Goal: Information Seeking & Learning: Learn about a topic

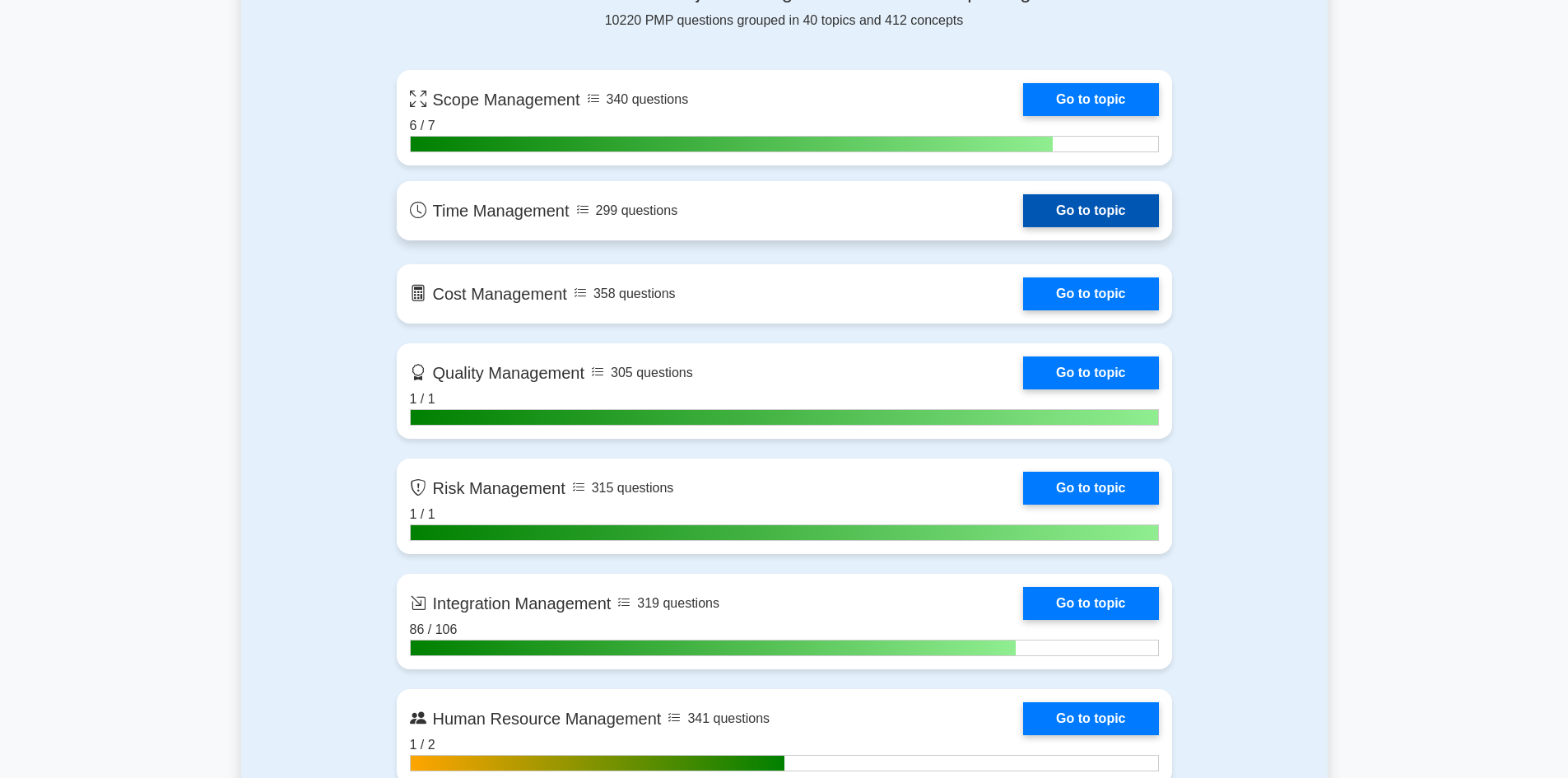
scroll to position [1235, 0]
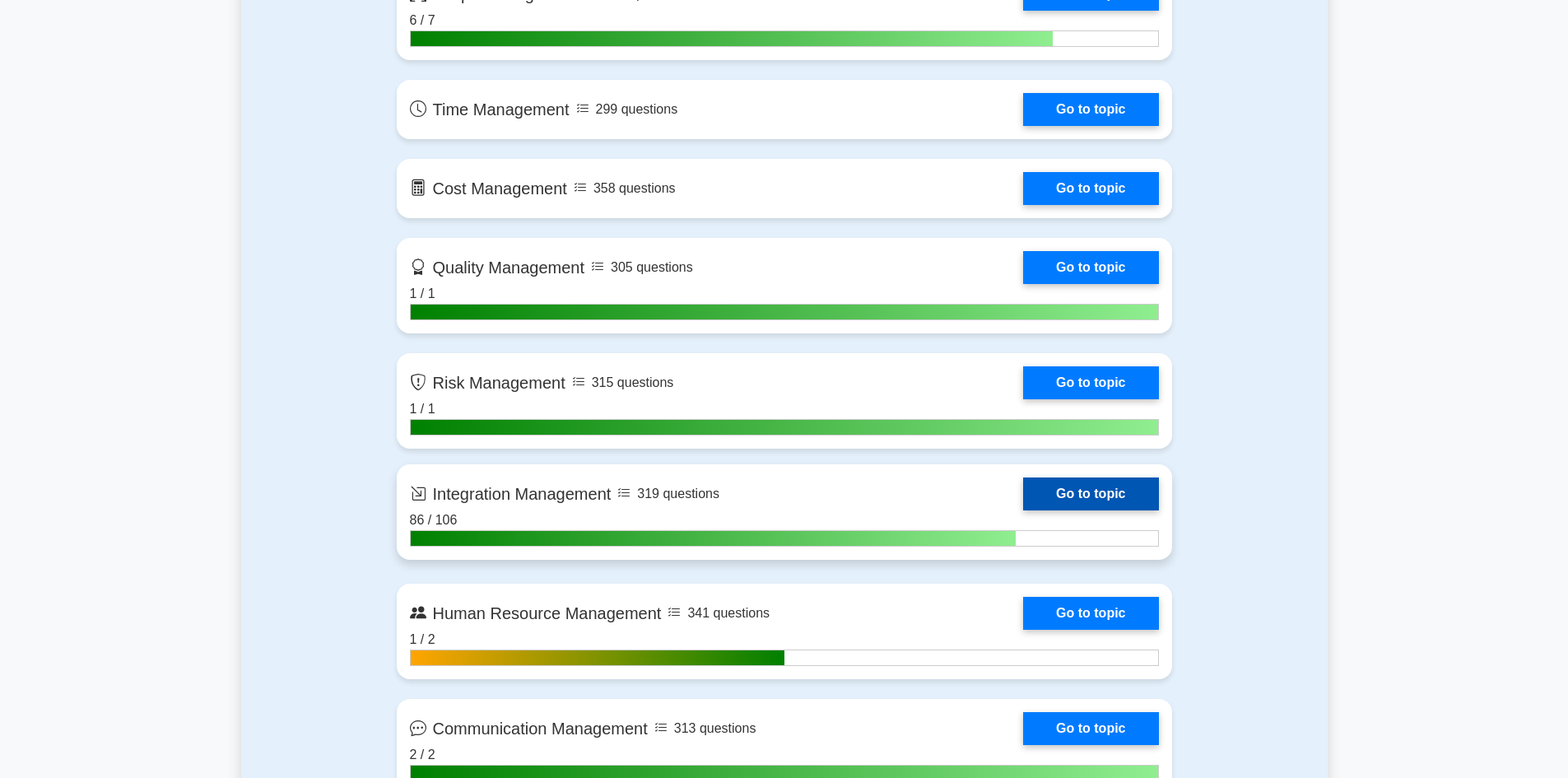
click at [1044, 494] on link "Go to topic" at bounding box center [1090, 494] width 135 height 33
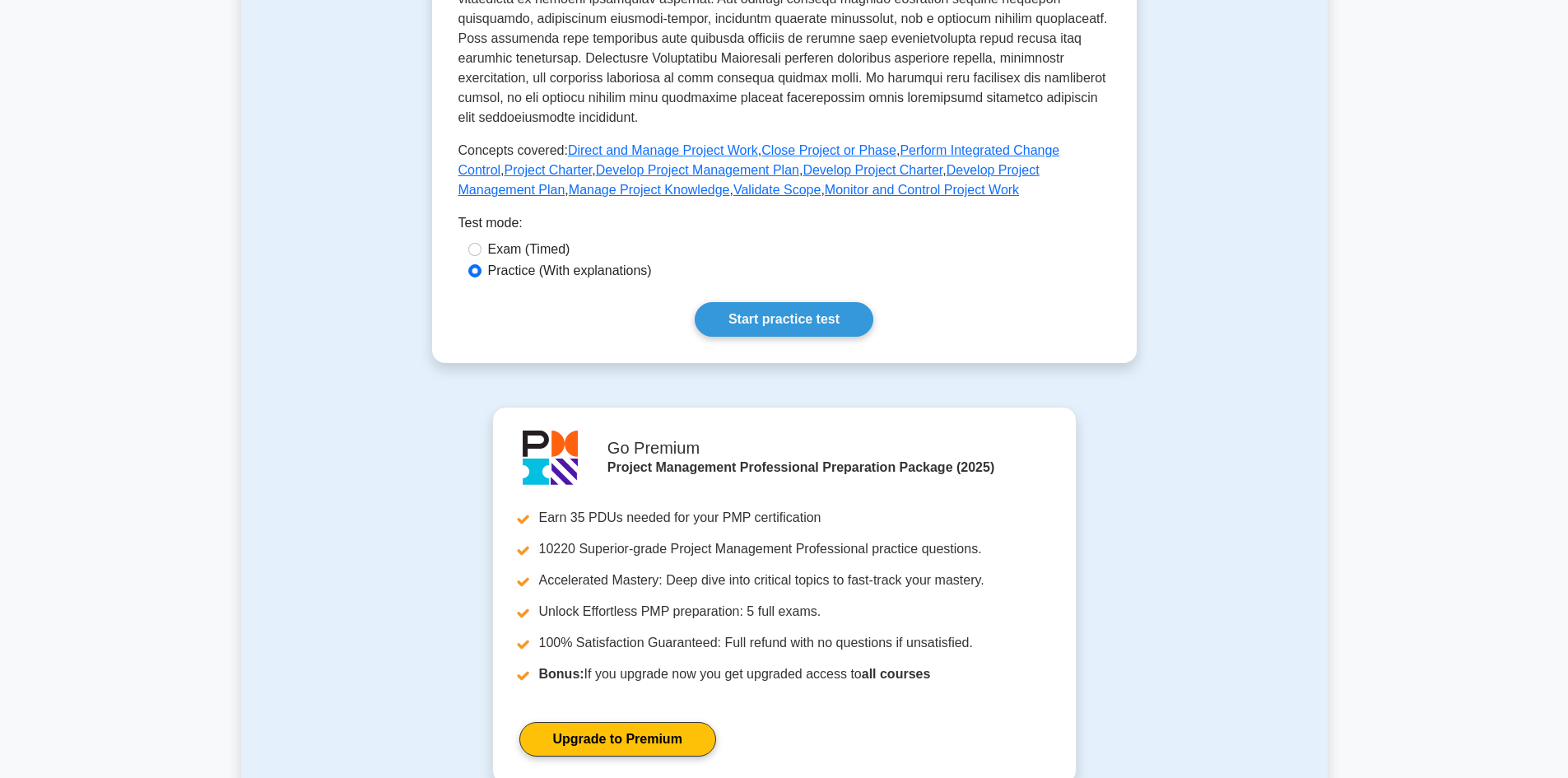
scroll to position [988, 0]
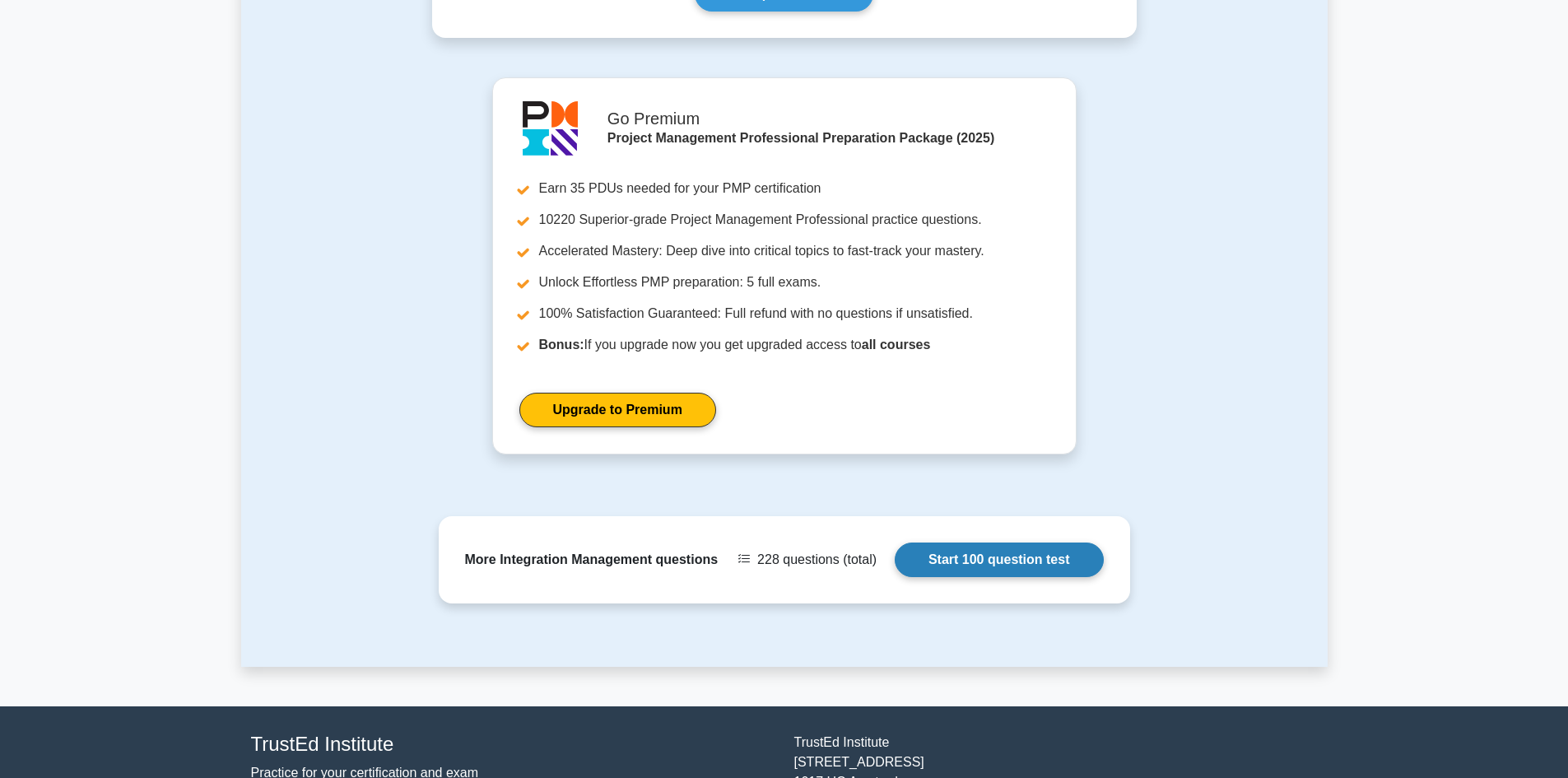
click at [895, 566] on link "Start 100 question test" at bounding box center [1000, 560] width 209 height 35
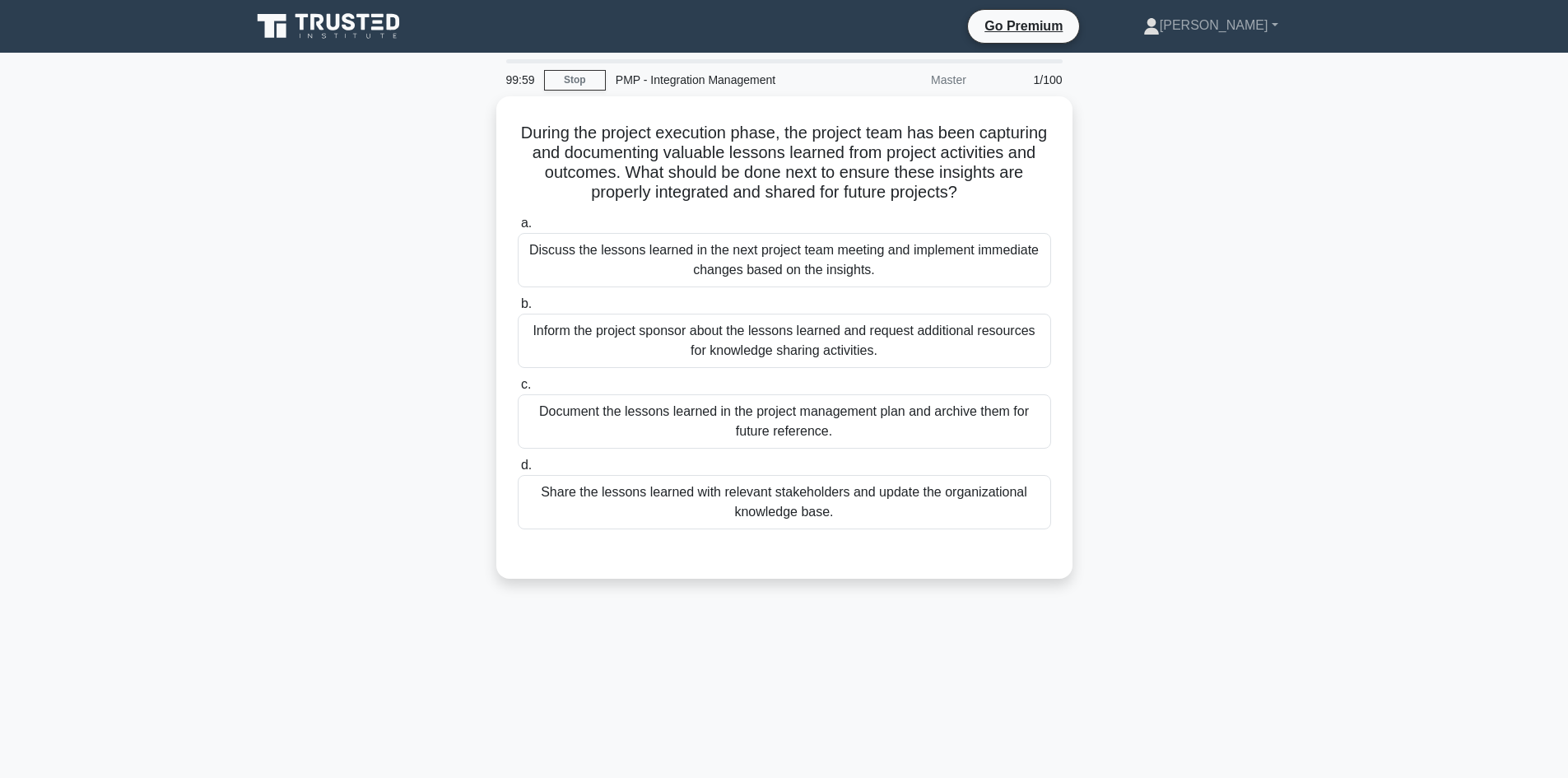
scroll to position [953, 0]
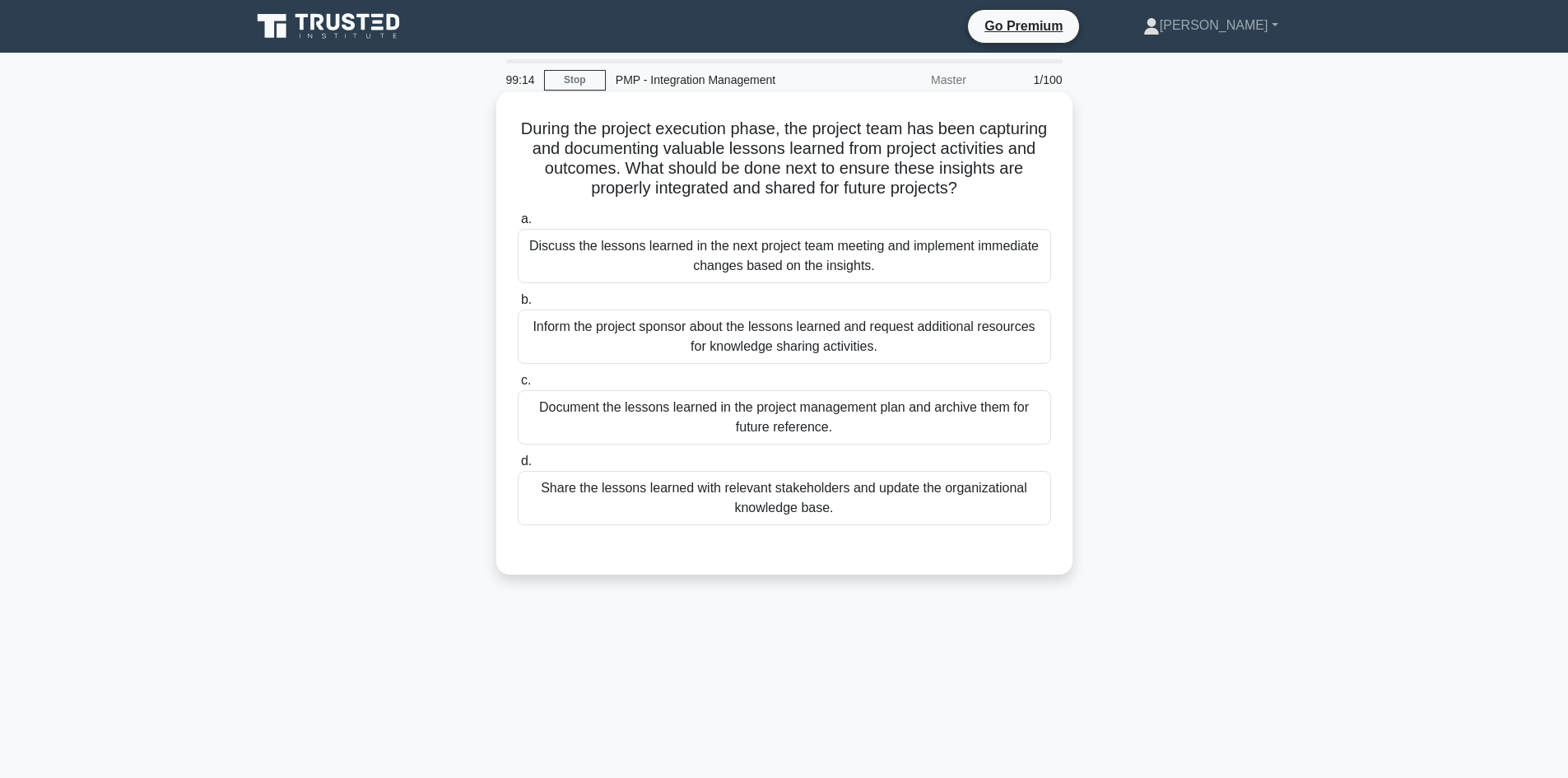
click at [936, 407] on div "Document the lessons learned in the project management plan and archive them fo…" at bounding box center [784, 418] width 533 height 54
click at [517, 386] on input "c. Document the lessons learned in the project management plan and archive them…" at bounding box center [517, 381] width 0 height 10
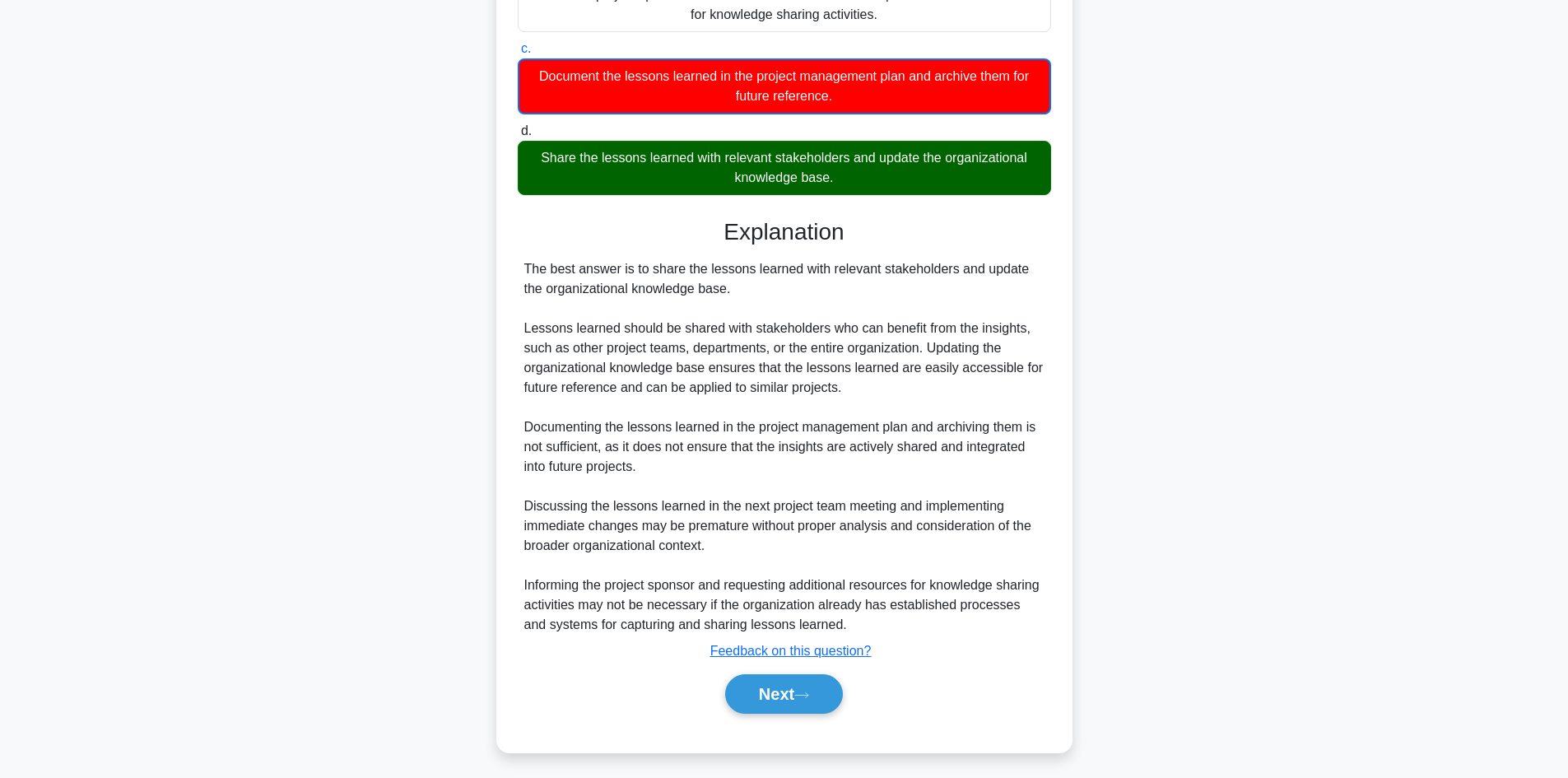
scroll to position [339, 0]
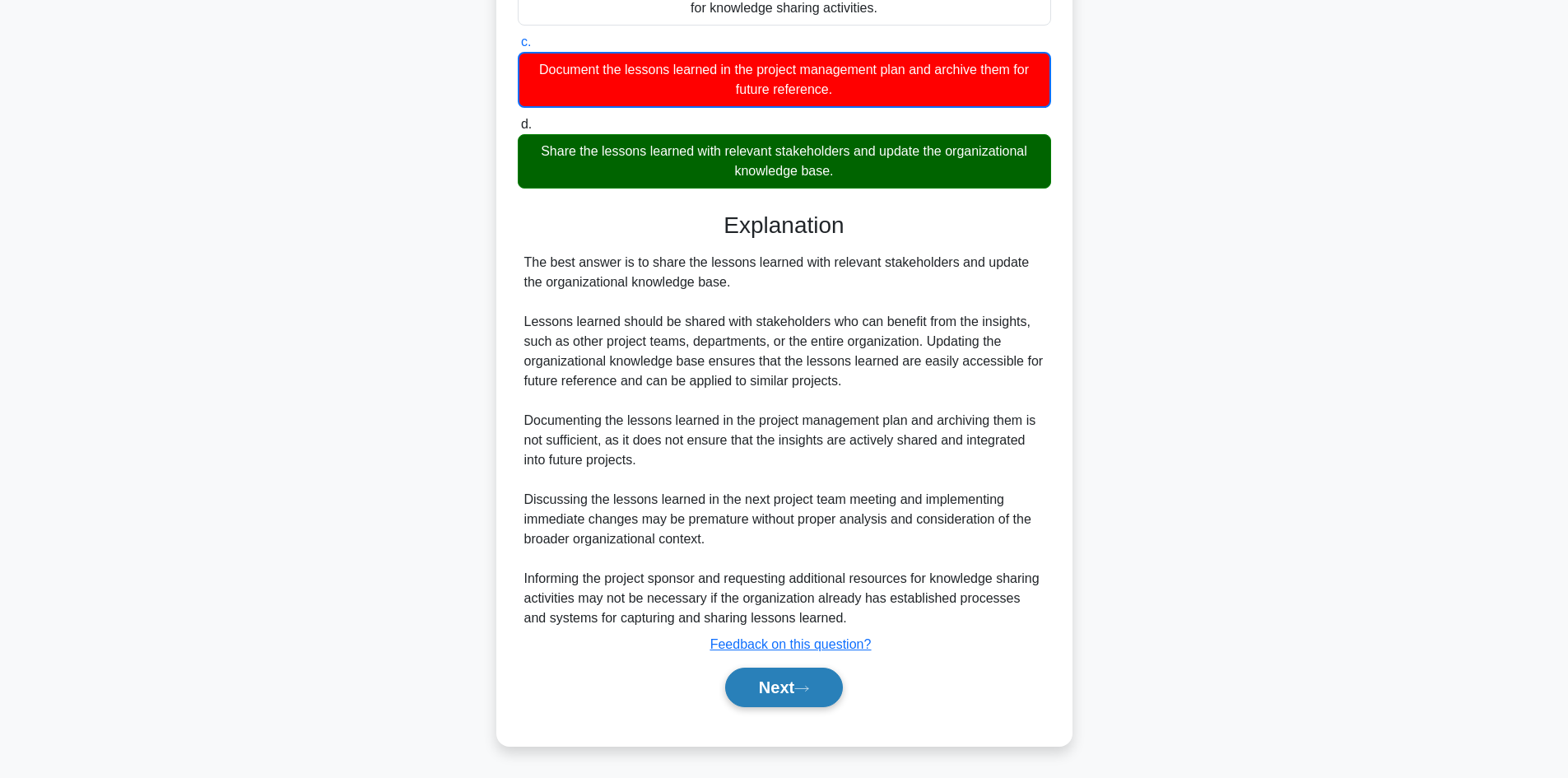
click at [809, 687] on icon at bounding box center [802, 689] width 15 height 9
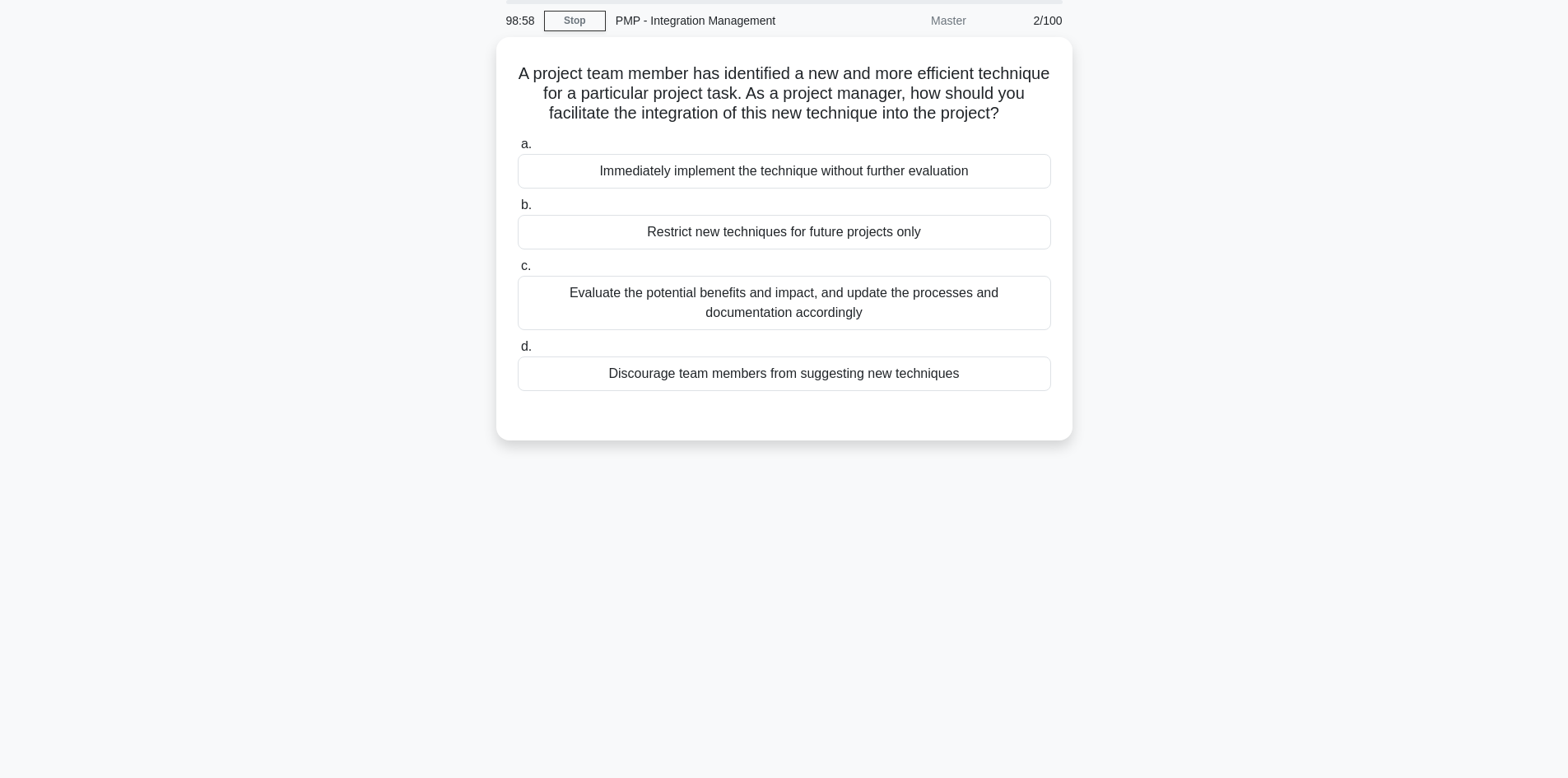
scroll to position [0, 0]
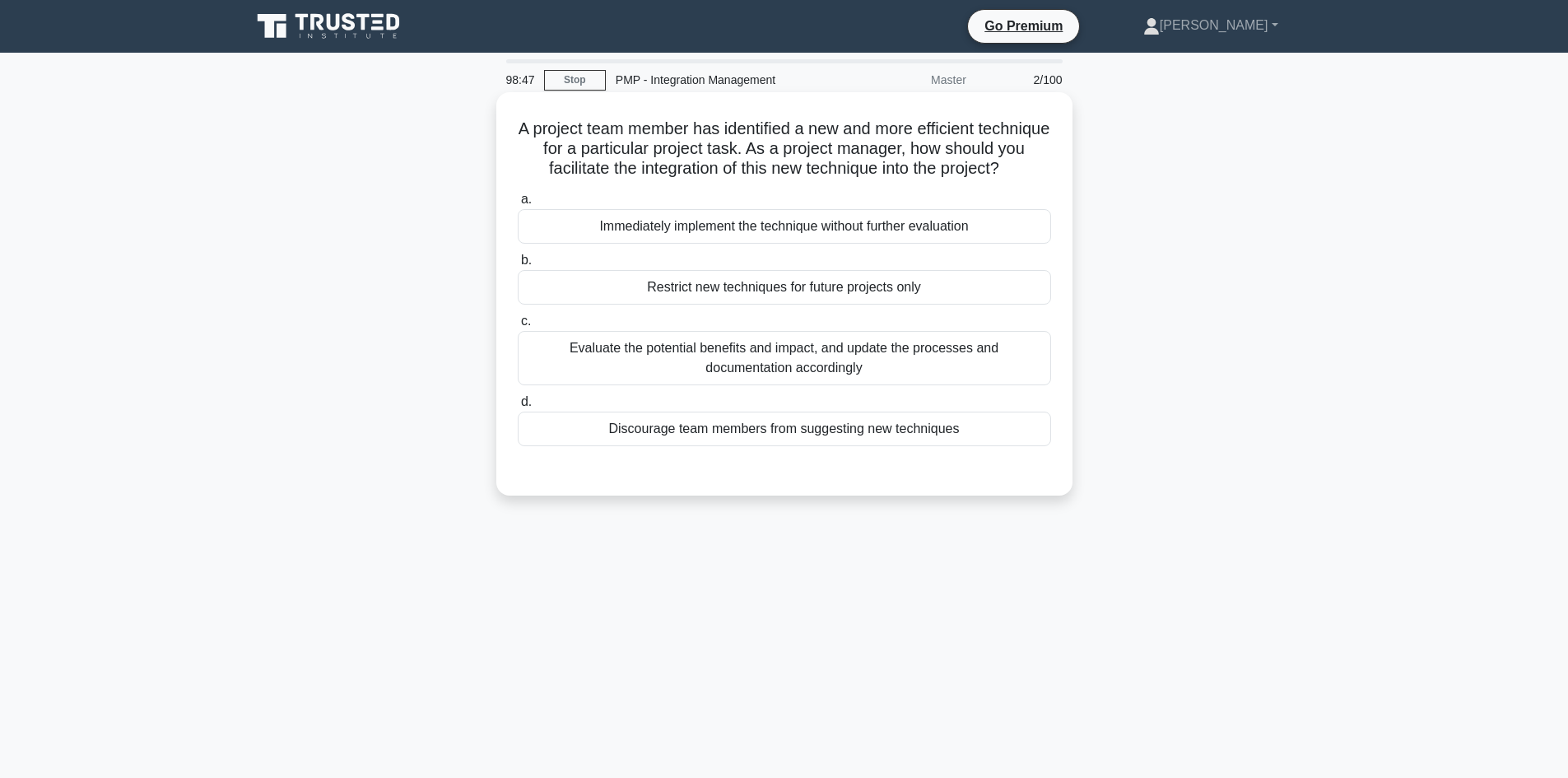
click at [968, 374] on div "Evaluate the potential benefits and impact, and update the processes and docume…" at bounding box center [784, 358] width 533 height 54
click at [517, 327] on input "c. Evaluate the potential benefits and impact, and update the processes and doc…" at bounding box center [517, 322] width 0 height 10
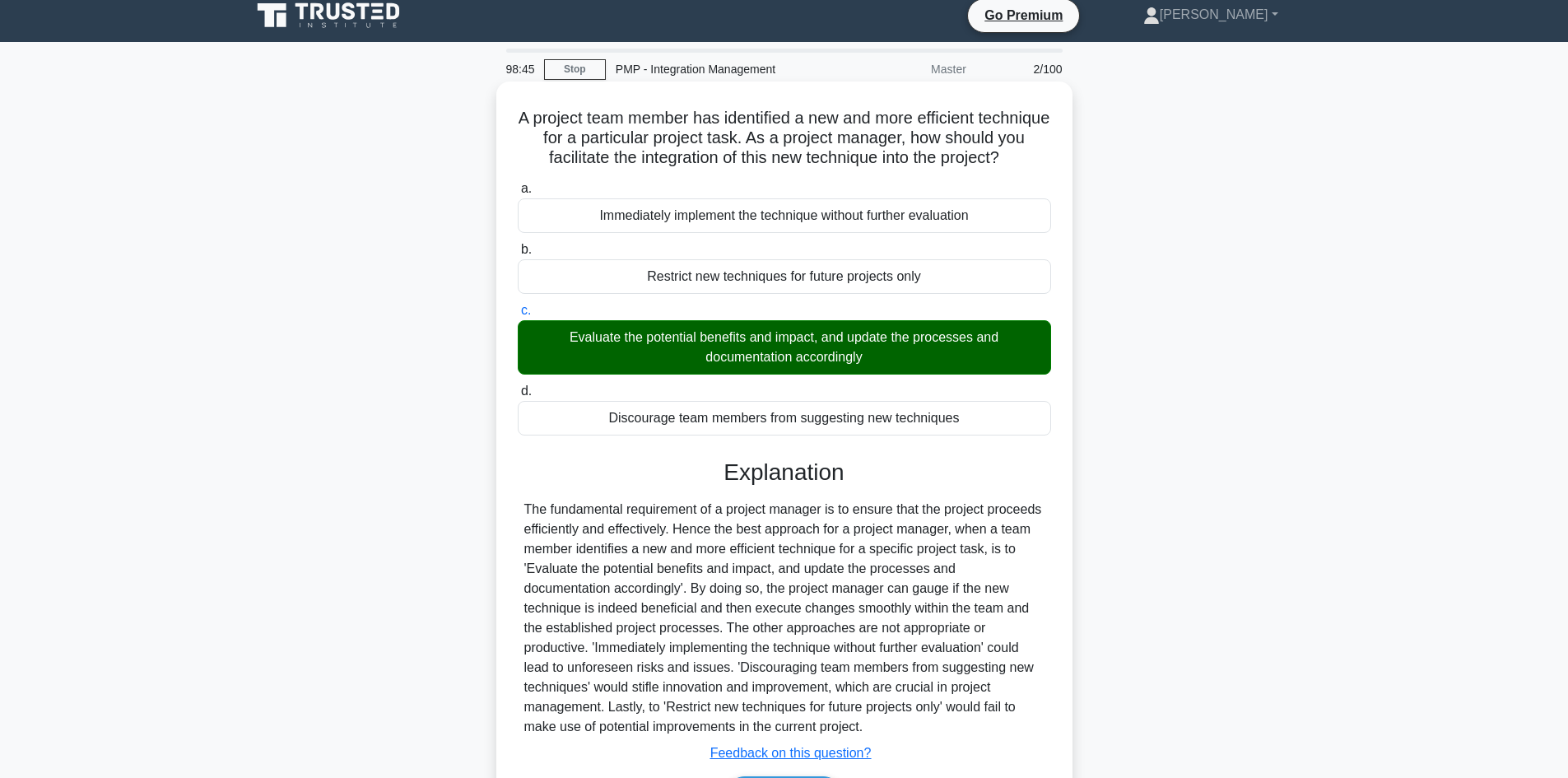
scroll to position [139, 0]
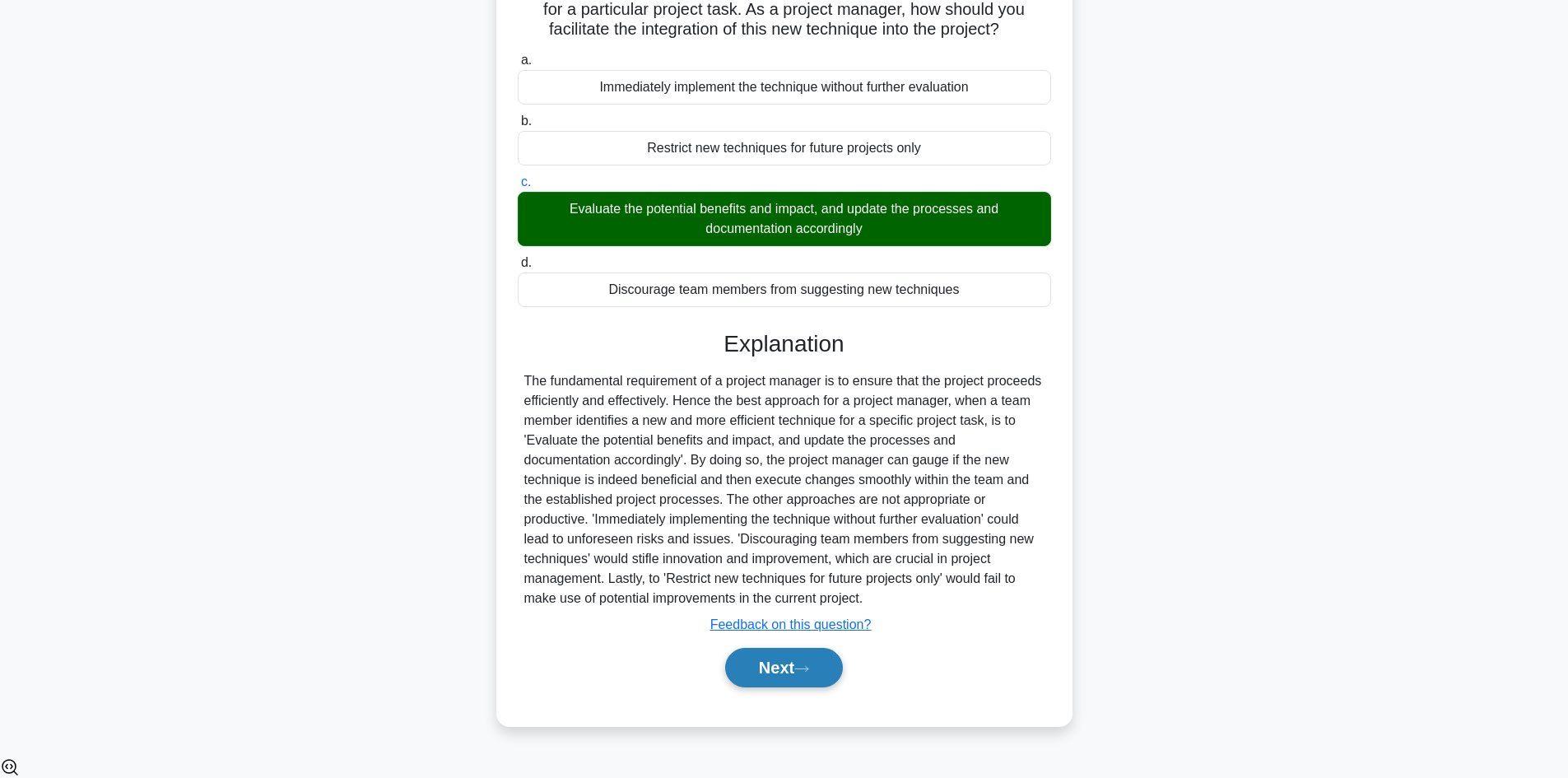
click at [784, 688] on button "Next" at bounding box center [784, 668] width 117 height 40
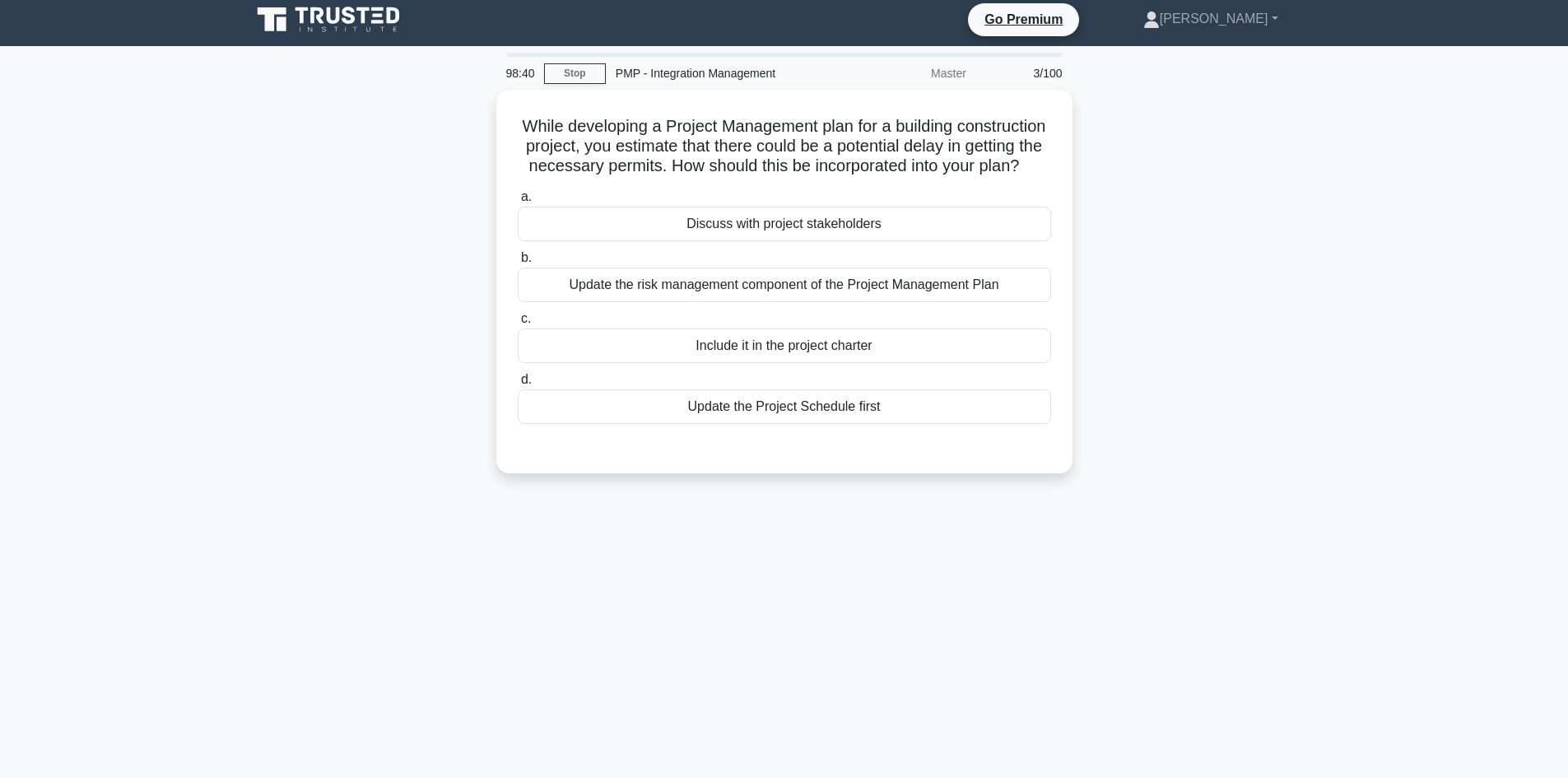
scroll to position [0, 0]
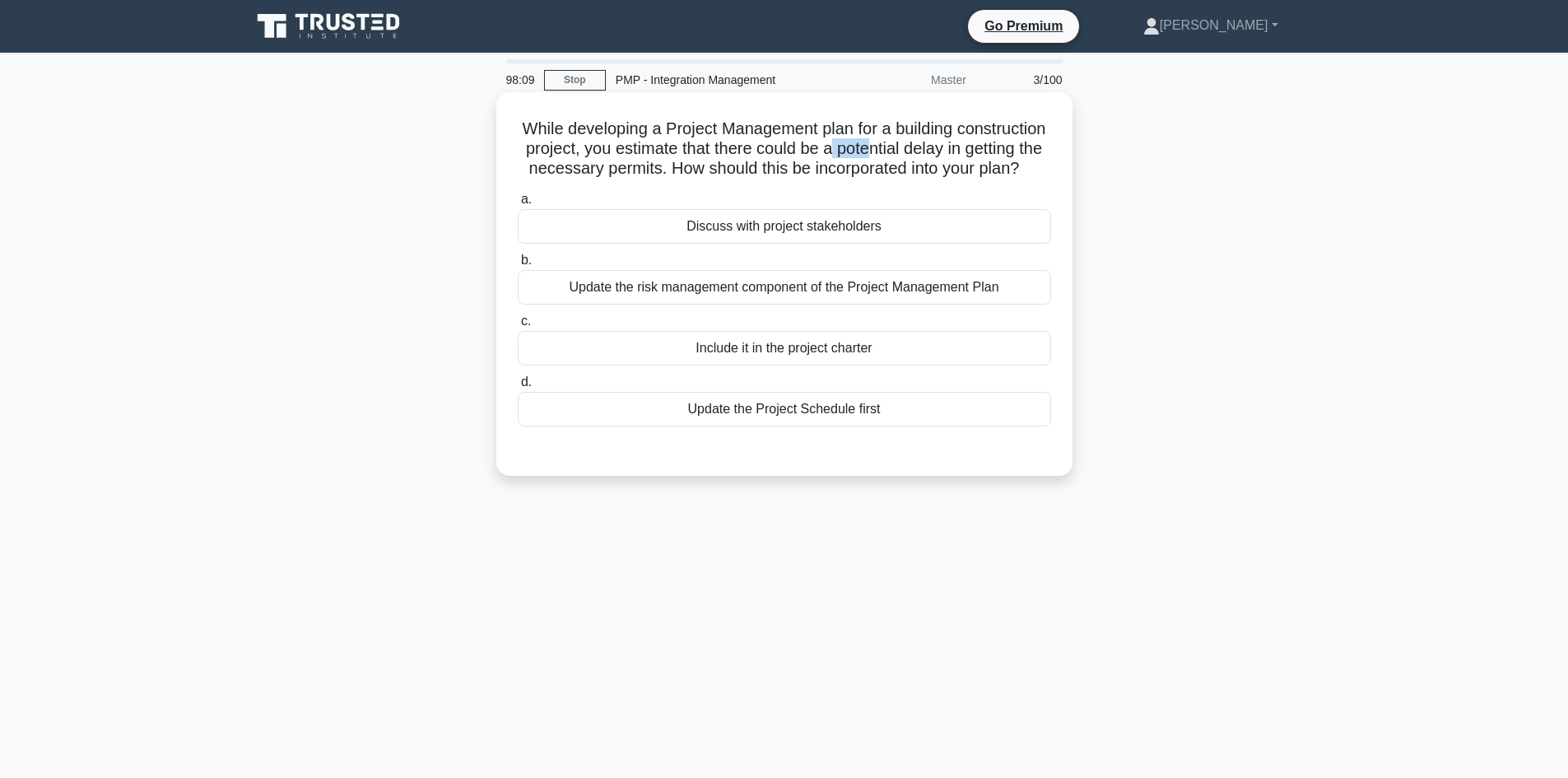
drag, startPoint x: 934, startPoint y: 150, endPoint x: 974, endPoint y: 148, distance: 40.0
type textarea "pote"
click at [974, 148] on h5 "While developing a Project Management plan for a building construction project,…" at bounding box center [784, 149] width 536 height 61
click at [835, 305] on div "Update the risk management component of the Project Management Plan" at bounding box center [784, 288] width 533 height 35
click at [517, 266] on input "b. Update the risk management component of the Project Management Plan" at bounding box center [517, 260] width 0 height 10
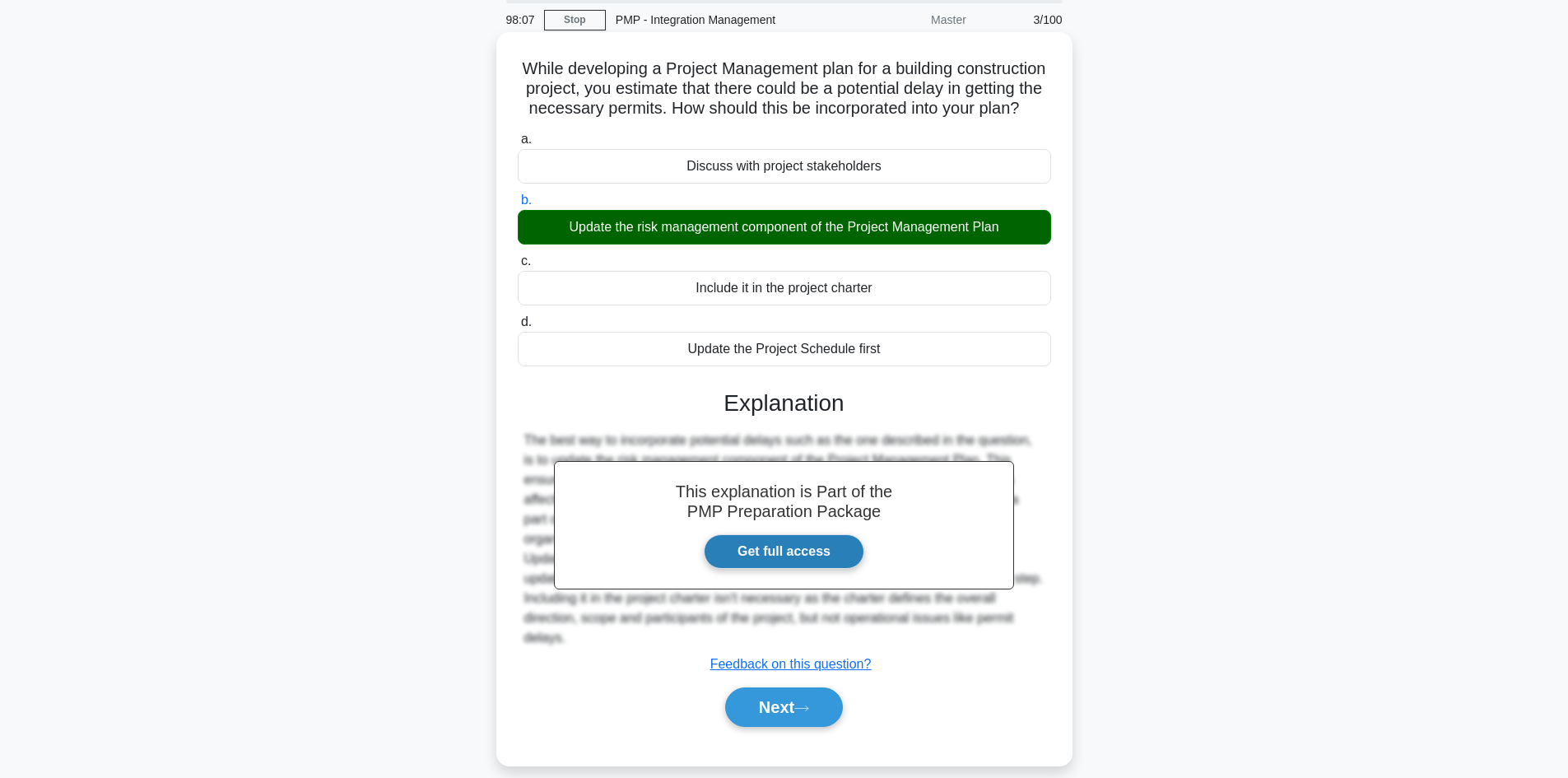
scroll to position [112, 0]
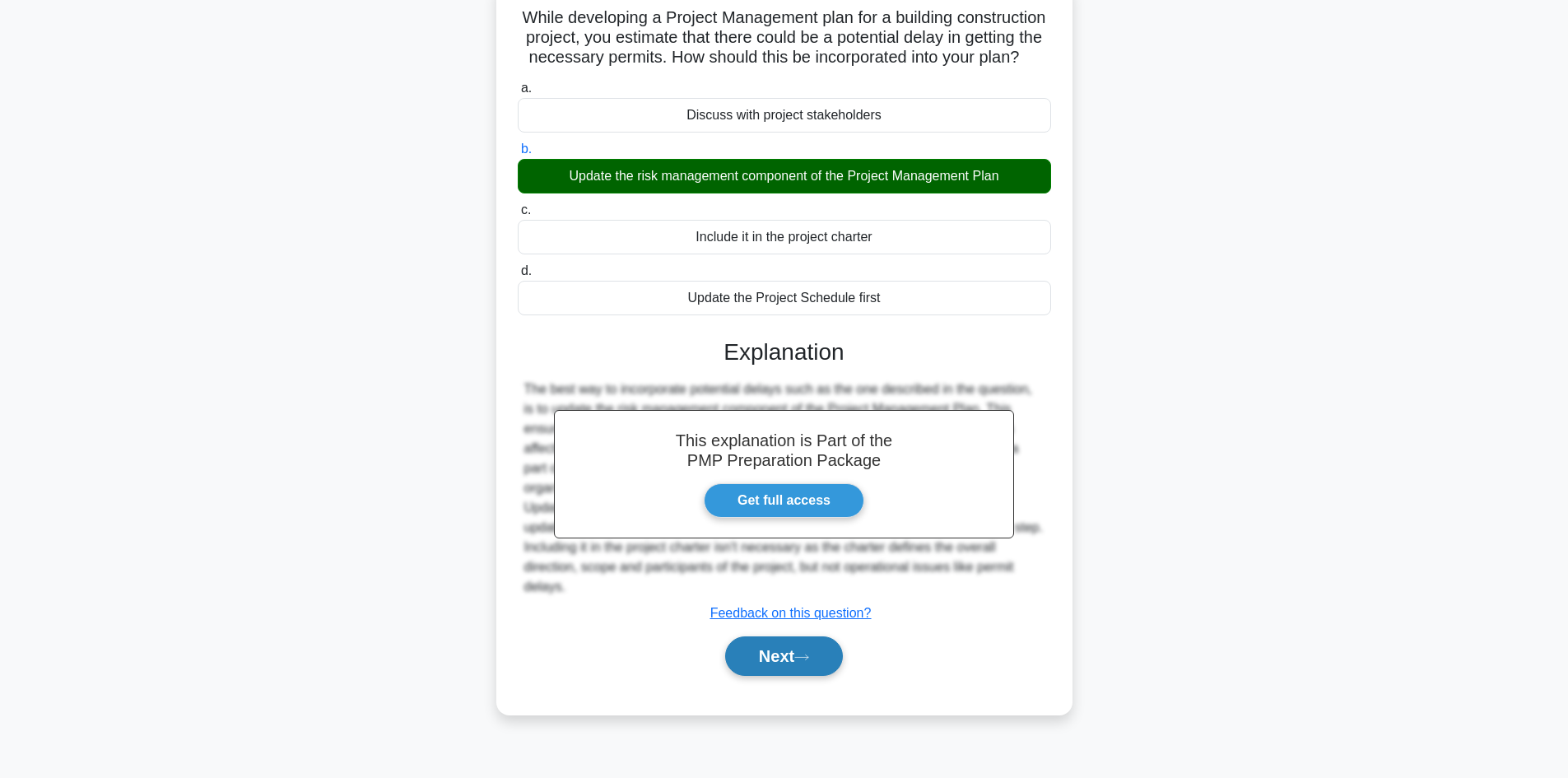
click at [796, 655] on button "Next" at bounding box center [784, 657] width 117 height 40
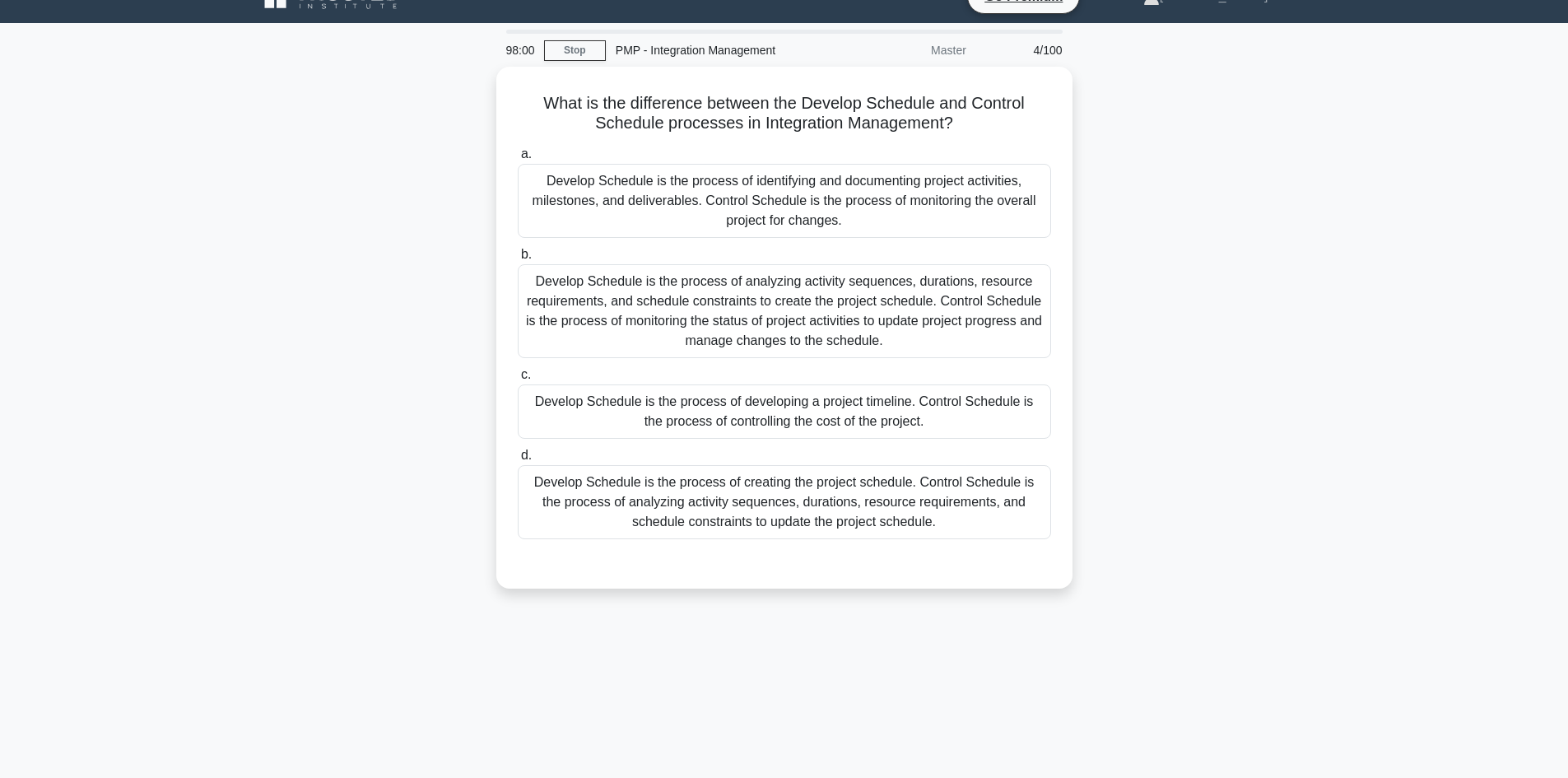
scroll to position [29, 0]
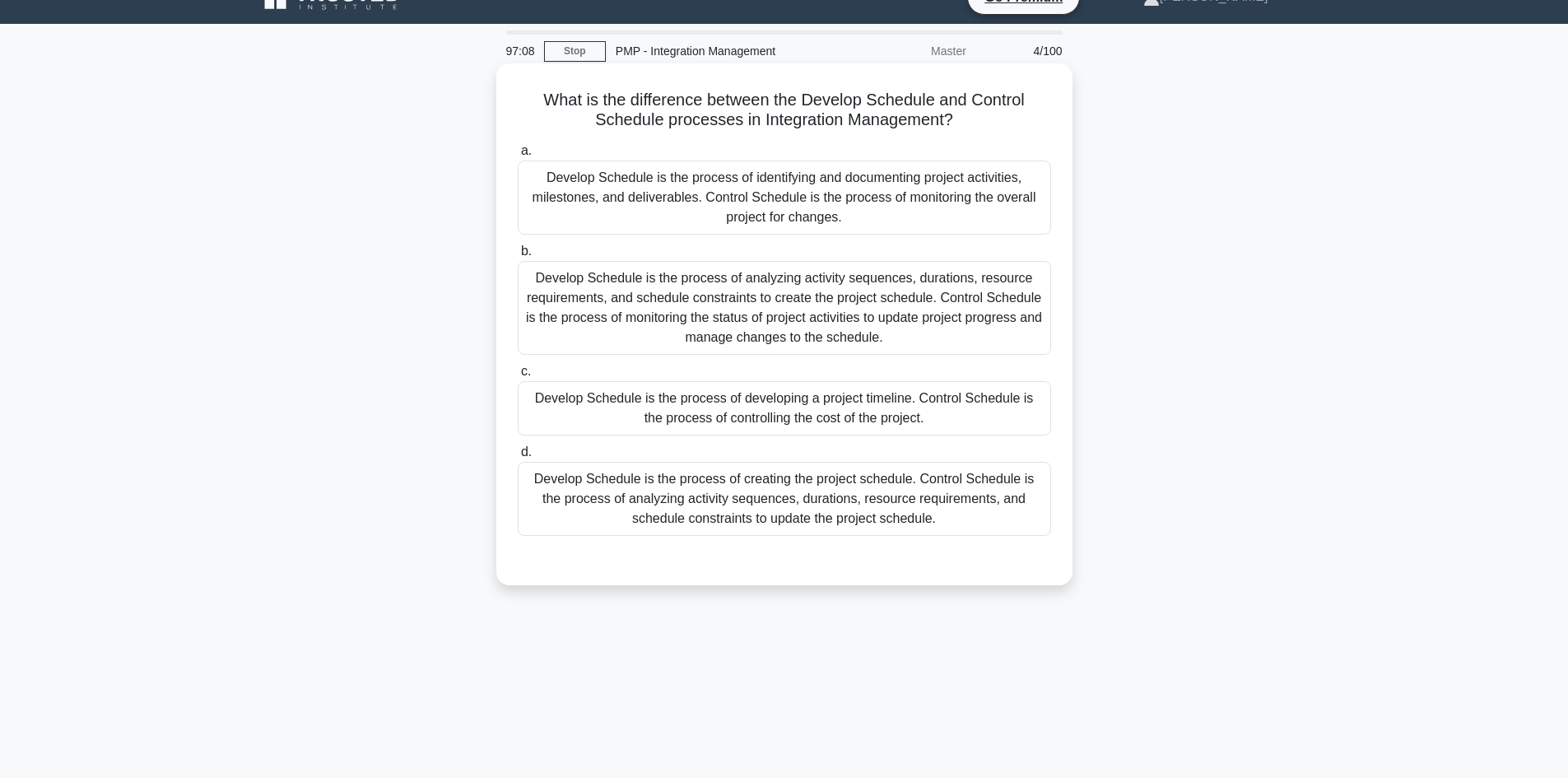
click at [899, 490] on div "Develop Schedule is the process of creating the project schedule. Control Sched…" at bounding box center [784, 500] width 533 height 74
click at [517, 458] on input "d. Develop Schedule is the process of creating the project schedule. Control Sc…" at bounding box center [517, 452] width 0 height 10
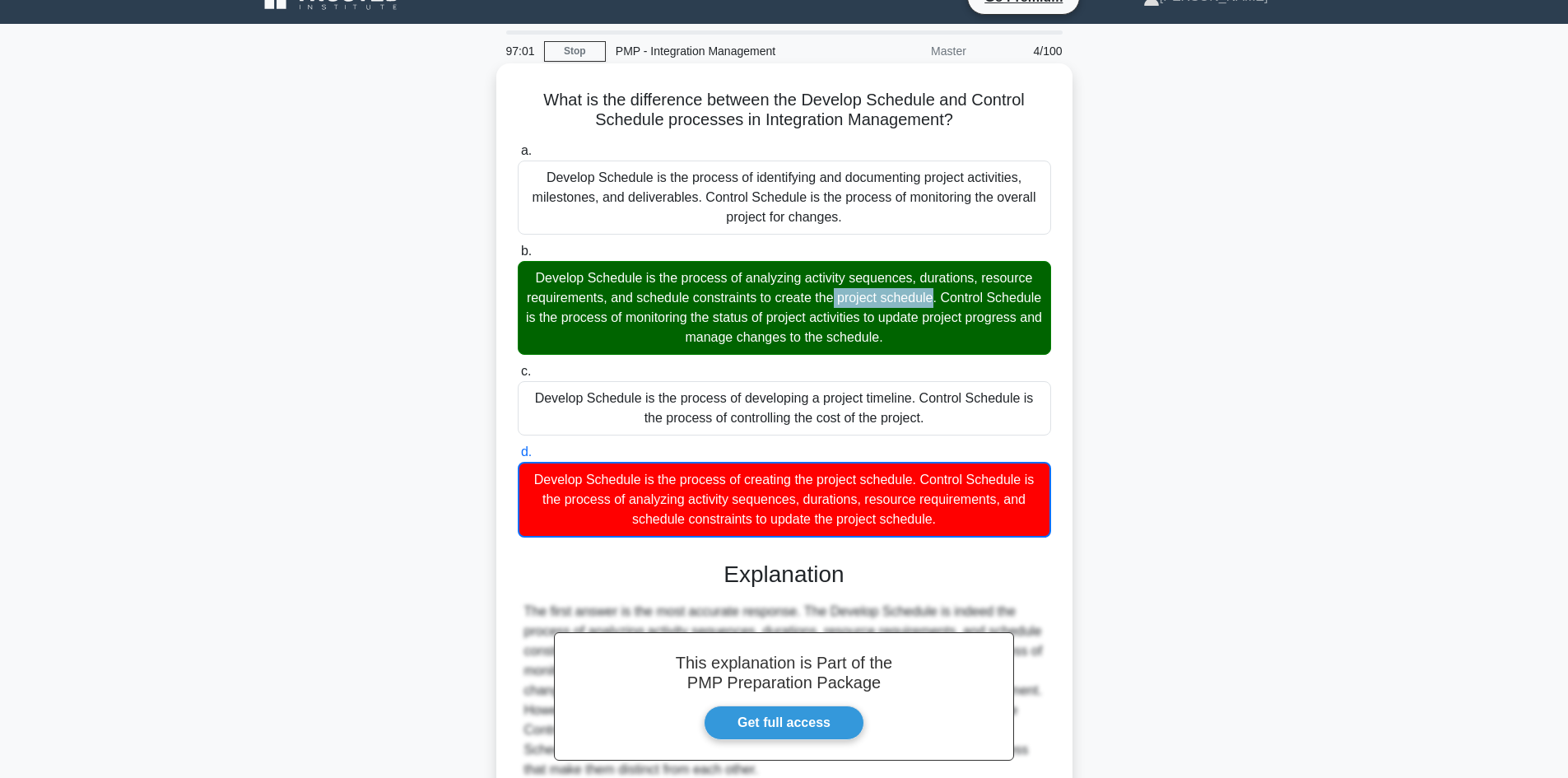
drag, startPoint x: 695, startPoint y: 277, endPoint x: 794, endPoint y: 279, distance: 99.0
click at [794, 279] on div "Develop Schedule is the process of analyzing activity sequences, durations, res…" at bounding box center [784, 308] width 533 height 94
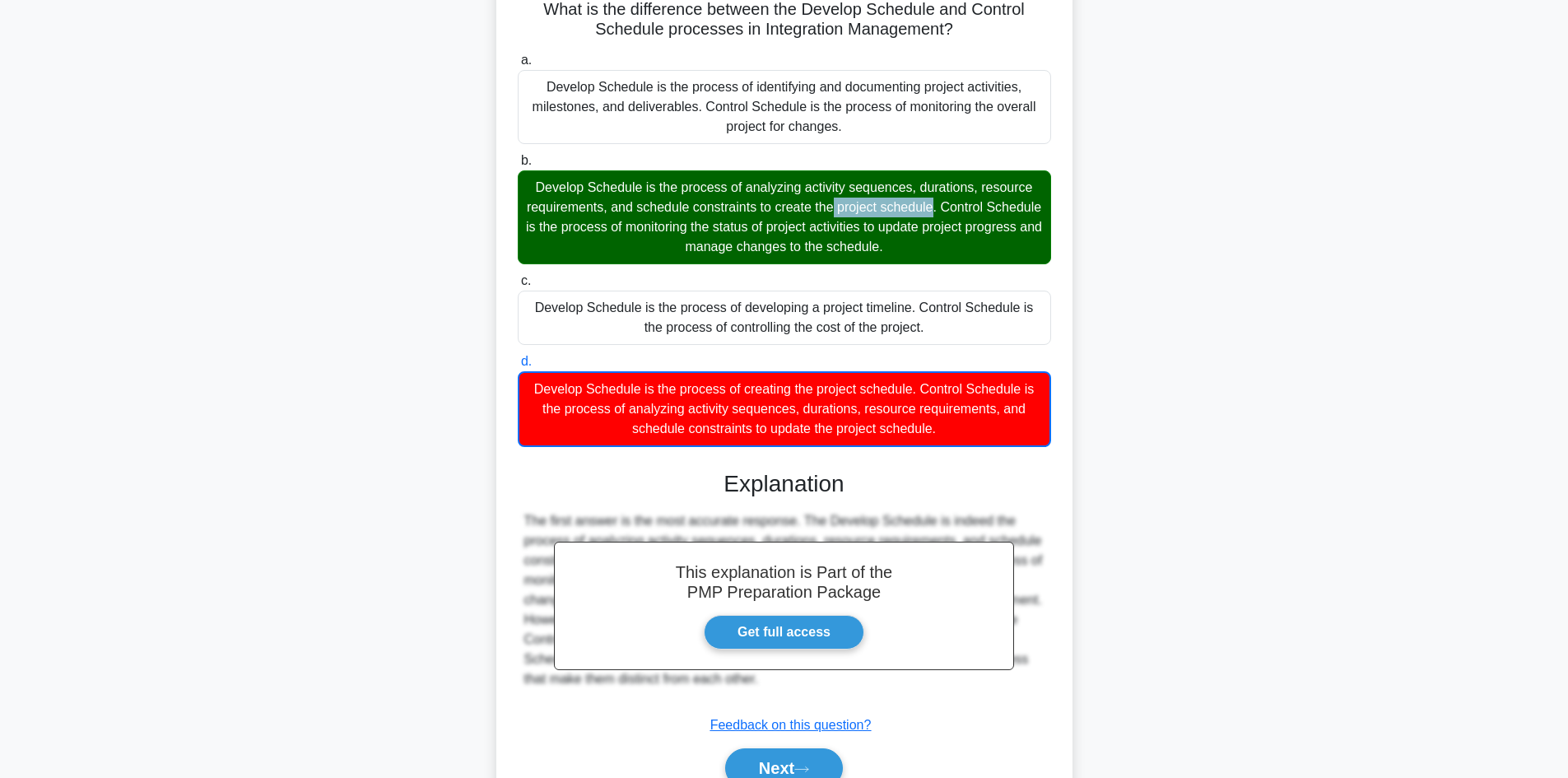
scroll to position [194, 0]
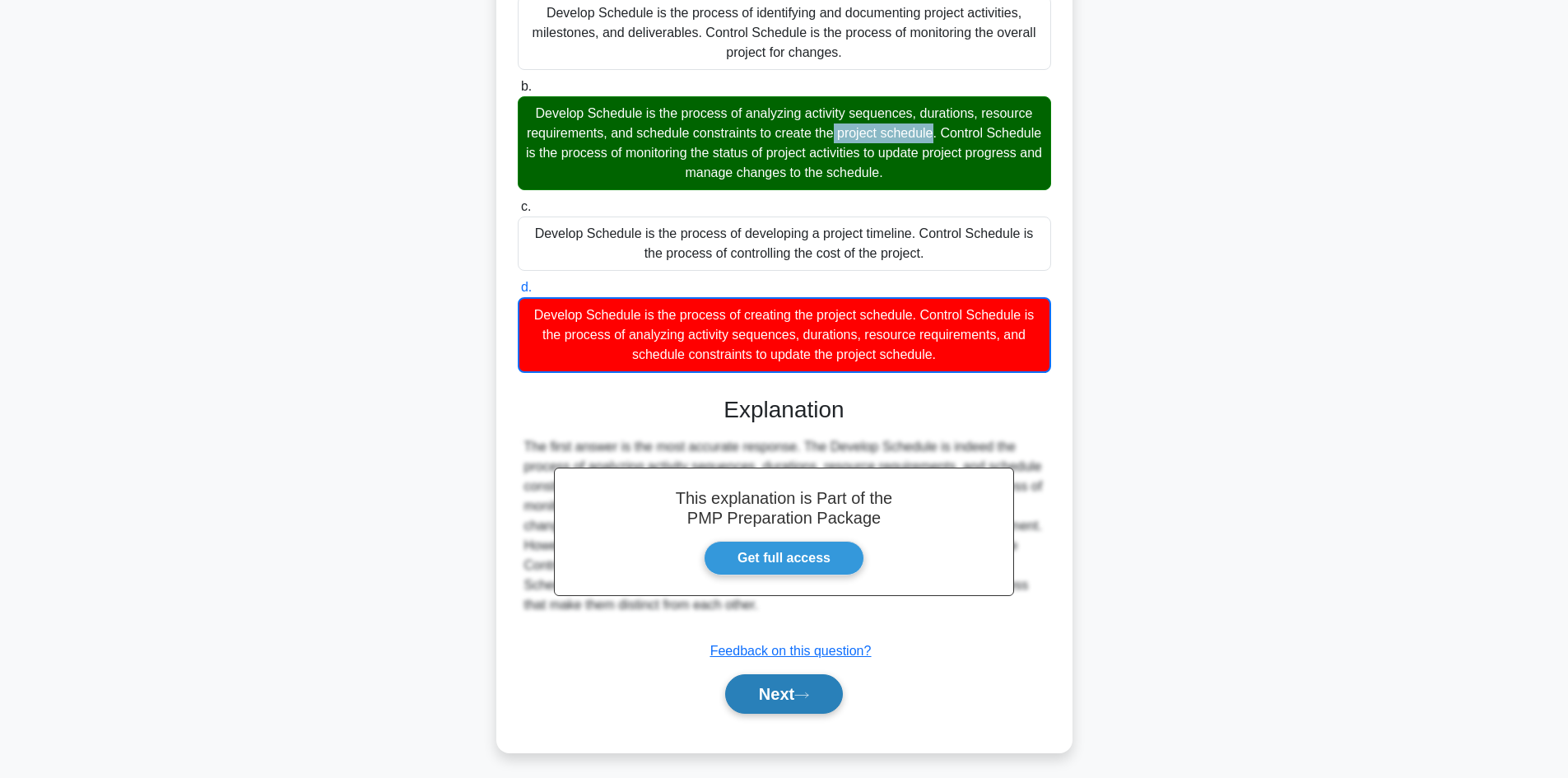
click at [790, 692] on button "Next" at bounding box center [784, 694] width 117 height 40
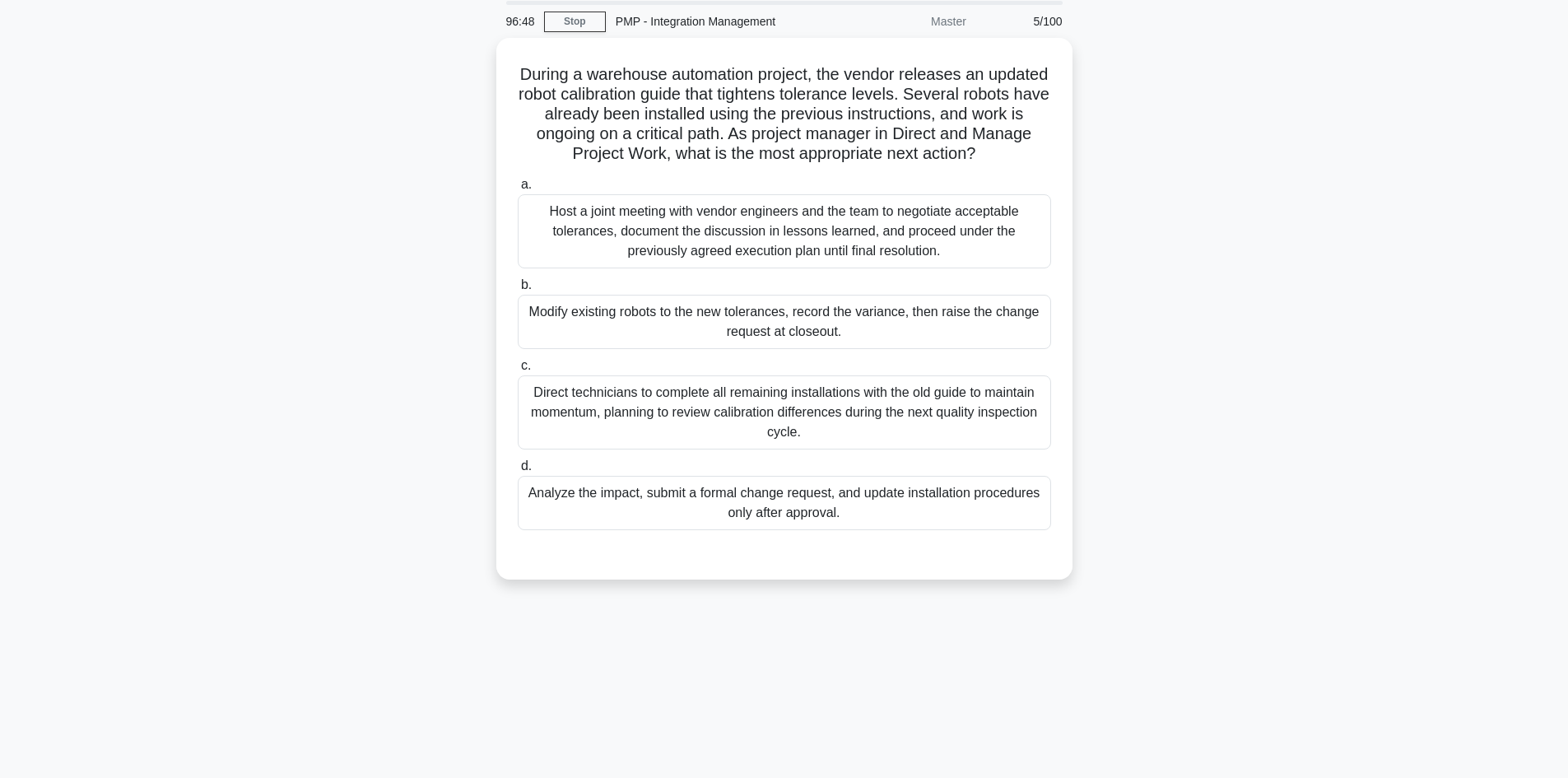
scroll to position [29, 0]
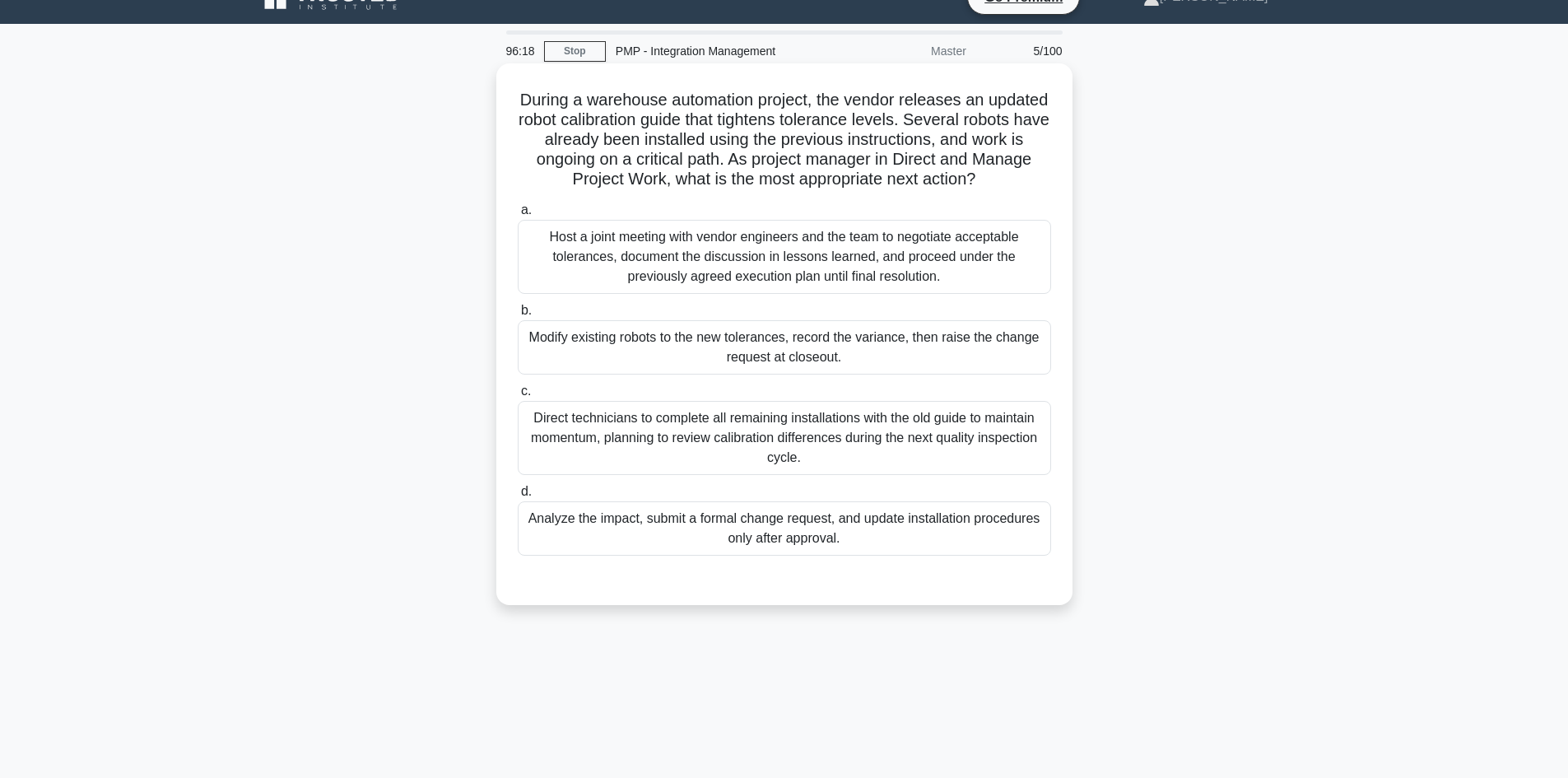
click at [864, 526] on div "Analyze the impact, submit a formal change request, and update installation pro…" at bounding box center [784, 528] width 533 height 54
click at [517, 498] on input "d. Analyze the impact, submit a formal change request, and update installation …" at bounding box center [517, 492] width 0 height 10
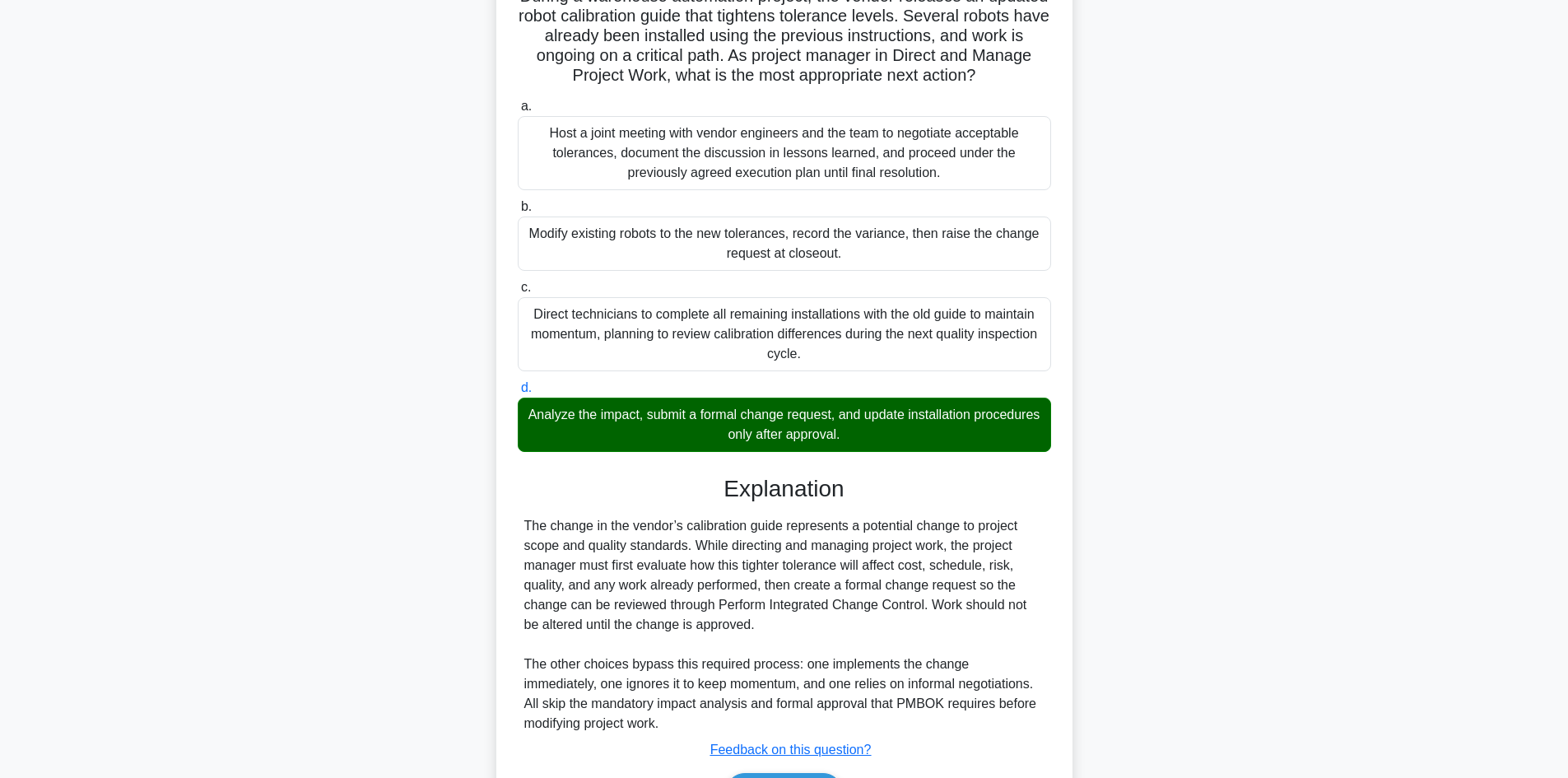
scroll to position [238, 0]
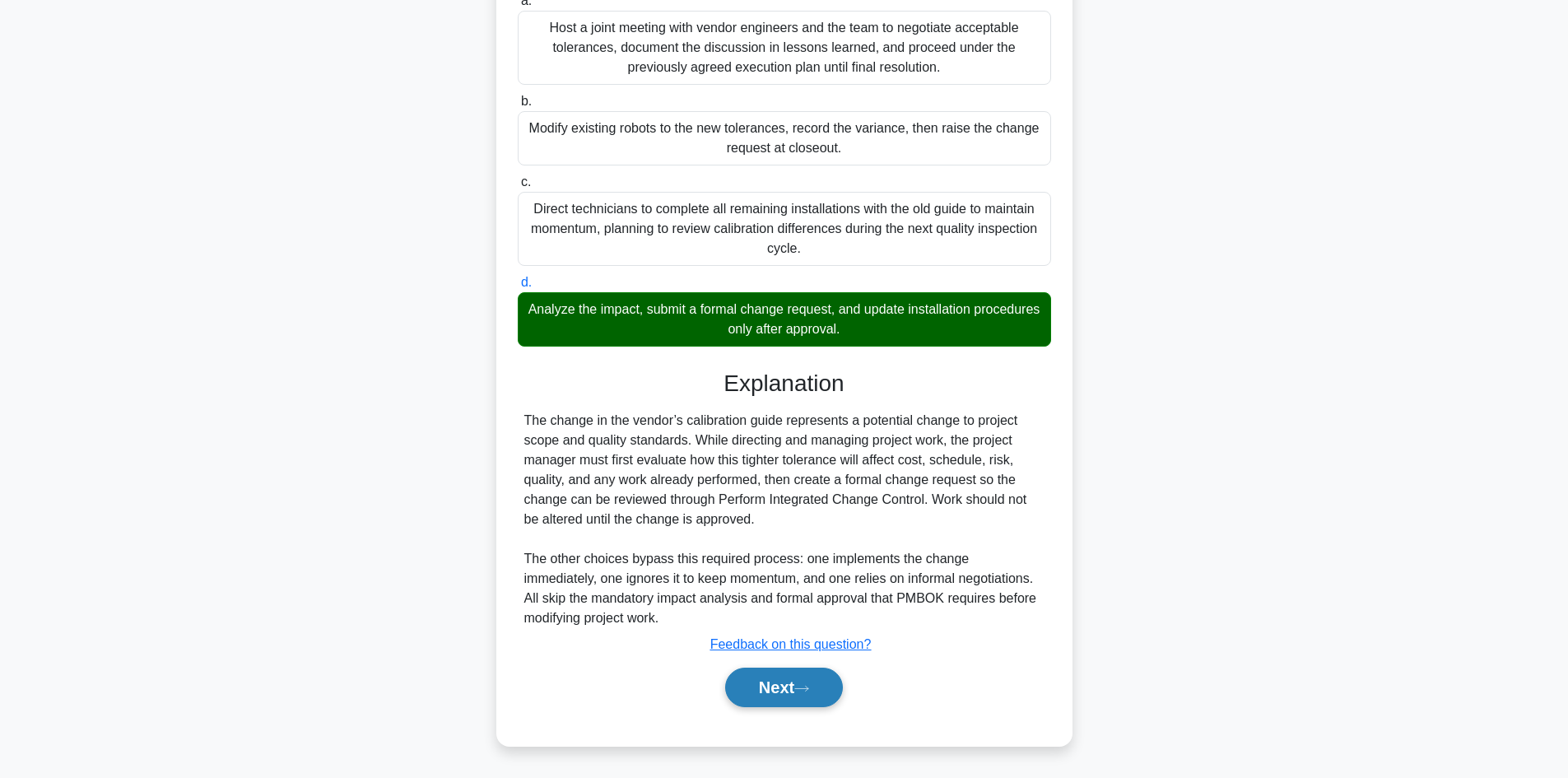
click at [806, 680] on button "Next" at bounding box center [784, 688] width 117 height 40
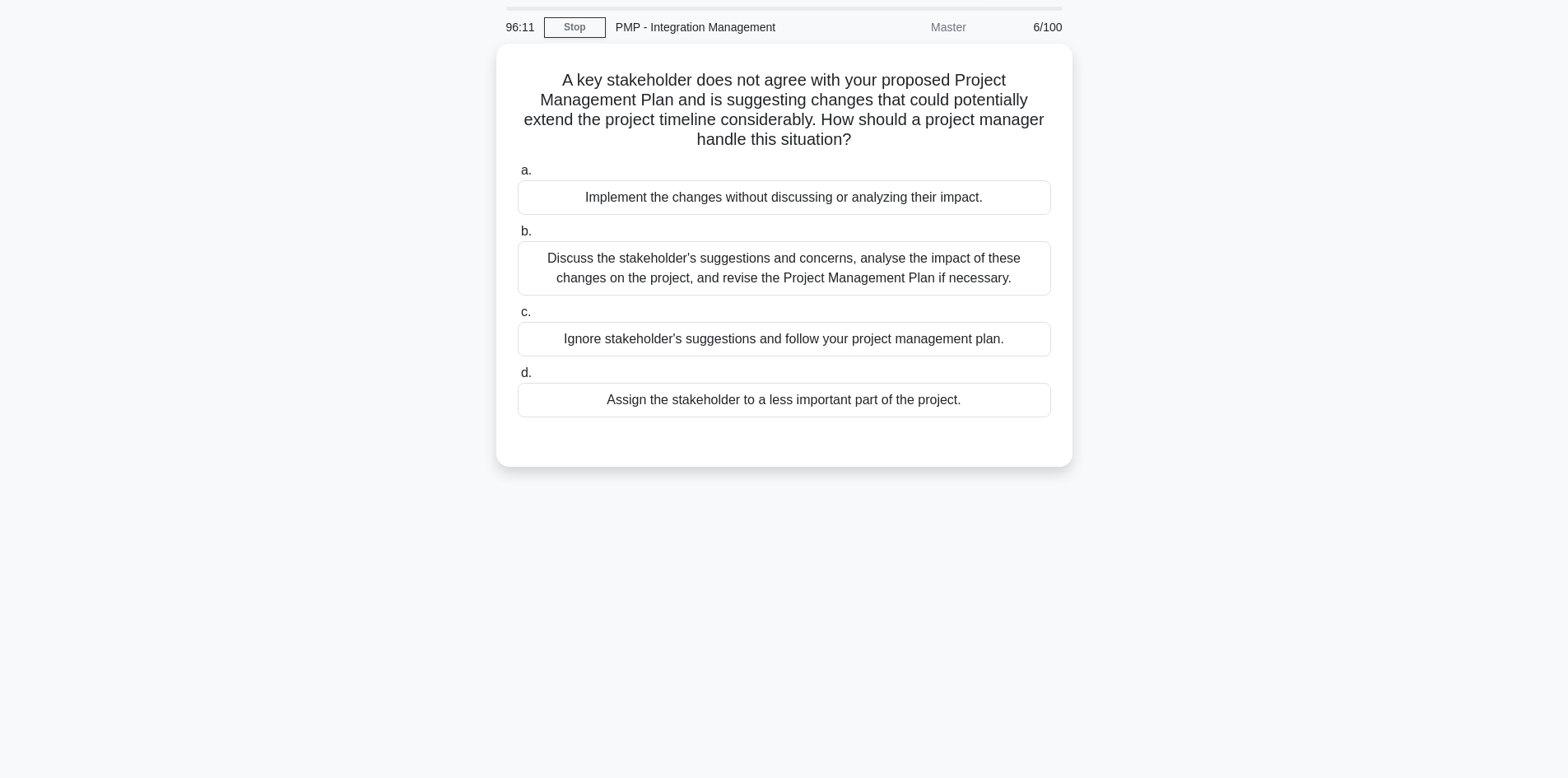
scroll to position [0, 0]
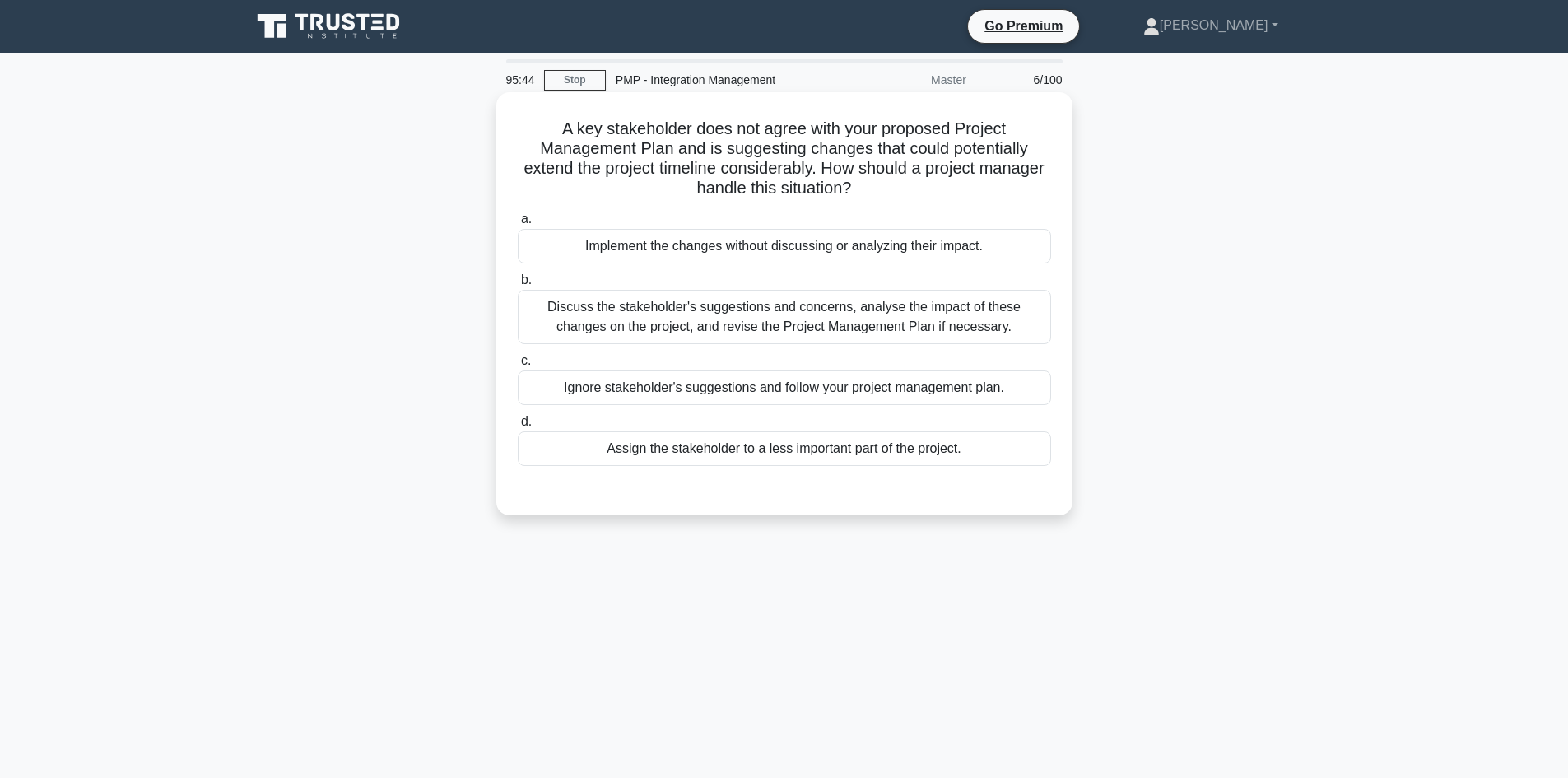
click at [878, 309] on div "Discuss the stakeholder's suggestions and concerns, analyse the impact of these…" at bounding box center [784, 316] width 533 height 54
click at [517, 286] on input "b. Discuss the stakeholder's suggestions and concerns, analyse the impact of th…" at bounding box center [517, 280] width 0 height 10
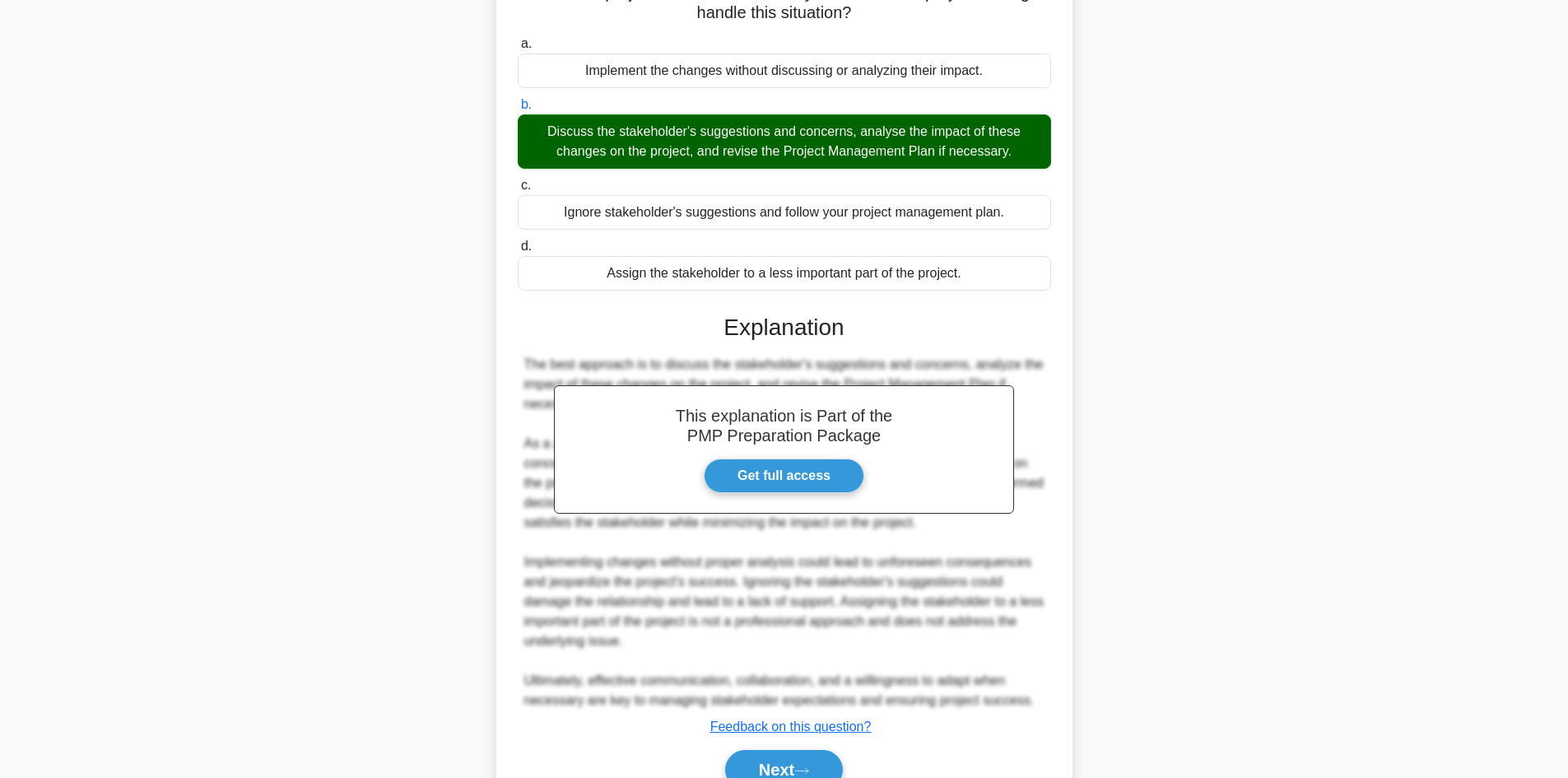
scroll to position [258, 0]
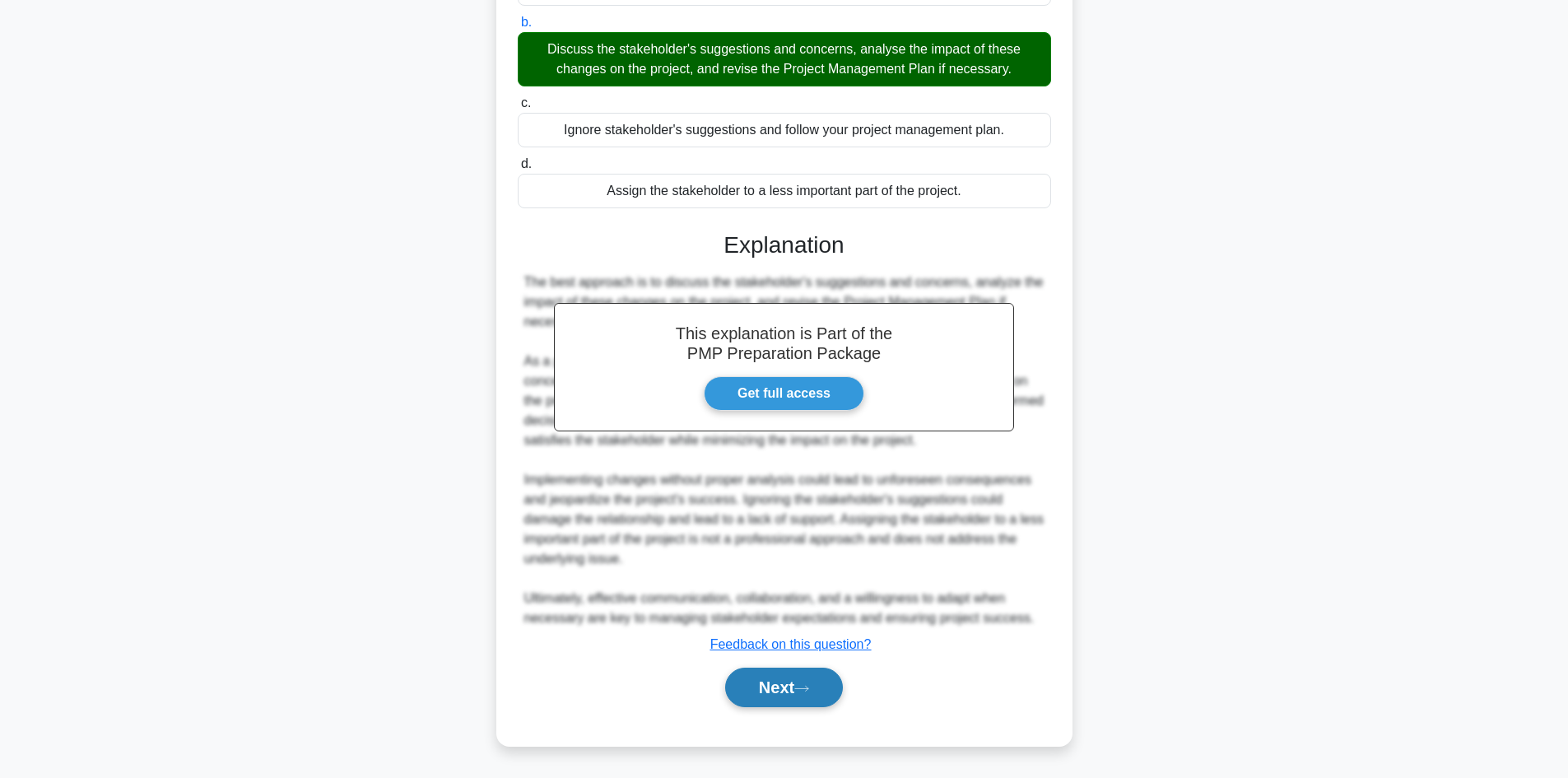
click at [819, 687] on button "Next" at bounding box center [784, 688] width 117 height 40
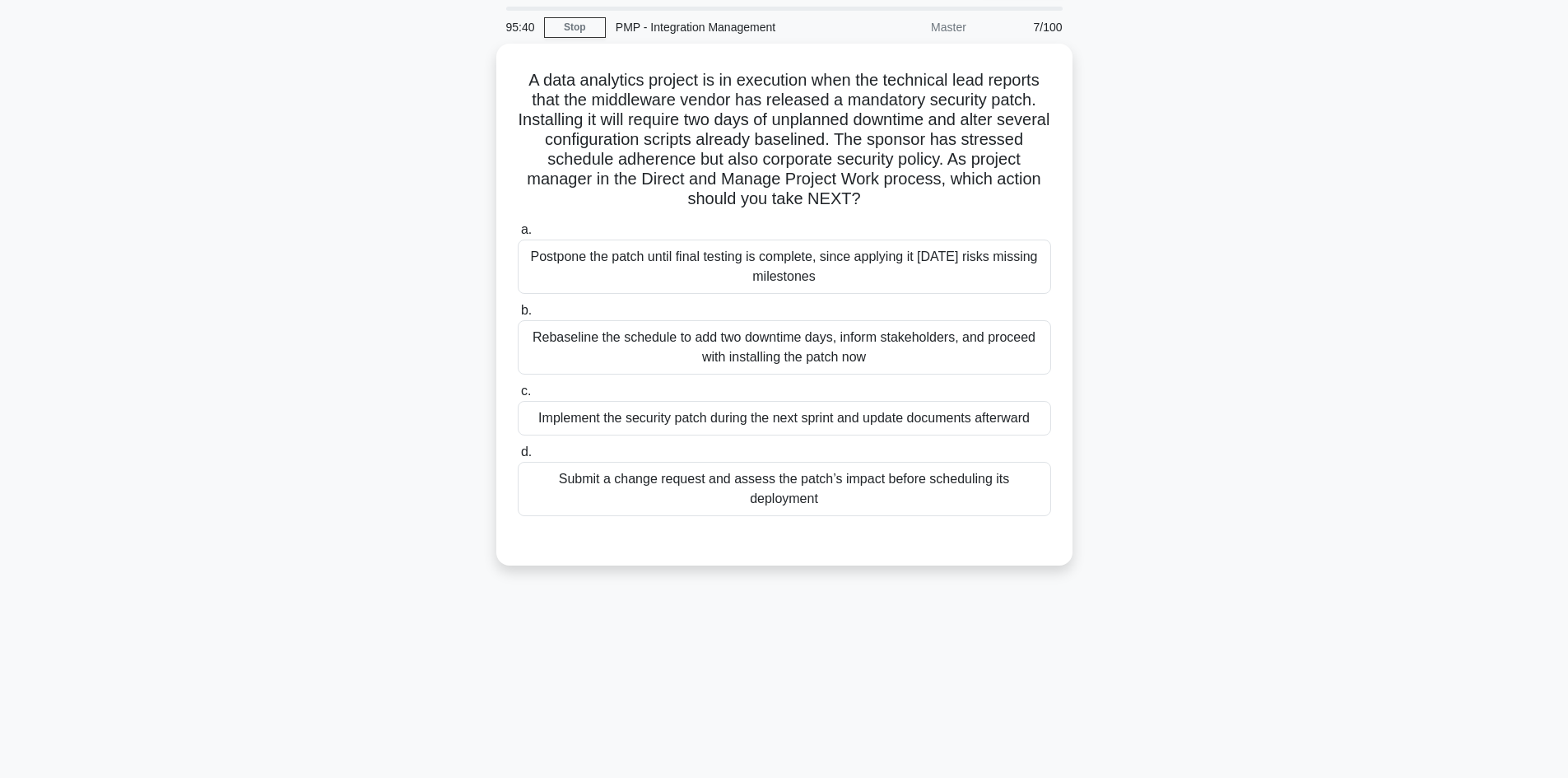
scroll to position [0, 0]
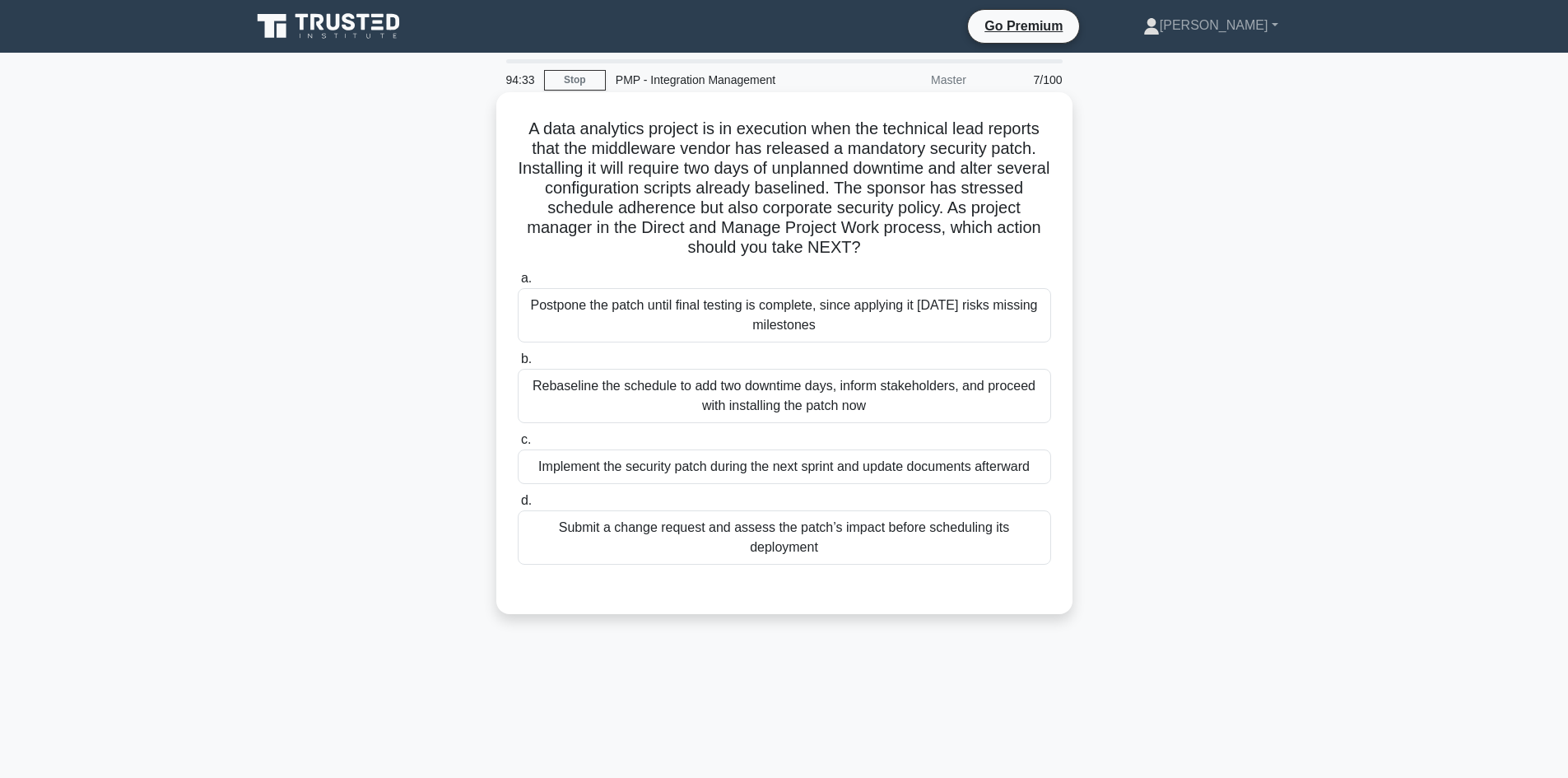
click at [882, 534] on div "Submit a change request and assess the patch’s impact before scheduling its dep…" at bounding box center [784, 538] width 533 height 54
click at [517, 507] on input "d. Submit a change request and assess the patch’s impact before scheduling its …" at bounding box center [517, 501] width 0 height 10
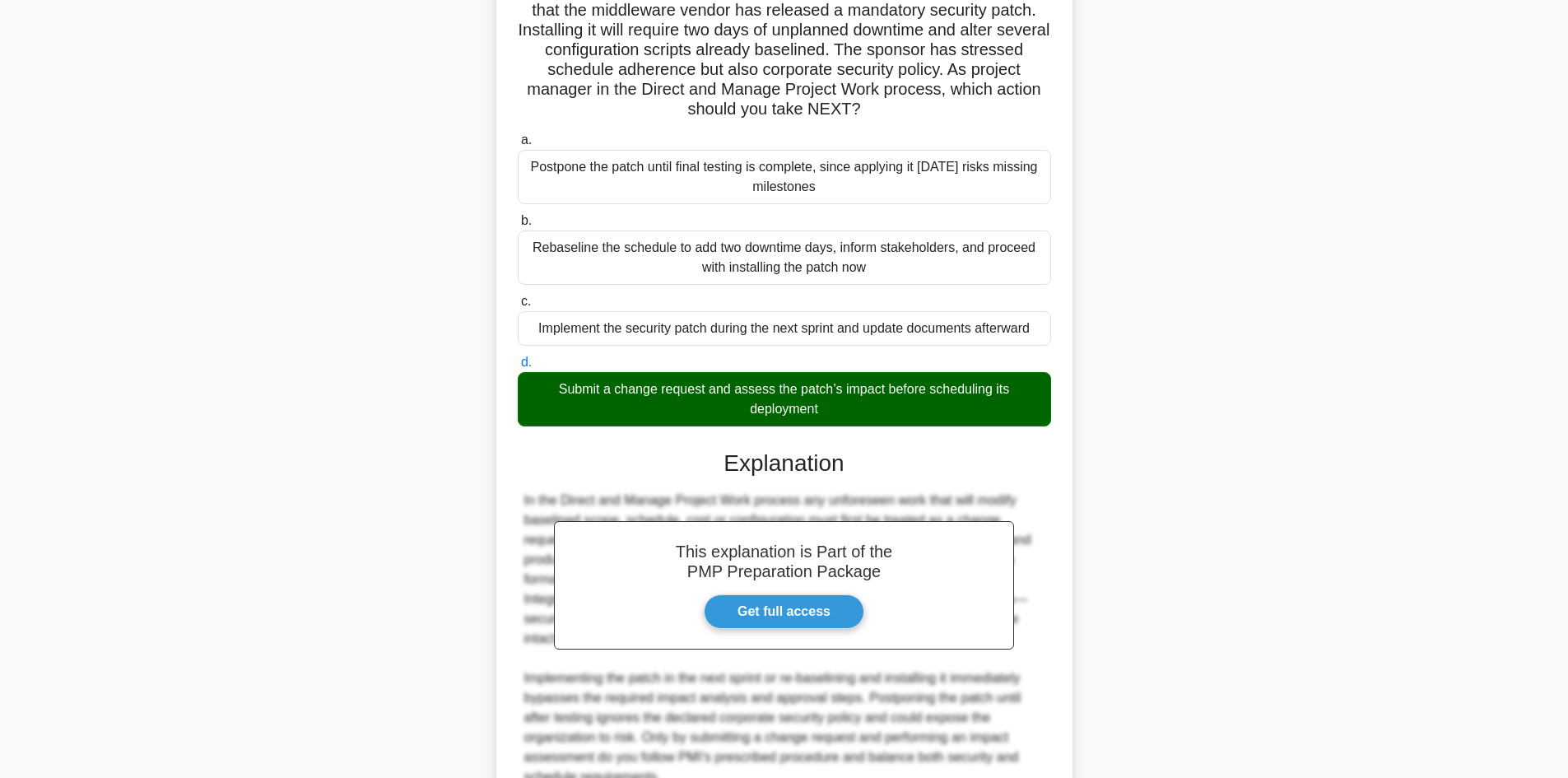
scroll to position [215, 0]
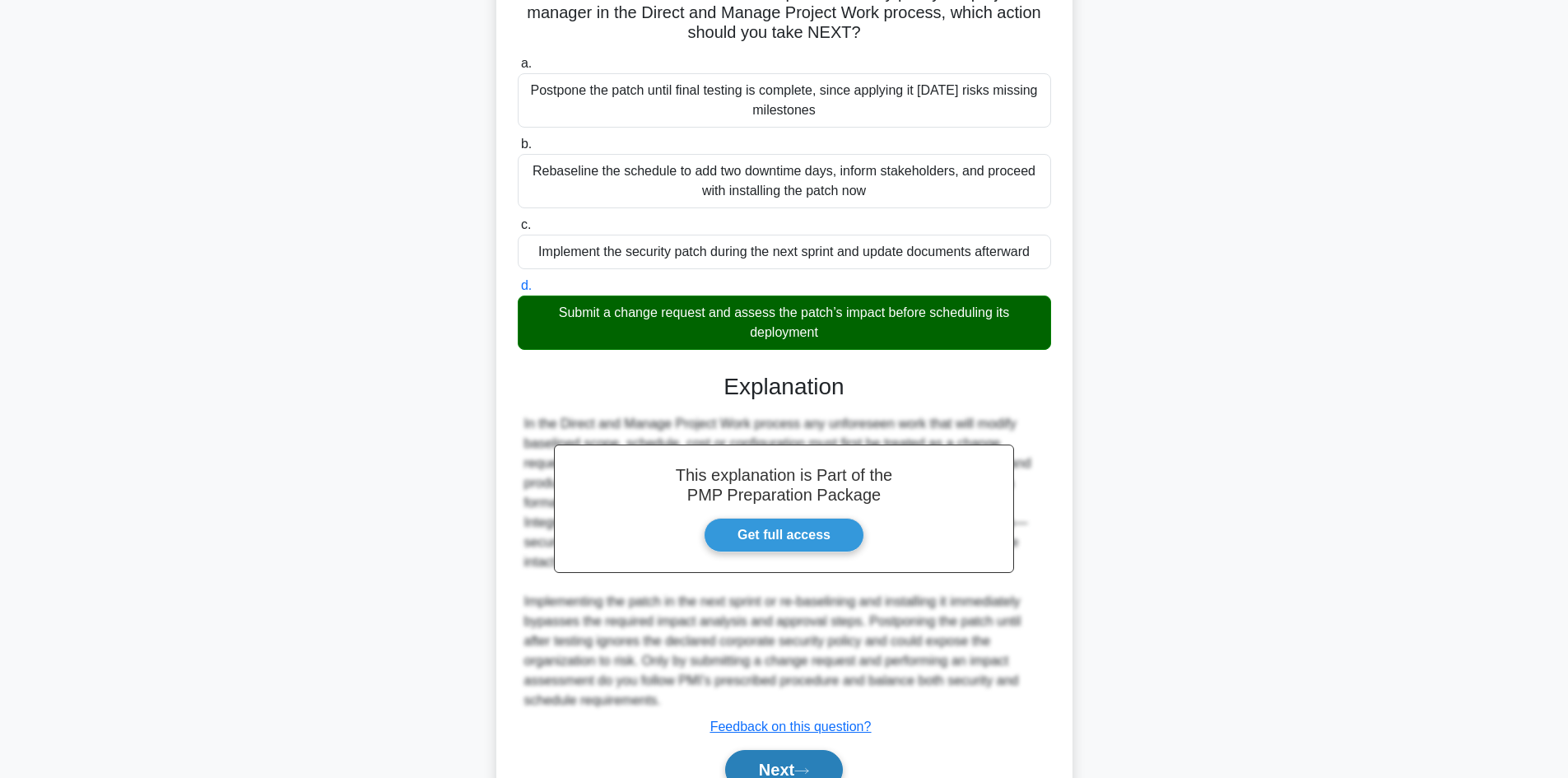
click at [784, 762] on button "Next" at bounding box center [784, 770] width 117 height 40
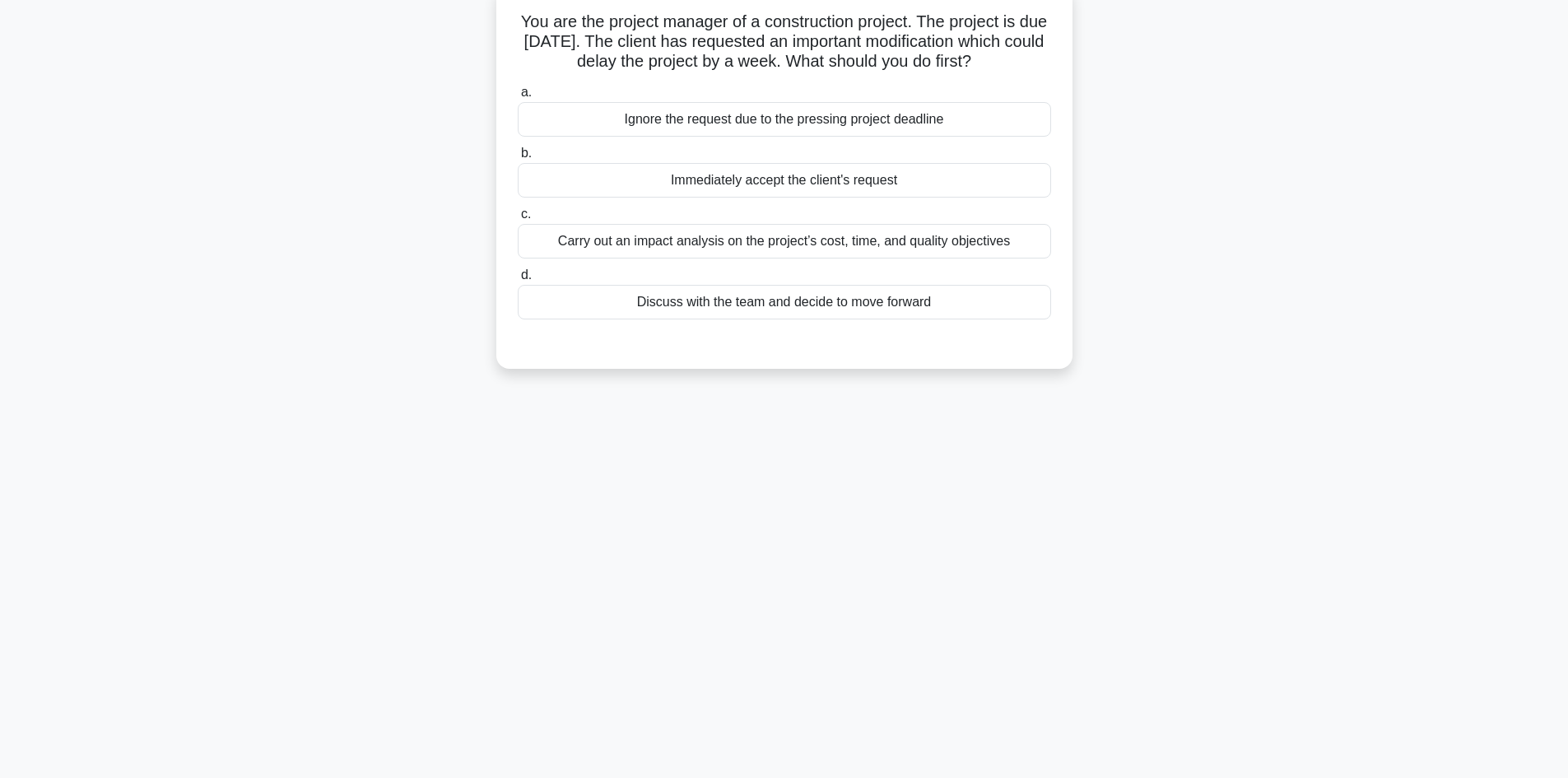
scroll to position [0, 0]
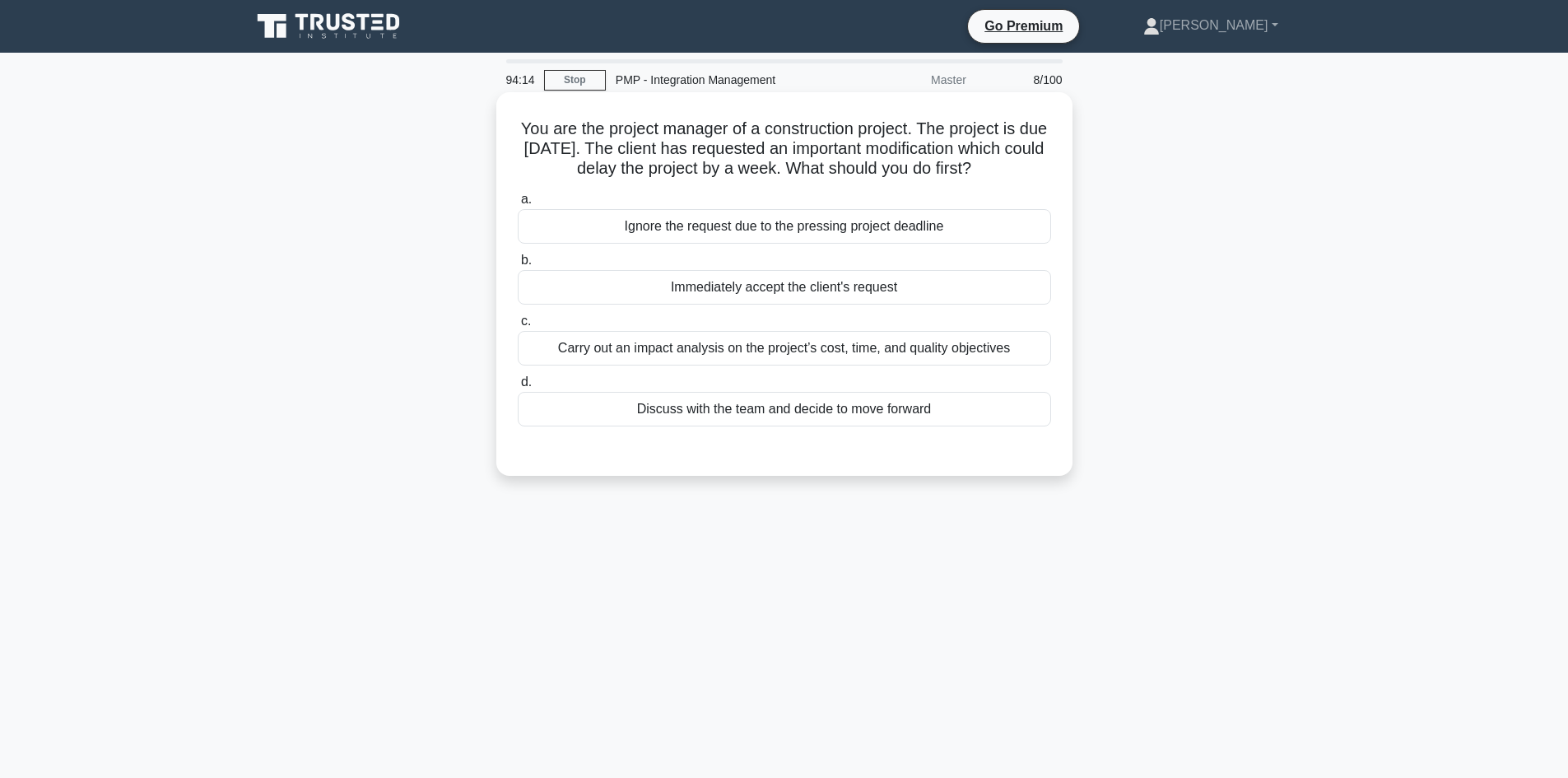
click at [808, 352] on div "Carry out an impact analysis on the project’s cost, time, and quality objectives" at bounding box center [784, 348] width 533 height 35
click at [517, 327] on input "c. Carry out an impact analysis on the project’s cost, time, and quality object…" at bounding box center [517, 322] width 0 height 10
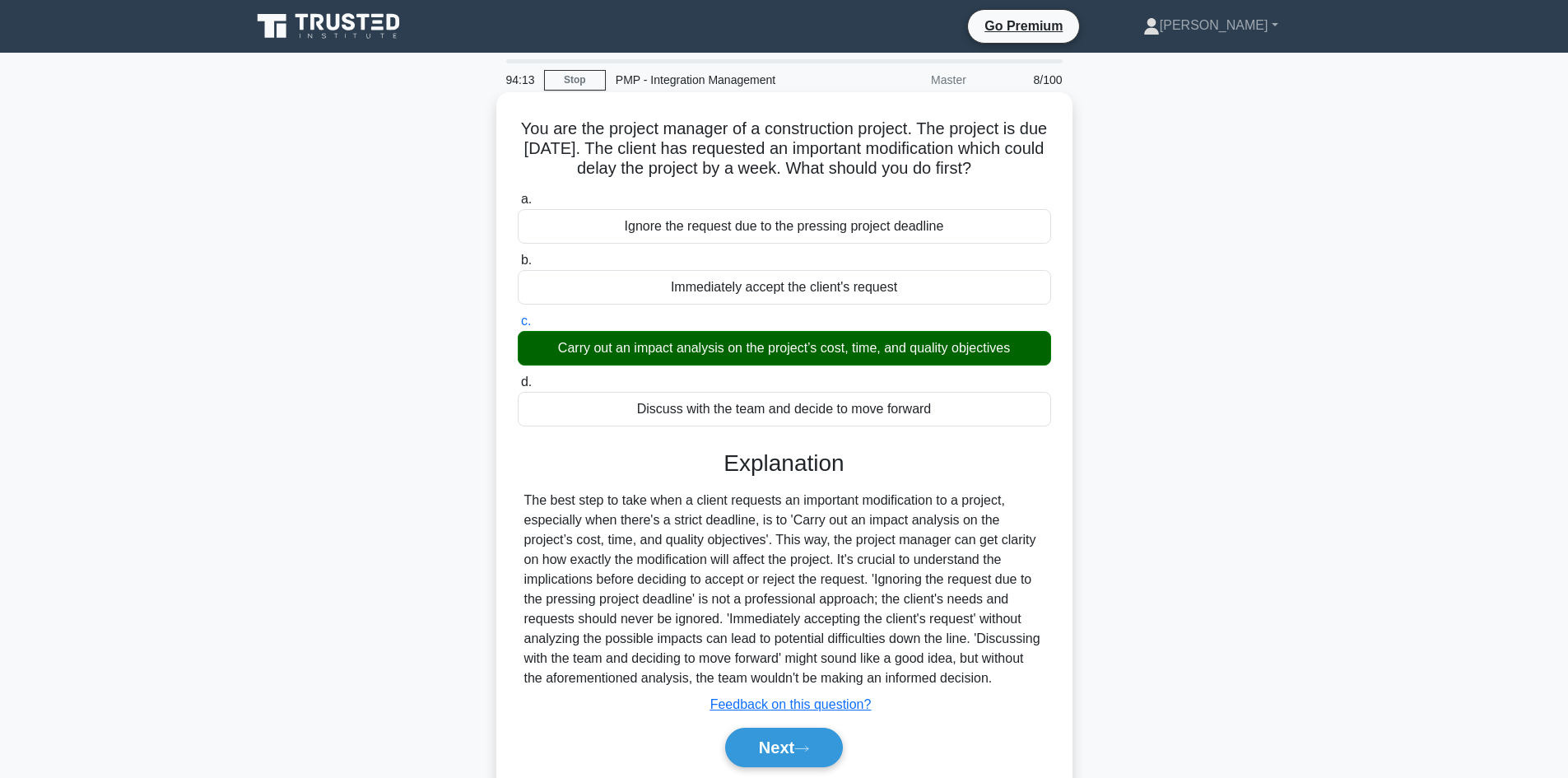
scroll to position [112, 0]
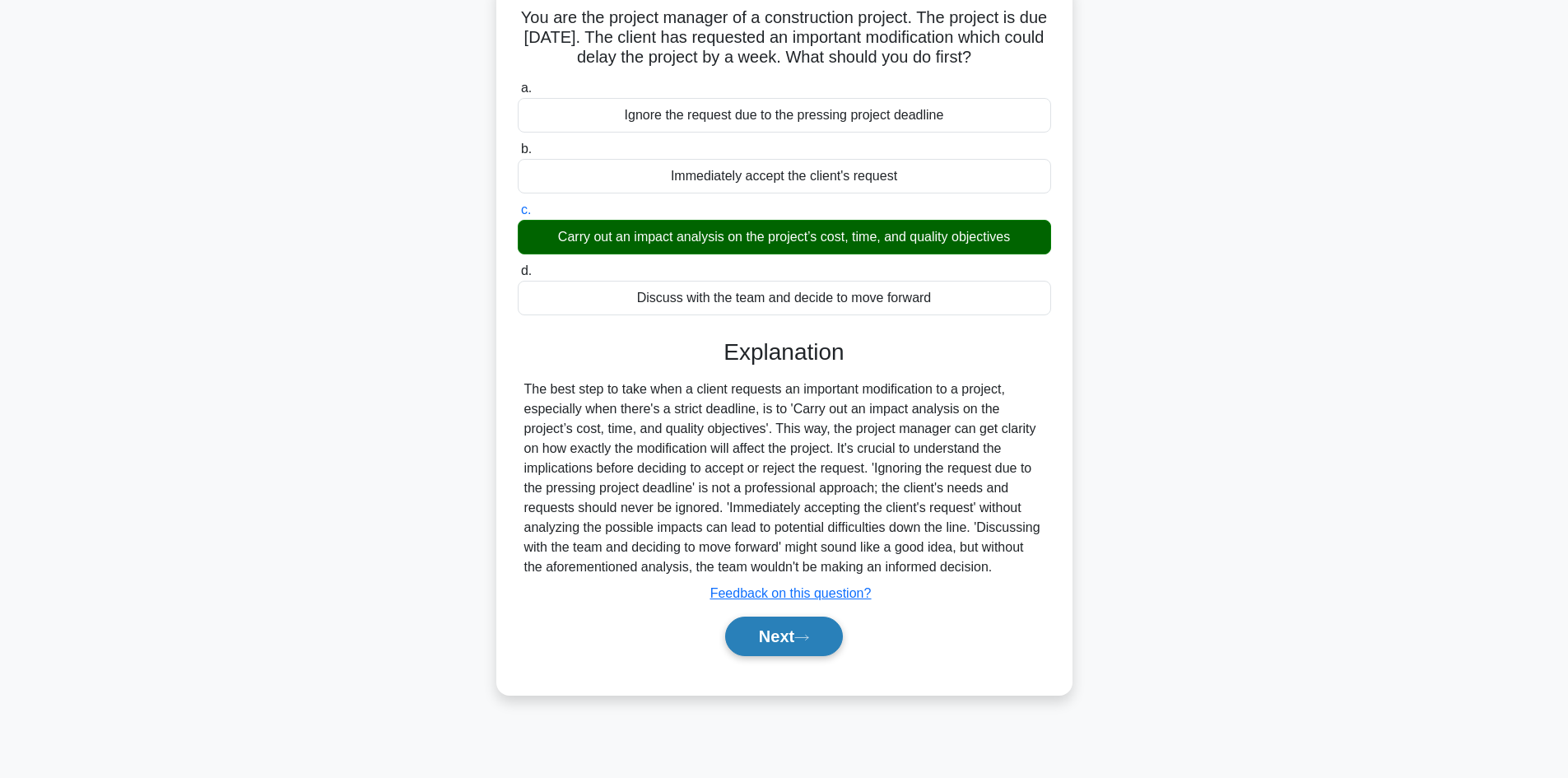
click at [809, 635] on icon at bounding box center [802, 638] width 15 height 9
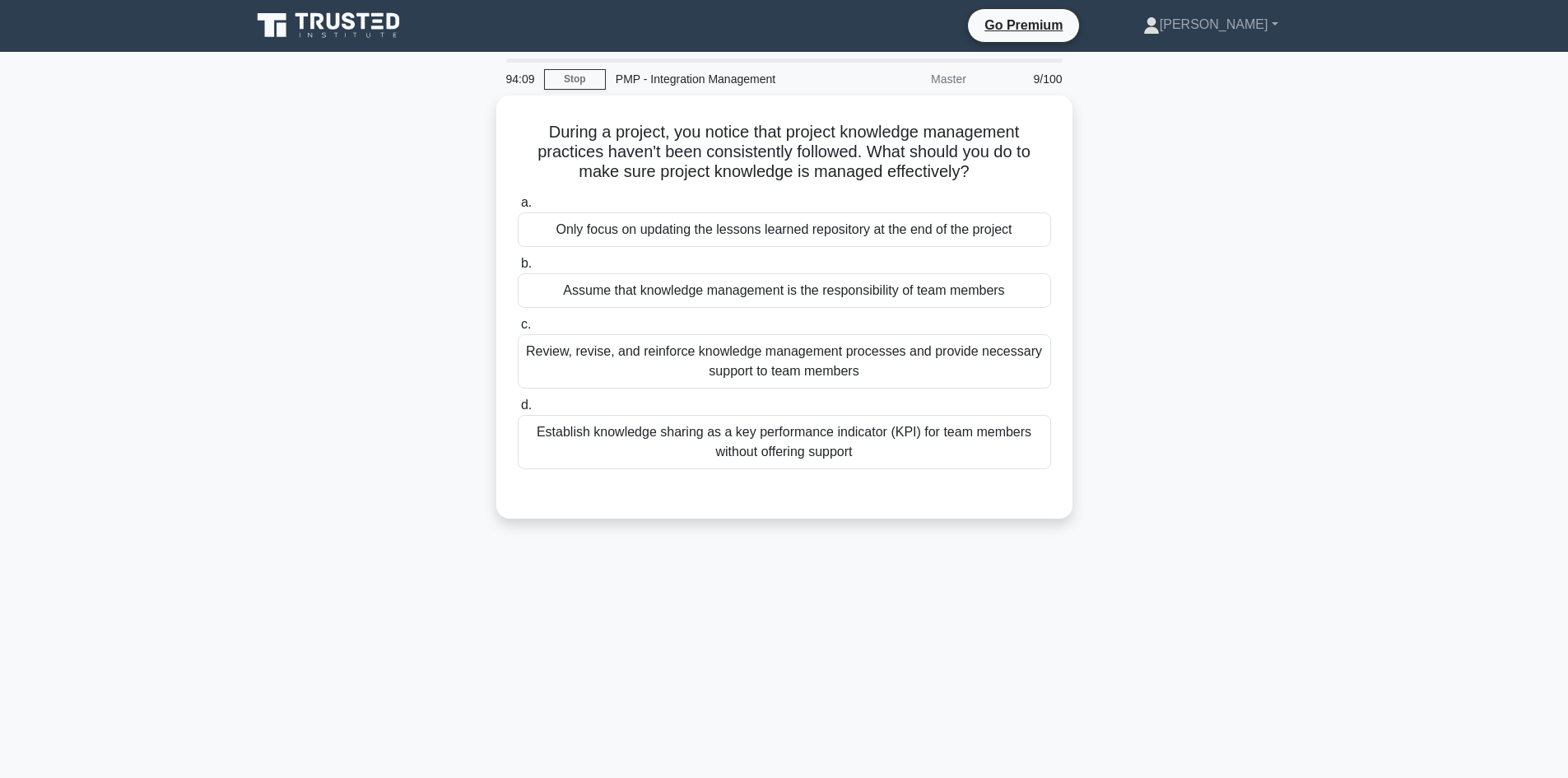
scroll to position [0, 0]
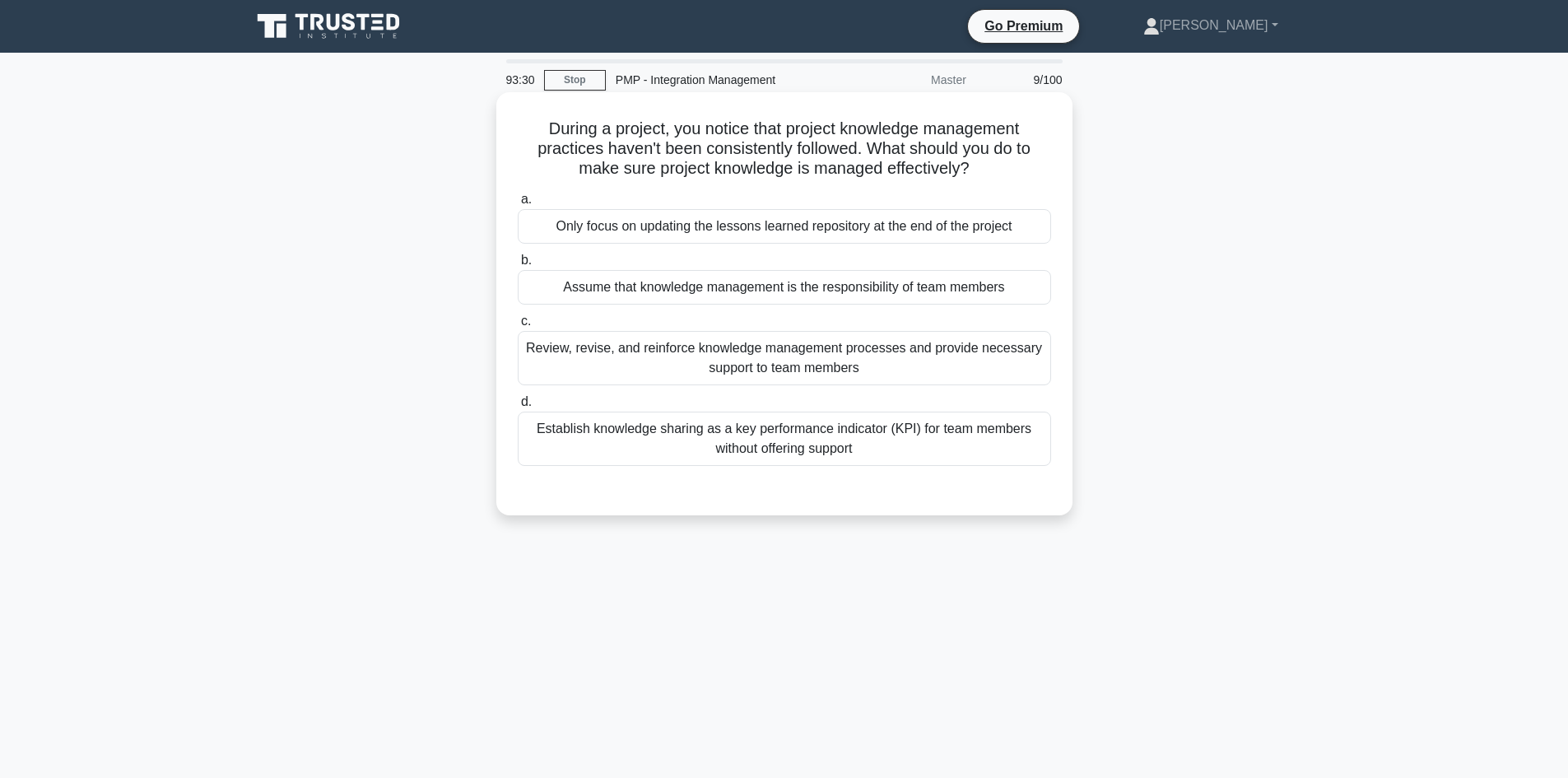
click at [882, 355] on div "Review, revise, and reinforce knowledge management processes and provide necess…" at bounding box center [784, 358] width 533 height 54
click at [517, 327] on input "c. Review, revise, and reinforce knowledge management processes and provide nec…" at bounding box center [517, 322] width 0 height 10
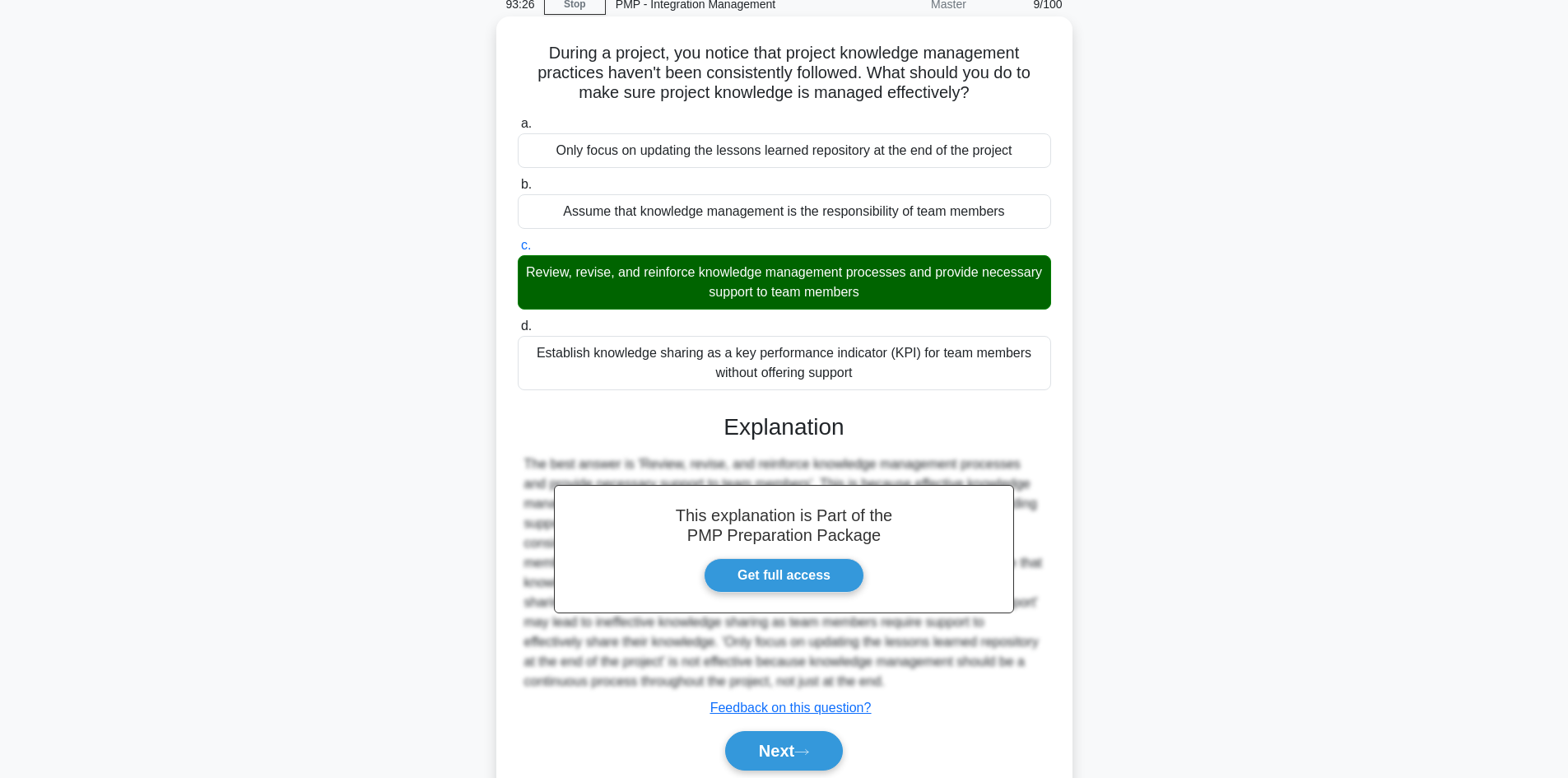
scroll to position [139, 0]
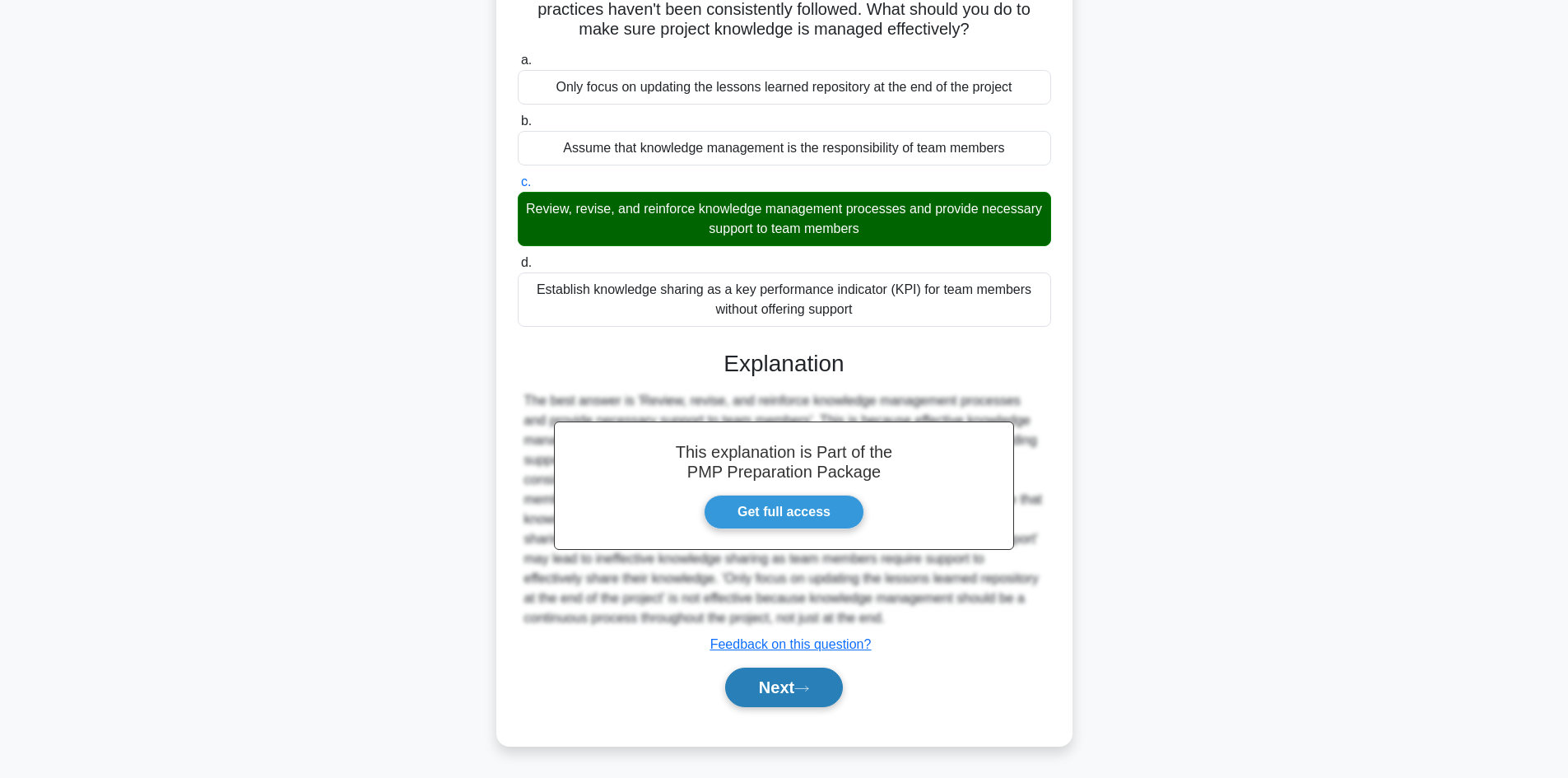
click at [812, 695] on button "Next" at bounding box center [784, 688] width 117 height 40
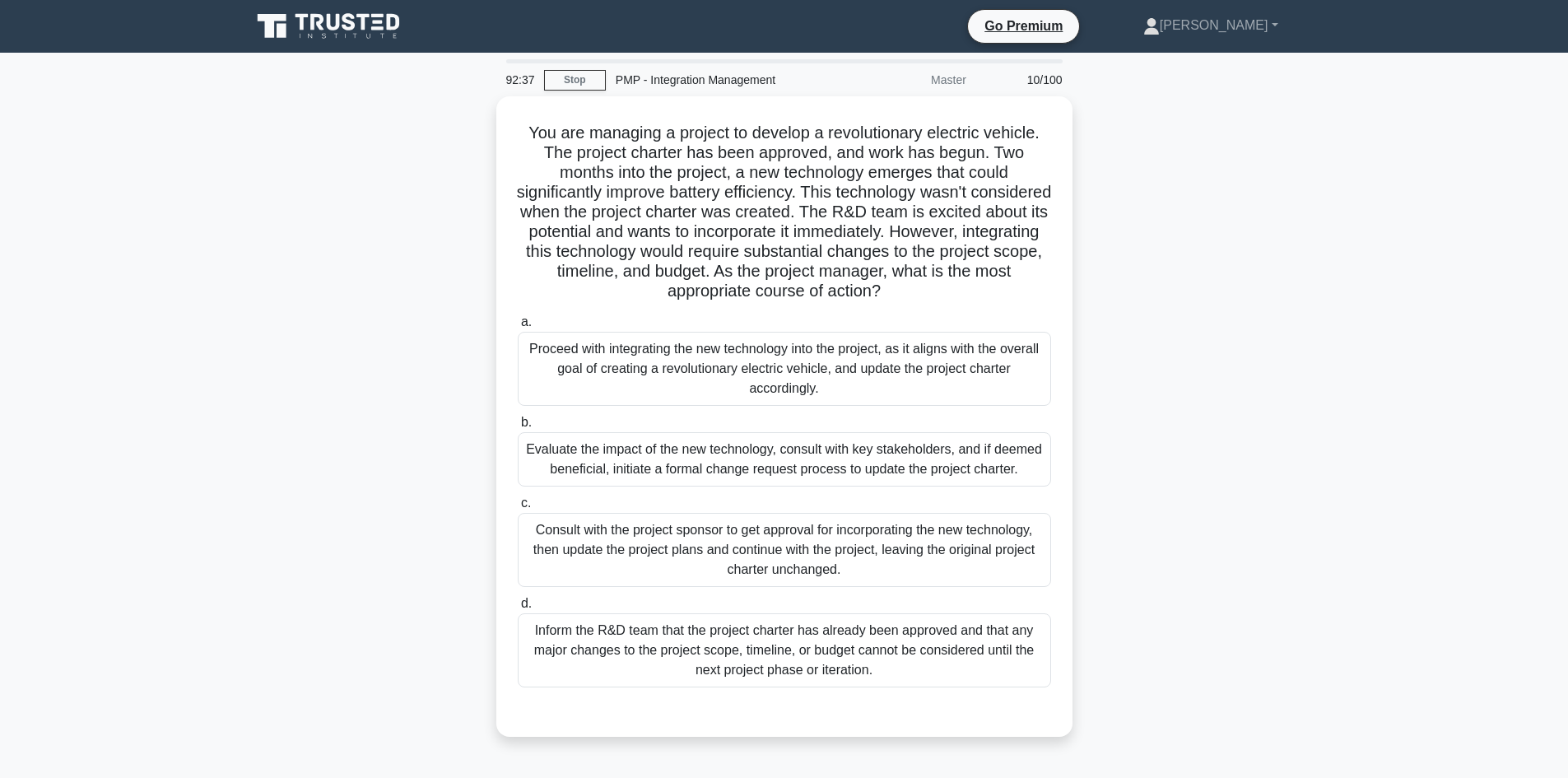
scroll to position [112, 0]
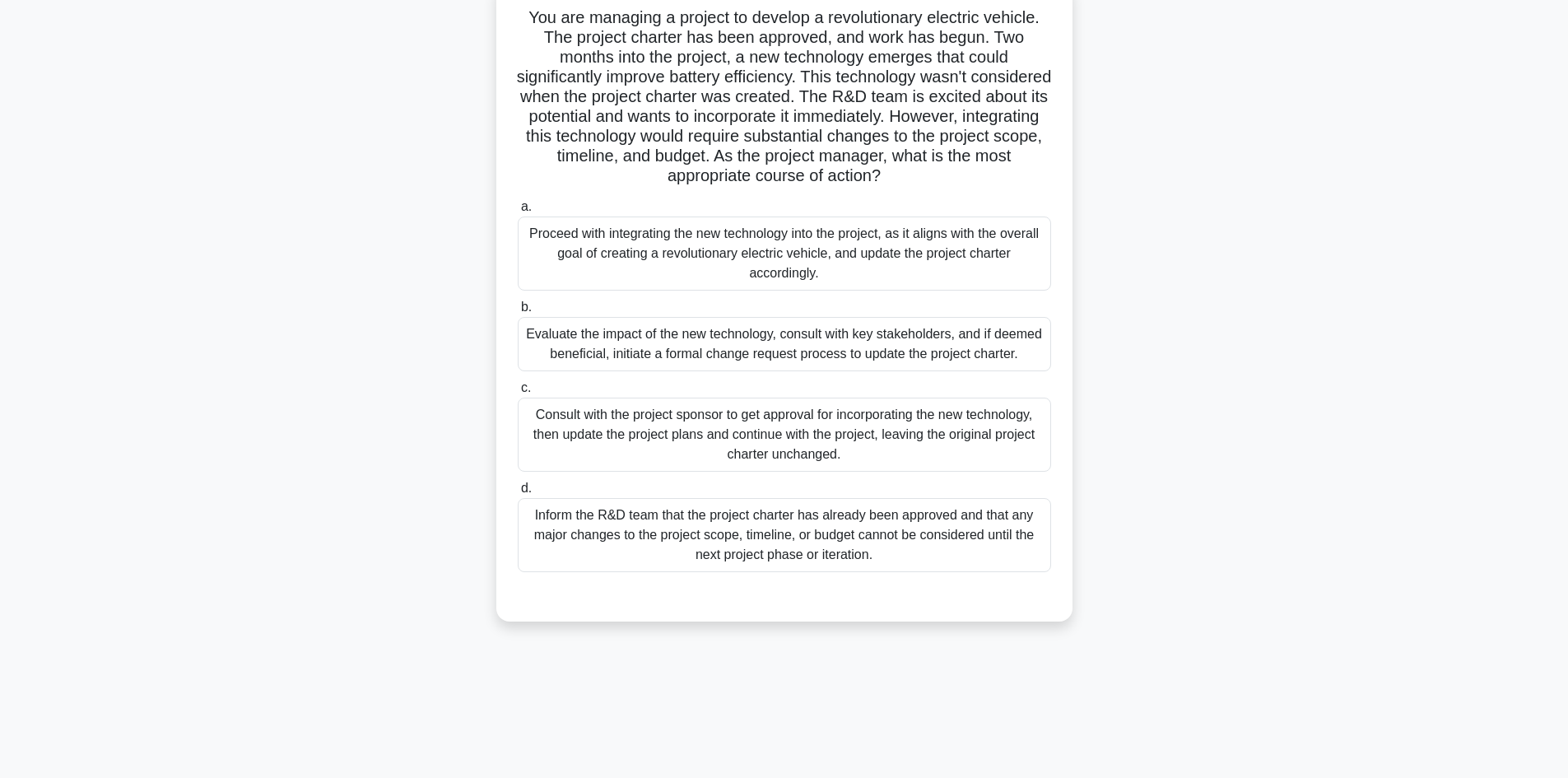
click at [727, 347] on div "Evaluate the impact of the new technology, consult with key stakeholders, and i…" at bounding box center [784, 344] width 533 height 54
click at [517, 313] on input "b. Evaluate the impact of the new technology, consult with key stakeholders, an…" at bounding box center [517, 308] width 0 height 10
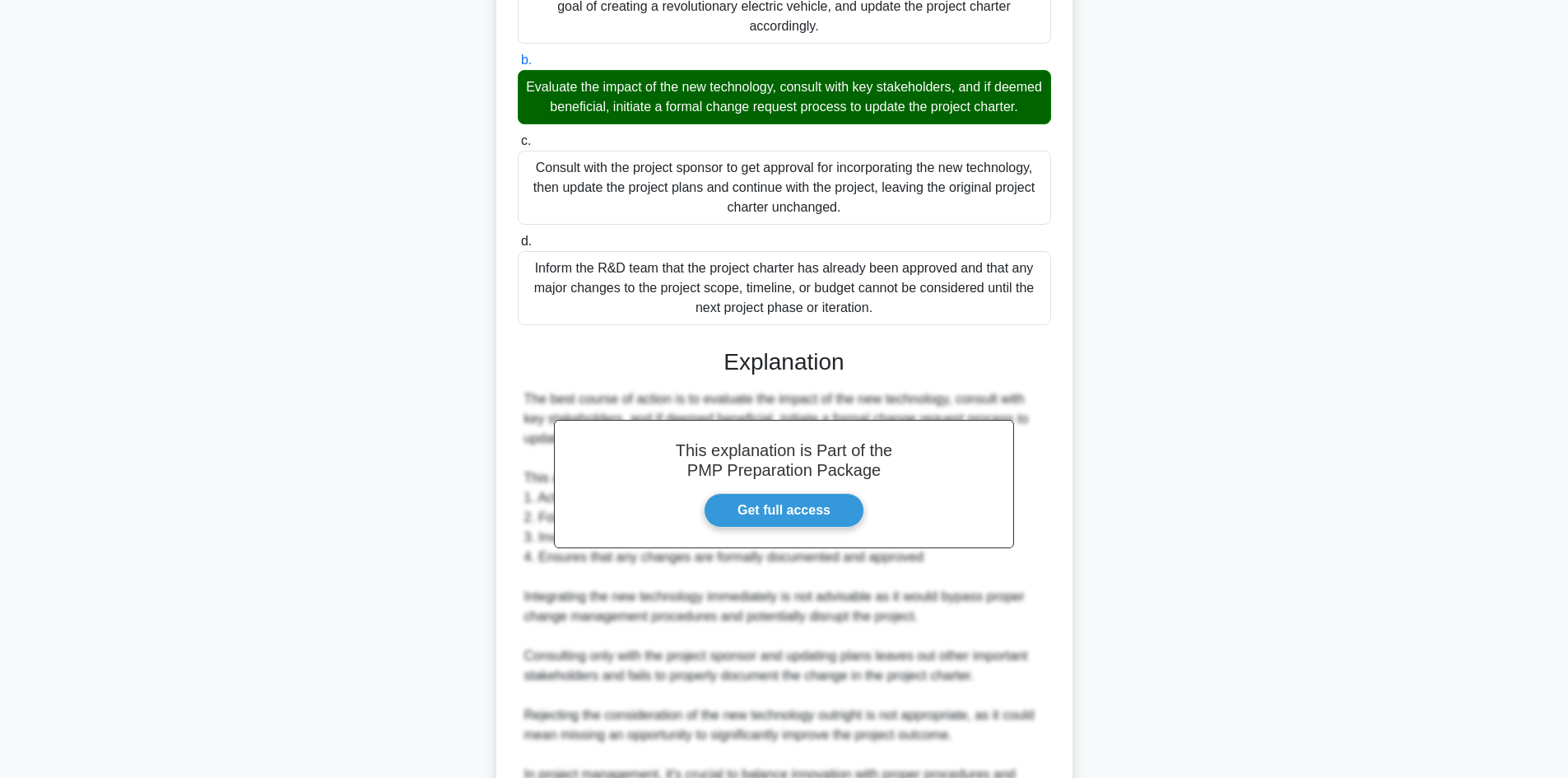
scroll to position [594, 0]
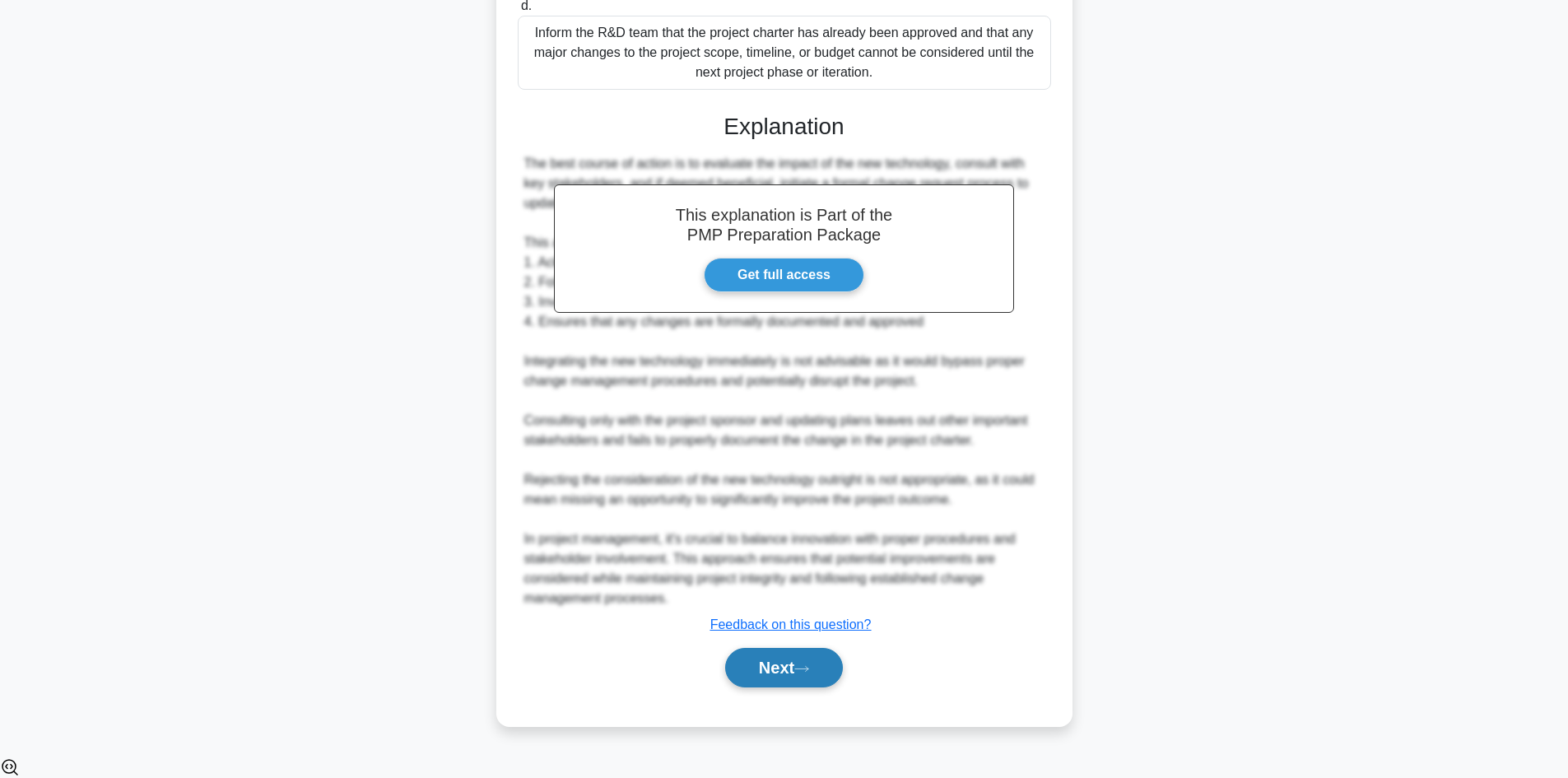
click at [784, 686] on button "Next" at bounding box center [784, 668] width 117 height 40
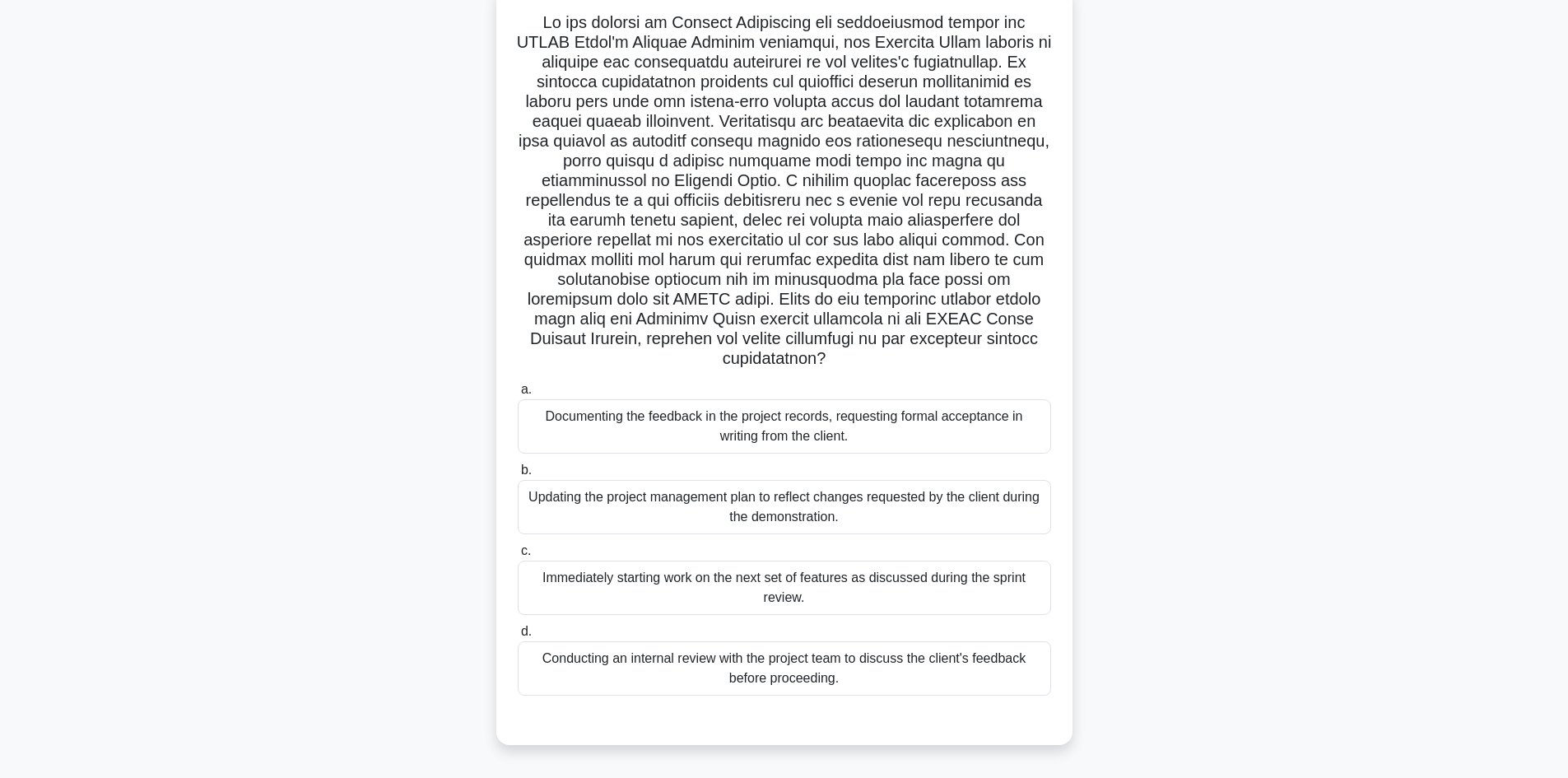
scroll to position [112, 0]
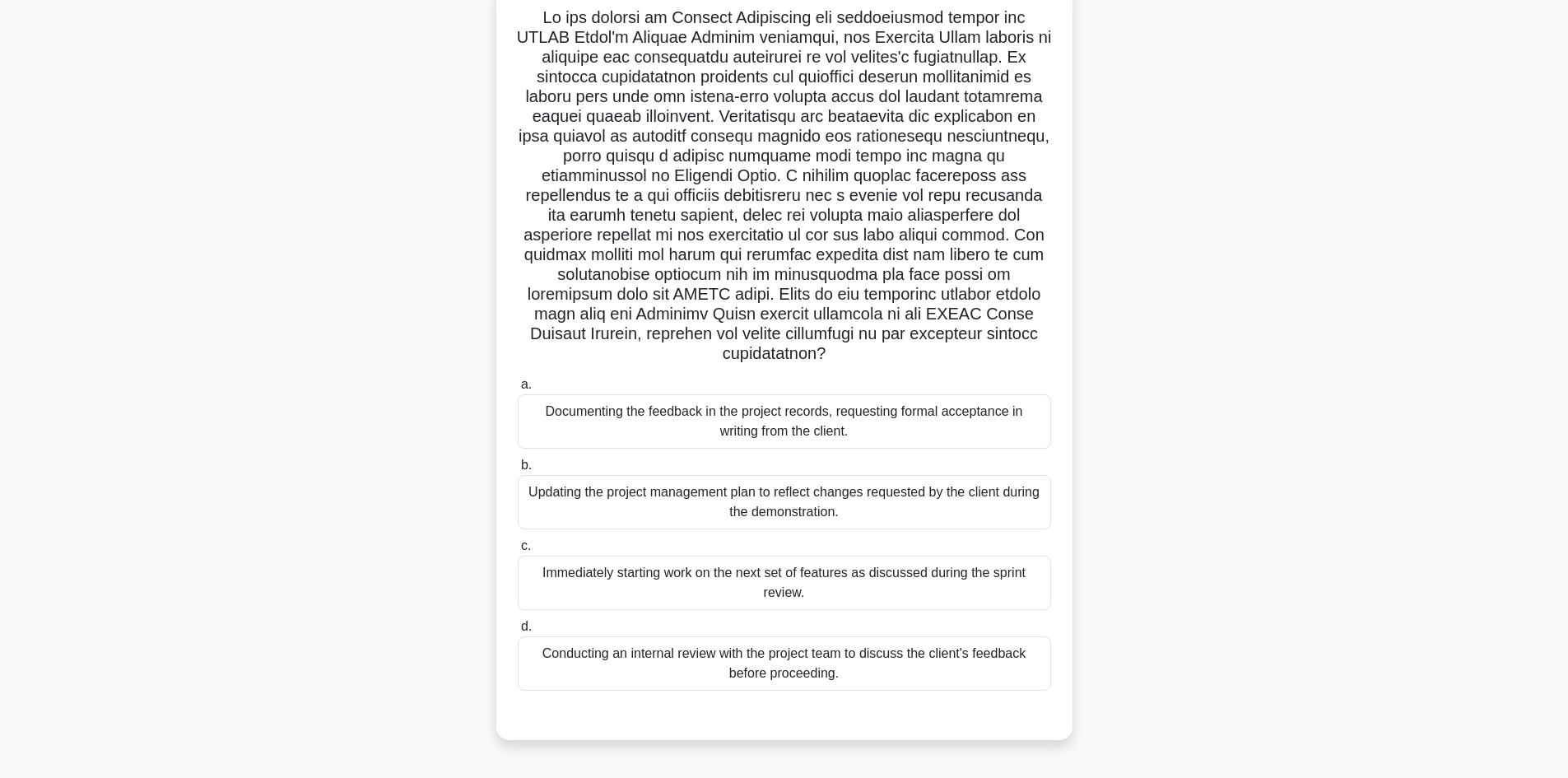
click at [878, 425] on div "Documenting the feedback in the project records, requesting formal acceptance i…" at bounding box center [784, 421] width 533 height 54
click at [517, 391] on input "a. Documenting the feedback in the project records, requesting formal acceptanc…" at bounding box center [517, 385] width 0 height 10
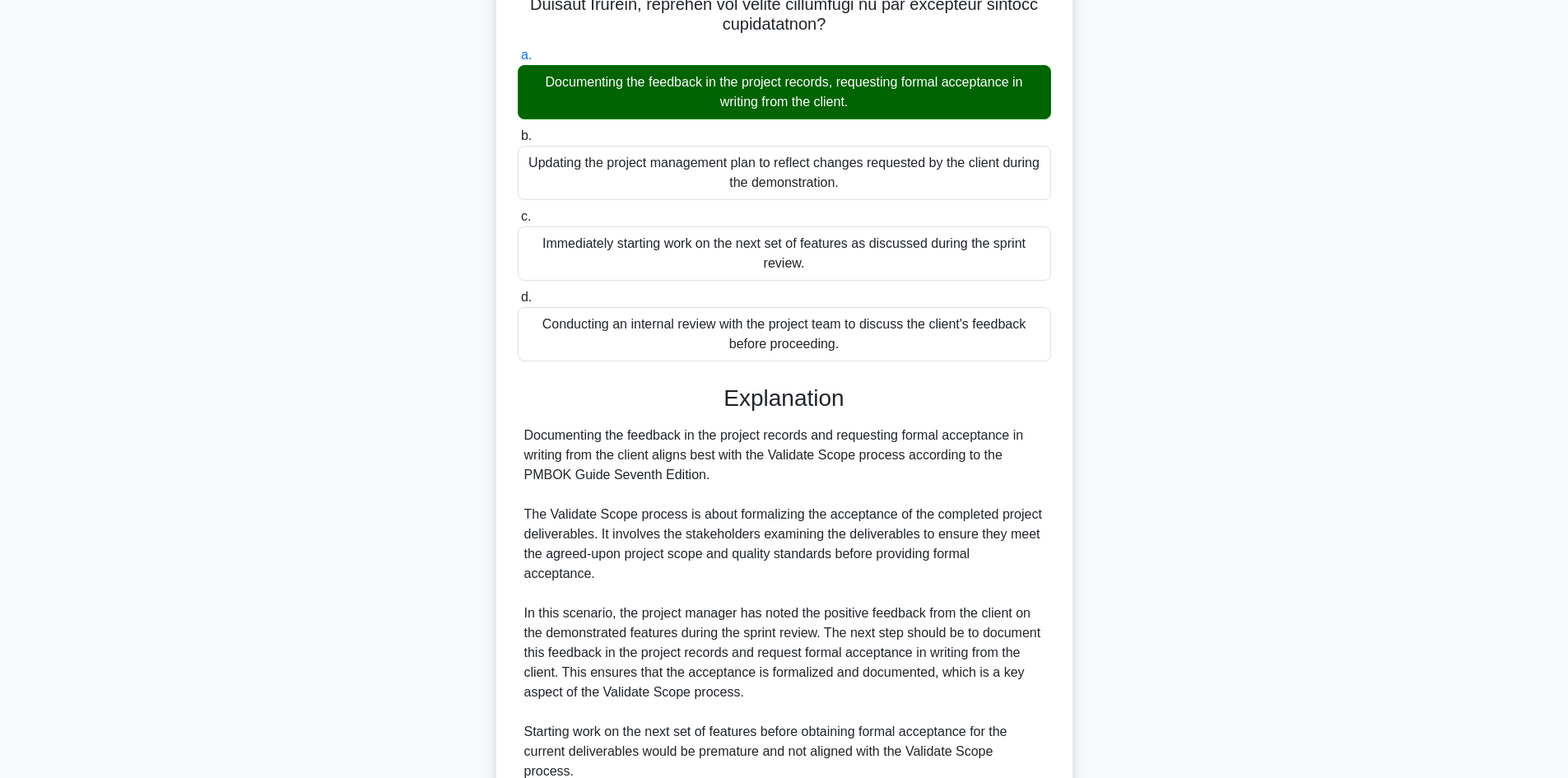
scroll to position [688, 0]
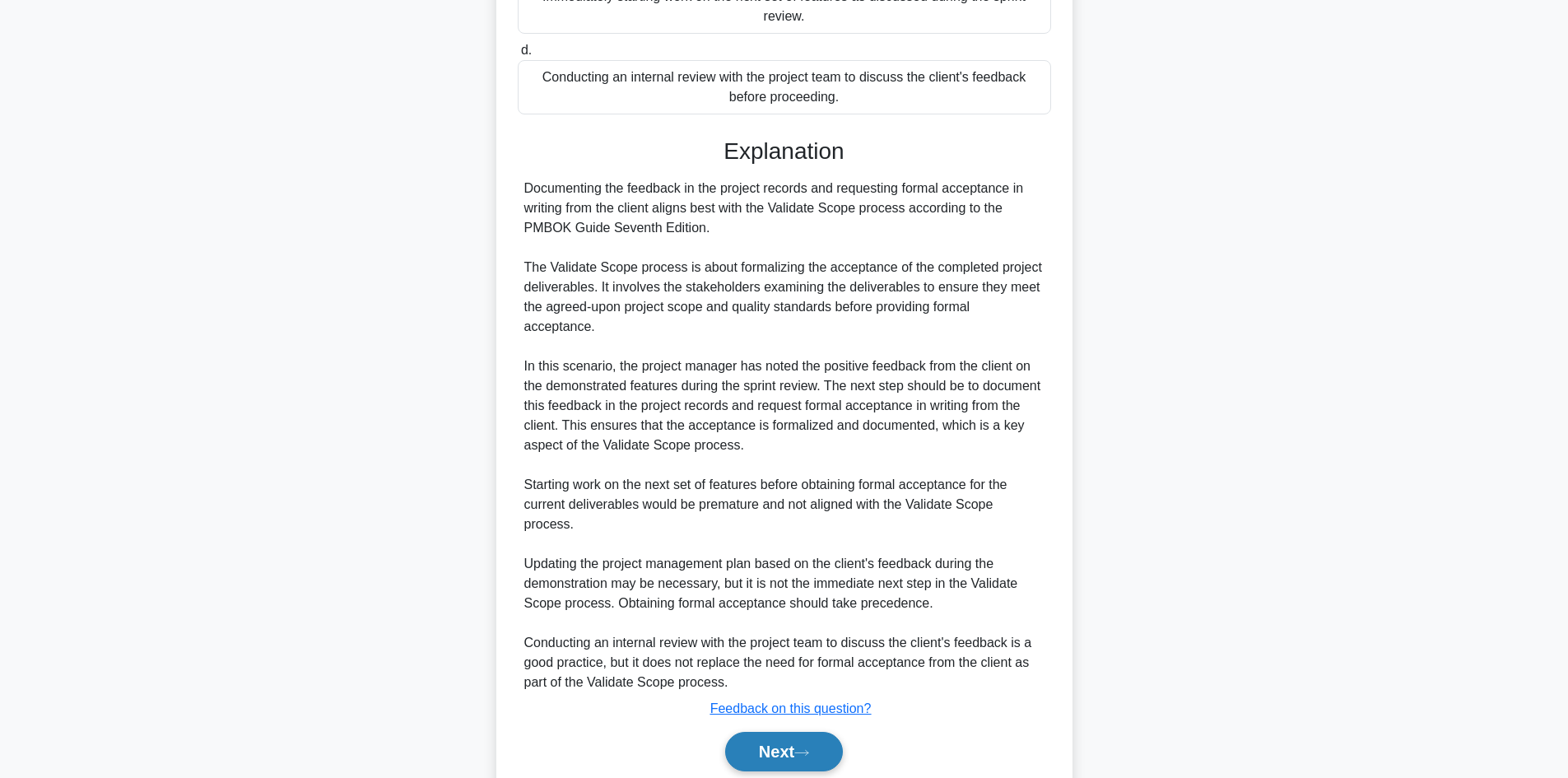
click at [795, 746] on button "Next" at bounding box center [784, 752] width 117 height 40
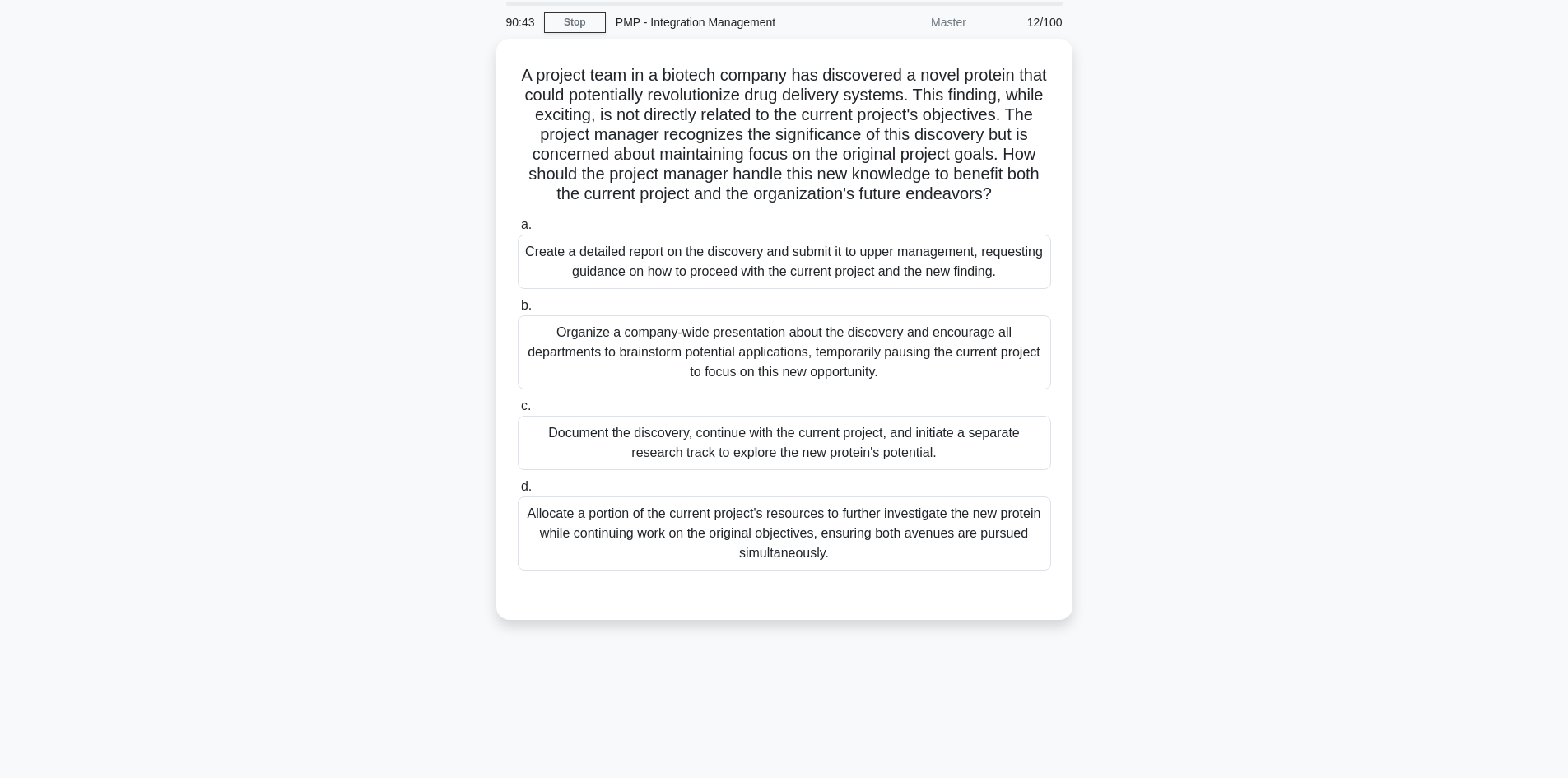
scroll to position [29, 0]
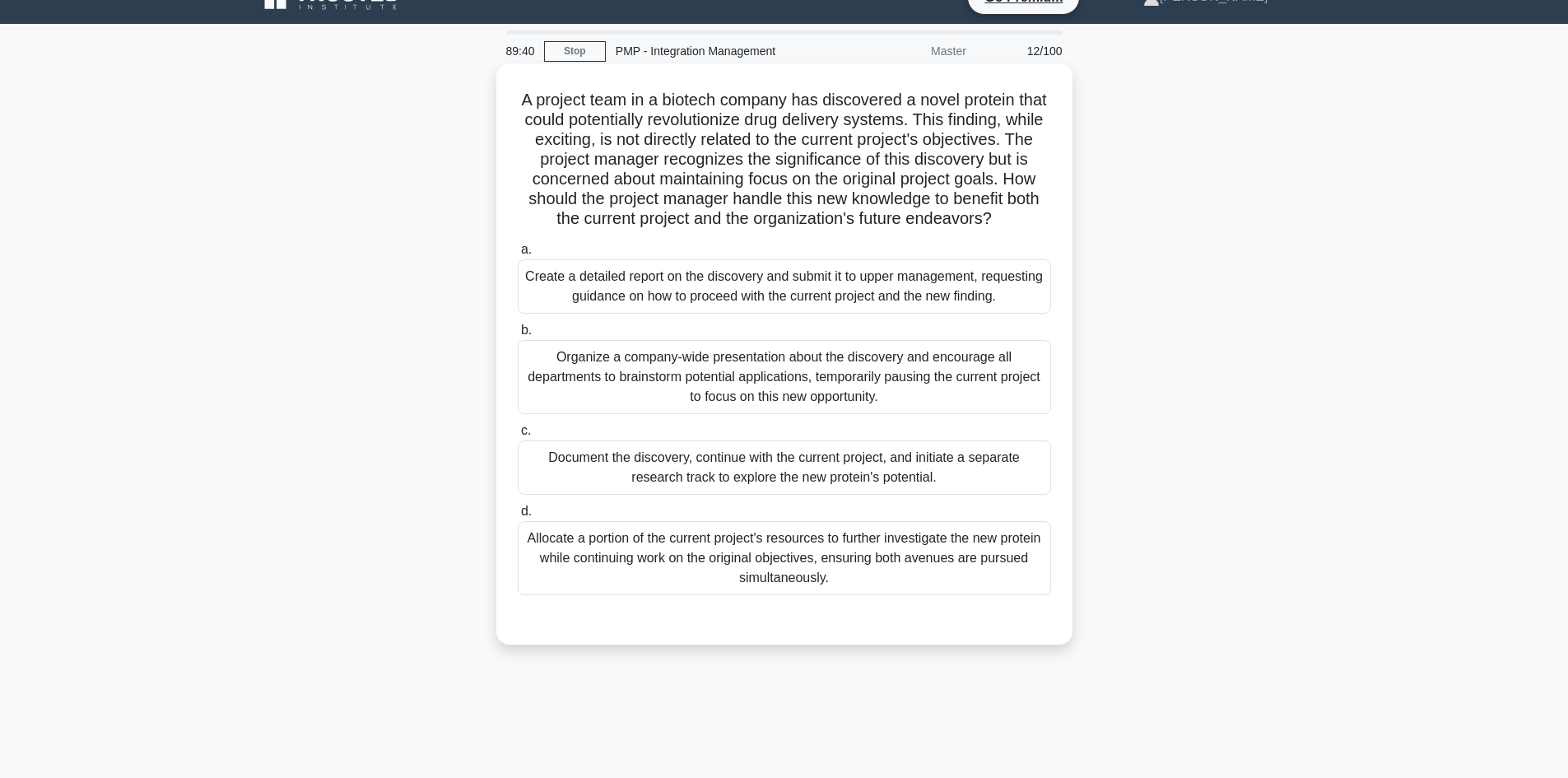
click at [955, 473] on div "Document the discovery, continue with the current project, and initiate a separ…" at bounding box center [784, 468] width 533 height 54
click at [517, 437] on input "c. Document the discovery, continue with the current project, and initiate a se…" at bounding box center [517, 431] width 0 height 10
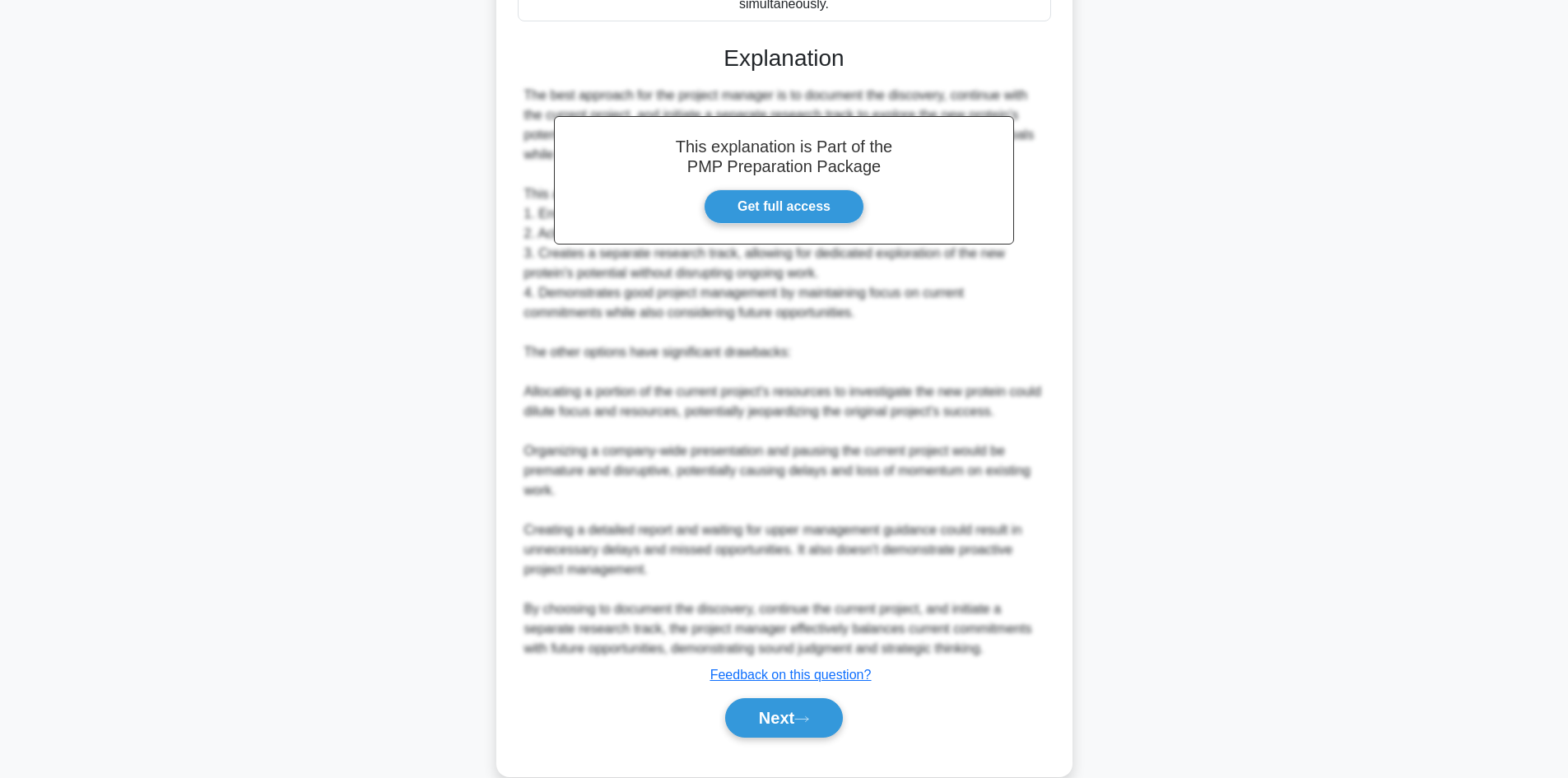
scroll to position [605, 0]
click at [820, 721] on button "Next" at bounding box center [784, 716] width 117 height 40
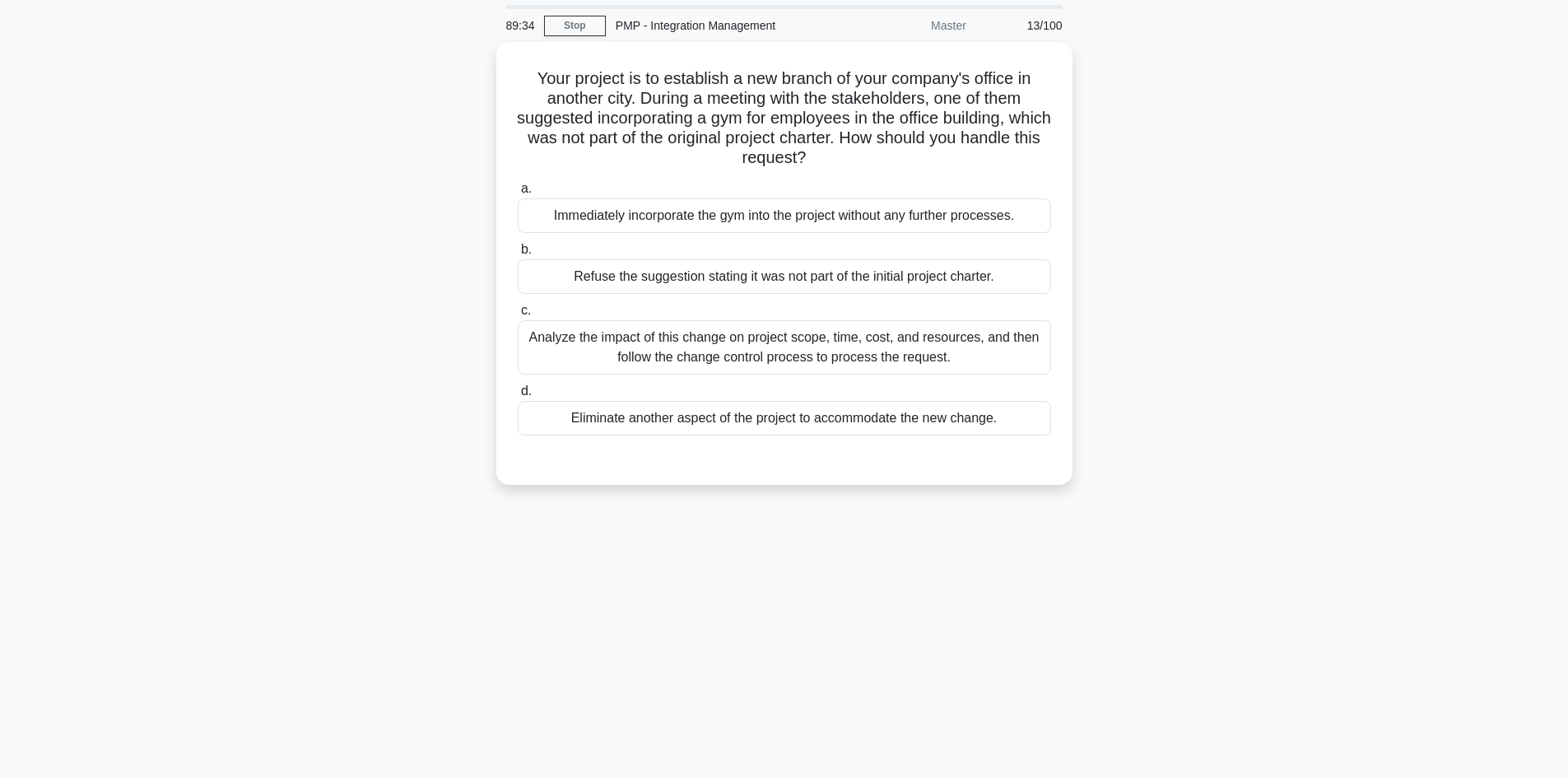
scroll to position [0, 0]
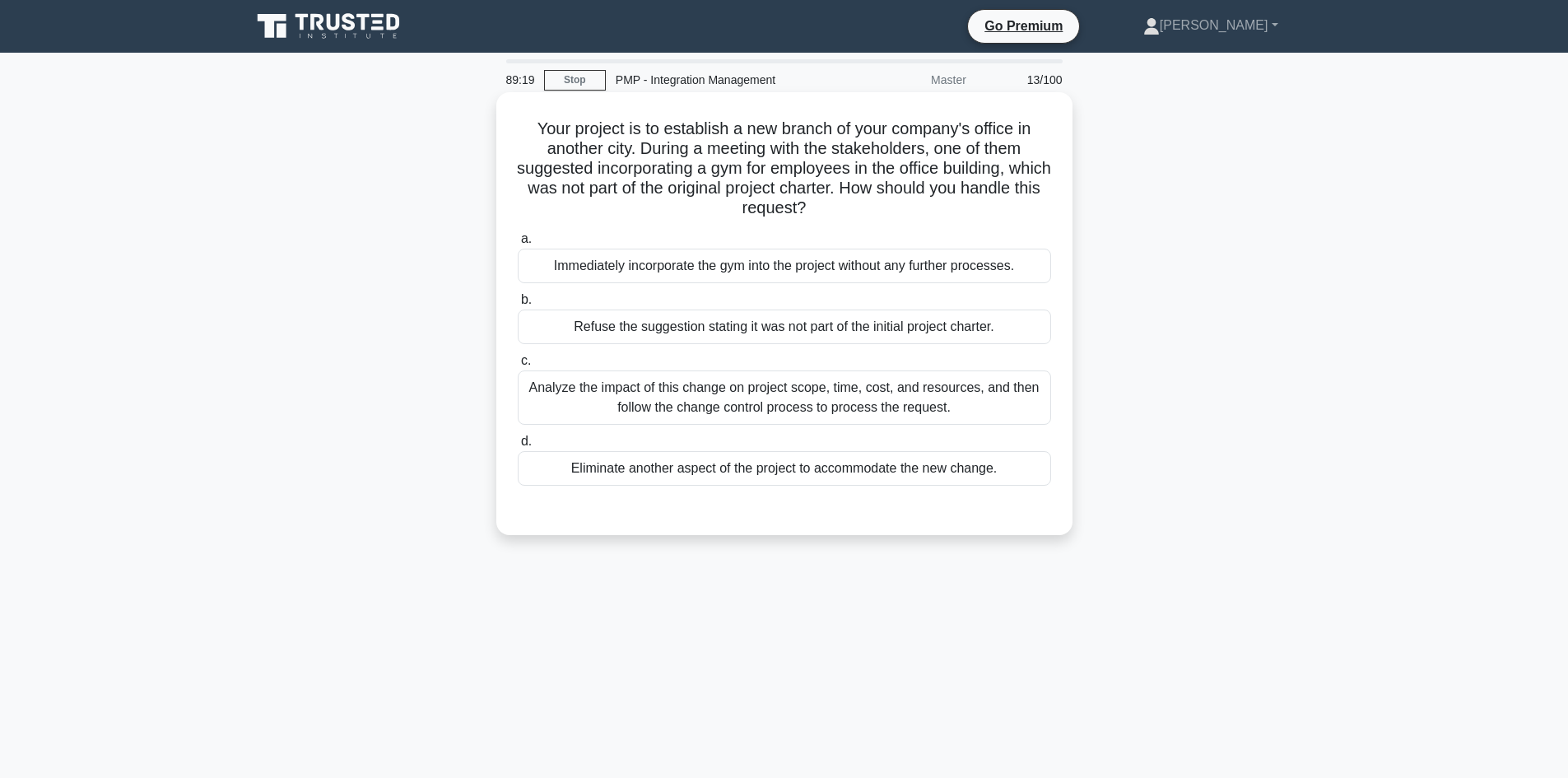
click at [883, 389] on div "Analyze the impact of this change on project scope, time, cost, and resources, …" at bounding box center [784, 398] width 533 height 54
click at [517, 367] on input "c. Analyze the impact of this change on project scope, time, cost, and resource…" at bounding box center [517, 361] width 0 height 10
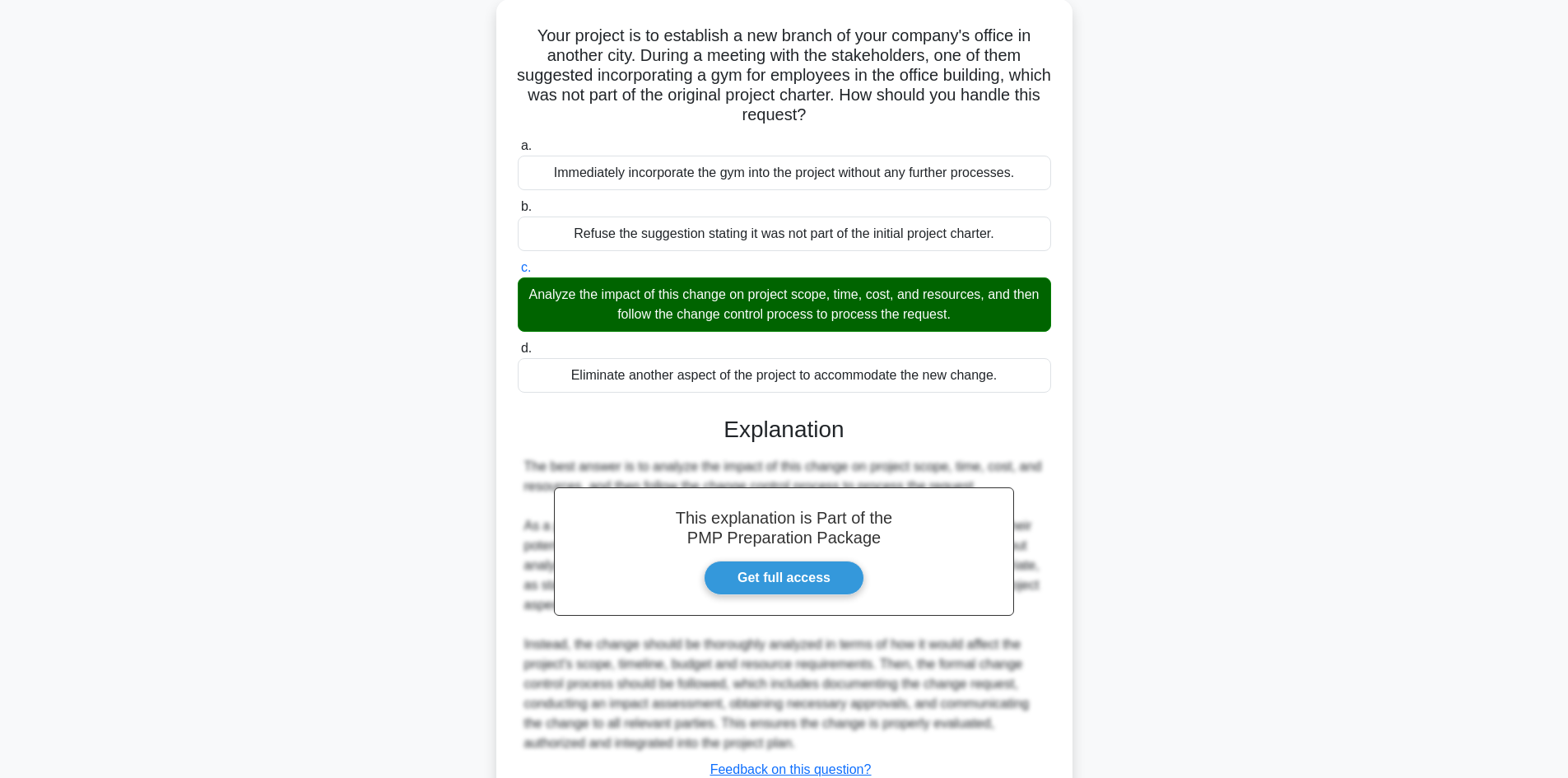
scroll to position [219, 0]
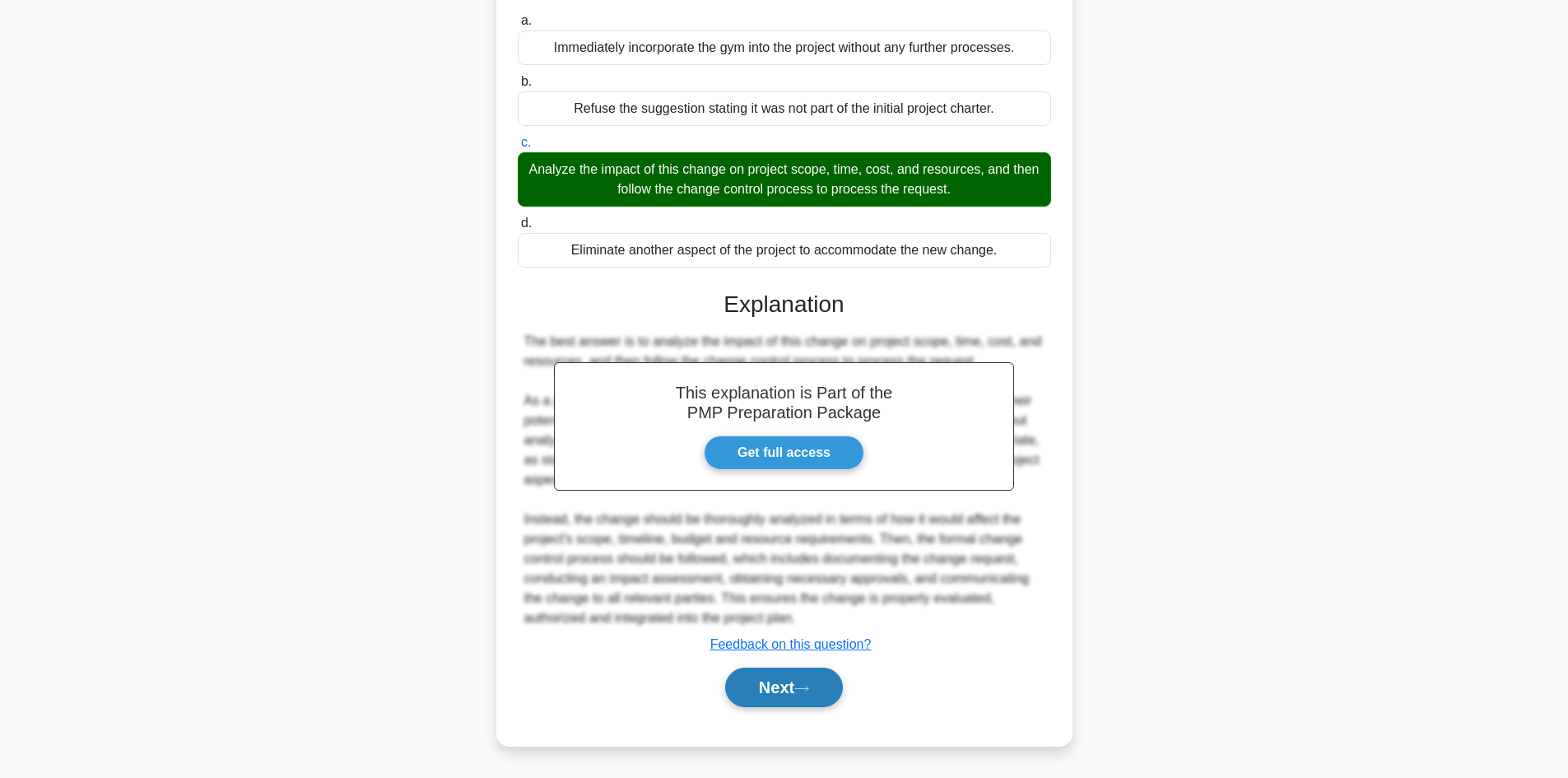
click at [799, 686] on button "Next" at bounding box center [784, 688] width 117 height 40
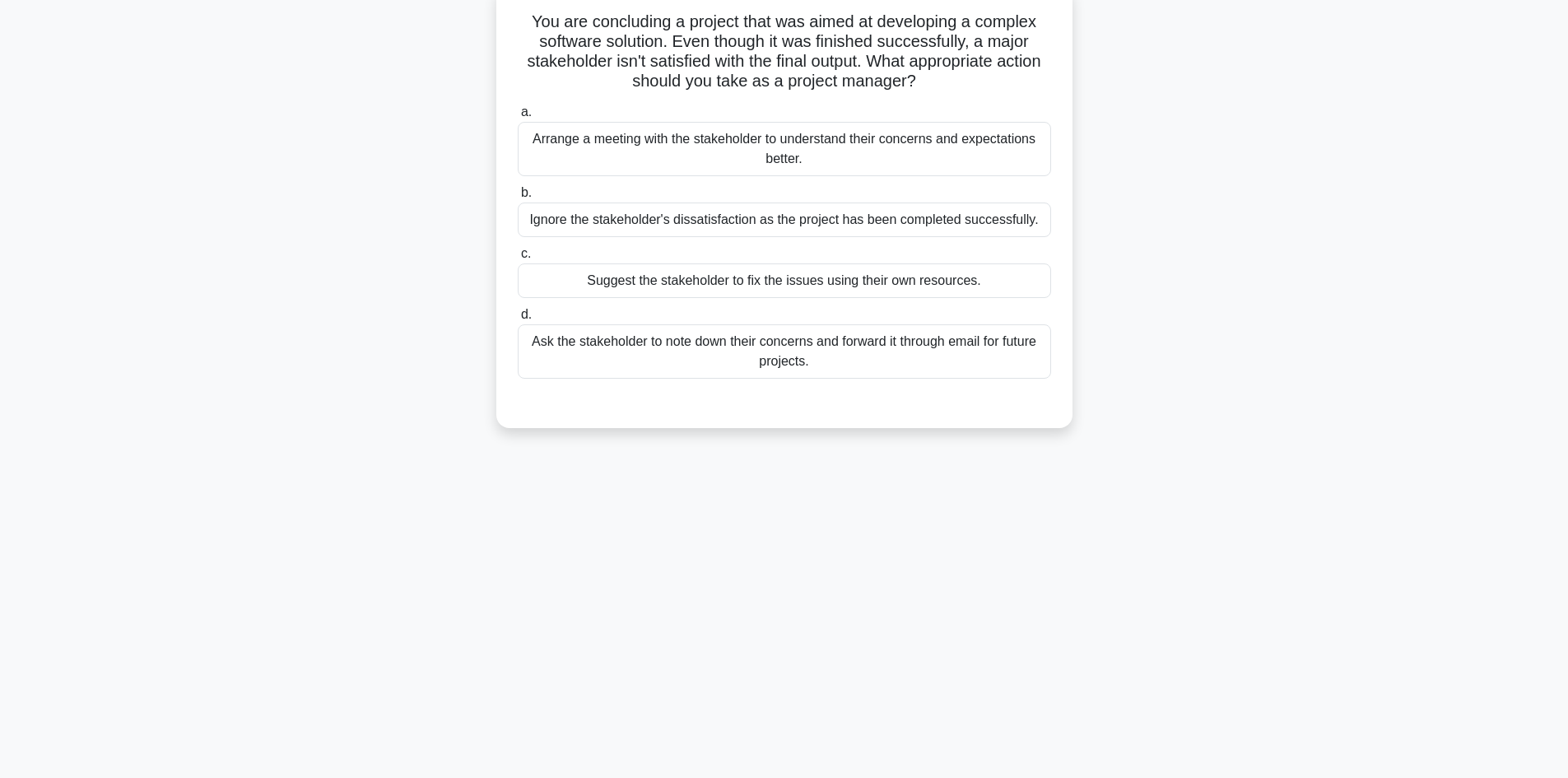
scroll to position [0, 0]
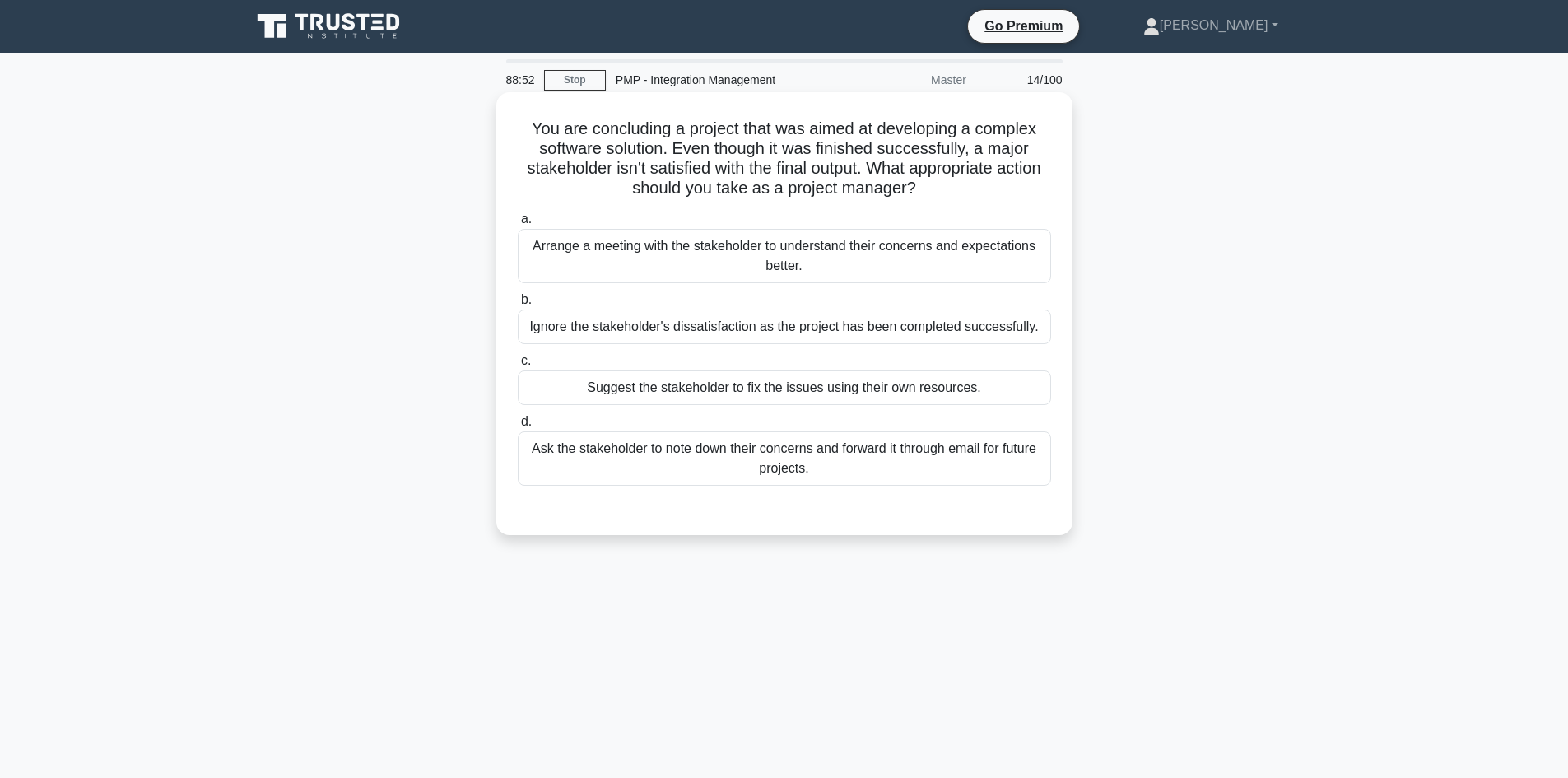
click at [929, 248] on div "Arrange a meeting with the stakeholder to understand their concerns and expecta…" at bounding box center [784, 256] width 533 height 54
click at [517, 225] on input "a. Arrange a meeting with the stakeholder to understand their concerns and expe…" at bounding box center [517, 220] width 0 height 10
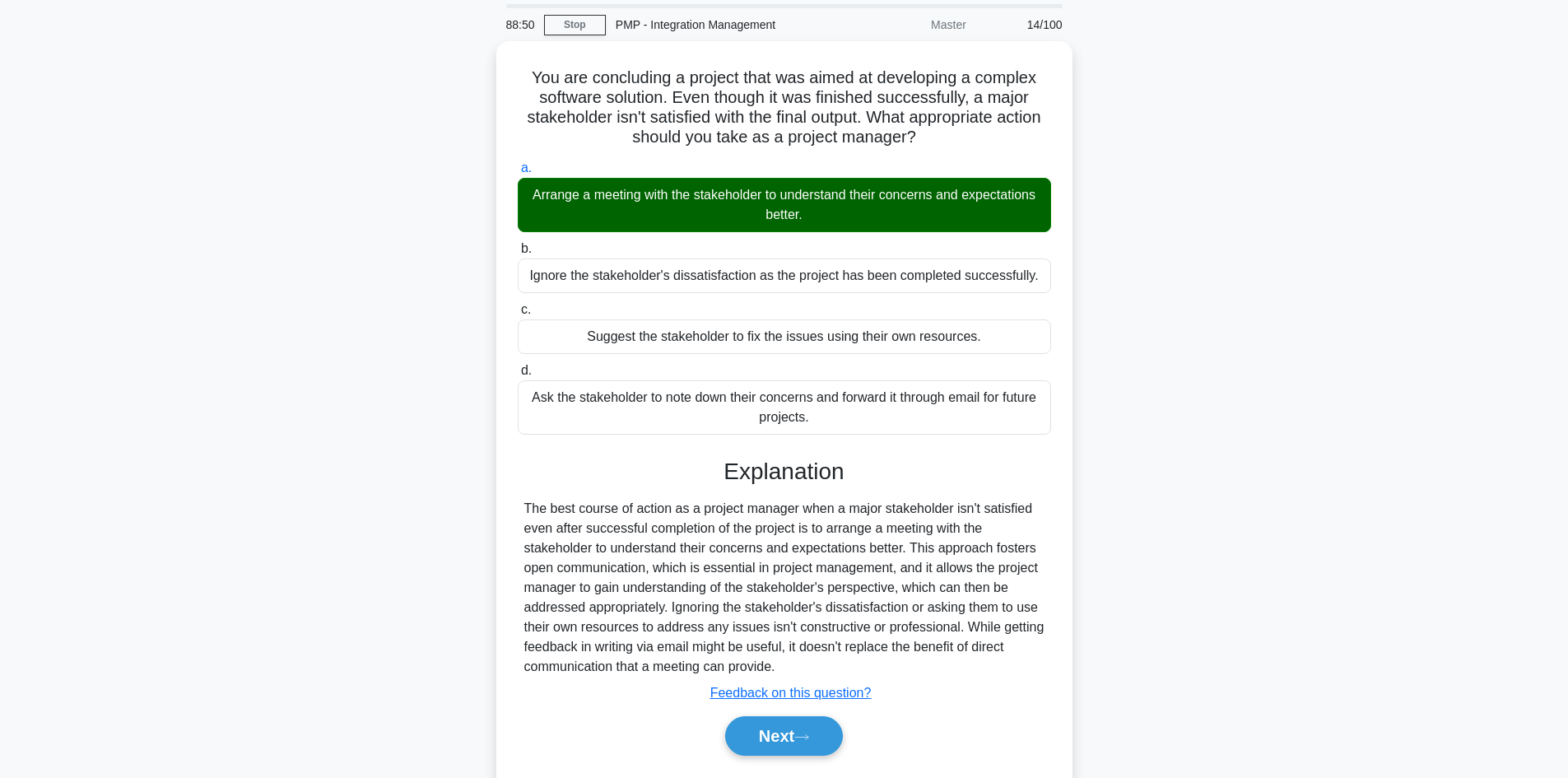
scroll to position [112, 0]
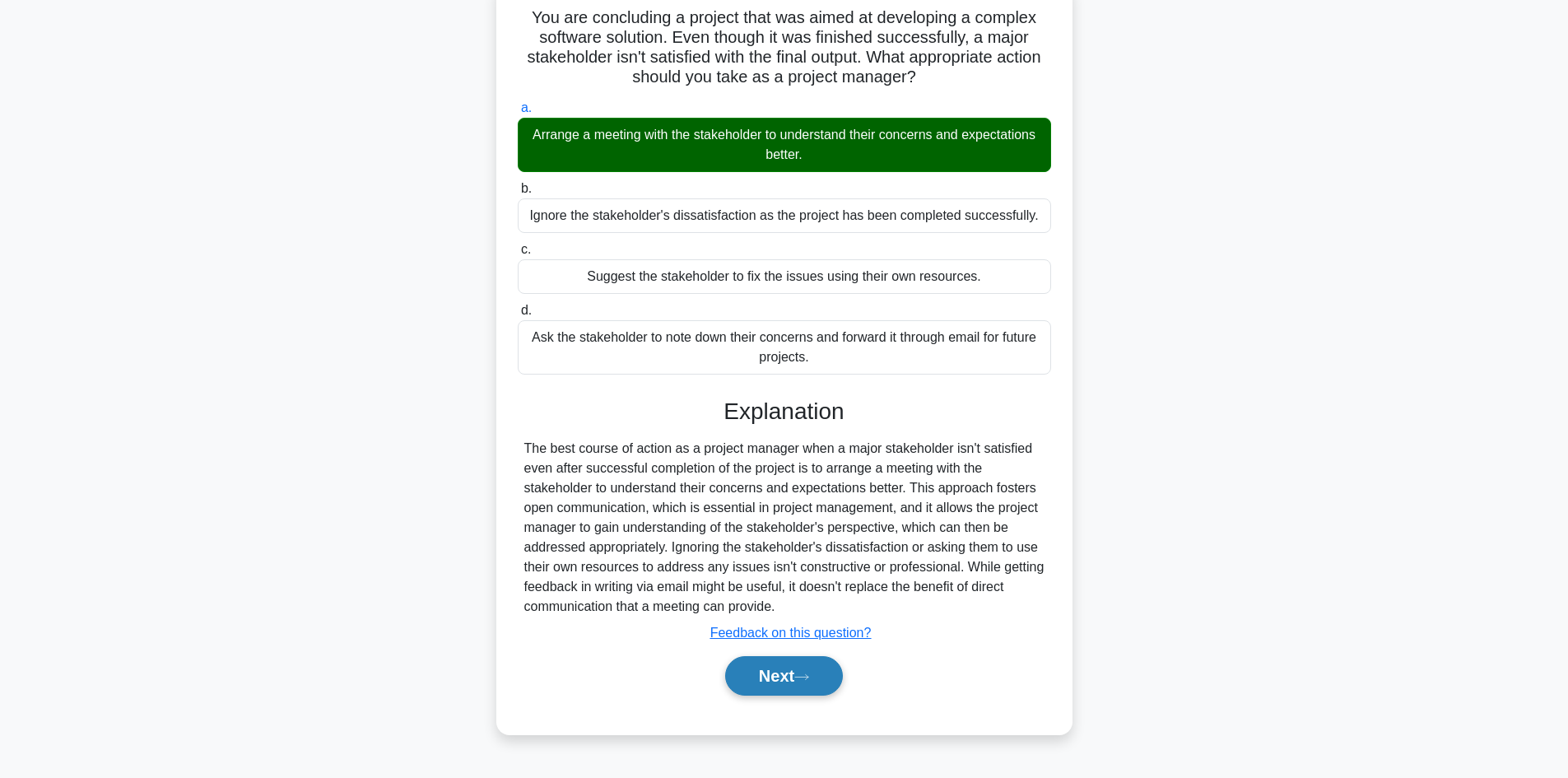
click at [809, 679] on icon at bounding box center [801, 677] width 13 height 5
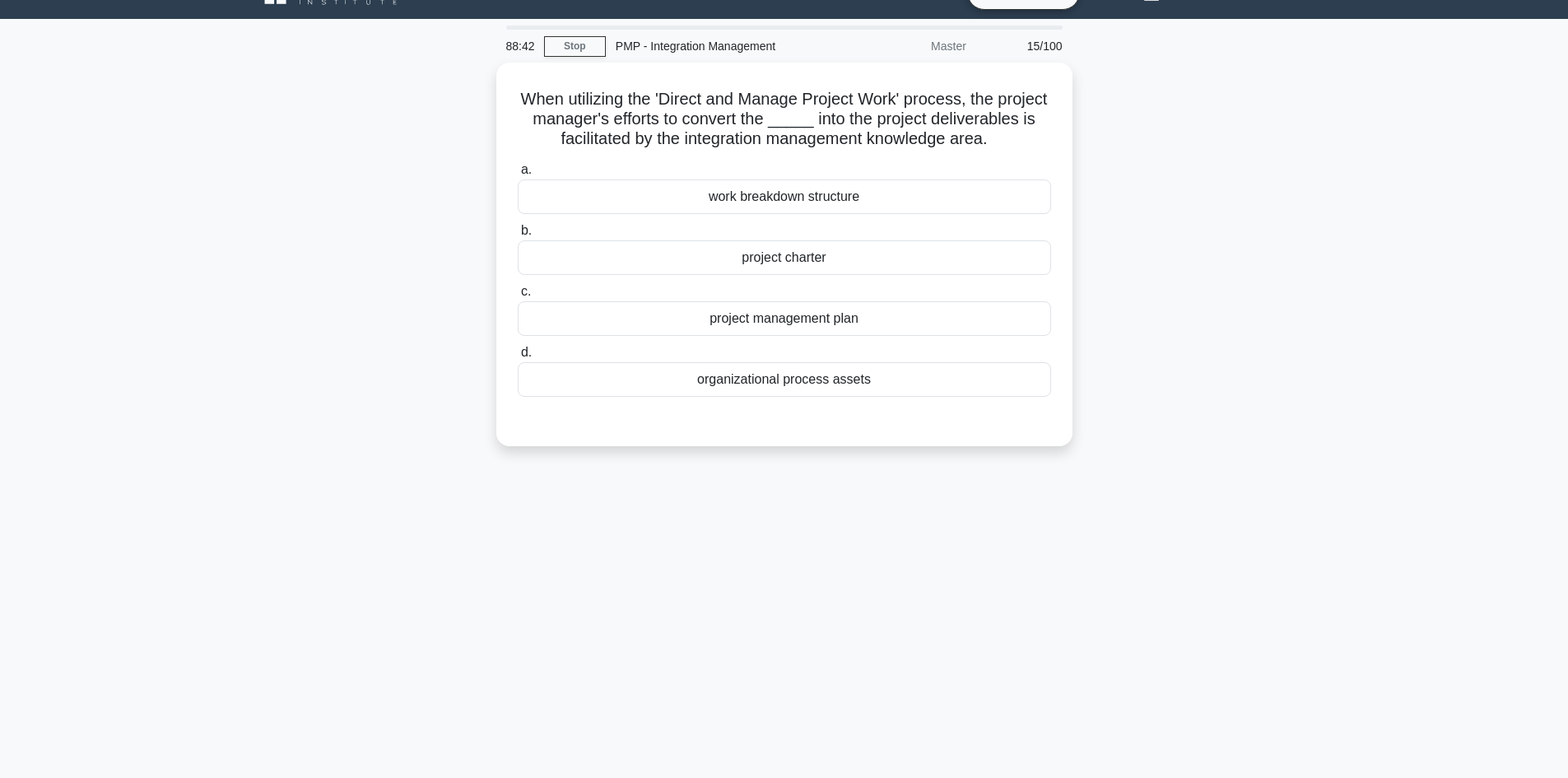
scroll to position [0, 0]
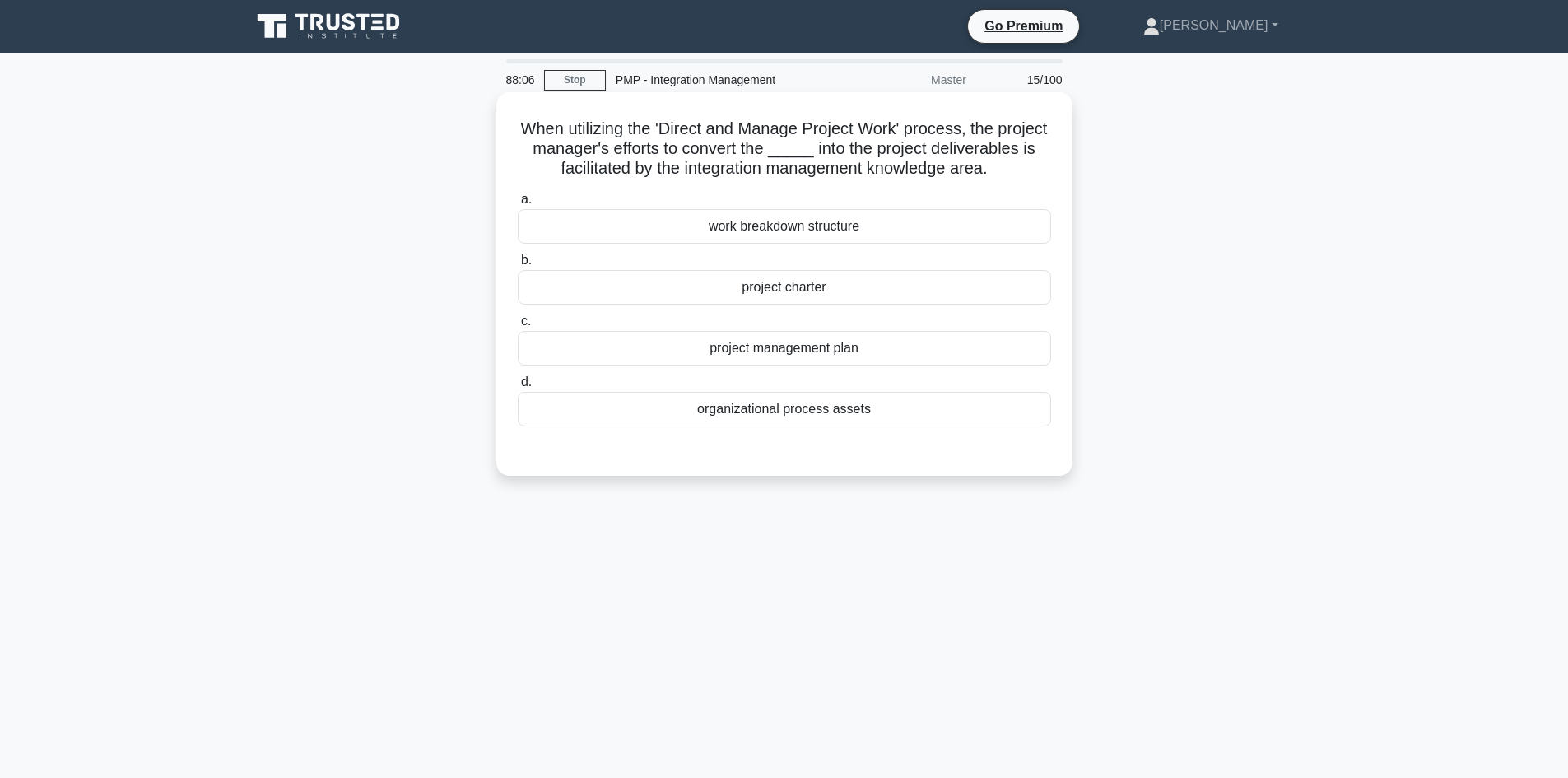
click at [863, 244] on div "work breakdown structure" at bounding box center [784, 226] width 533 height 35
click at [517, 205] on input "a. work breakdown structure" at bounding box center [517, 200] width 0 height 10
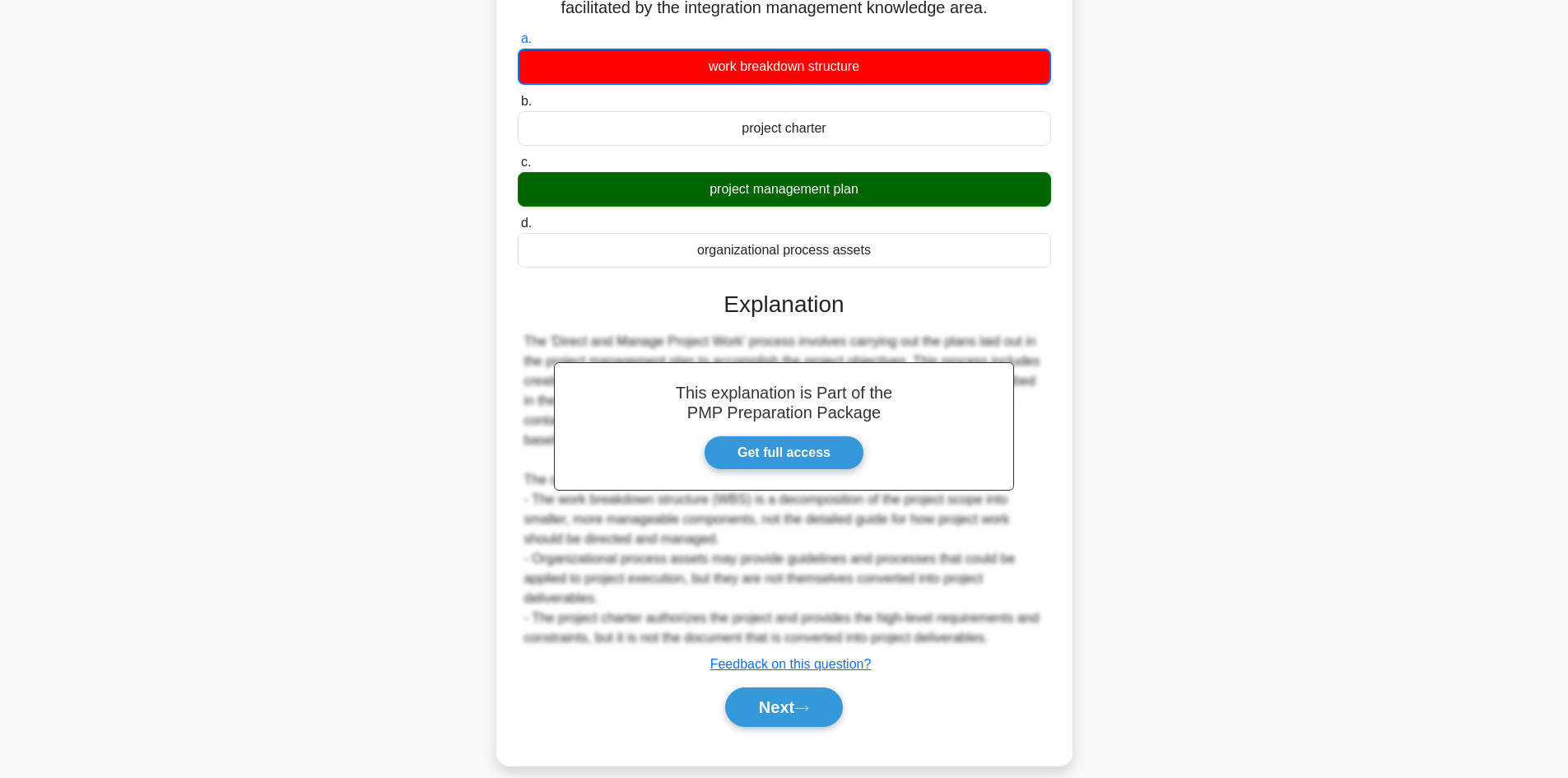
scroll to position [201, 0]
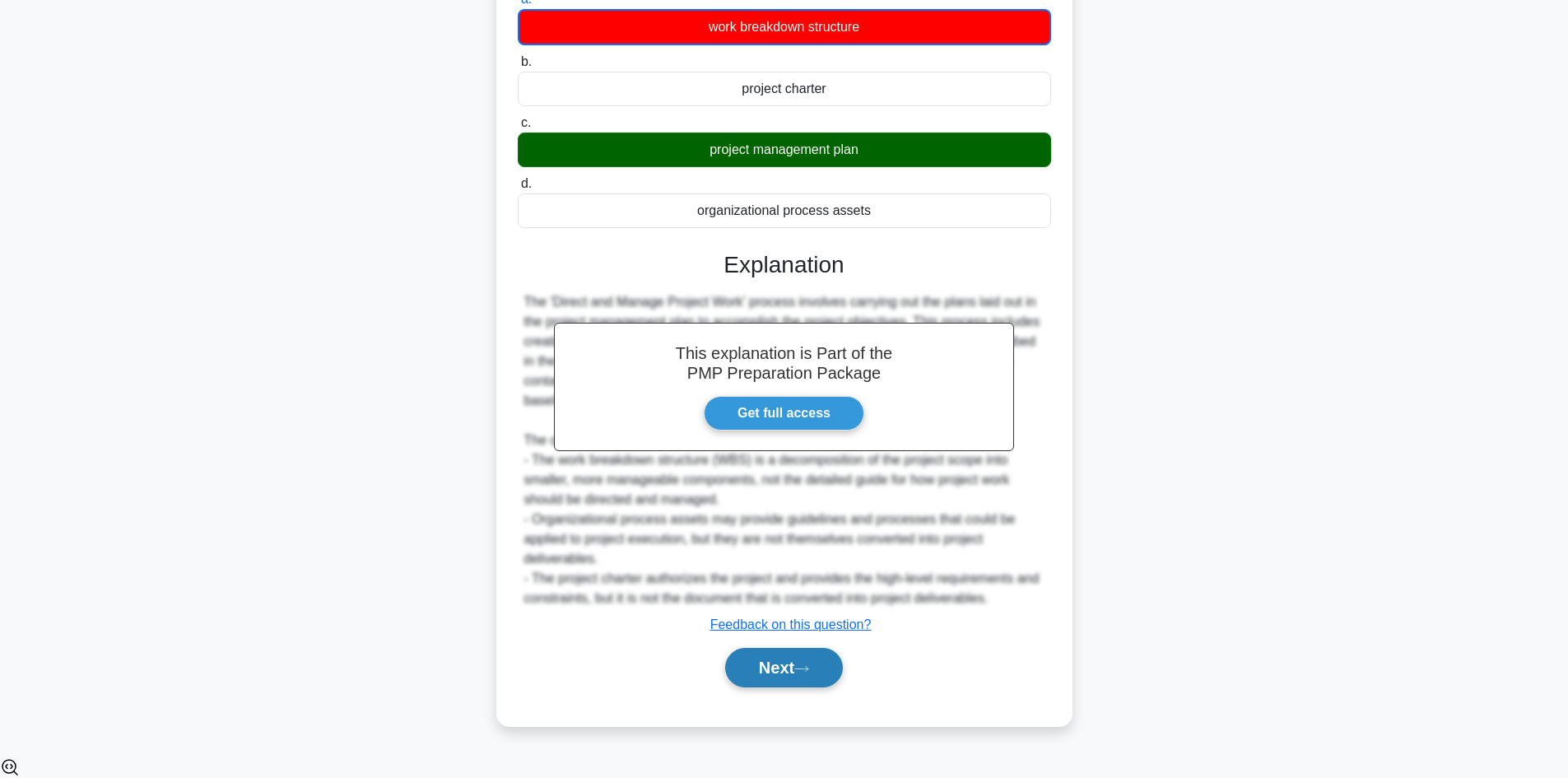
click at [826, 688] on button "Next" at bounding box center [784, 668] width 117 height 40
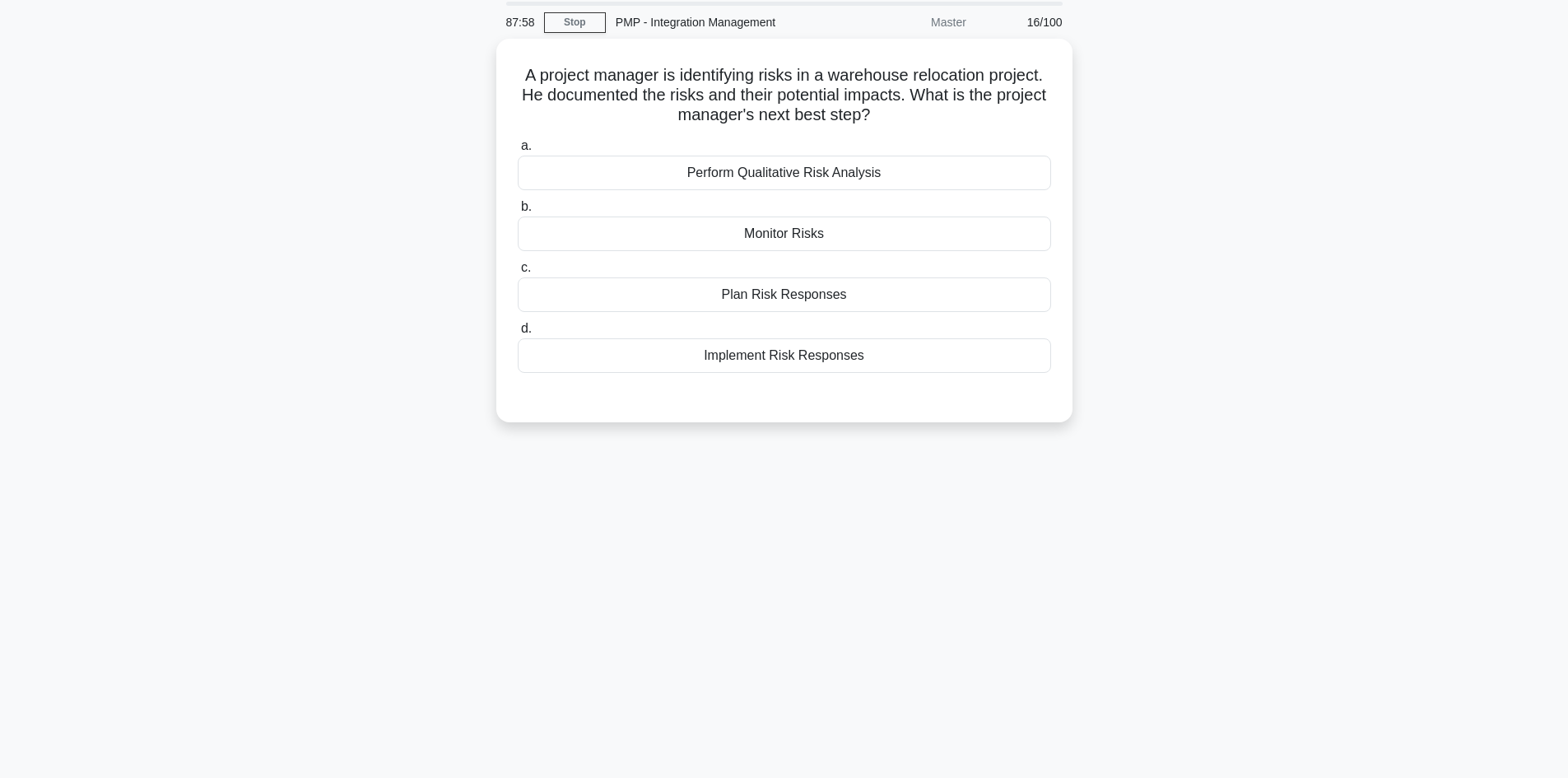
scroll to position [29, 0]
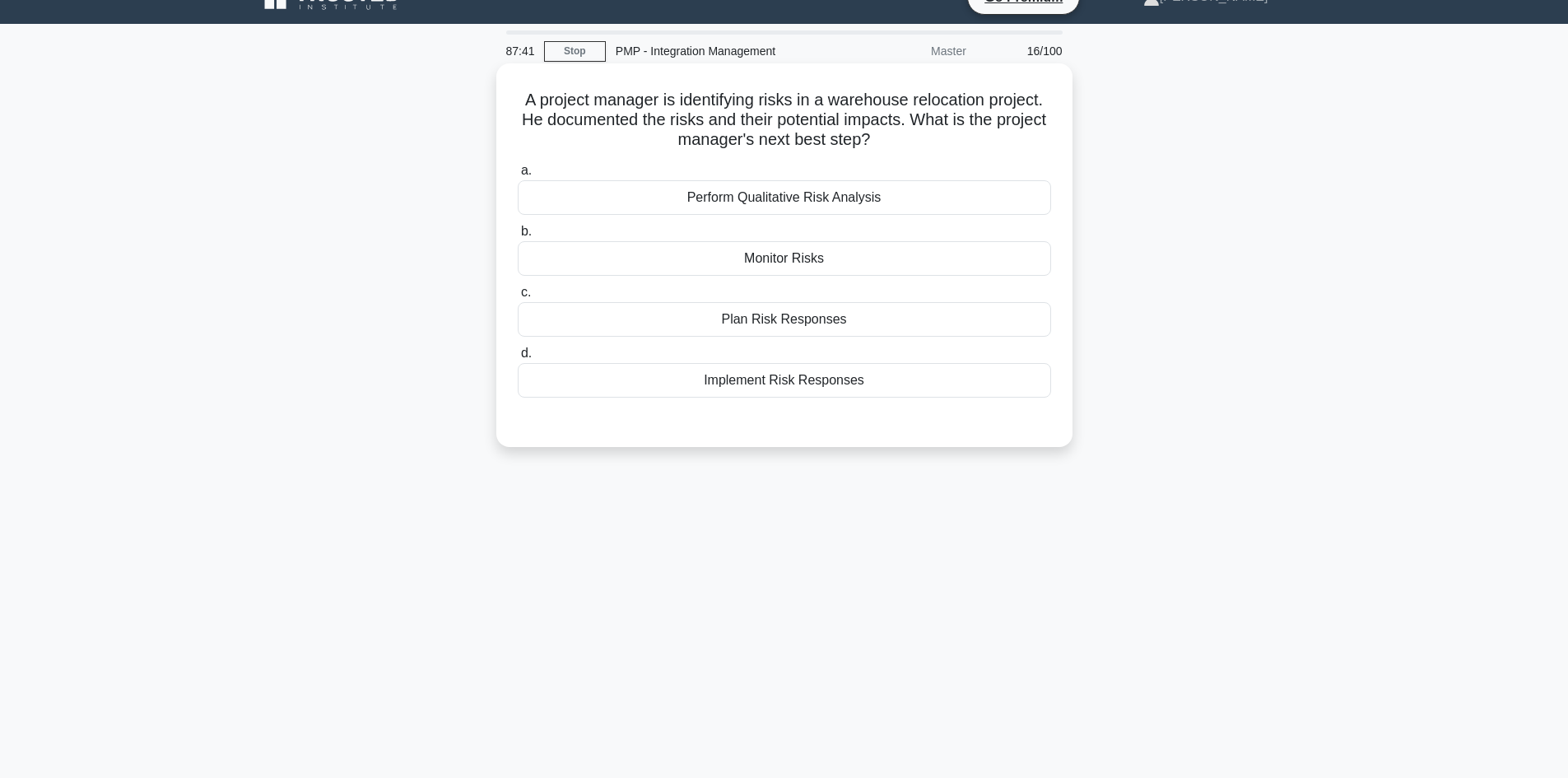
click at [864, 196] on div "Perform Qualitative Risk Analysis" at bounding box center [784, 198] width 533 height 35
click at [517, 176] on input "a. Perform Qualitative Risk Analysis" at bounding box center [517, 171] width 0 height 10
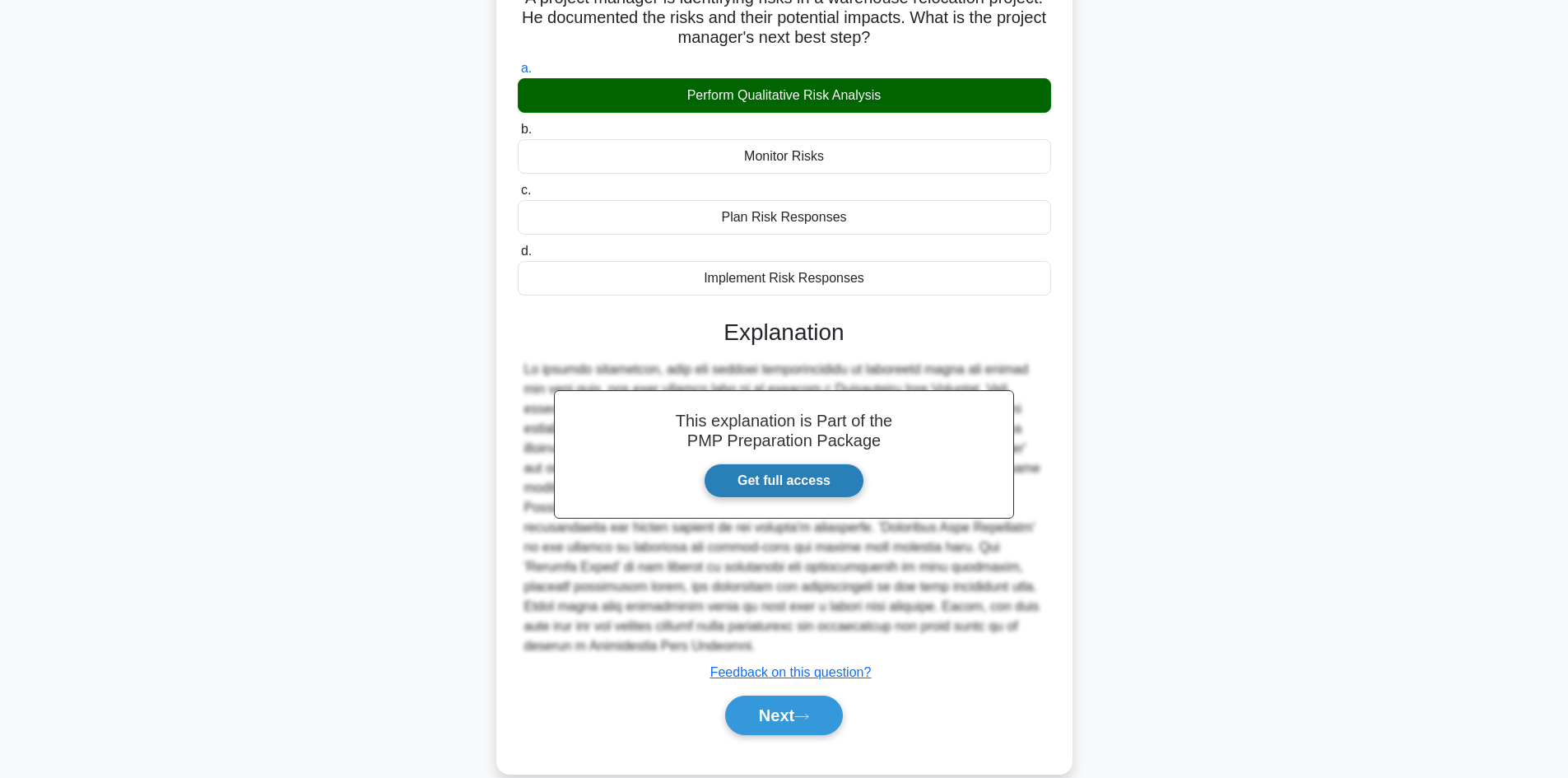
scroll to position [139, 0]
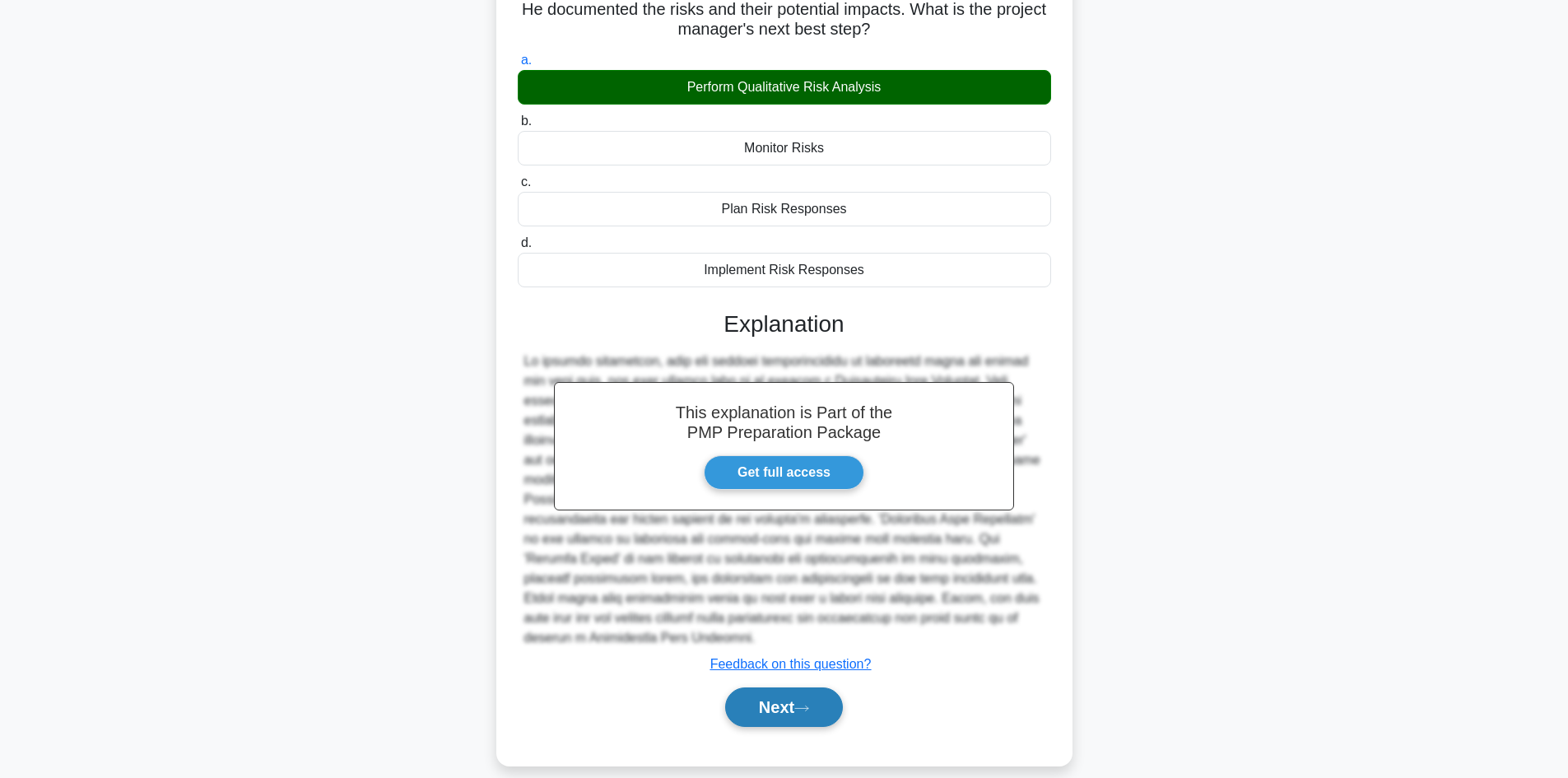
click at [809, 705] on icon at bounding box center [802, 709] width 15 height 9
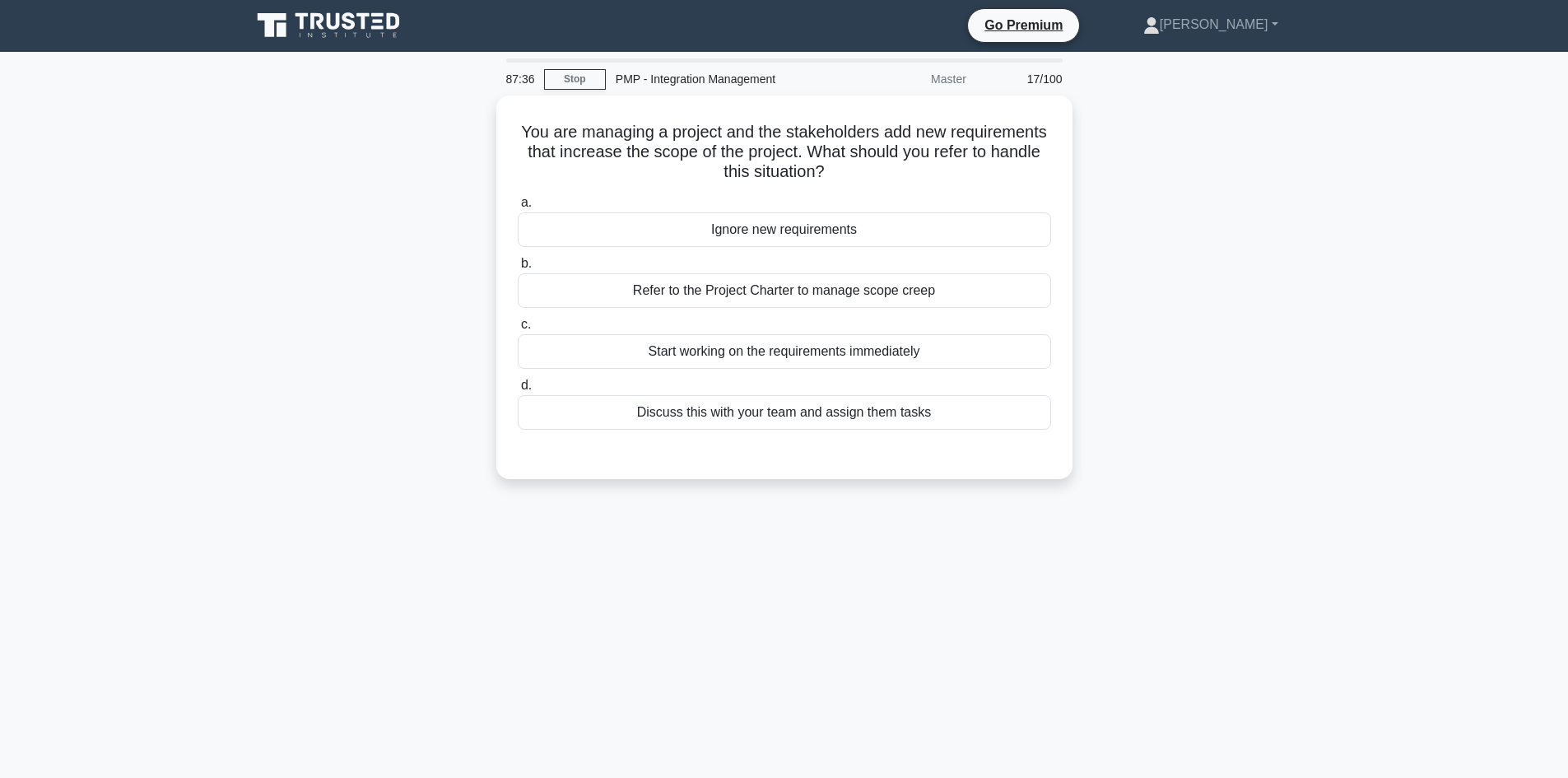
scroll to position [0, 0]
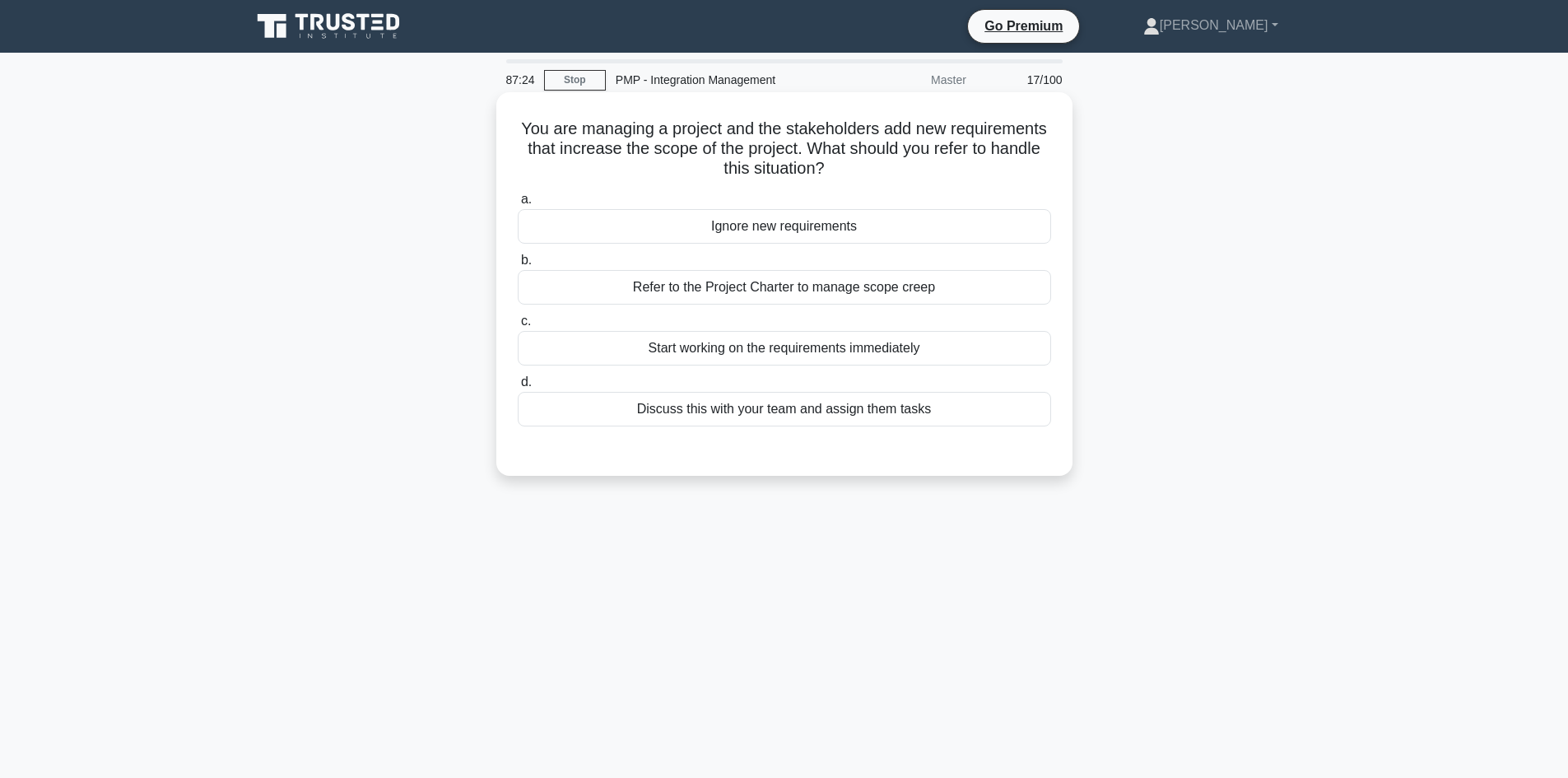
click at [886, 297] on div "Refer to the Project Charter to manage scope creep" at bounding box center [784, 288] width 533 height 35
click at [517, 266] on input "b. Refer to the Project Charter to manage scope creep" at bounding box center [517, 260] width 0 height 10
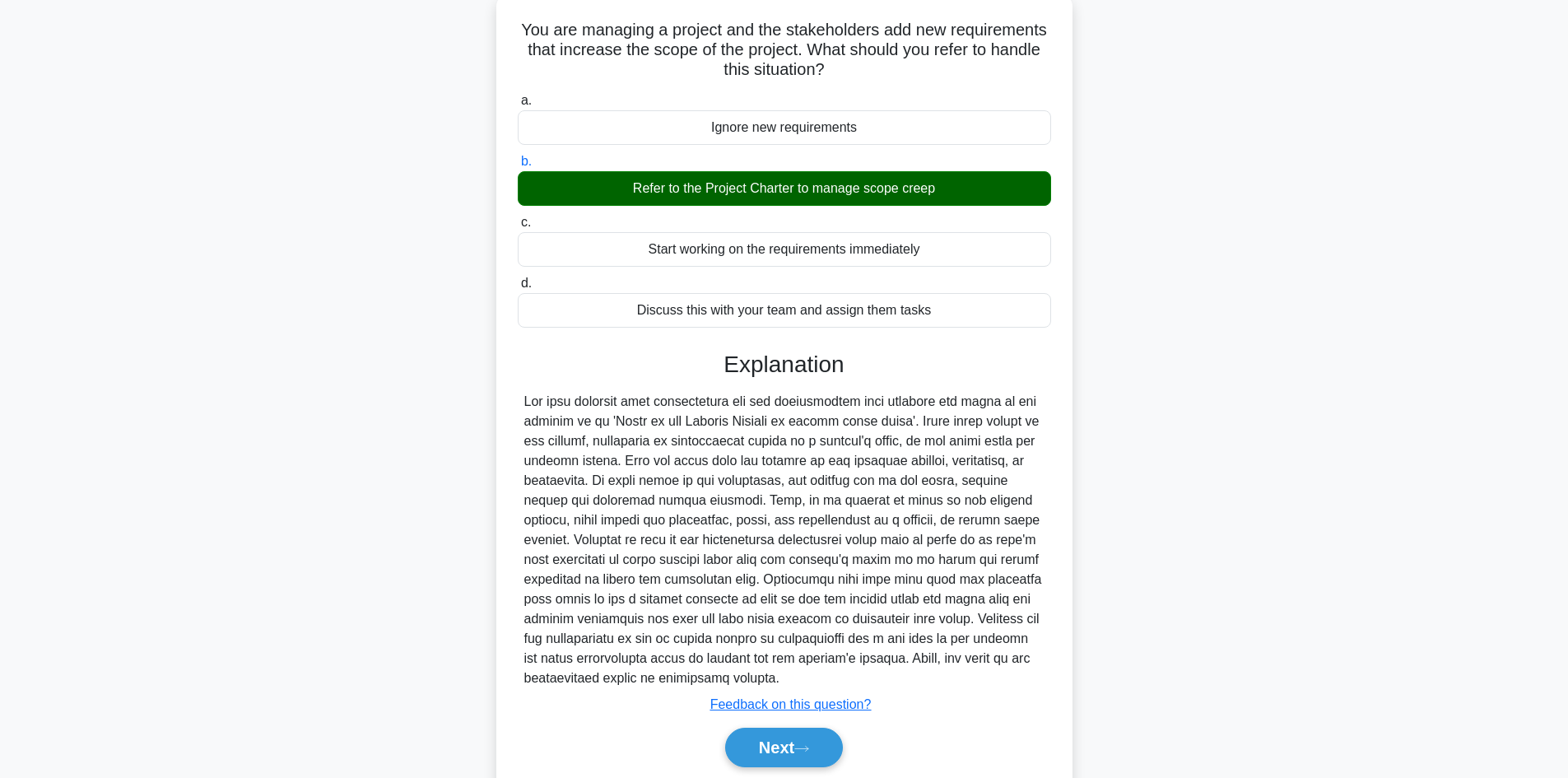
scroll to position [159, 0]
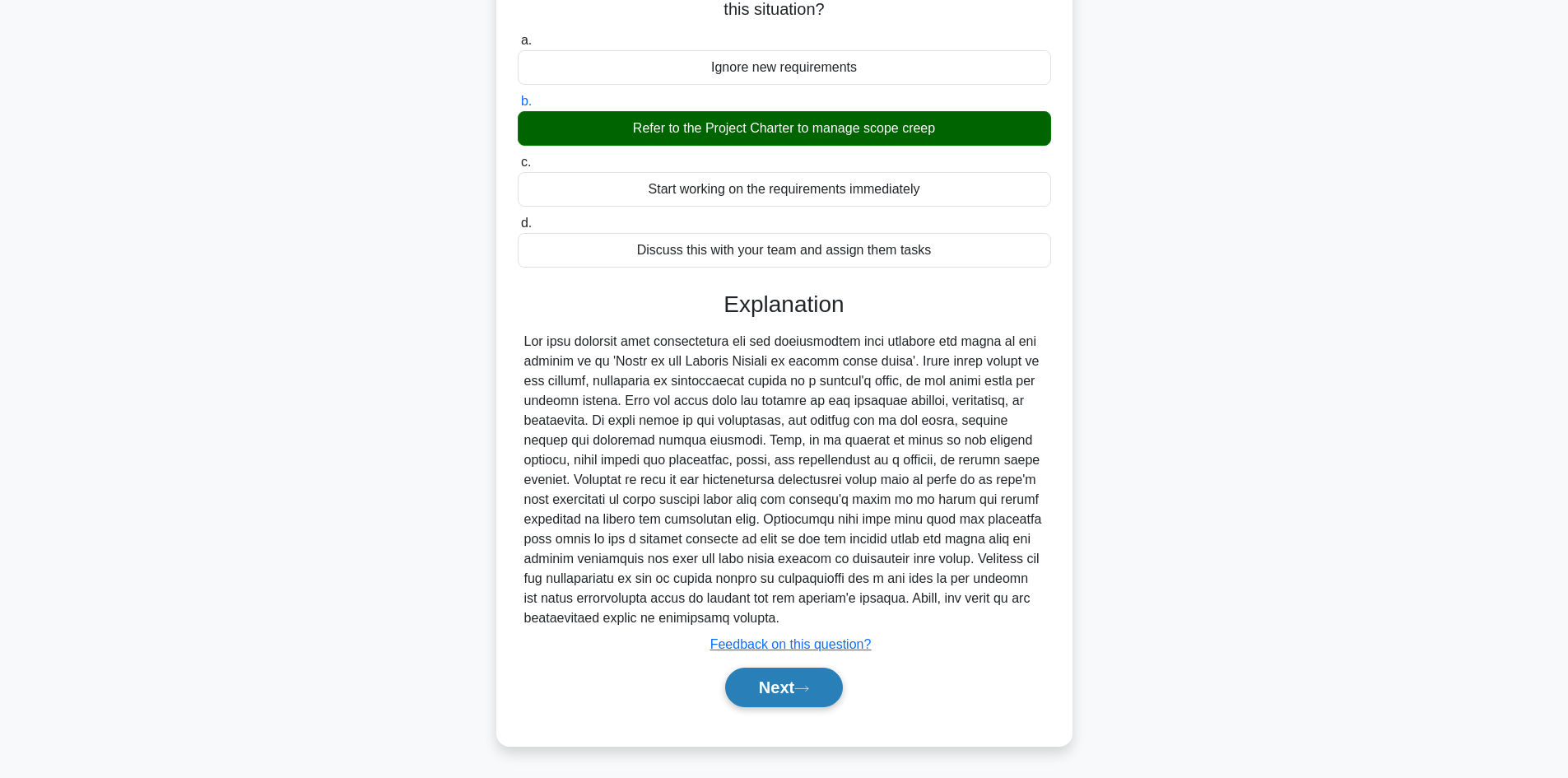
click at [807, 692] on icon at bounding box center [802, 689] width 15 height 9
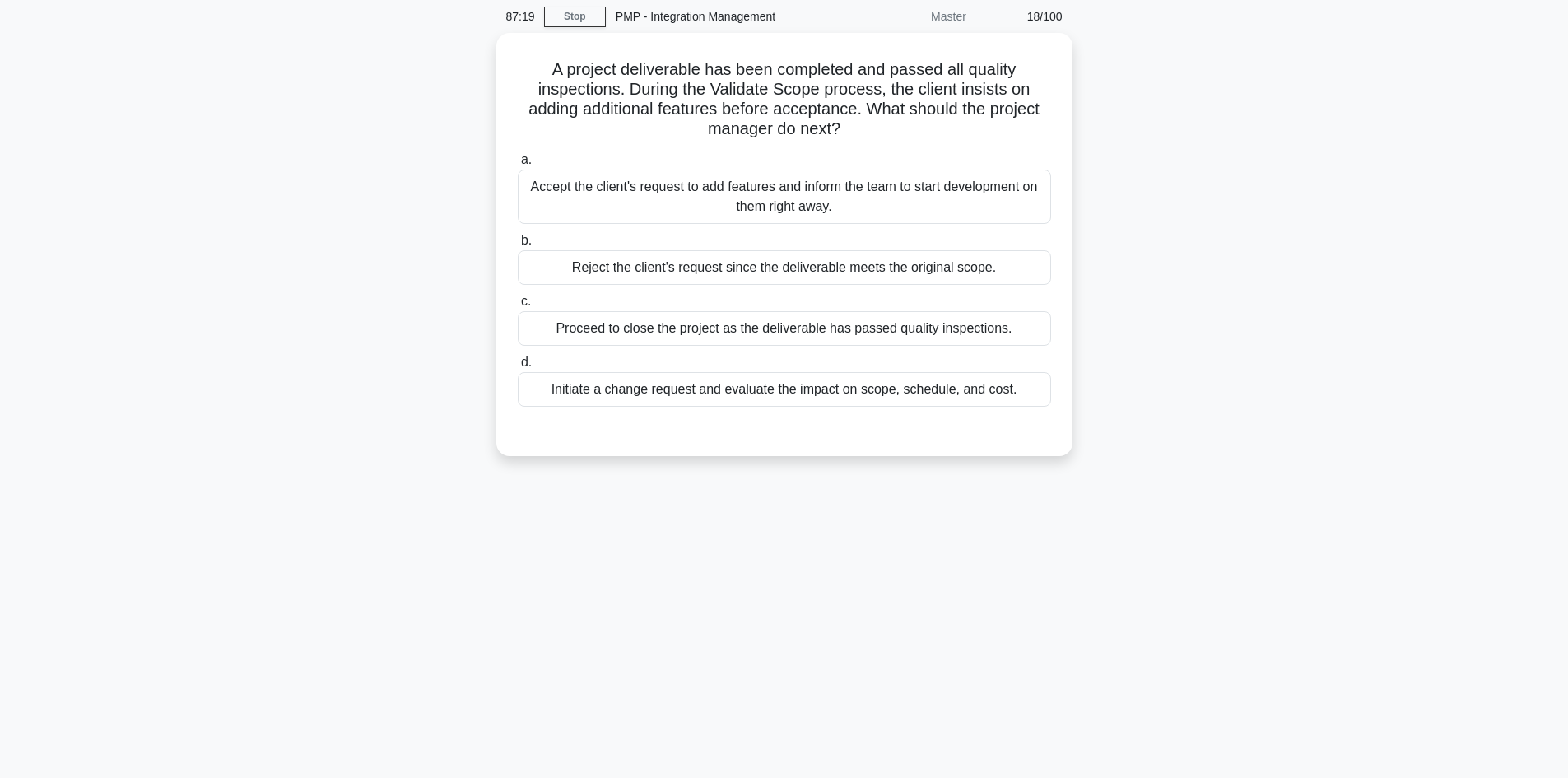
scroll to position [0, 0]
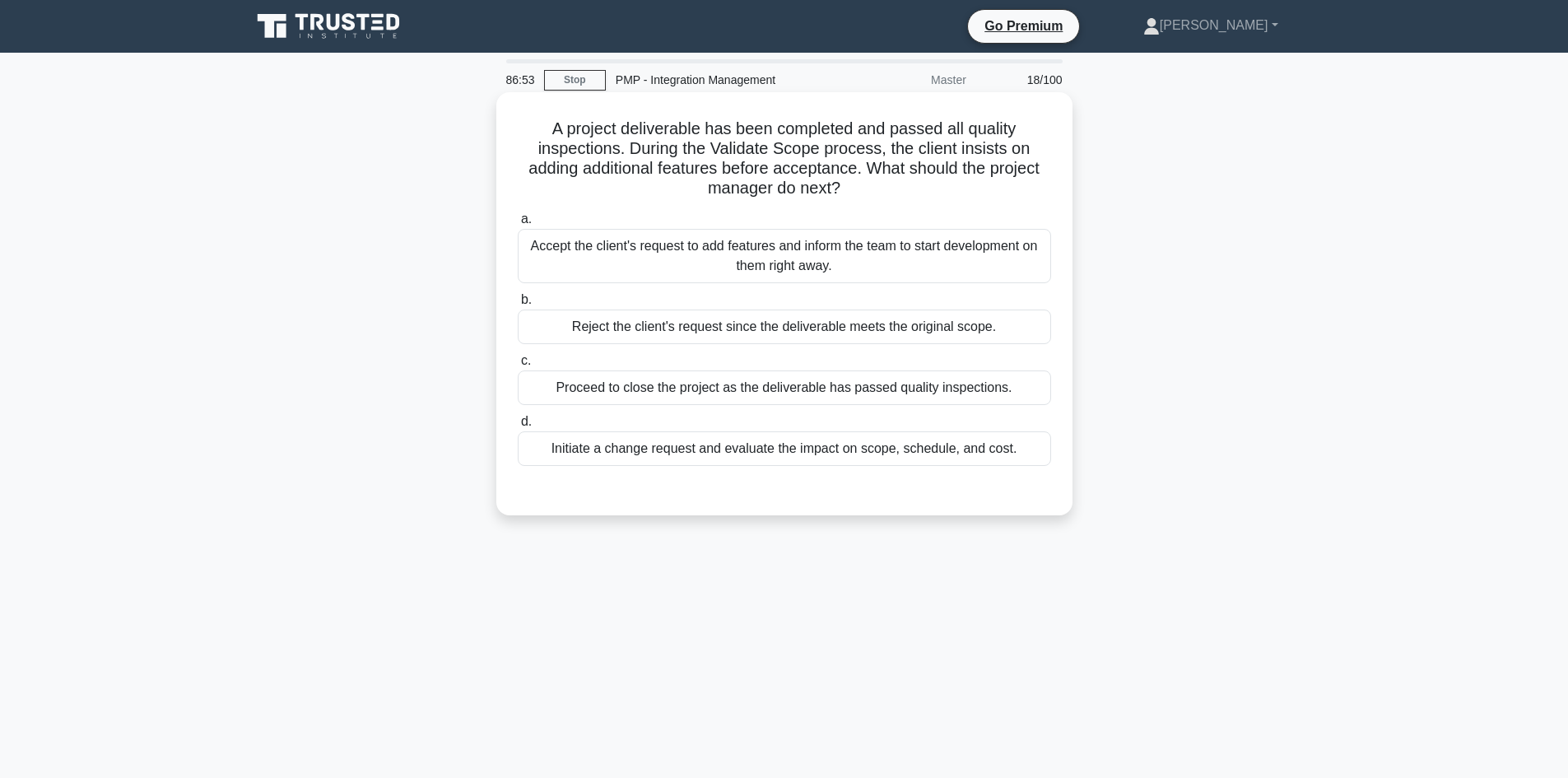
click at [999, 452] on div "Initiate a change request and evaluate the impact on scope, schedule, and cost." at bounding box center [784, 449] width 533 height 35
click at [517, 428] on input "d. Initiate a change request and evaluate the impact on scope, schedule, and co…" at bounding box center [517, 422] width 0 height 10
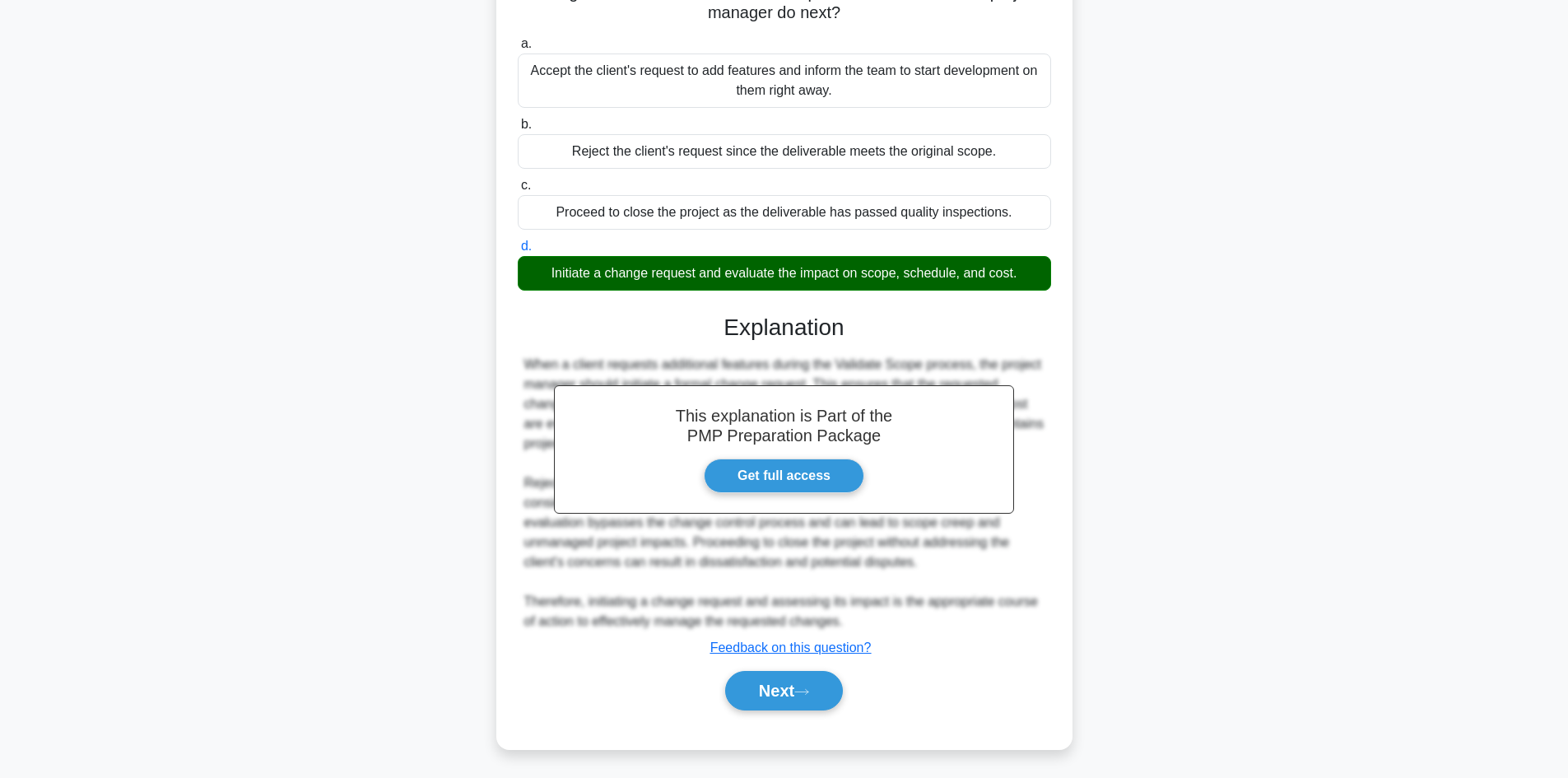
scroll to position [179, 0]
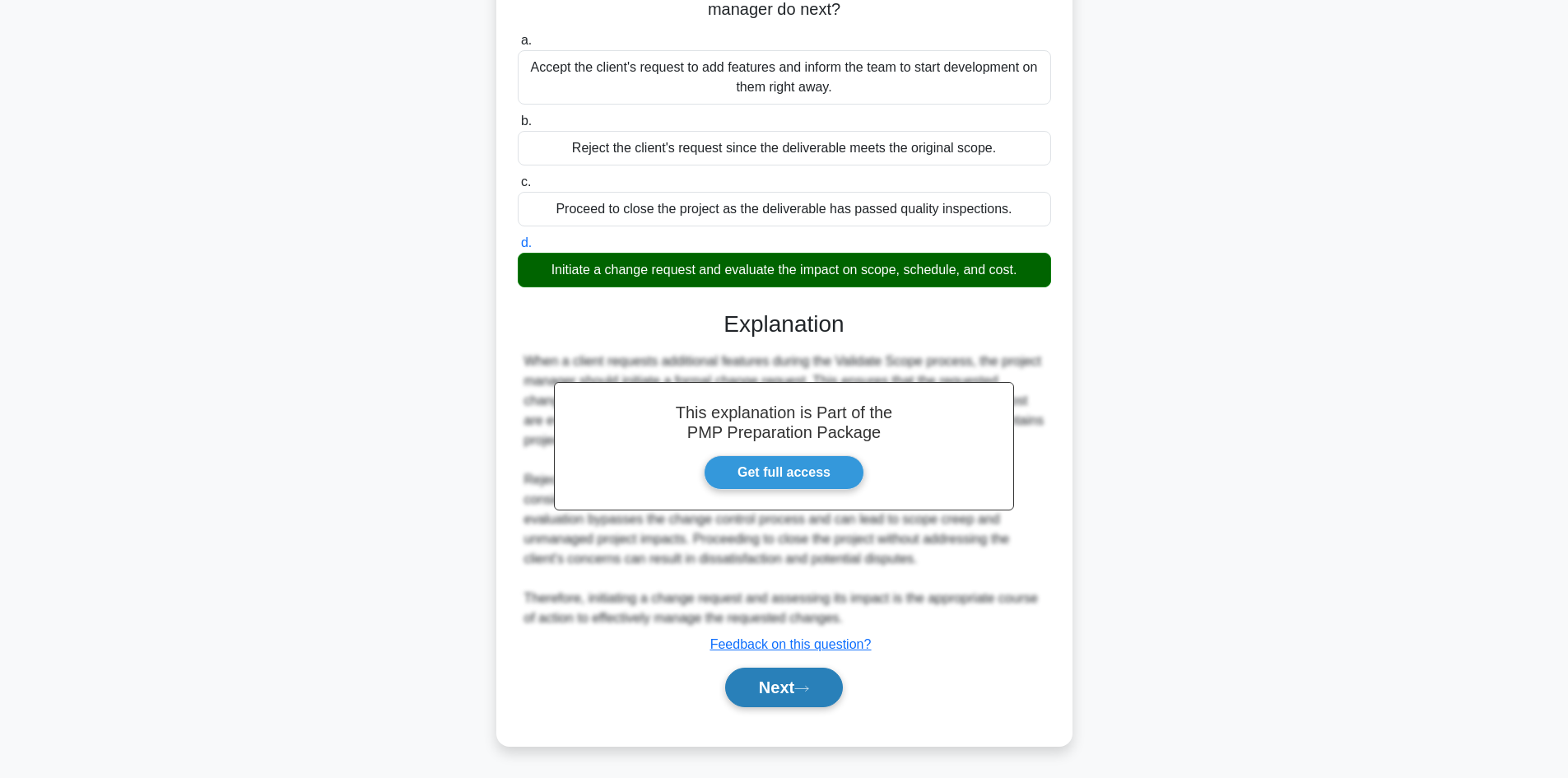
click at [792, 690] on button "Next" at bounding box center [784, 688] width 117 height 40
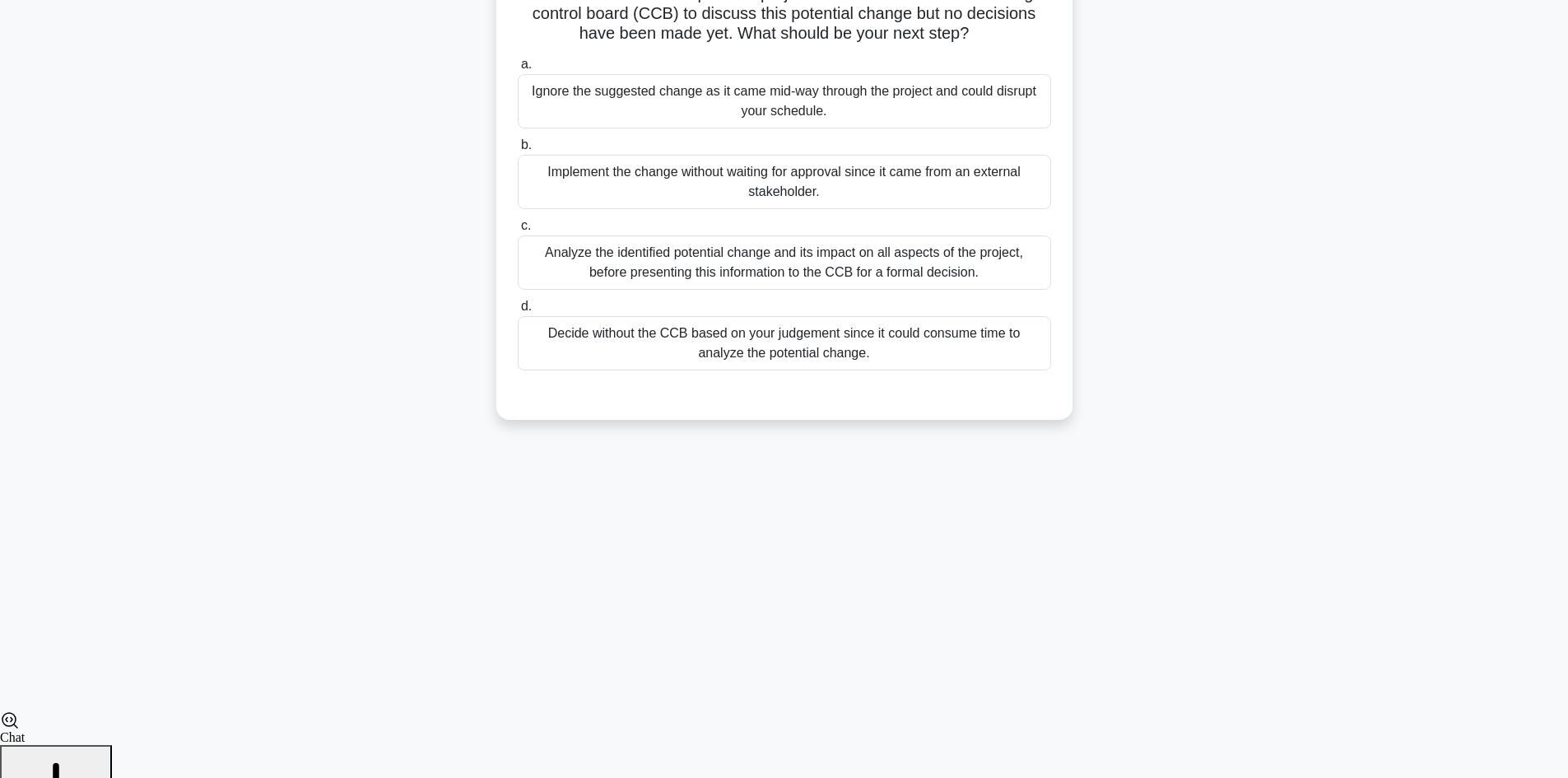
scroll to position [112, 0]
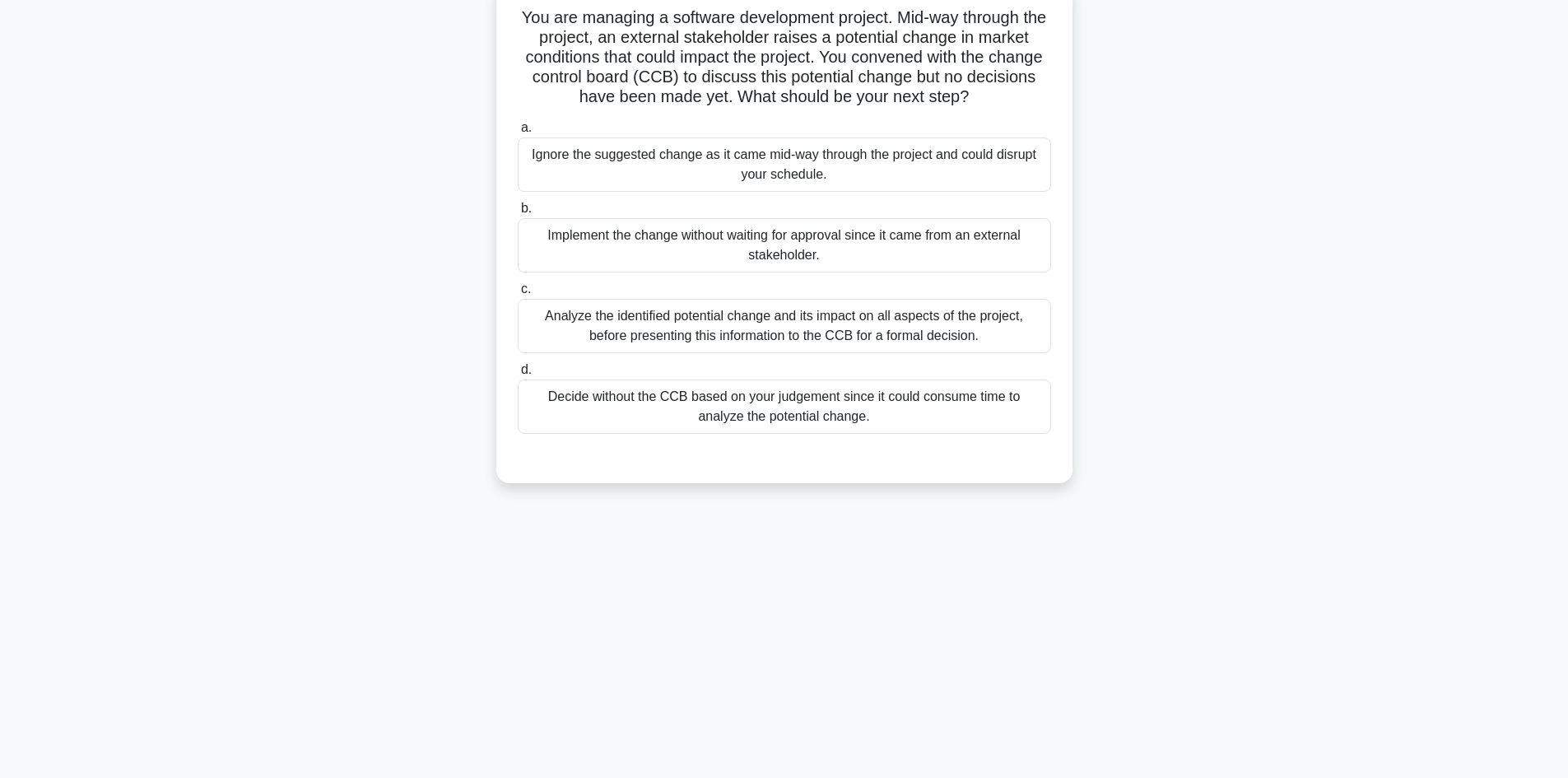
click at [890, 321] on div "Analyze the identified potential change and its impact on all aspects of the pr…" at bounding box center [784, 326] width 533 height 54
click at [517, 295] on input "c. Analyze the identified potential change and its impact on all aspects of the…" at bounding box center [517, 290] width 0 height 10
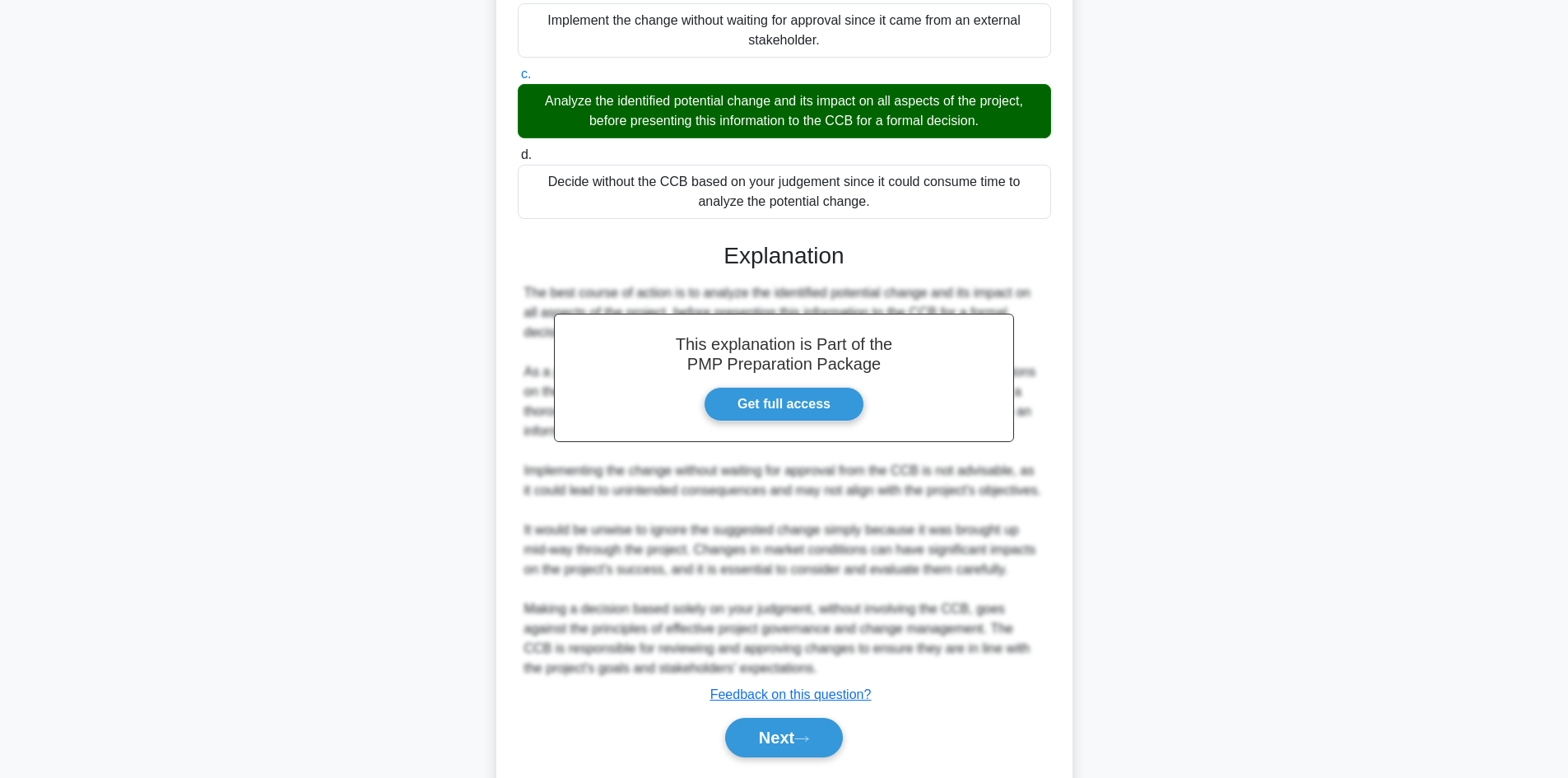
scroll to position [376, 0]
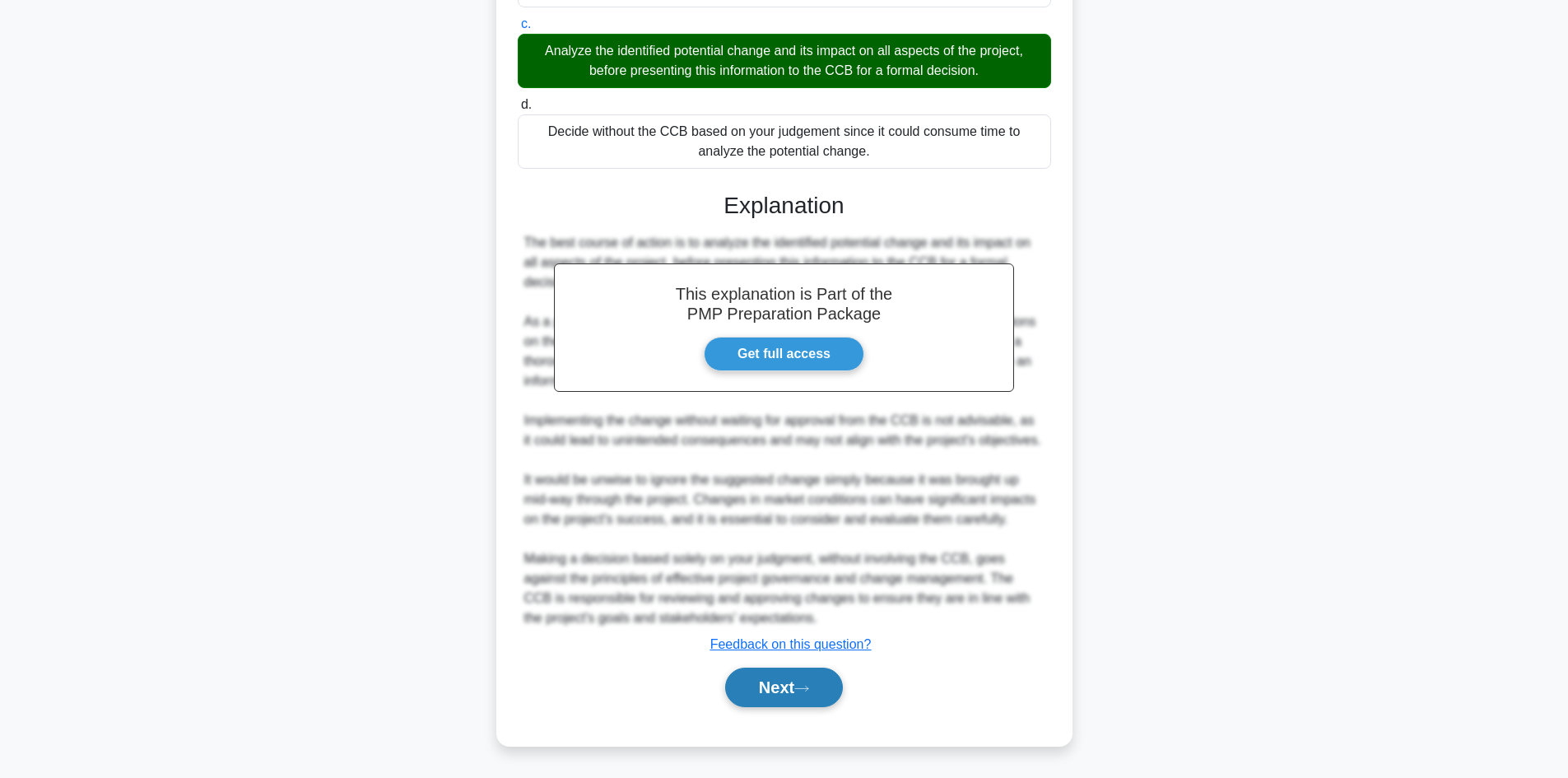
click at [807, 682] on button "Next" at bounding box center [784, 688] width 117 height 40
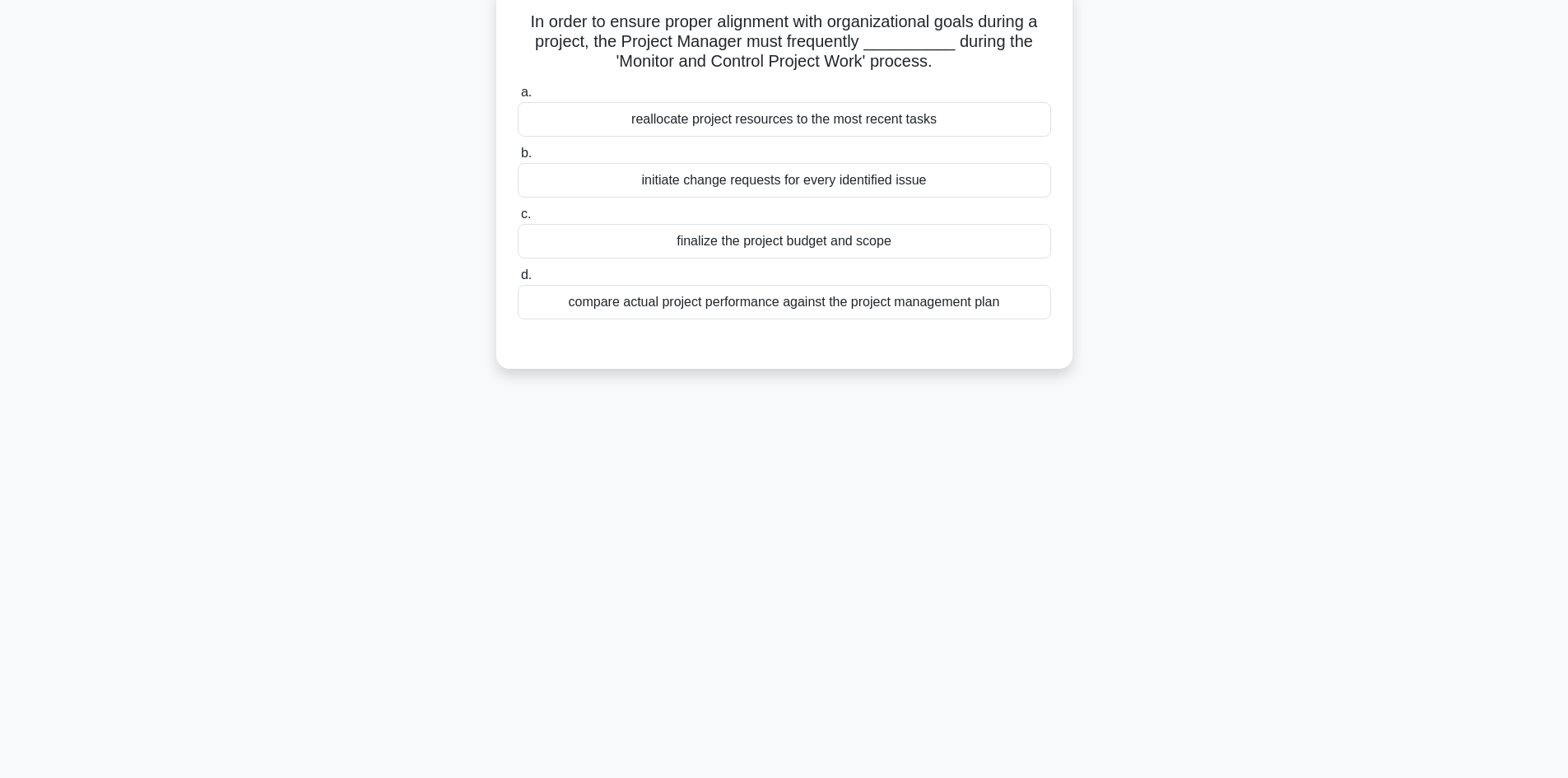
scroll to position [0, 0]
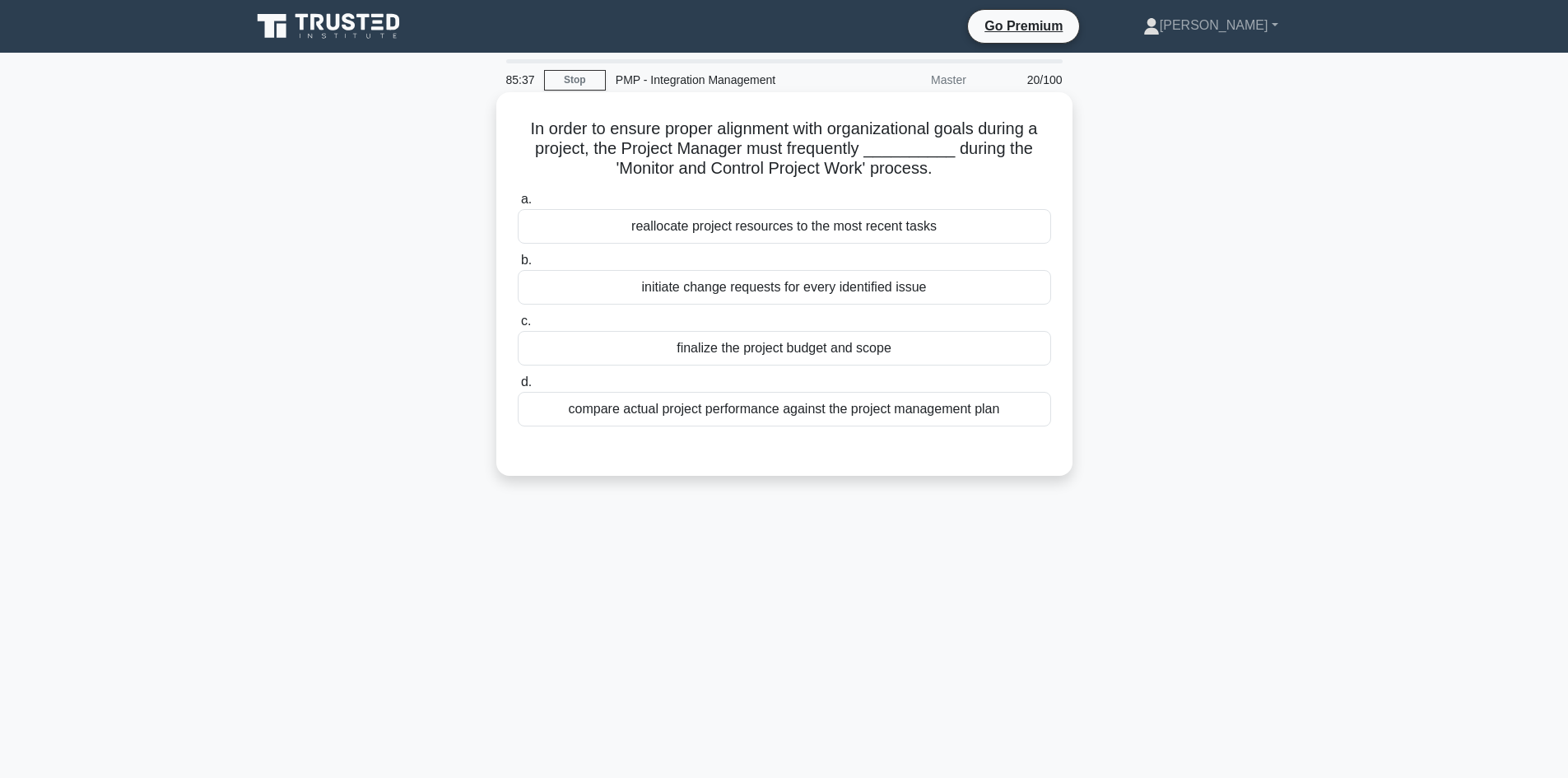
click at [805, 416] on div "compare actual project performance against the project management plan" at bounding box center [784, 410] width 533 height 35
click at [517, 388] on input "d. compare actual project performance against the project management plan" at bounding box center [517, 382] width 0 height 10
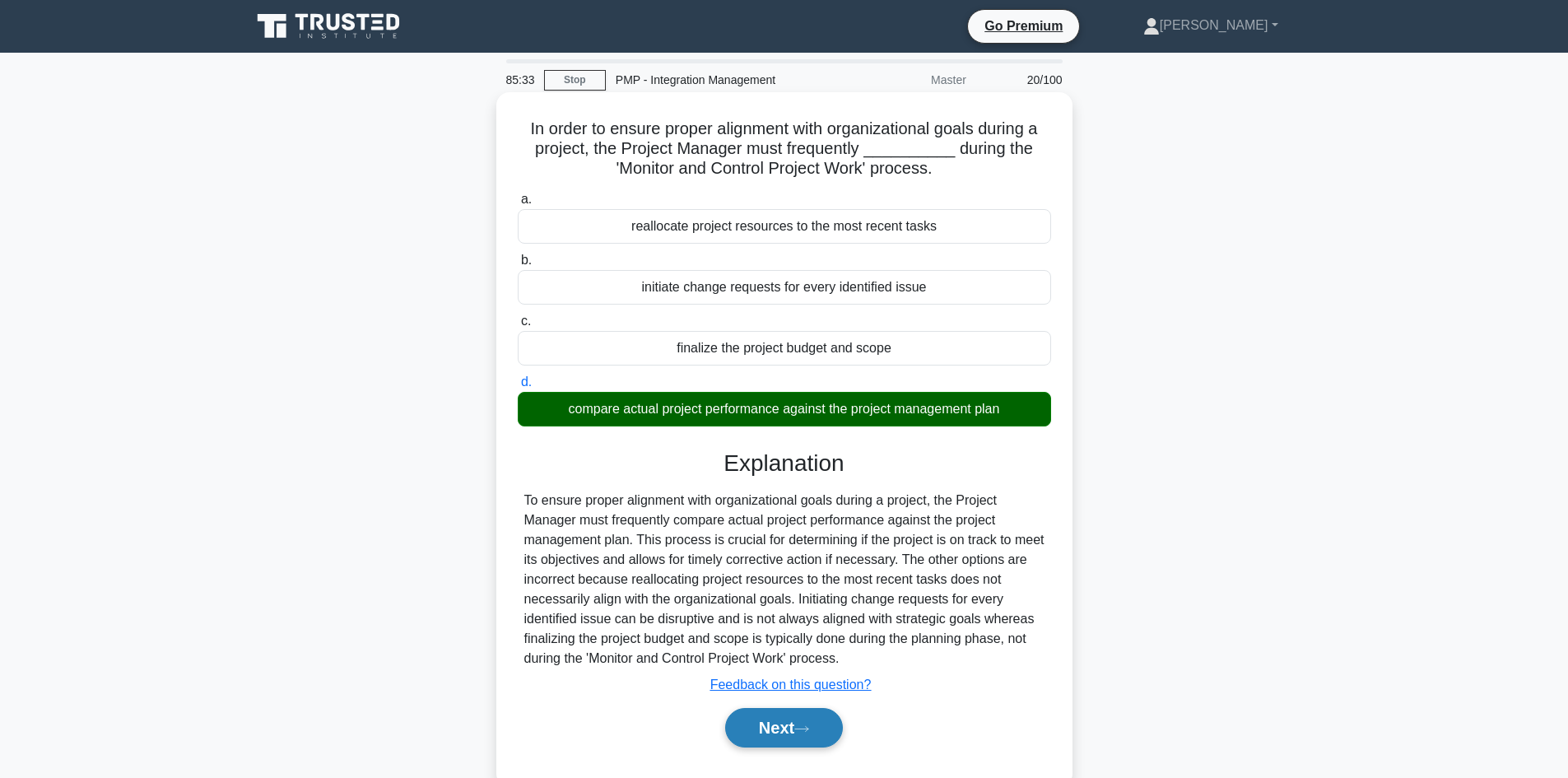
click at [825, 729] on button "Next" at bounding box center [784, 728] width 117 height 40
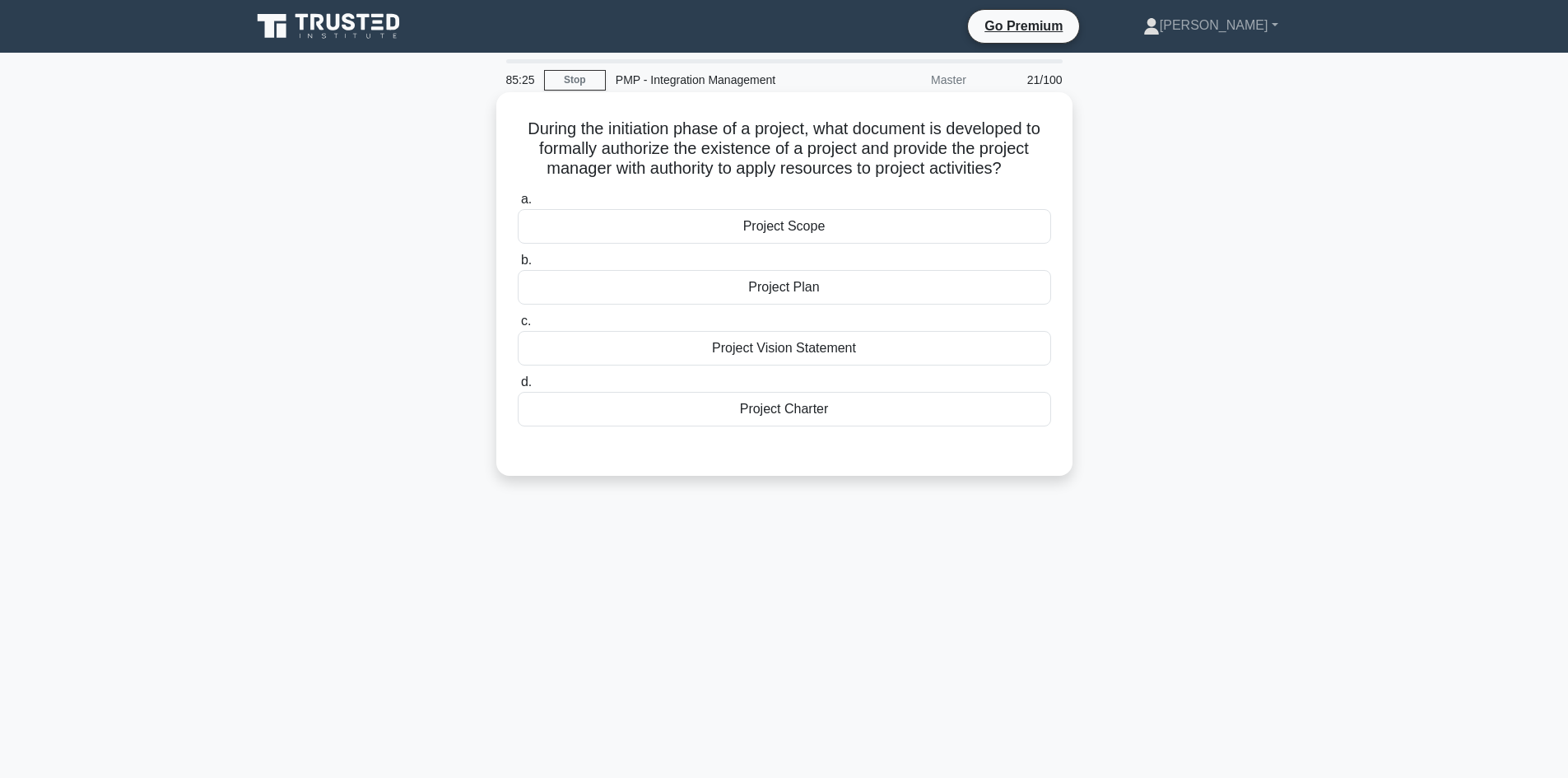
click at [823, 413] on div "Project Charter" at bounding box center [784, 410] width 533 height 35
click at [517, 388] on input "d. Project Charter" at bounding box center [517, 382] width 0 height 10
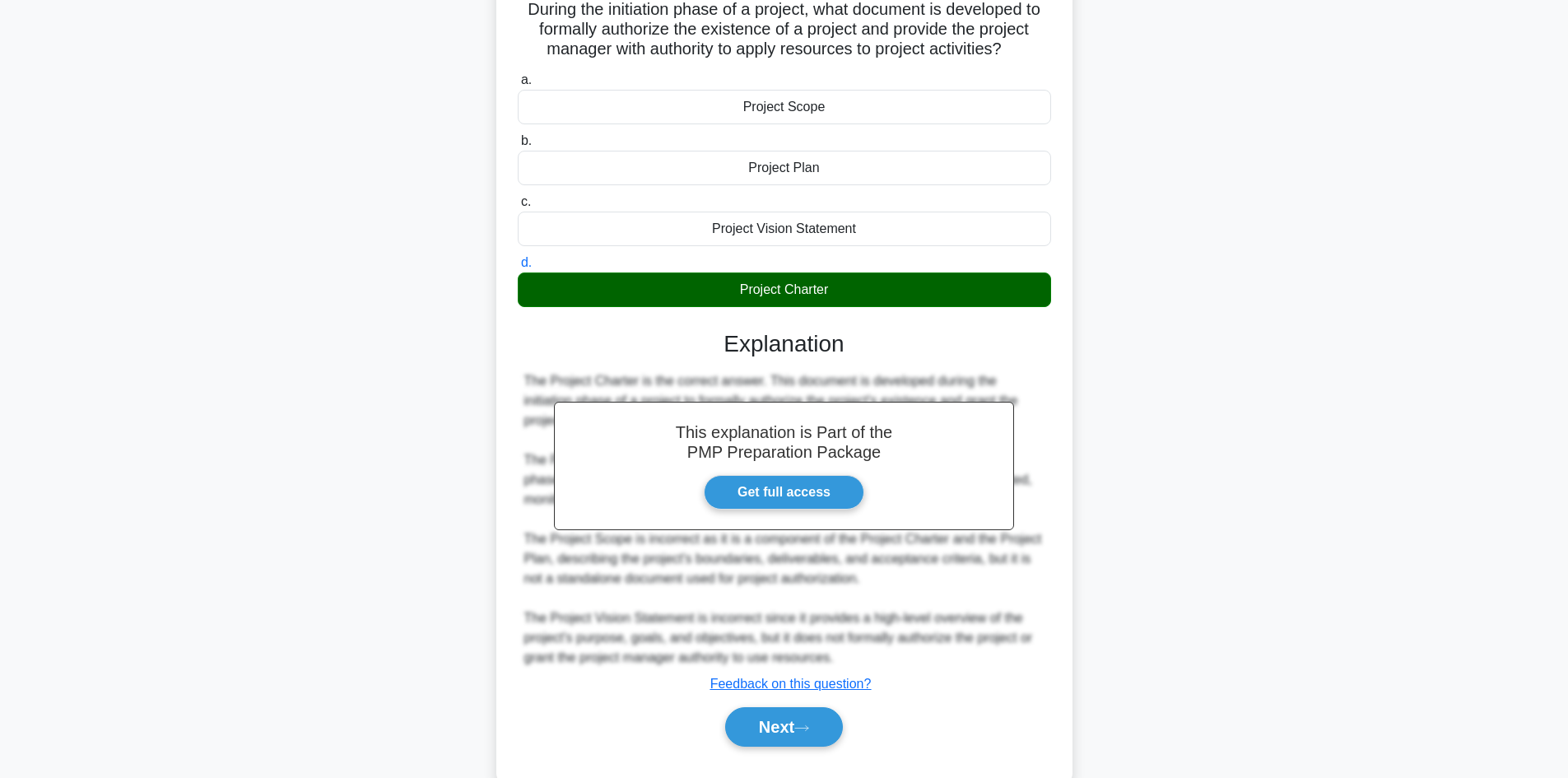
scroll to position [159, 0]
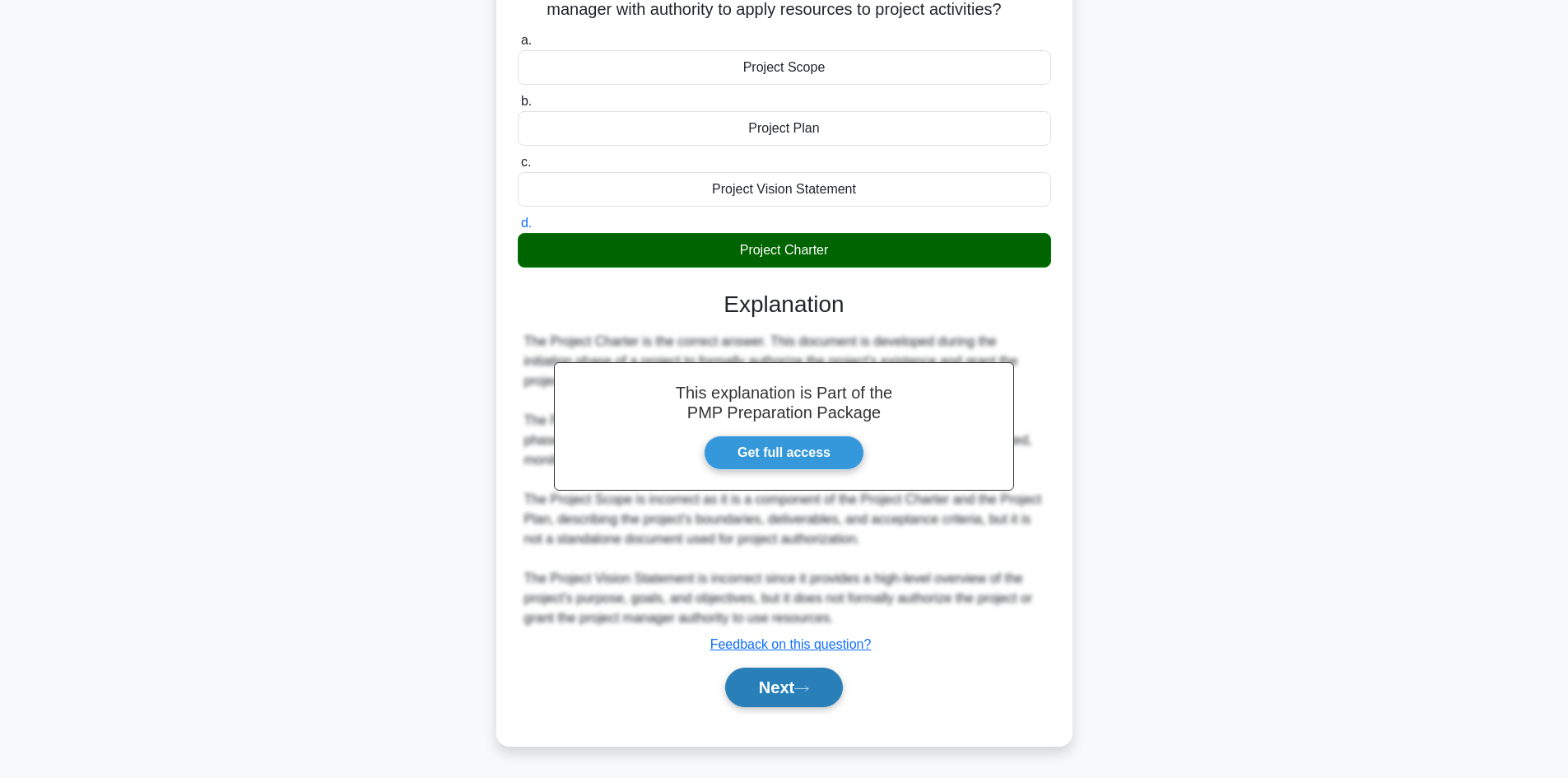
click at [803, 680] on button "Next" at bounding box center [784, 688] width 117 height 40
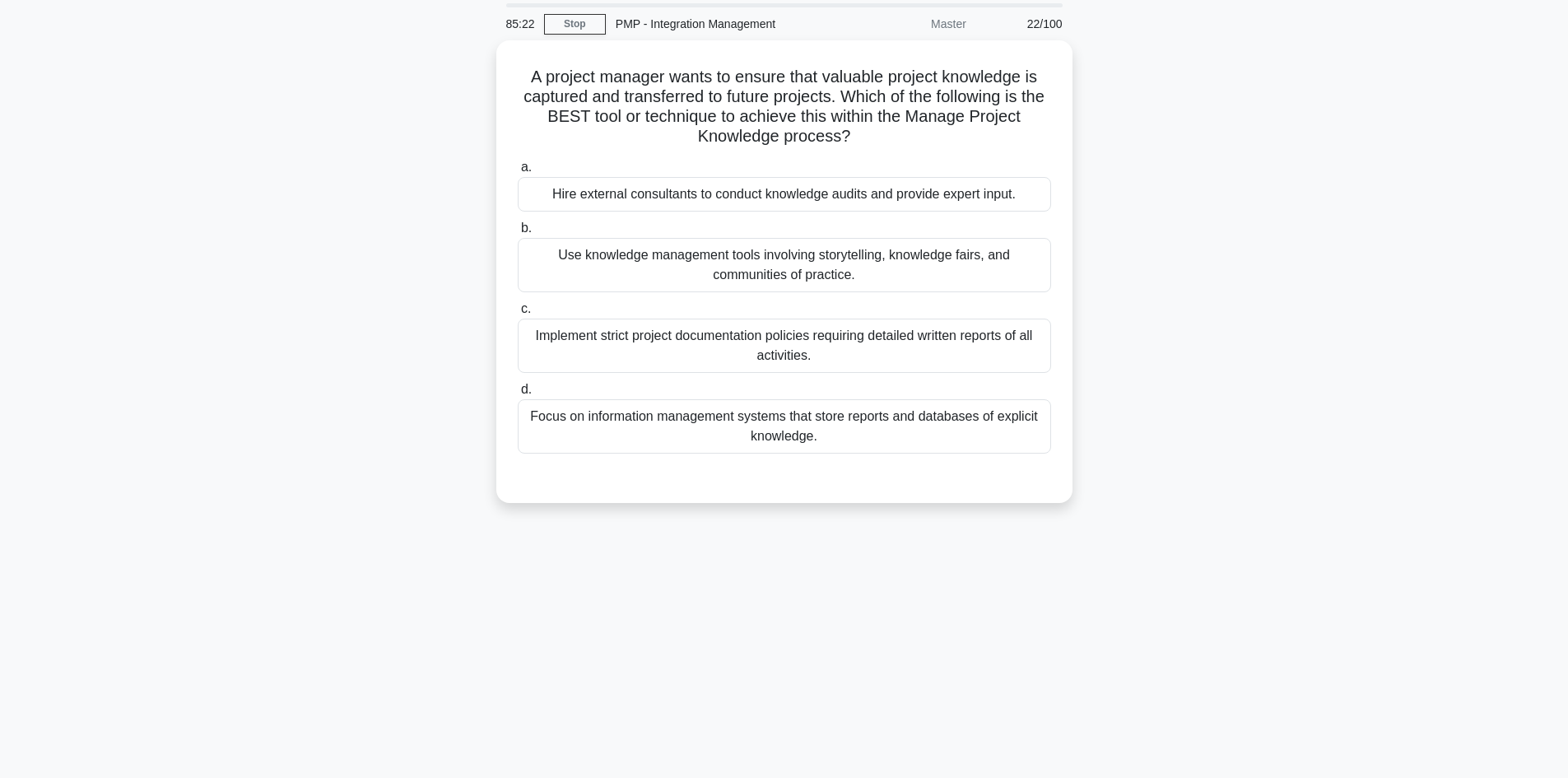
scroll to position [0, 0]
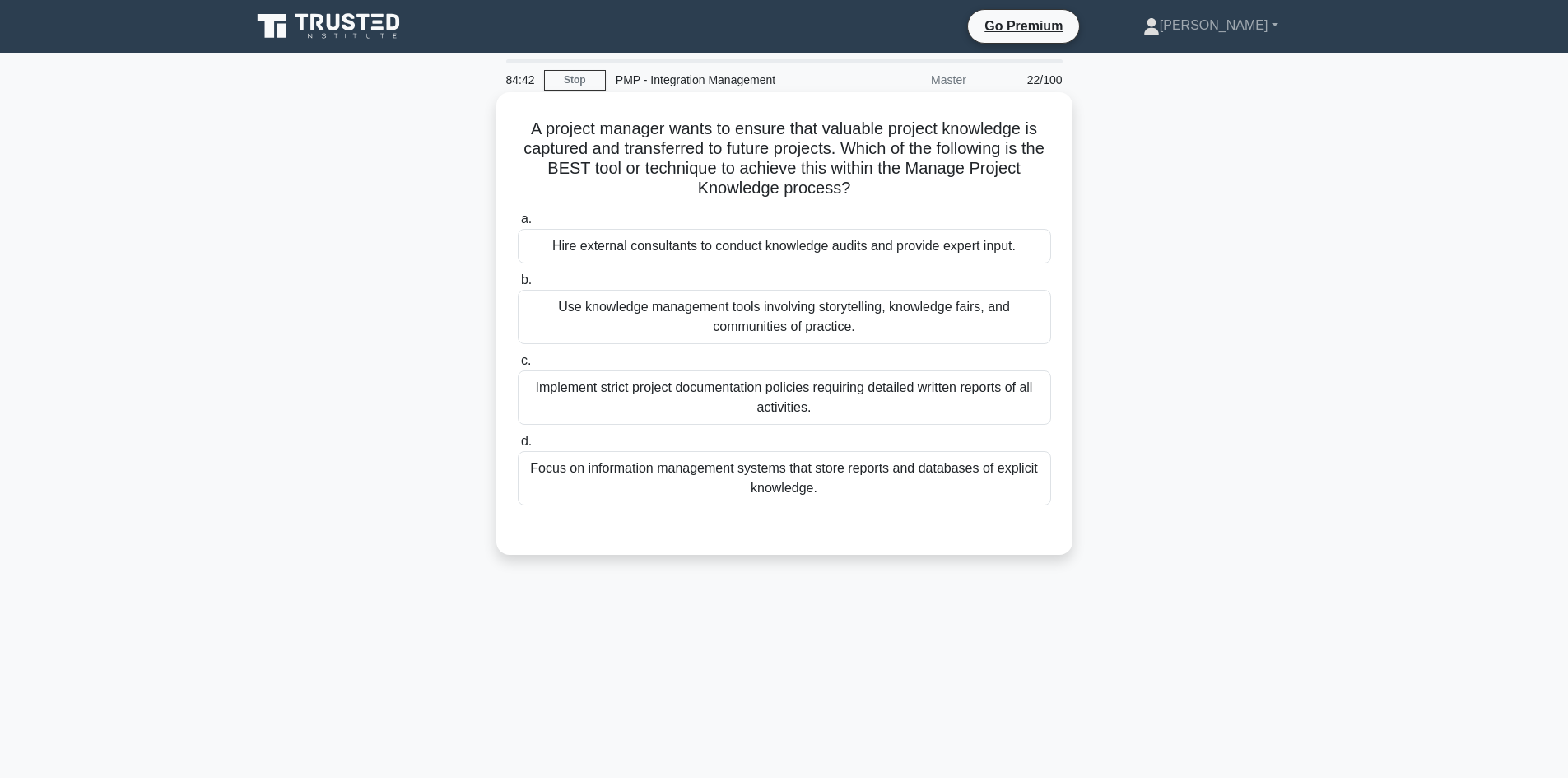
click at [853, 297] on div "Use knowledge management tools involving storytelling, knowledge fairs, and com…" at bounding box center [784, 316] width 533 height 54
click at [517, 286] on input "b. Use knowledge management tools involving storytelling, knowledge fairs, and …" at bounding box center [517, 280] width 0 height 10
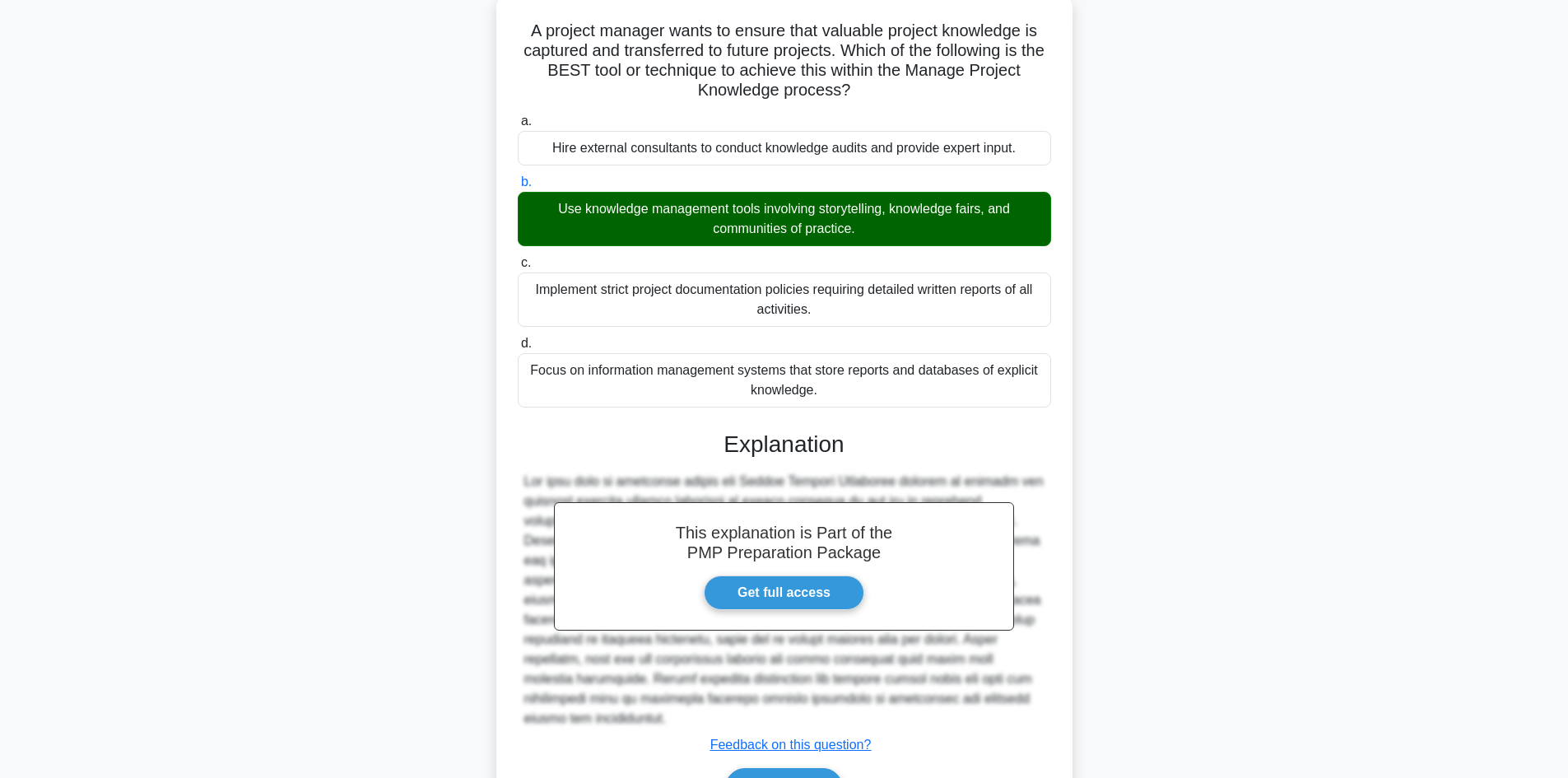
scroll to position [199, 0]
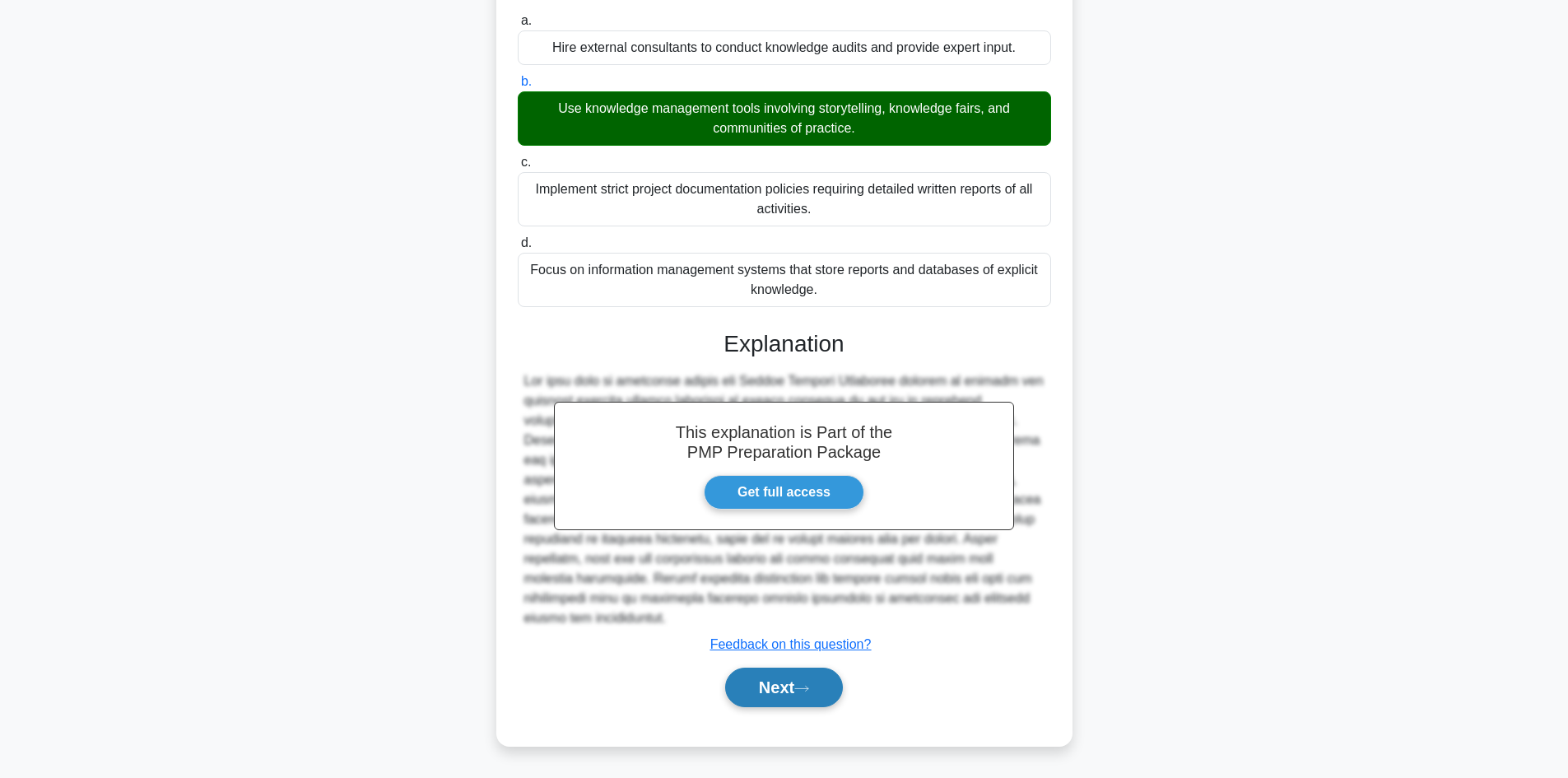
click at [798, 681] on button "Next" at bounding box center [784, 688] width 117 height 40
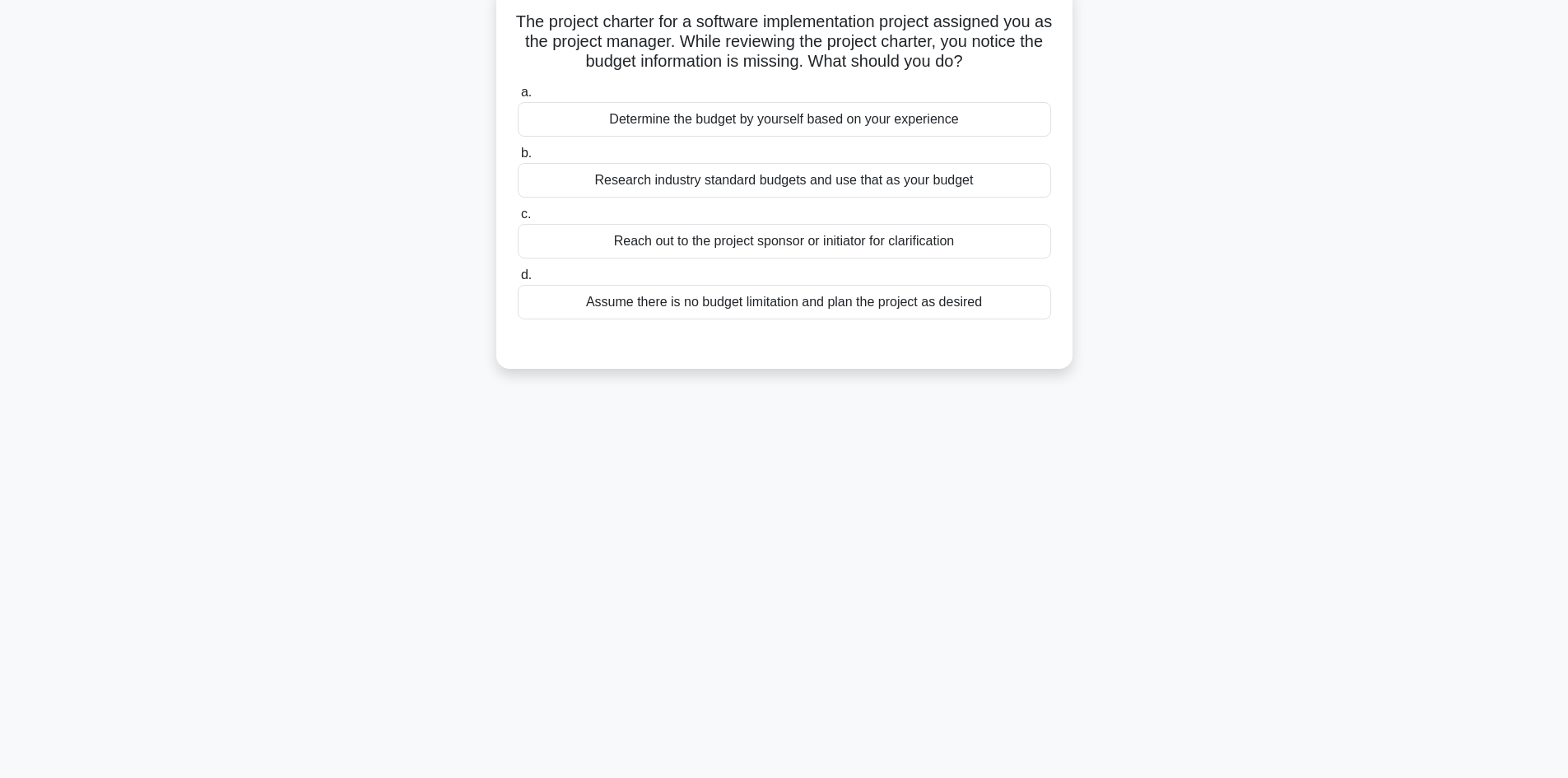
scroll to position [0, 0]
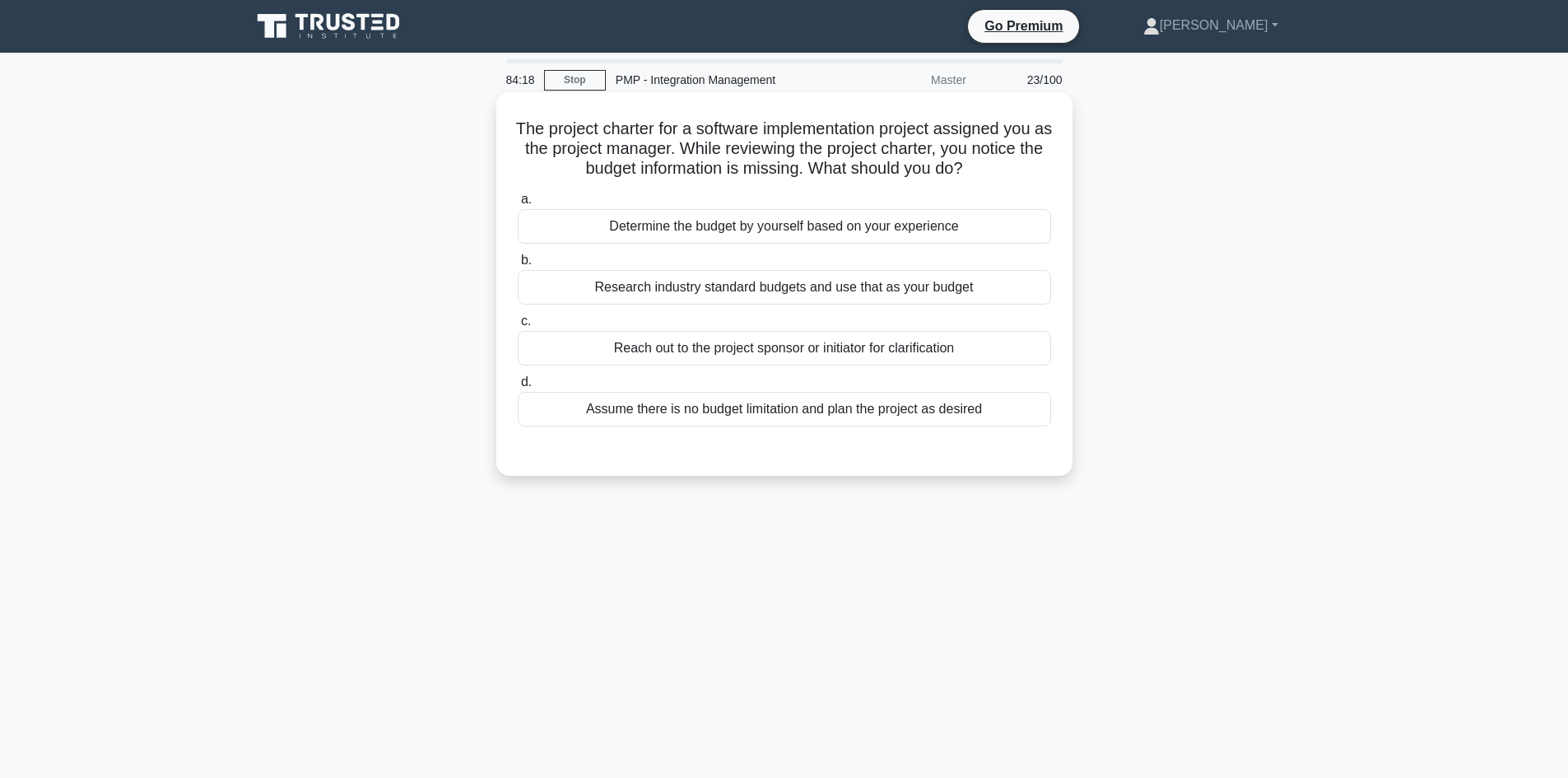
click at [938, 345] on div "Reach out to the project sponsor or initiator for clarification" at bounding box center [784, 348] width 533 height 35
click at [517, 327] on input "c. Reach out to the project sponsor or initiator for clarification" at bounding box center [517, 322] width 0 height 10
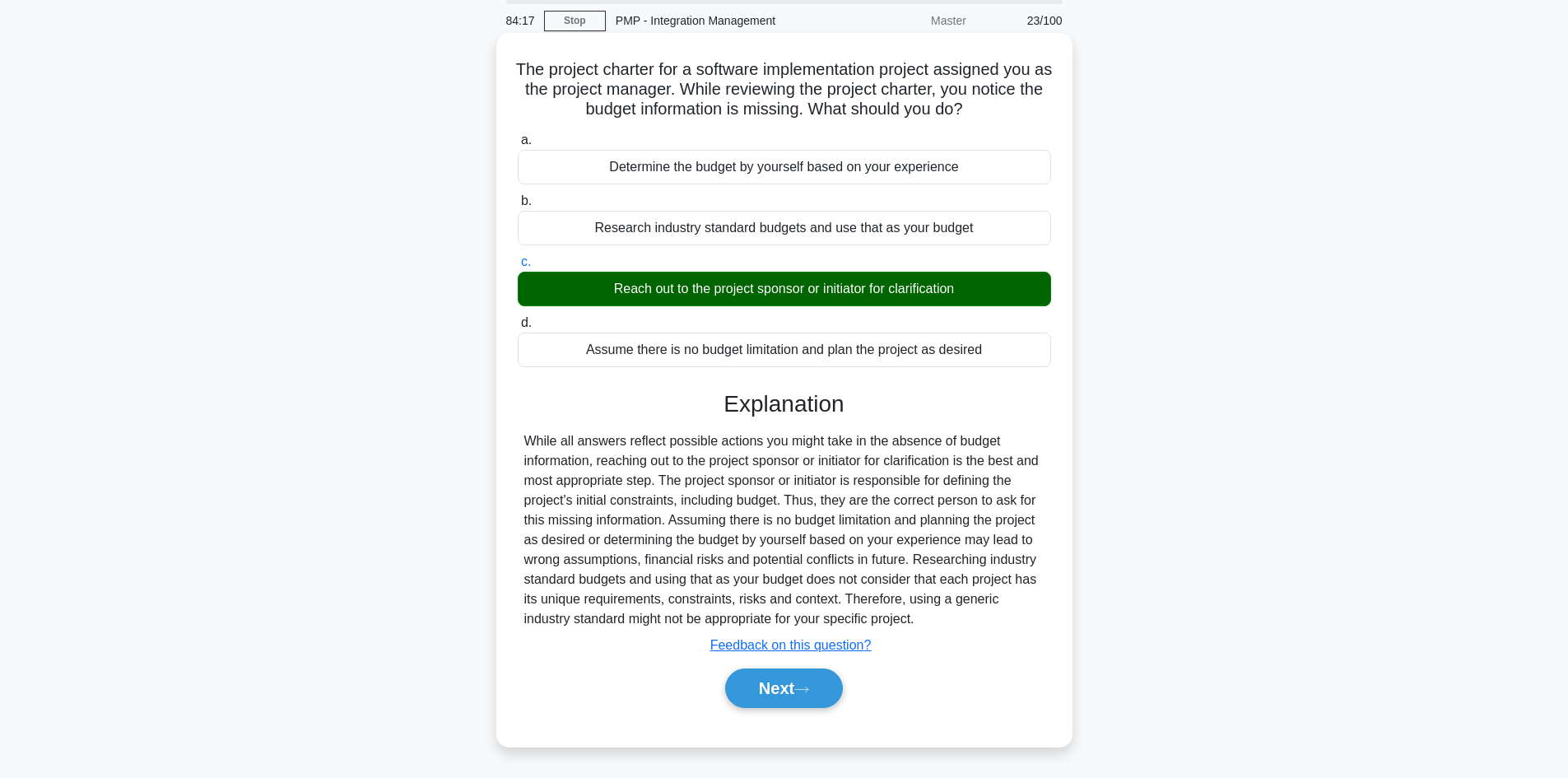
scroll to position [112, 0]
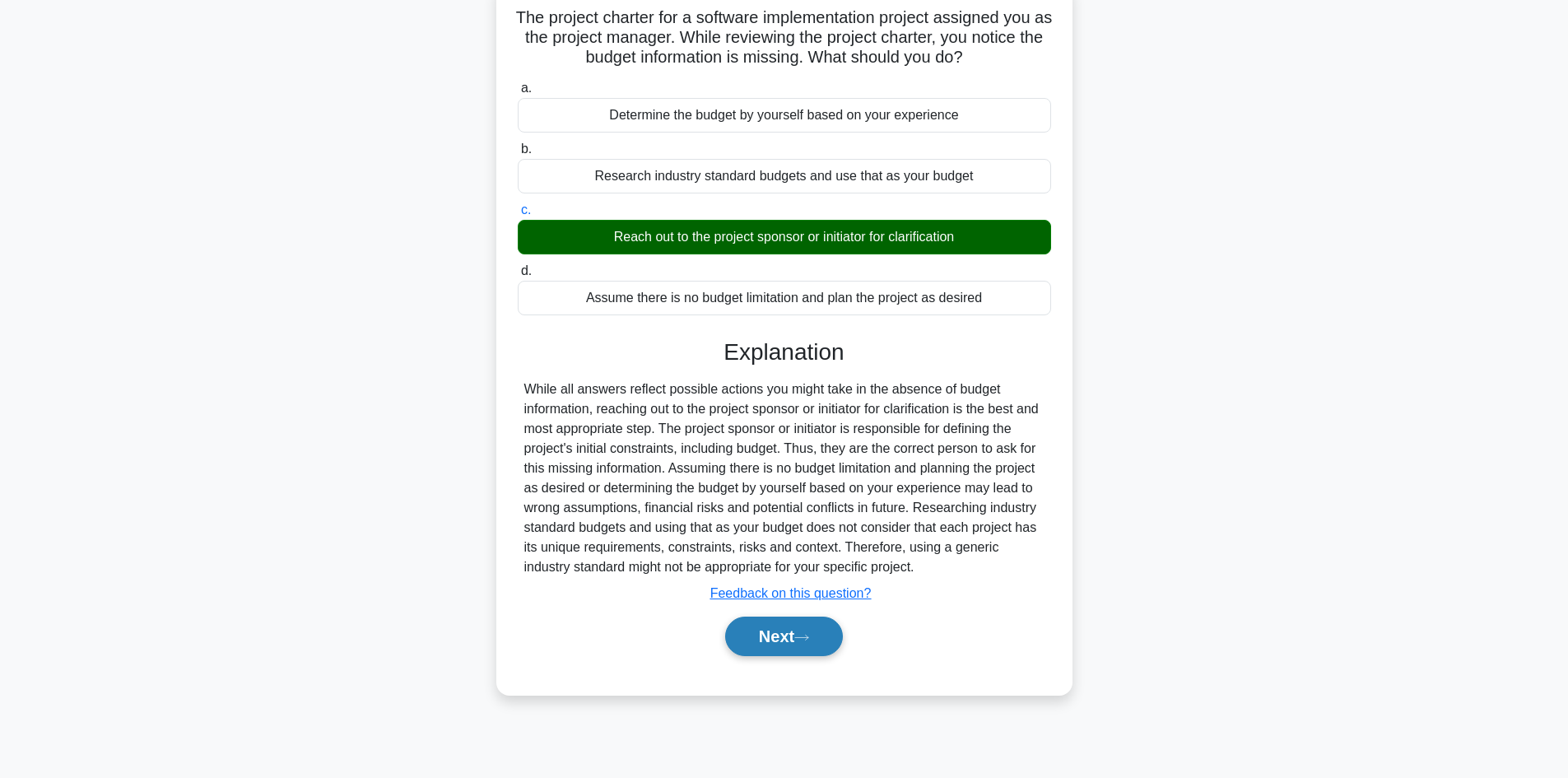
click at [785, 647] on button "Next" at bounding box center [784, 637] width 117 height 40
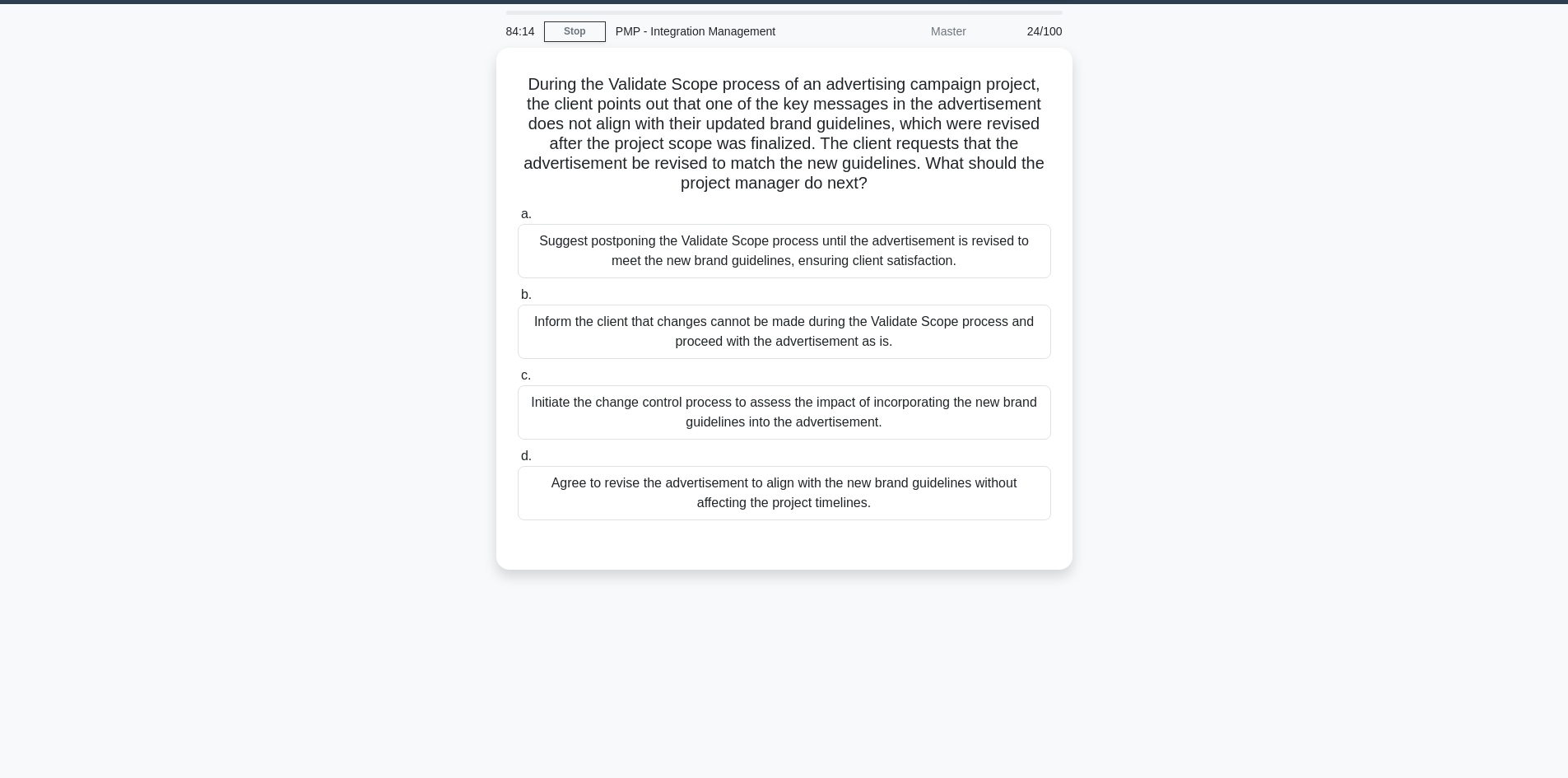
scroll to position [0, 0]
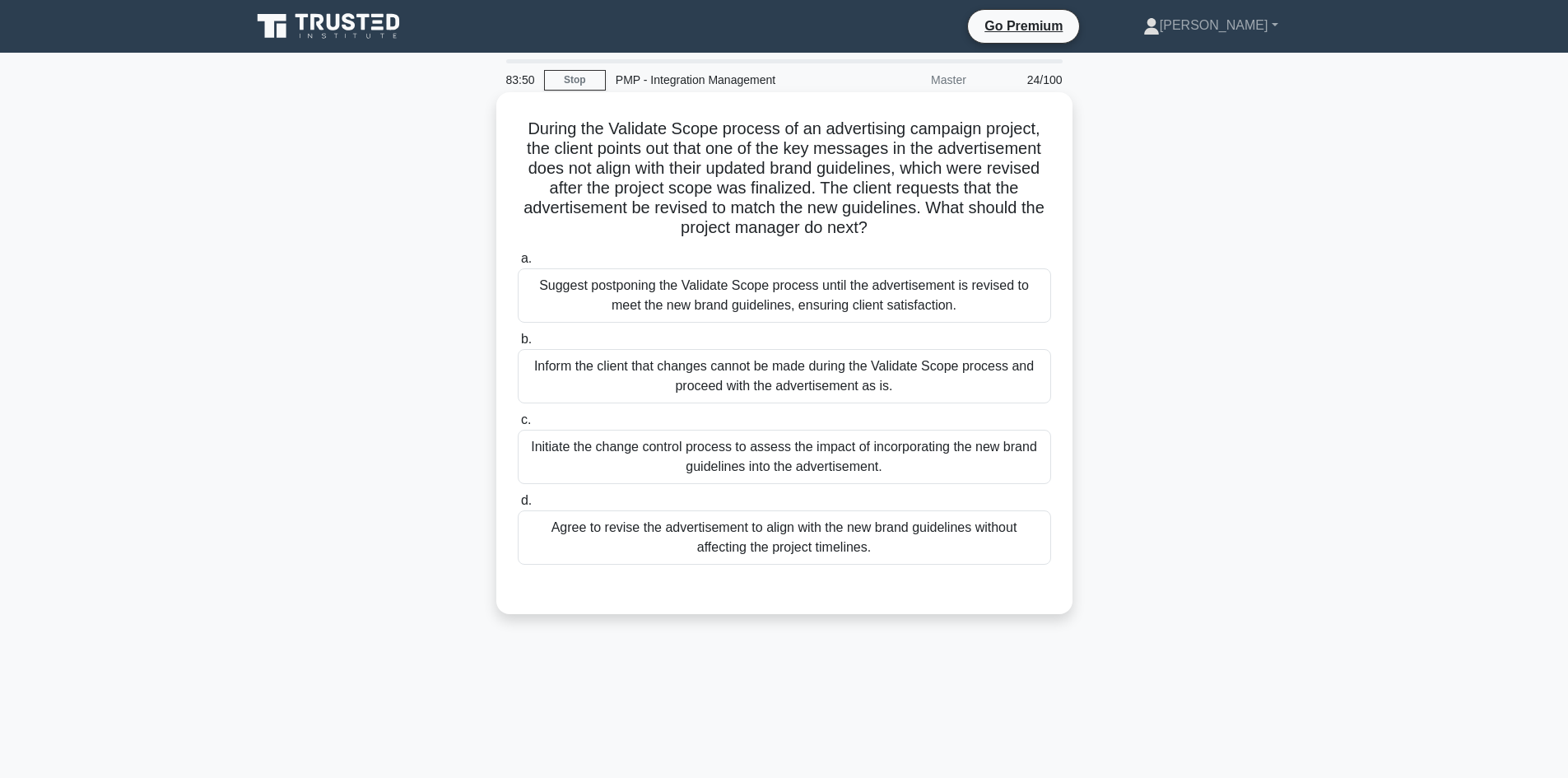
click at [884, 456] on div "Initiate the change control process to assess the impact of incorporating the n…" at bounding box center [784, 456] width 533 height 54
click at [517, 426] on input "c. Initiate the change control process to assess the impact of incorporating th…" at bounding box center [517, 420] width 0 height 10
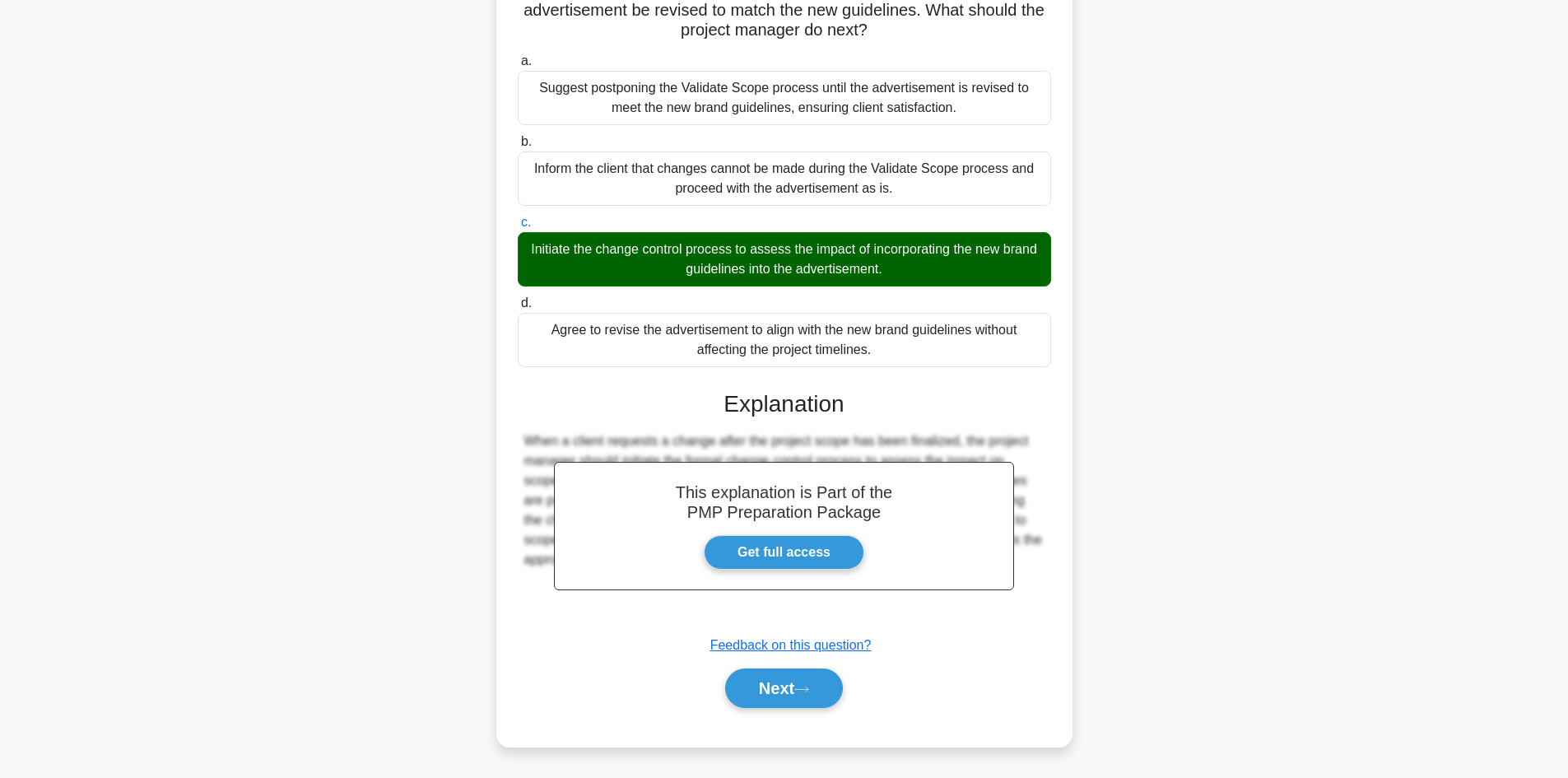
scroll to position [199, 0]
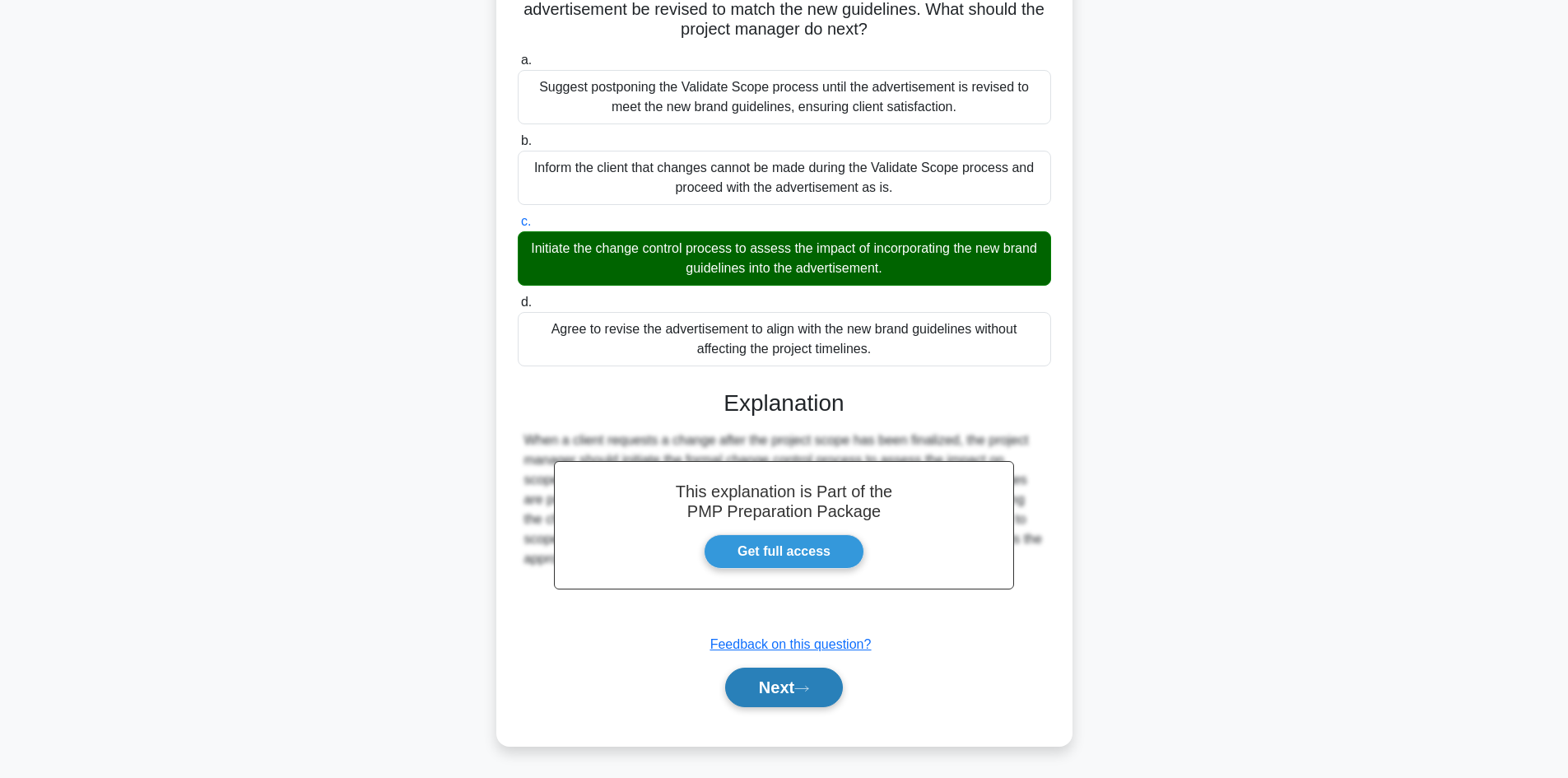
click at [793, 675] on button "Next" at bounding box center [784, 688] width 117 height 40
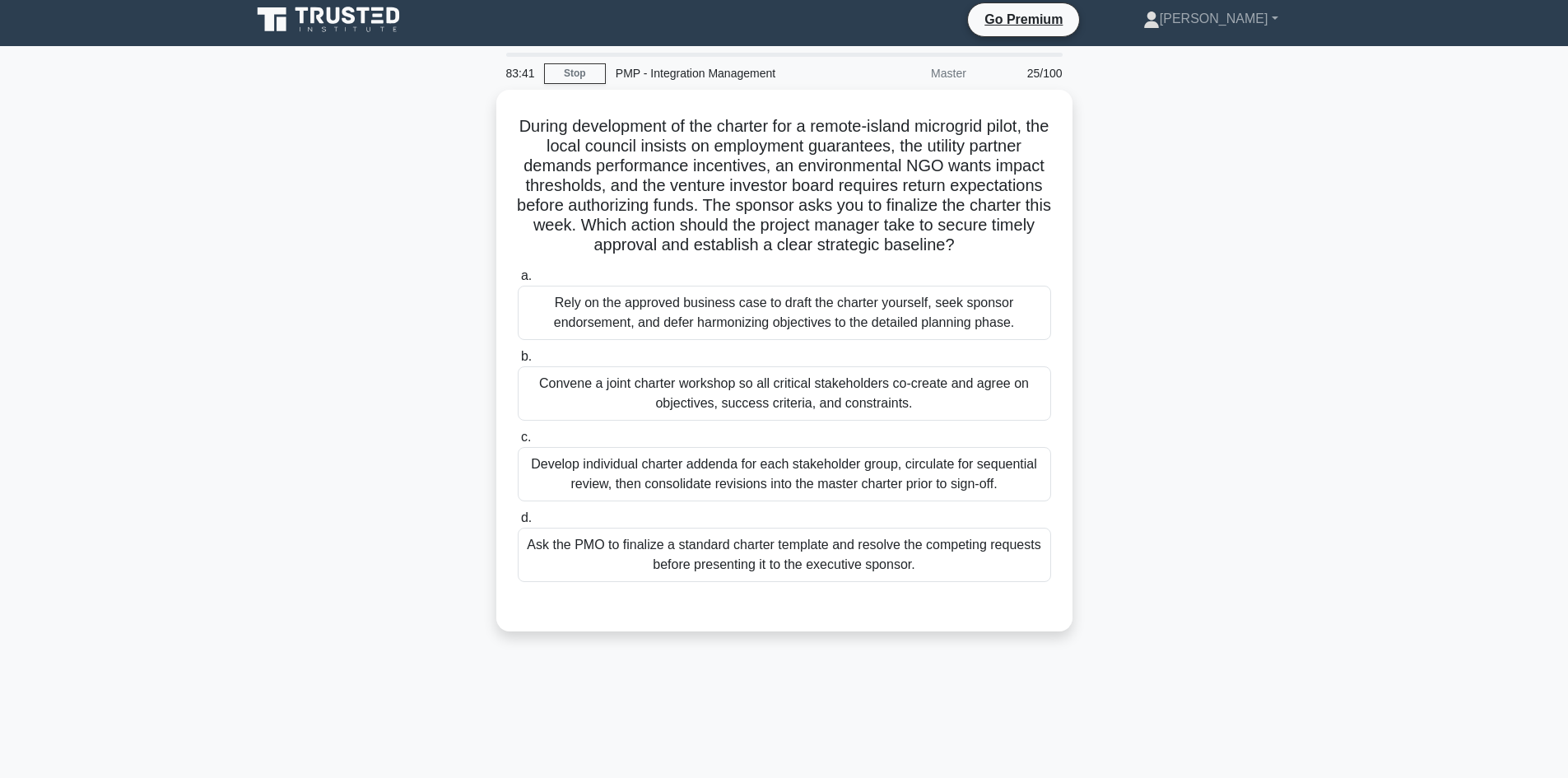
scroll to position [0, 0]
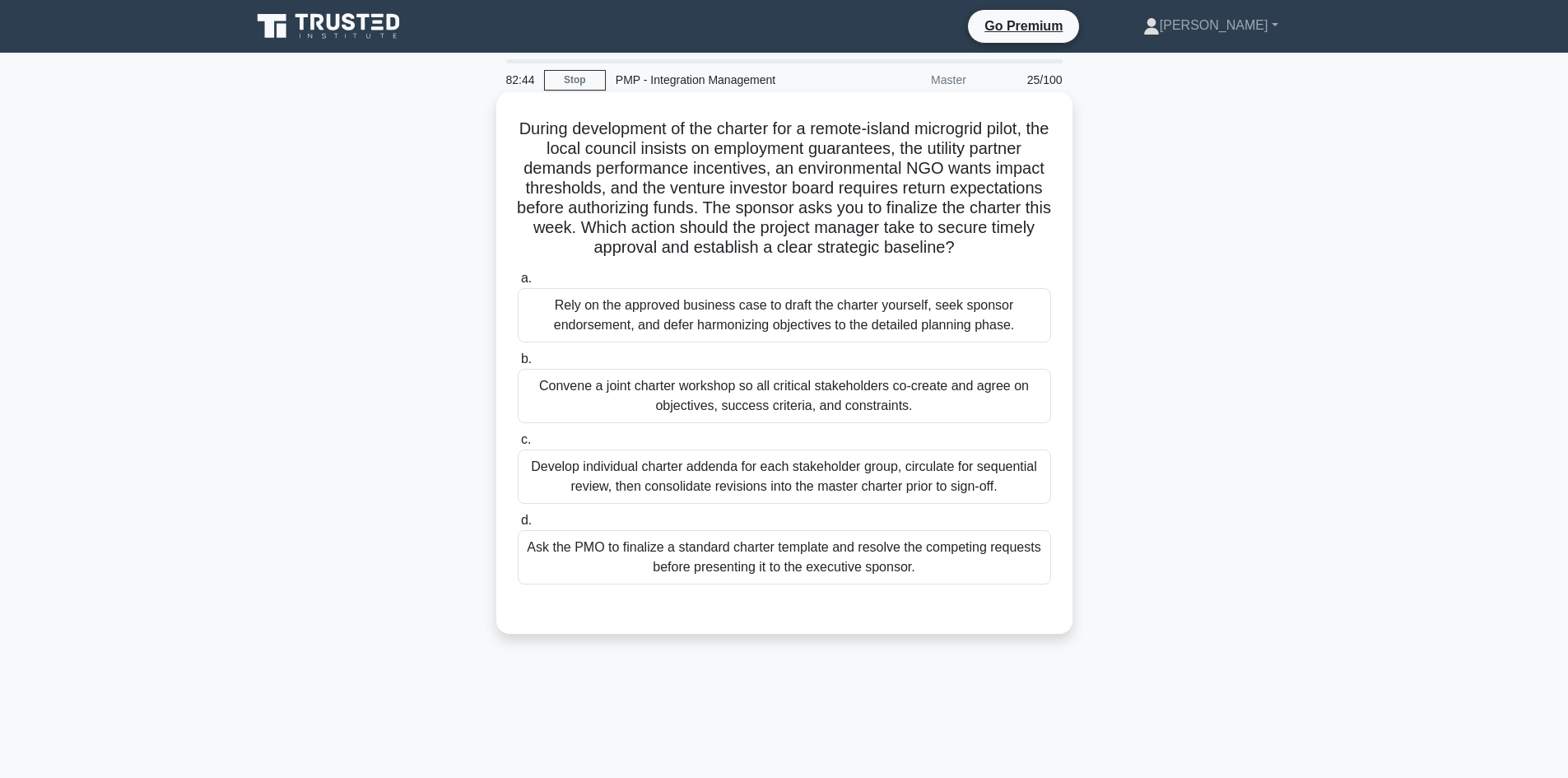
click at [969, 300] on div "Rely on the approved business case to draft the charter yourself, seek sponsor …" at bounding box center [784, 315] width 533 height 54
click at [517, 284] on input "a. Rely on the approved business case to draft the charter yourself, seek spons…" at bounding box center [517, 278] width 0 height 10
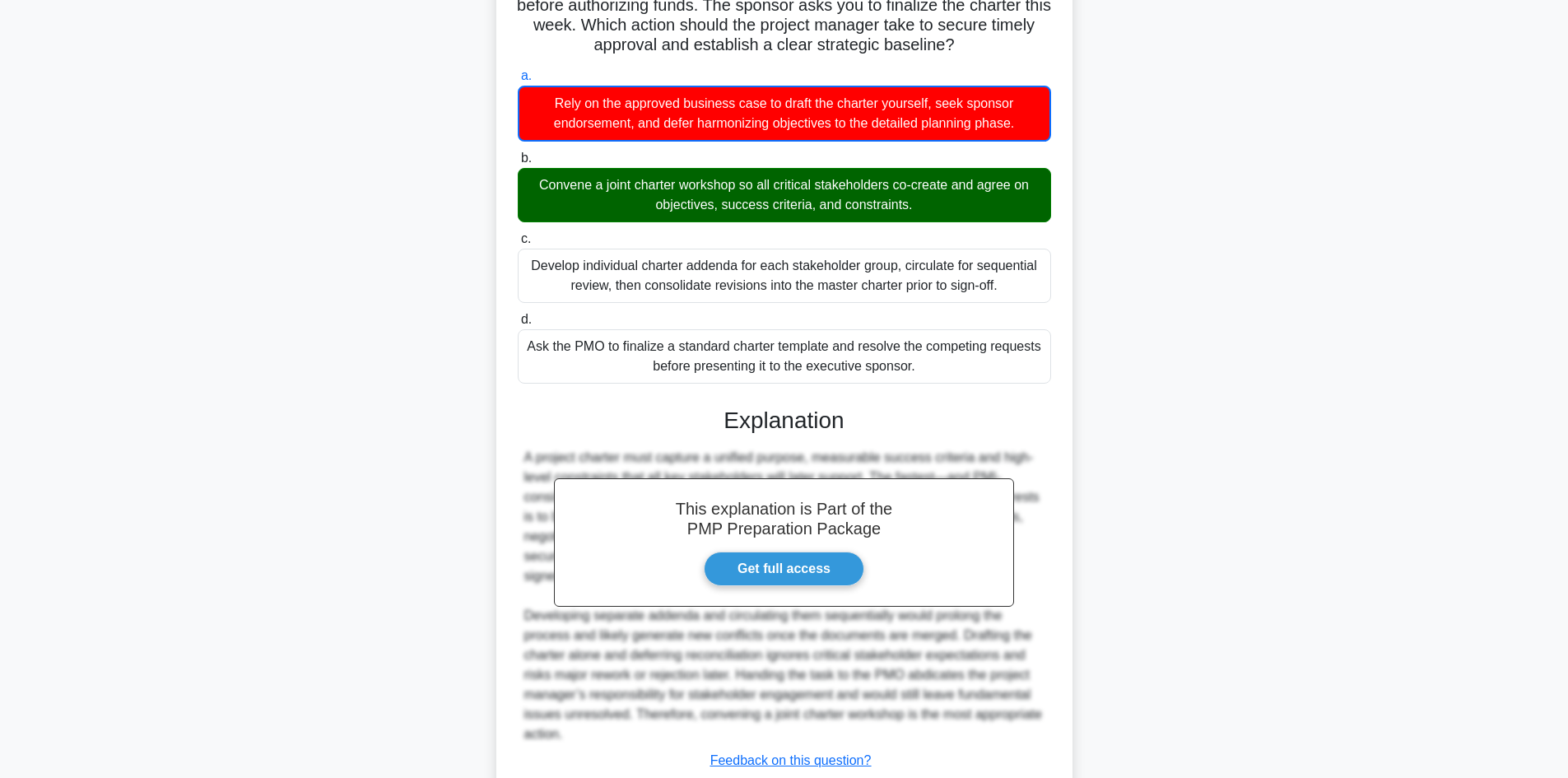
scroll to position [319, 0]
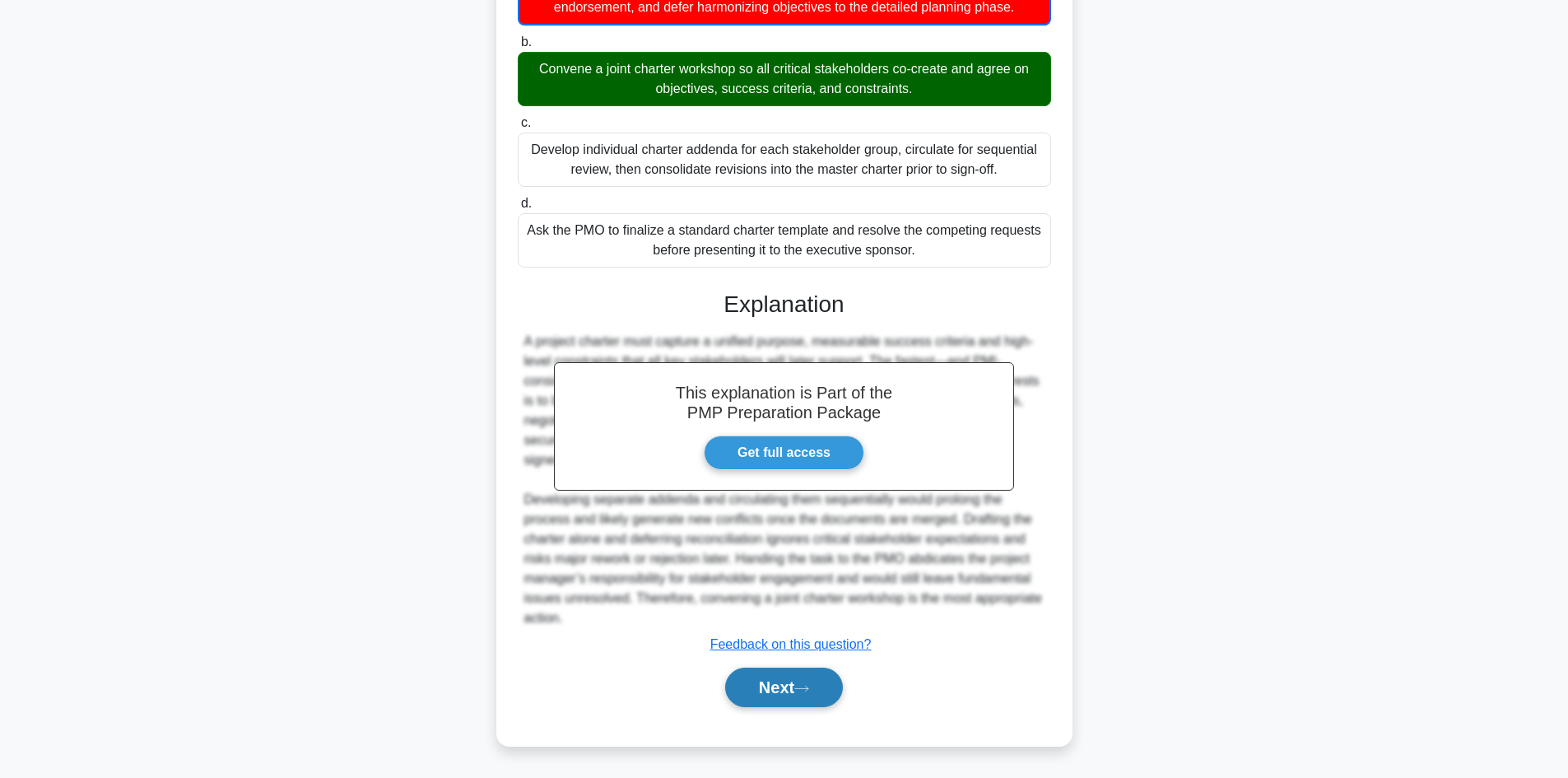
click at [817, 696] on button "Next" at bounding box center [784, 688] width 117 height 40
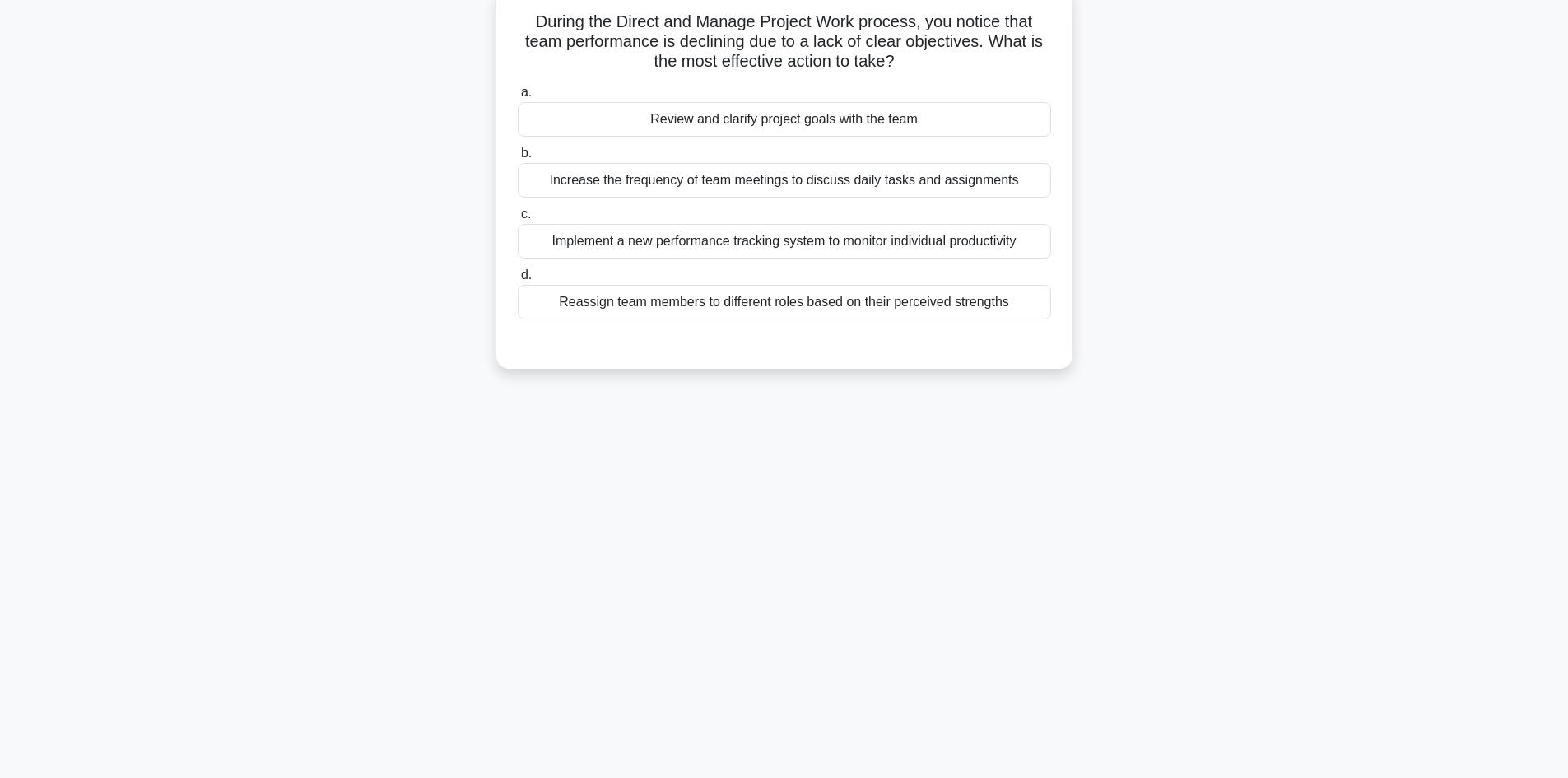
scroll to position [0, 0]
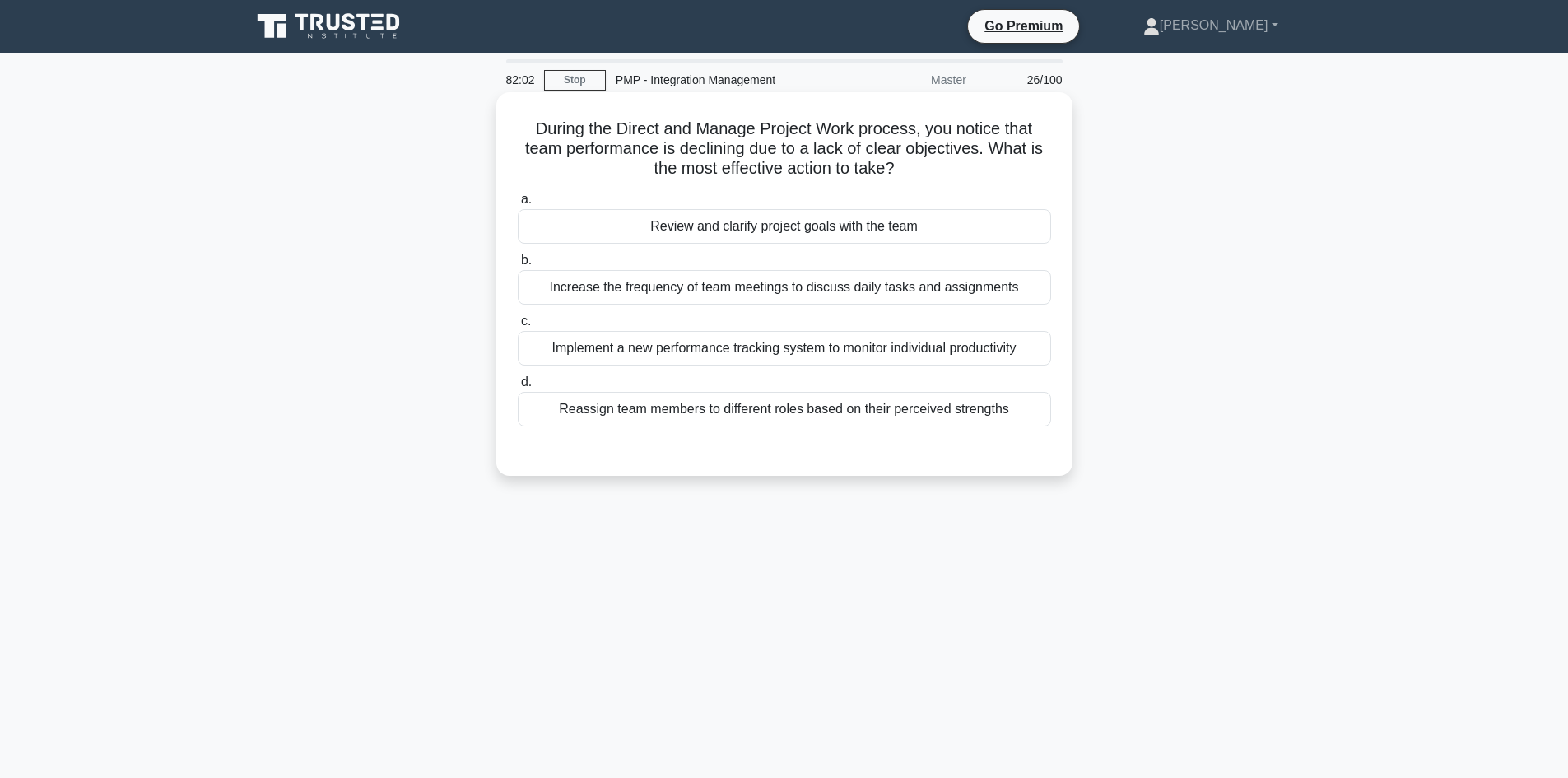
click at [915, 232] on div "Review and clarify project goals with the team" at bounding box center [784, 226] width 533 height 35
click at [517, 205] on input "a. Review and clarify project goals with the team" at bounding box center [517, 200] width 0 height 10
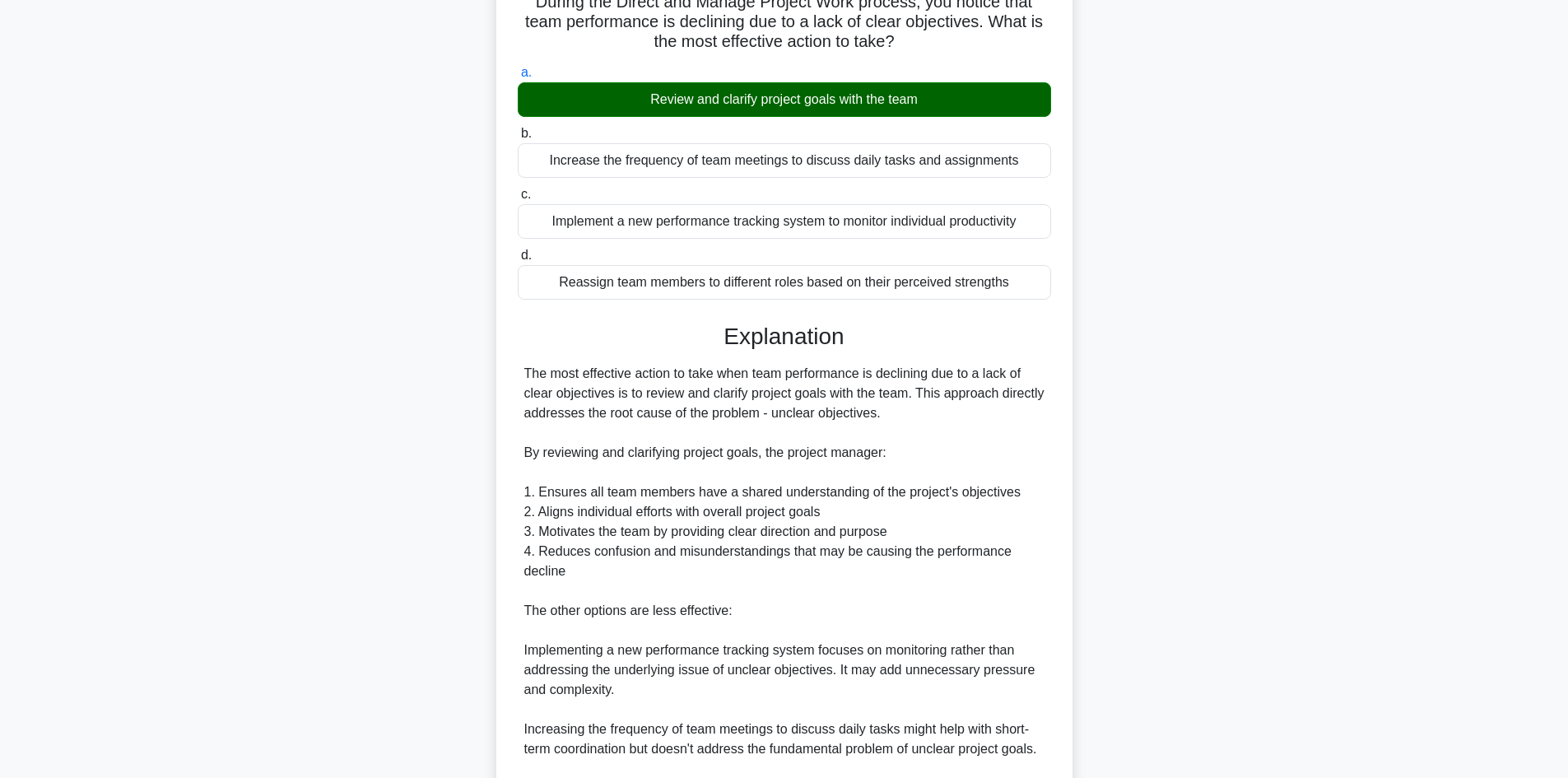
scroll to position [329, 0]
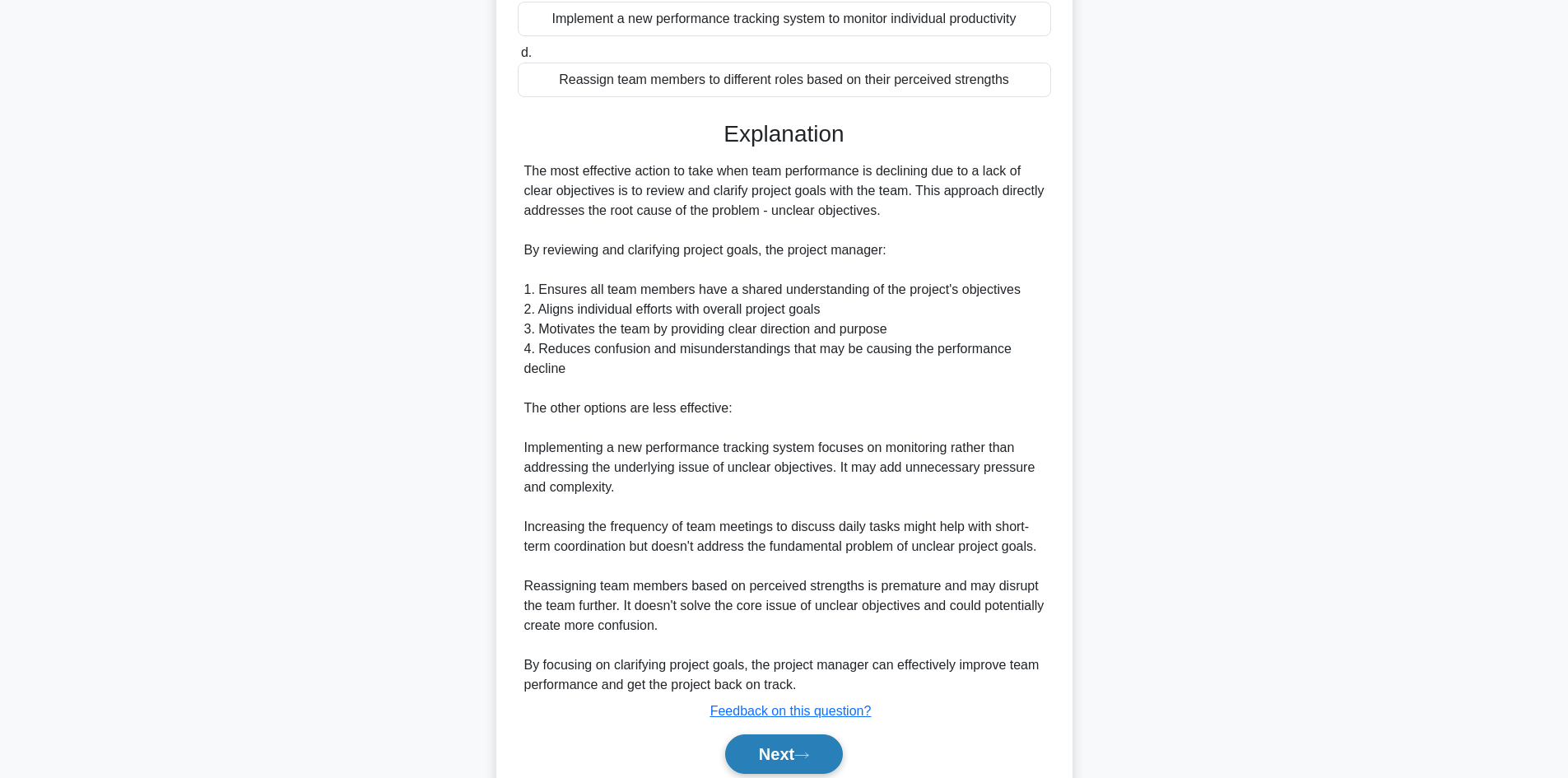
click at [813, 744] on button "Next" at bounding box center [784, 755] width 117 height 40
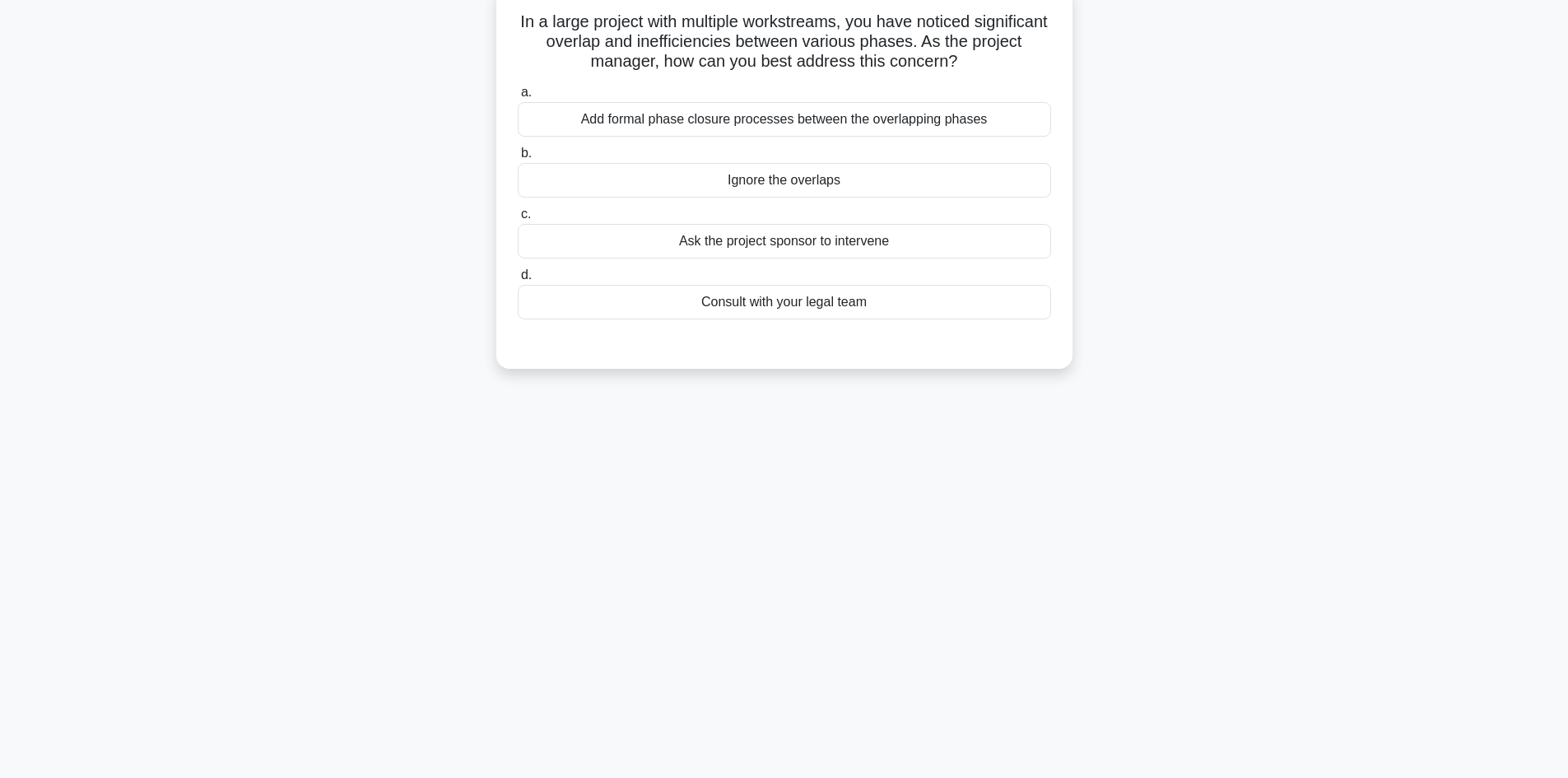
scroll to position [0, 0]
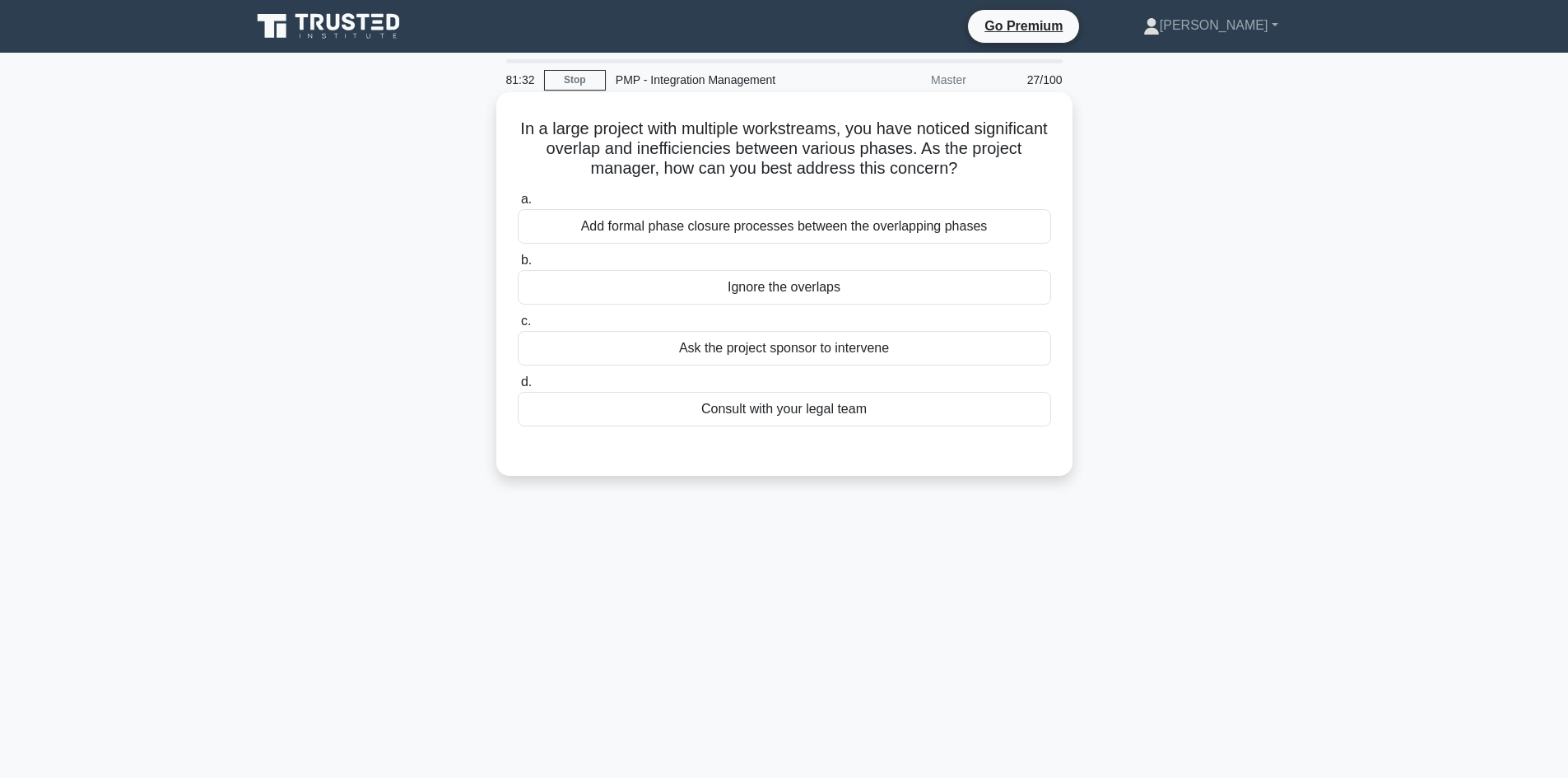
click at [849, 234] on div "Add formal phase closure processes between the overlapping phases" at bounding box center [784, 226] width 533 height 35
click at [517, 205] on input "a. Add formal phase closure processes between the overlapping phases" at bounding box center [517, 200] width 0 height 10
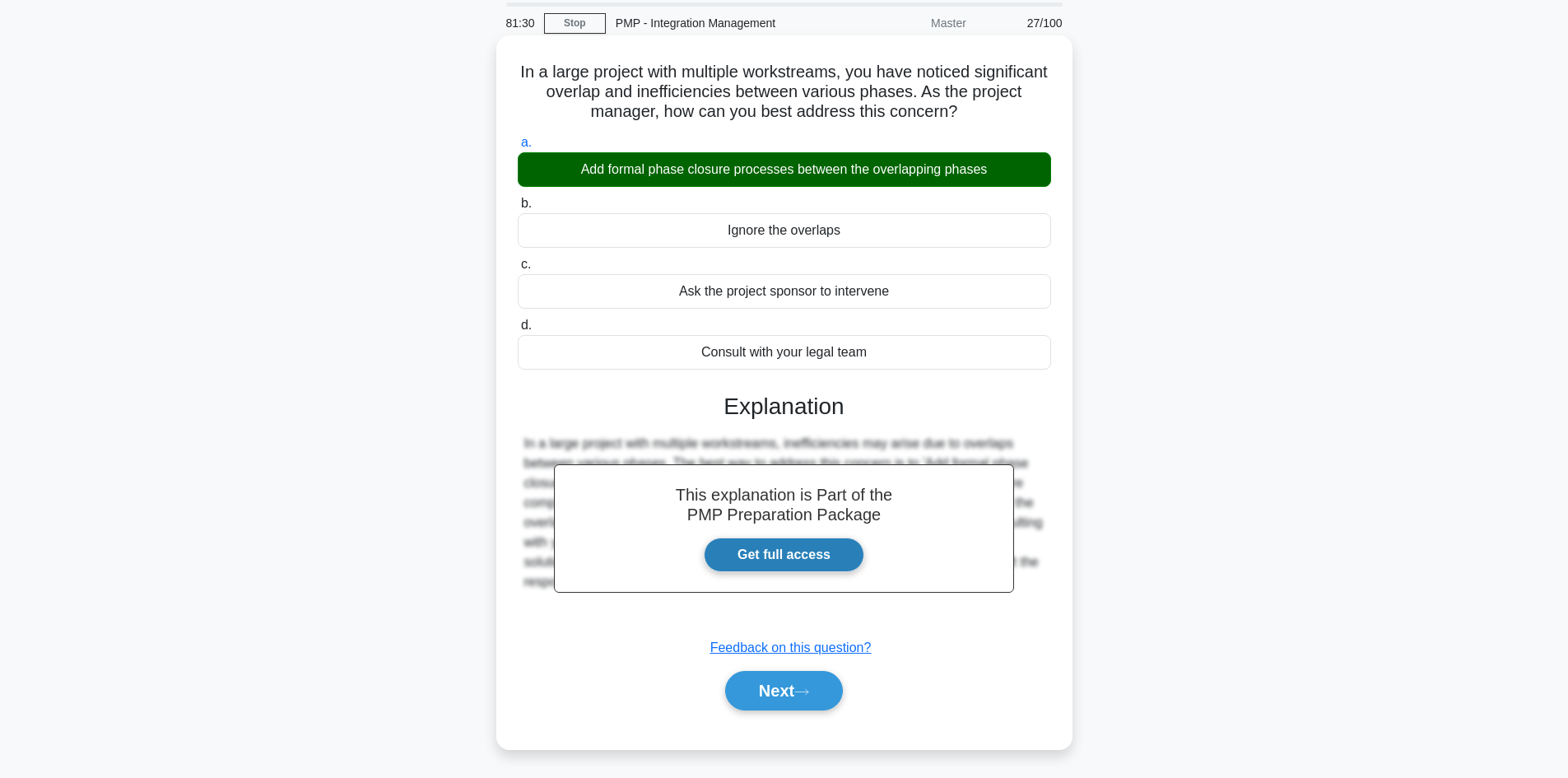
scroll to position [112, 0]
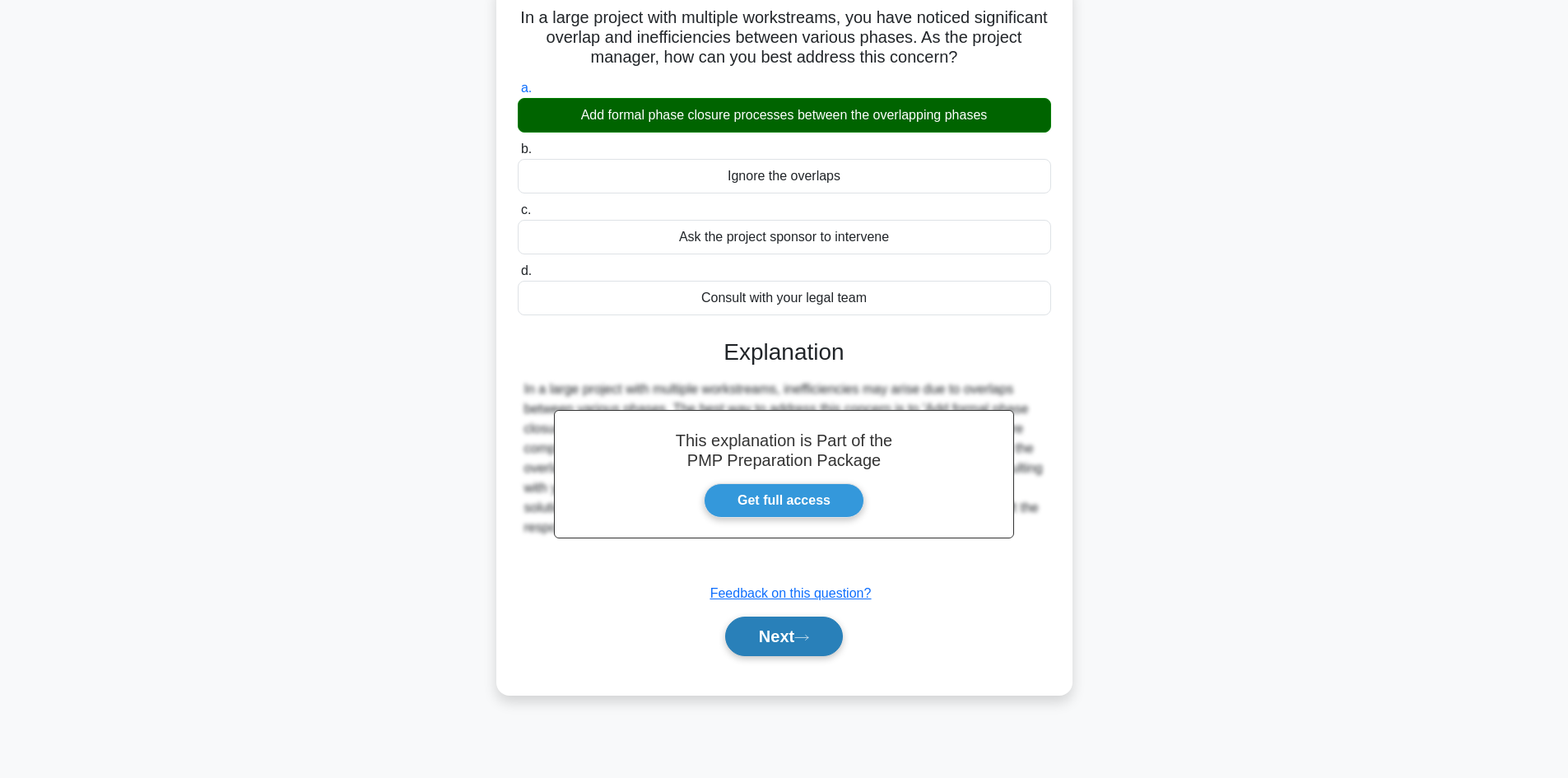
click at [780, 632] on button "Next" at bounding box center [784, 637] width 117 height 40
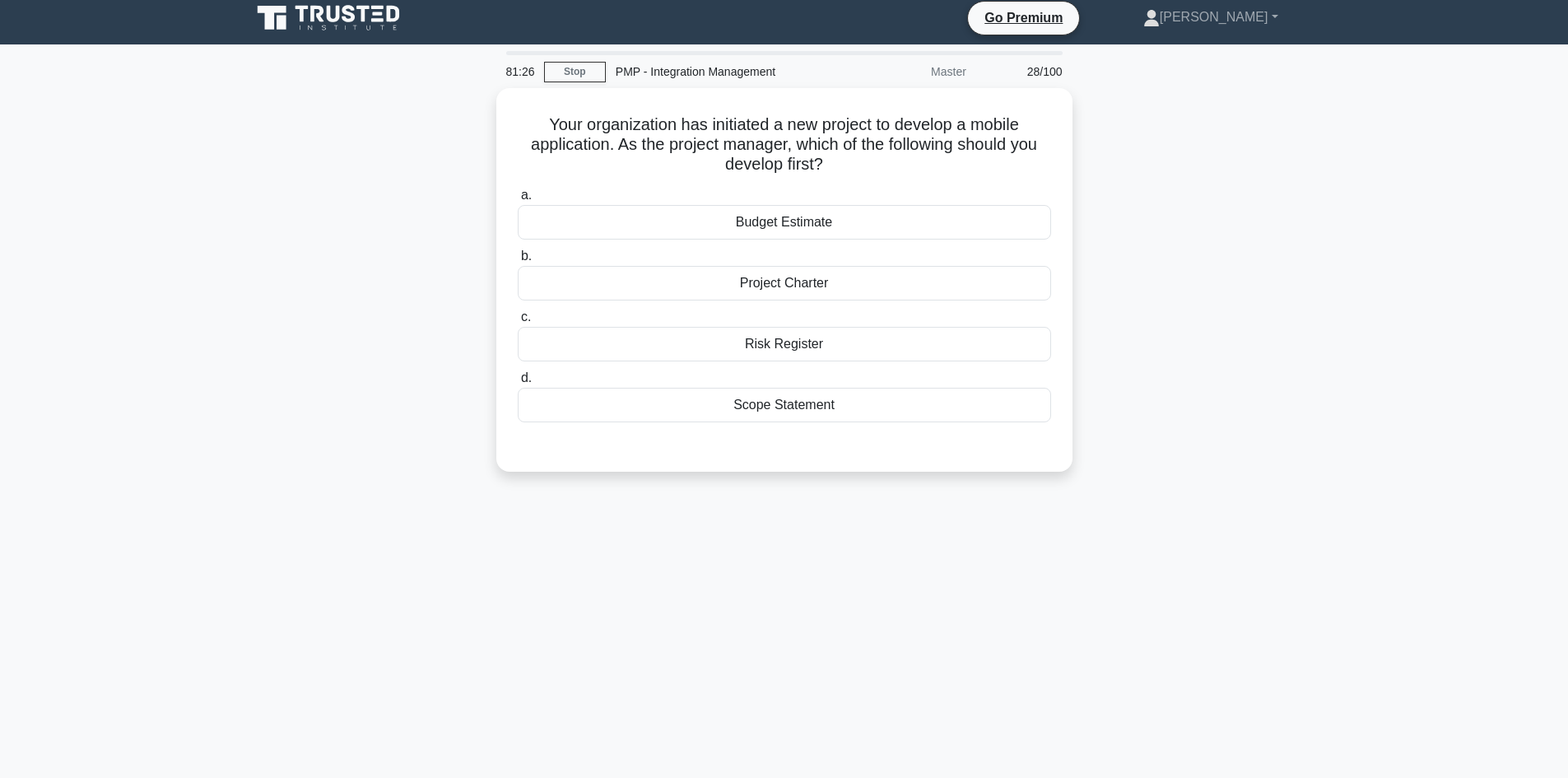
scroll to position [0, 0]
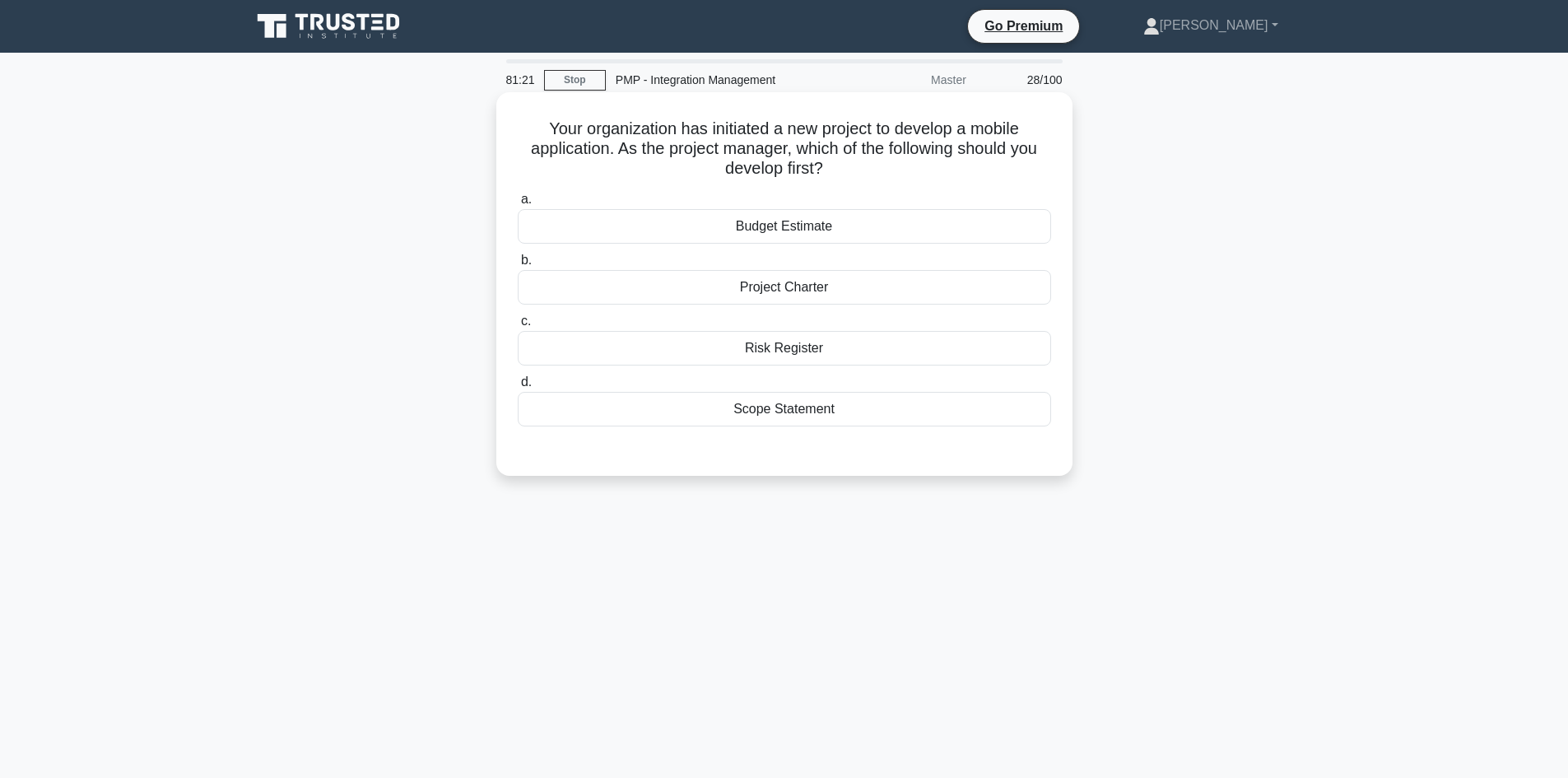
click at [809, 286] on div "Project Charter" at bounding box center [784, 288] width 533 height 35
click at [517, 266] on input "b. Project Charter" at bounding box center [517, 260] width 0 height 10
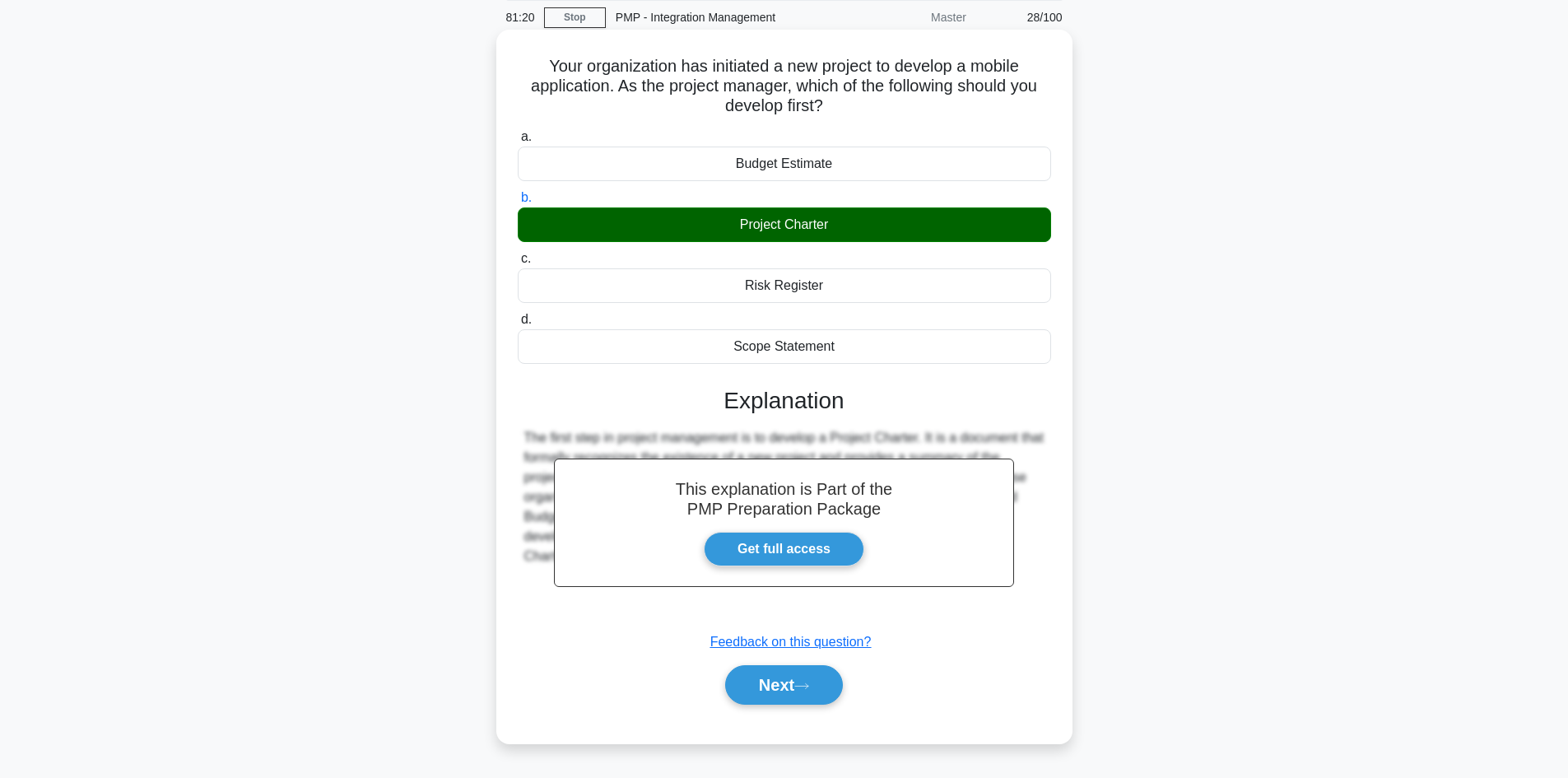
scroll to position [112, 0]
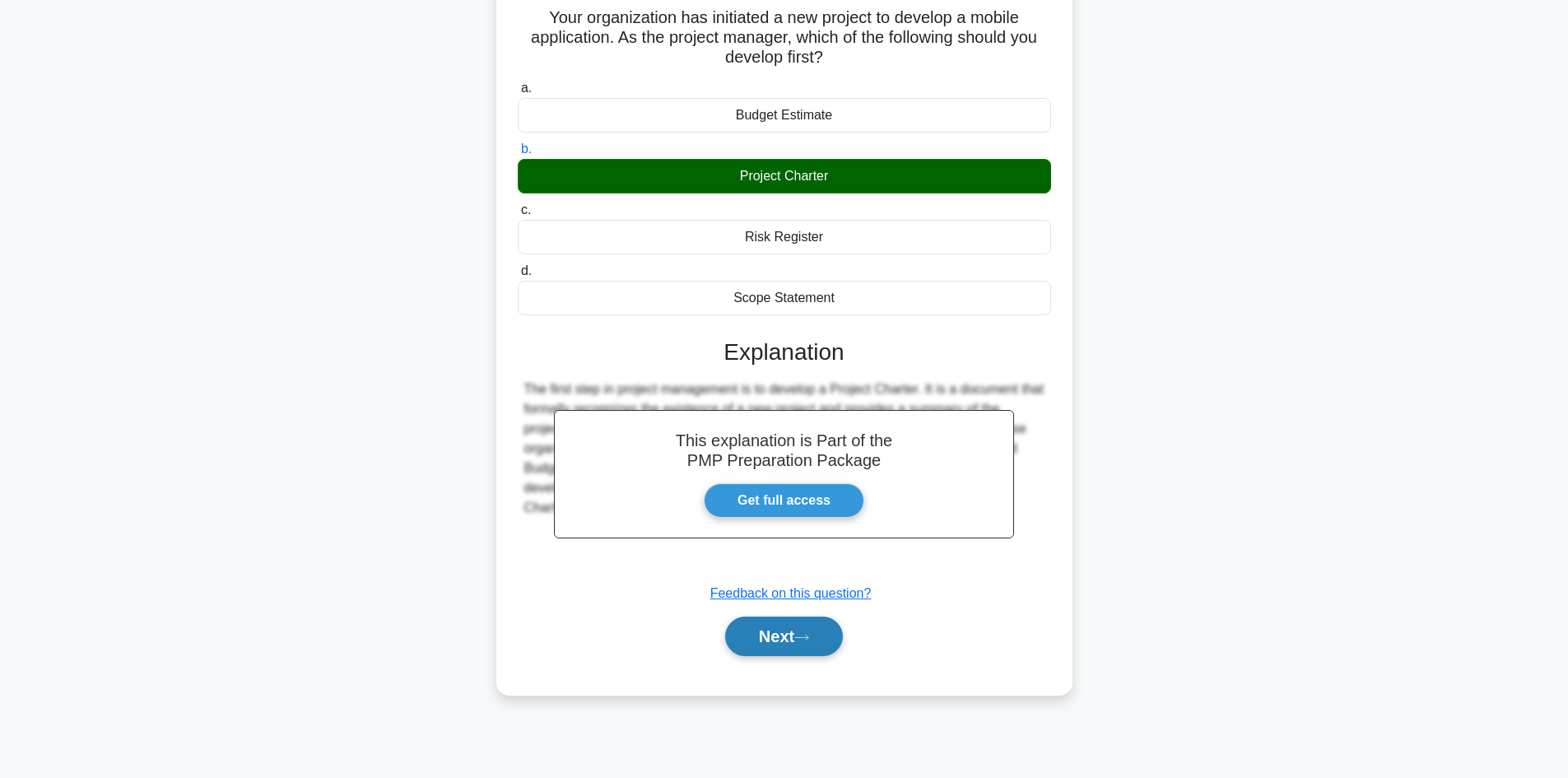
click at [812, 626] on button "Next" at bounding box center [784, 637] width 117 height 40
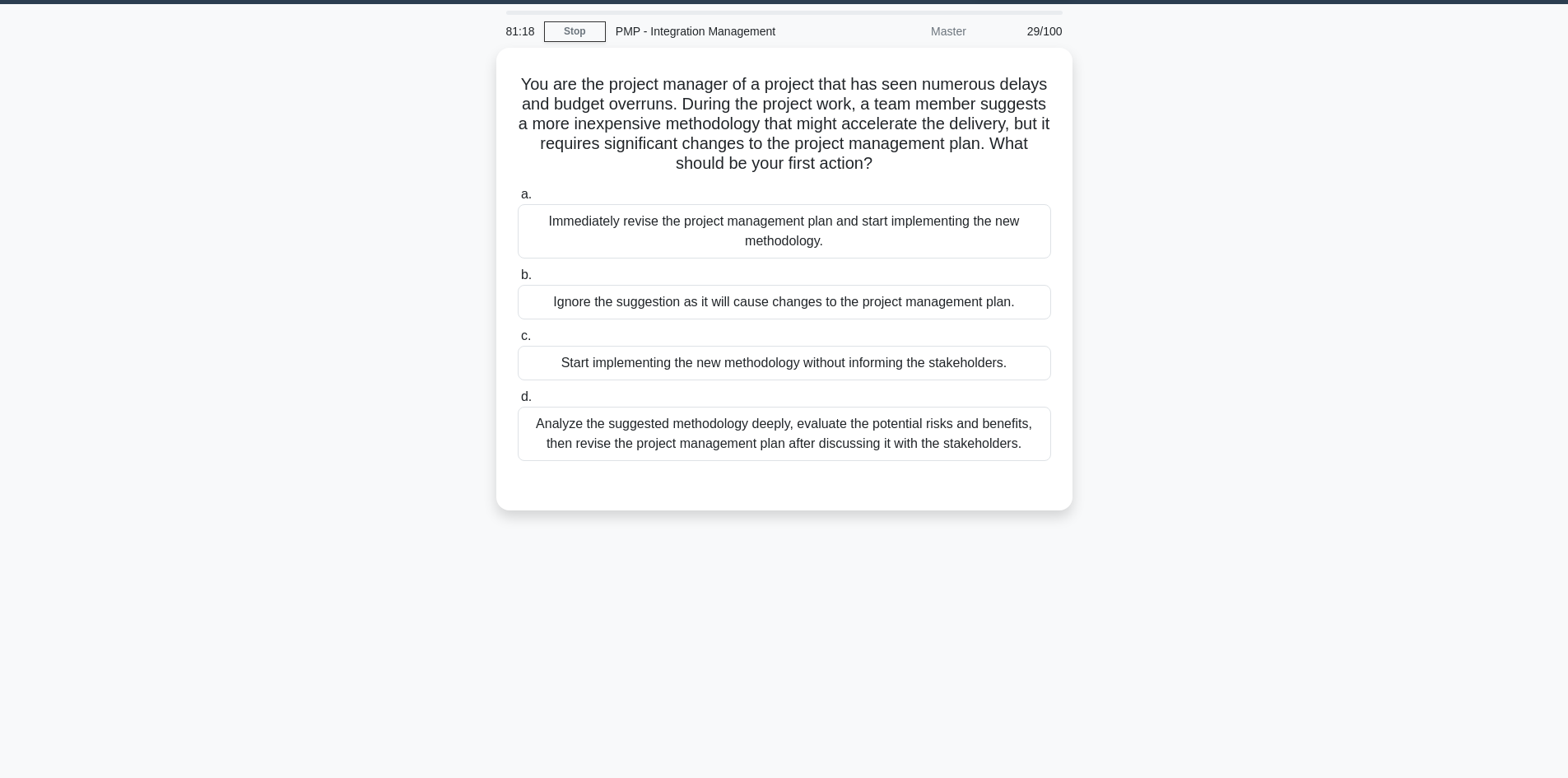
scroll to position [0, 0]
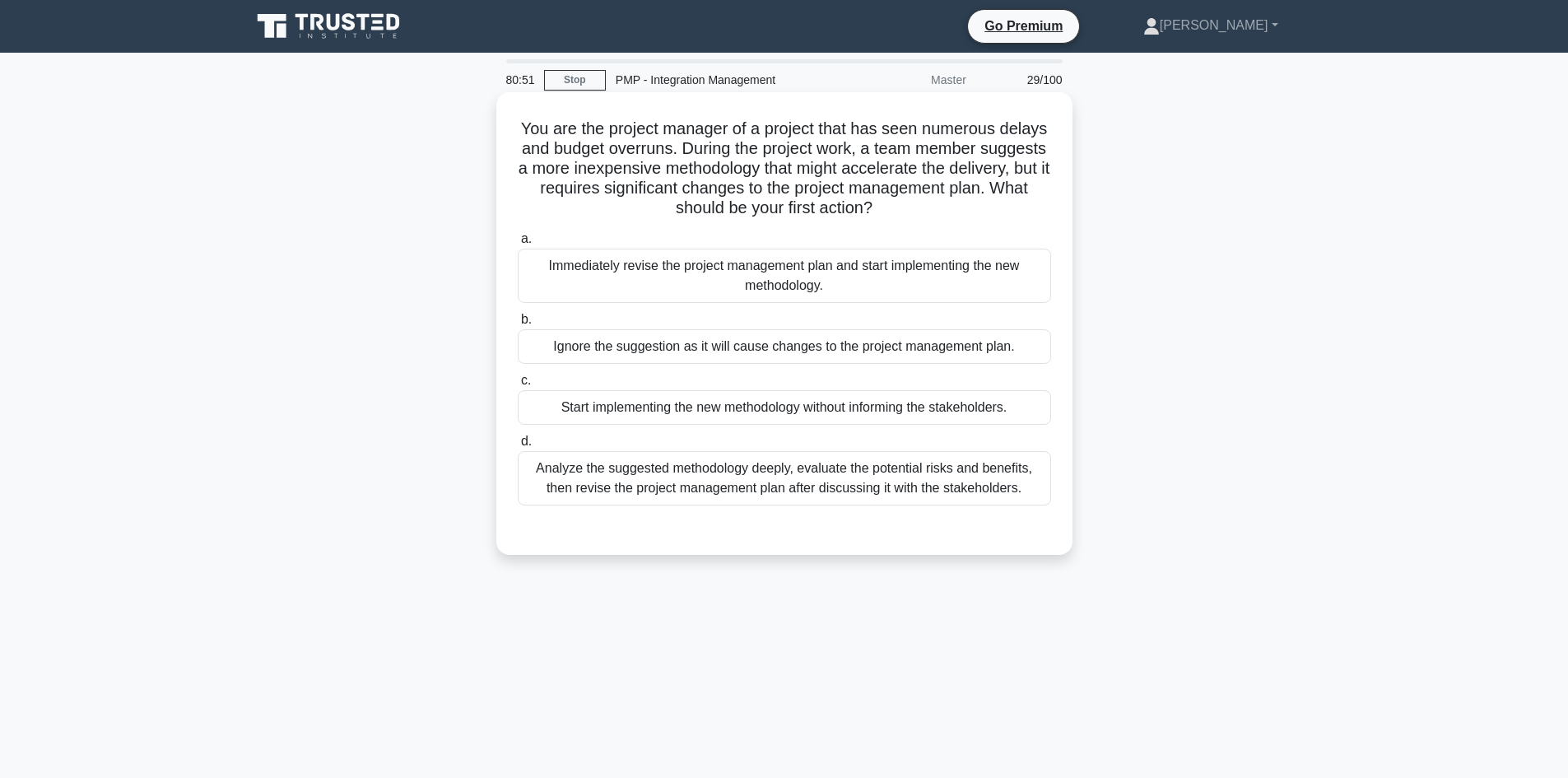
click at [803, 480] on div "Analyze the suggested methodology deeply, evaluate the potential risks and bene…" at bounding box center [784, 478] width 533 height 54
click at [517, 447] on input "d. Analyze the suggested methodology deeply, evaluate the potential risks and b…" at bounding box center [517, 442] width 0 height 10
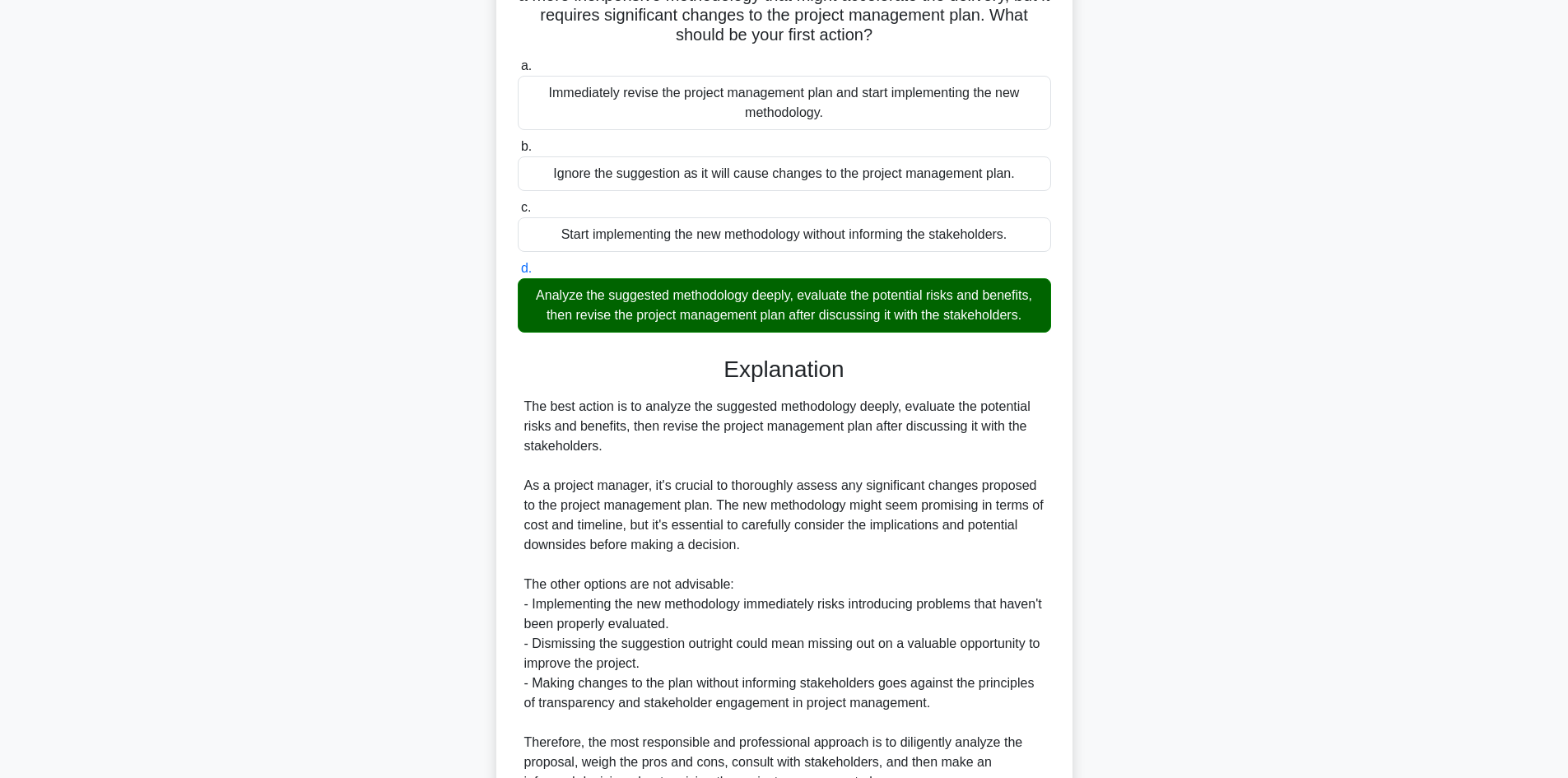
scroll to position [254, 0]
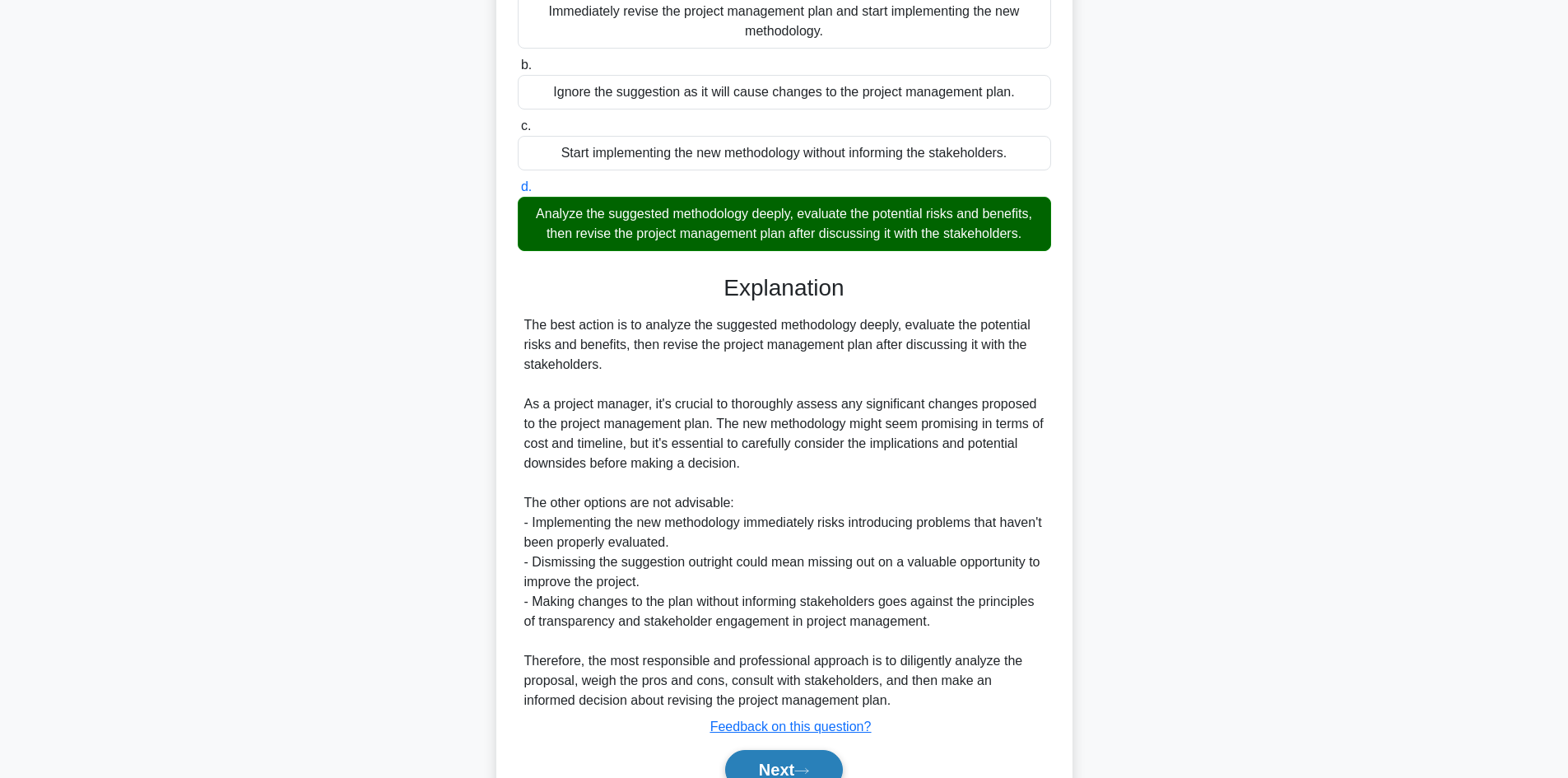
click at [804, 764] on button "Next" at bounding box center [784, 770] width 117 height 40
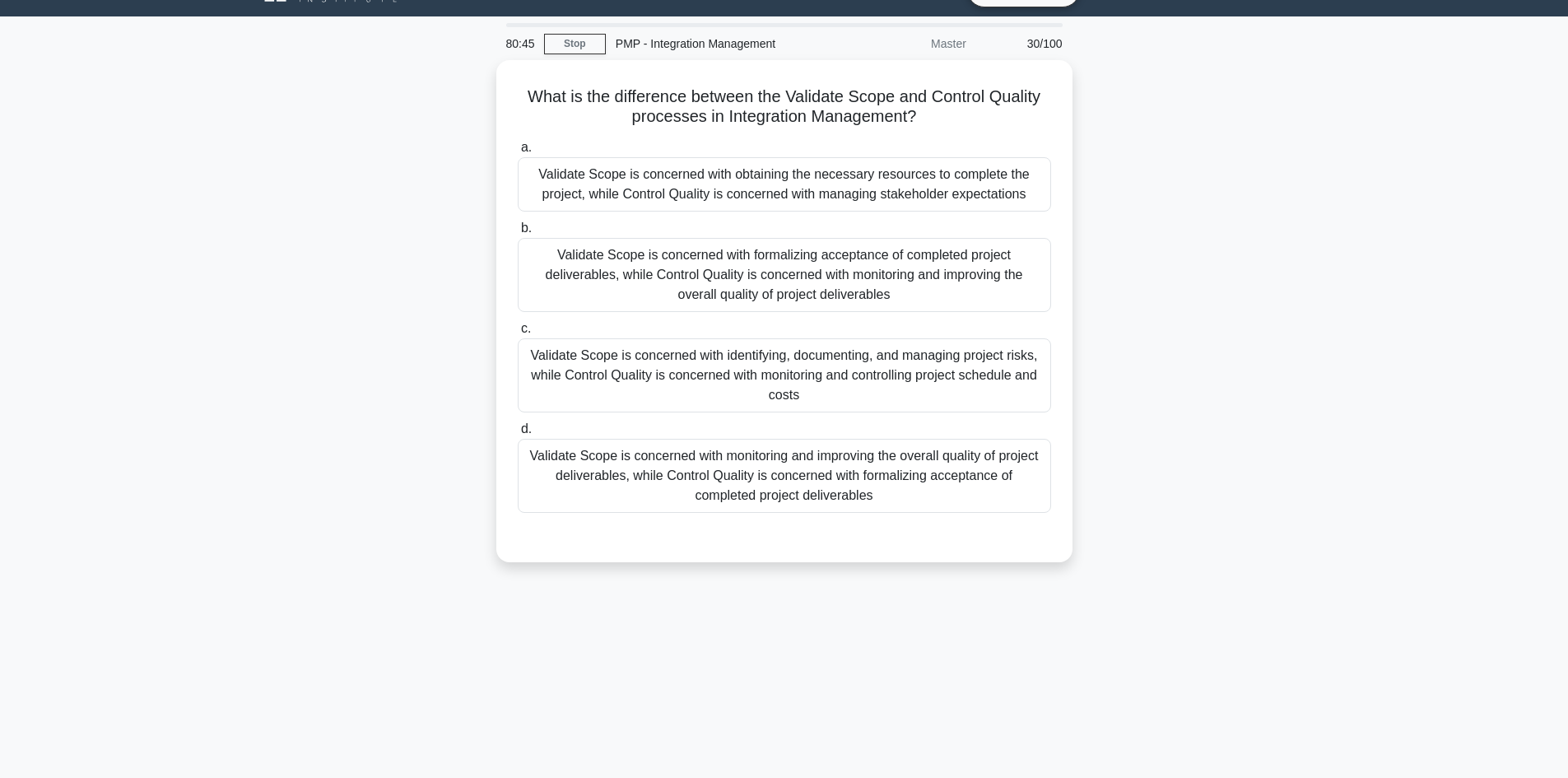
scroll to position [0, 0]
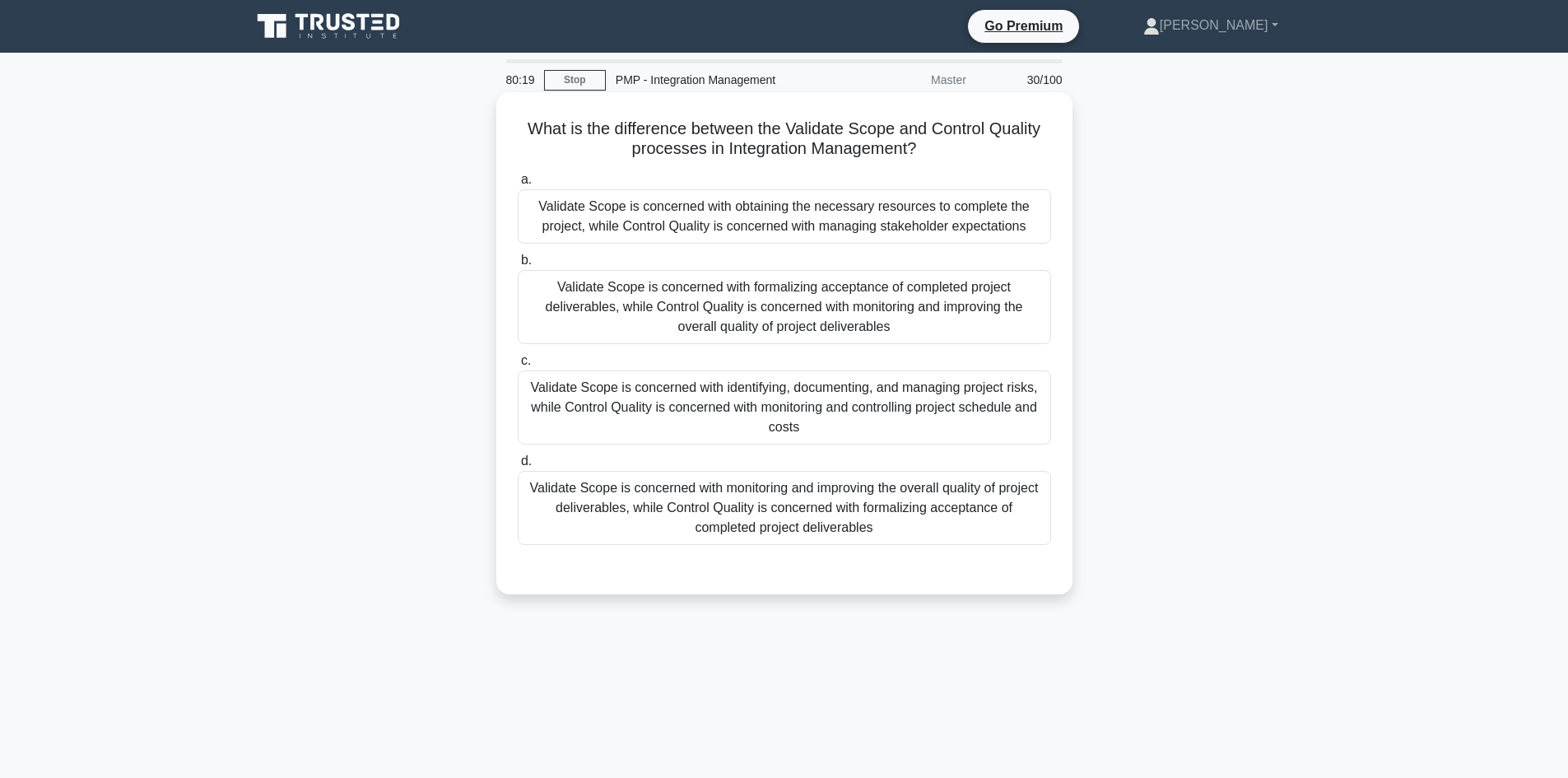
click at [765, 302] on div "Validate Scope is concerned with formalizing acceptance of completed project de…" at bounding box center [784, 308] width 533 height 74
click at [517, 266] on input "b. Validate Scope is concerned with formalizing acceptance of completed project…" at bounding box center [517, 260] width 0 height 10
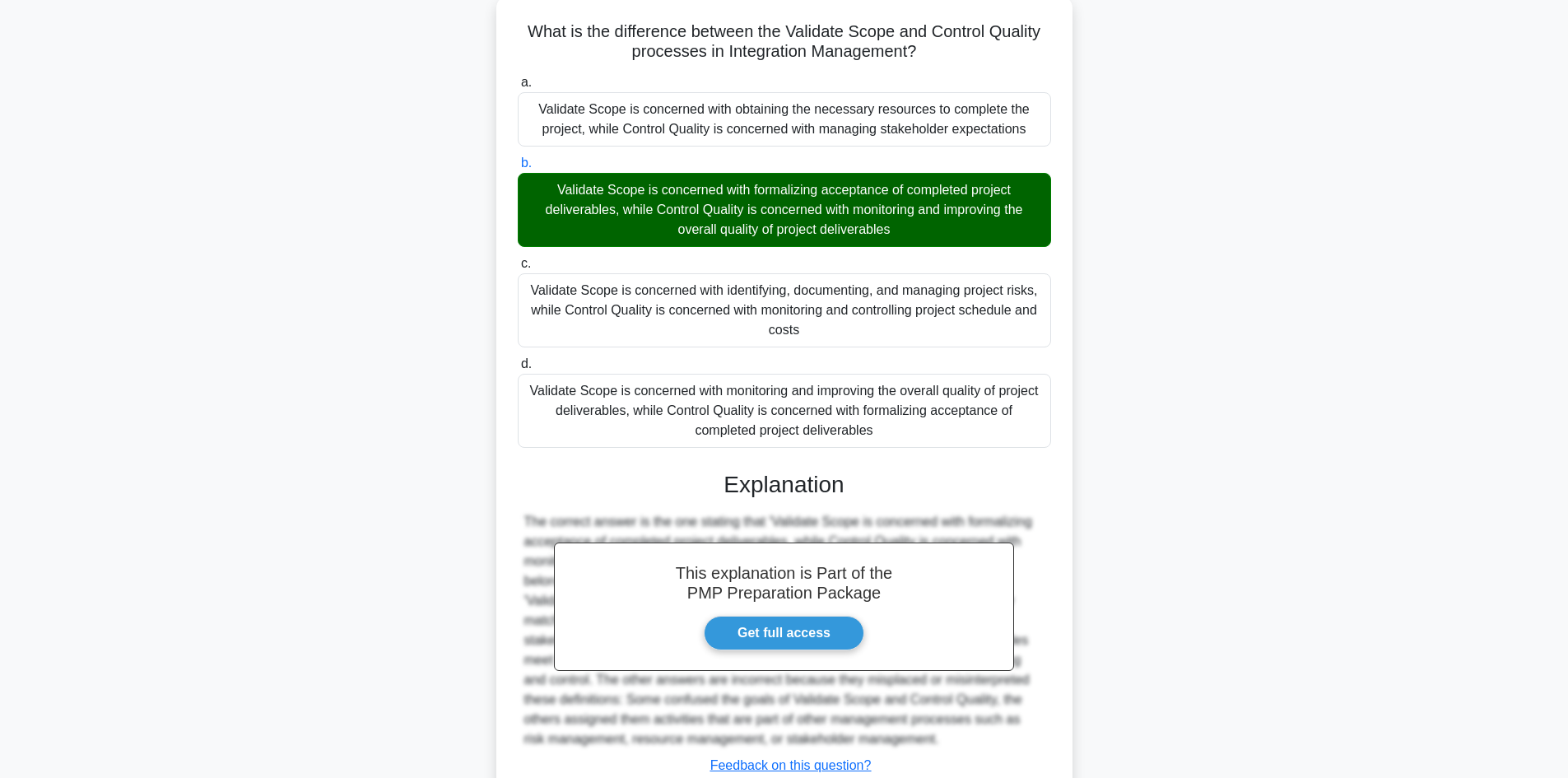
scroll to position [136, 0]
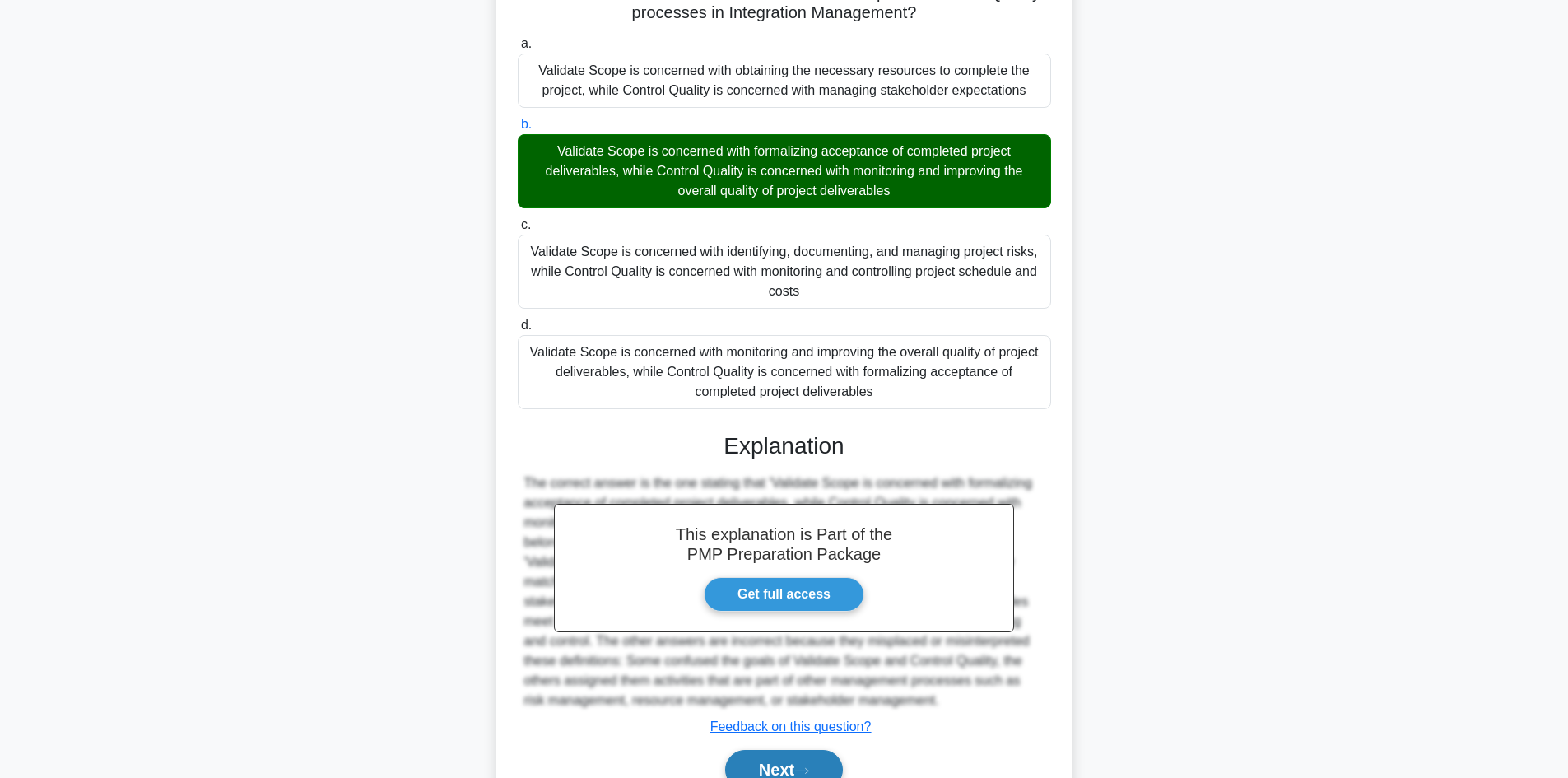
click at [795, 761] on button "Next" at bounding box center [784, 770] width 117 height 40
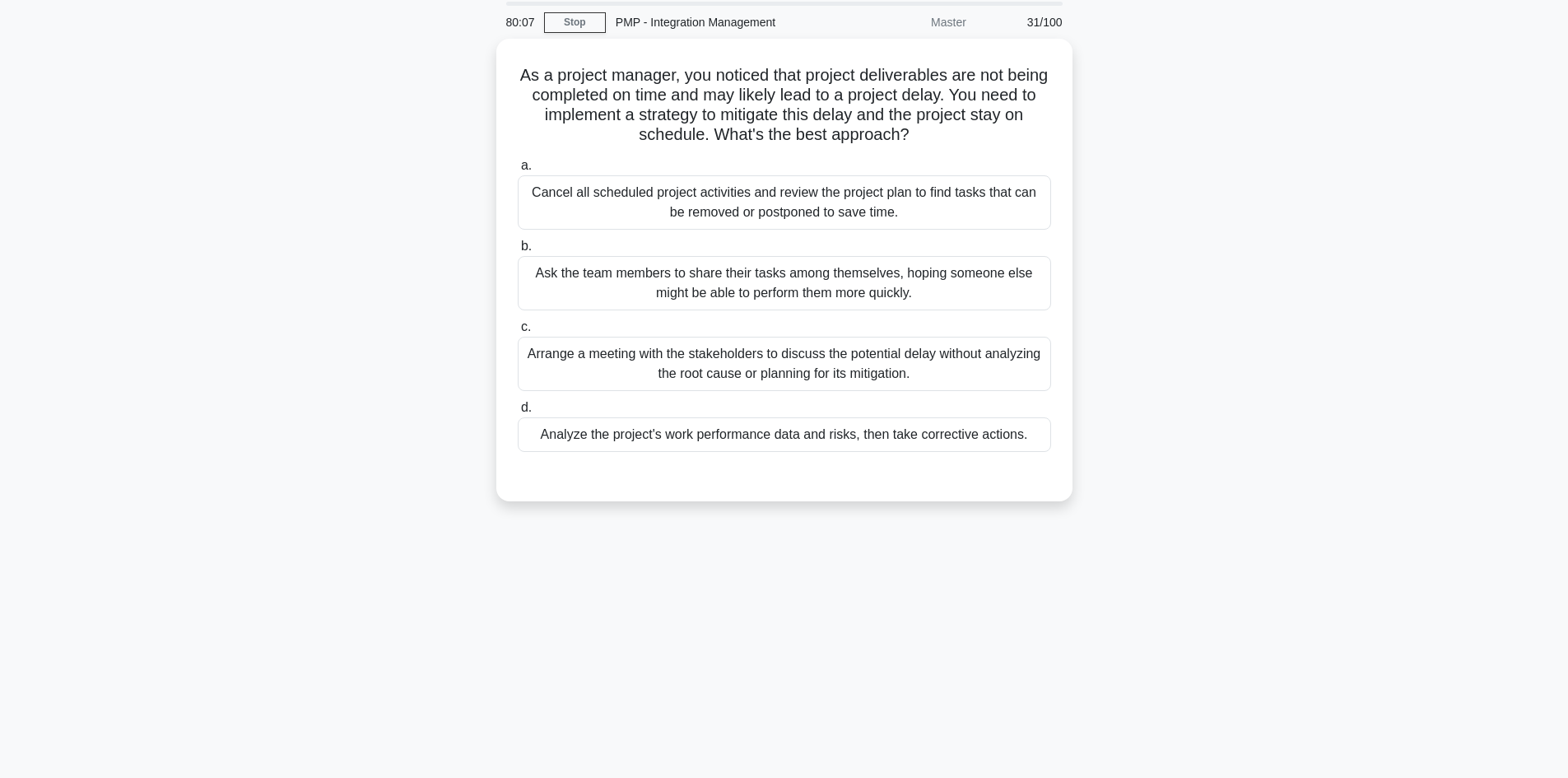
scroll to position [29, 0]
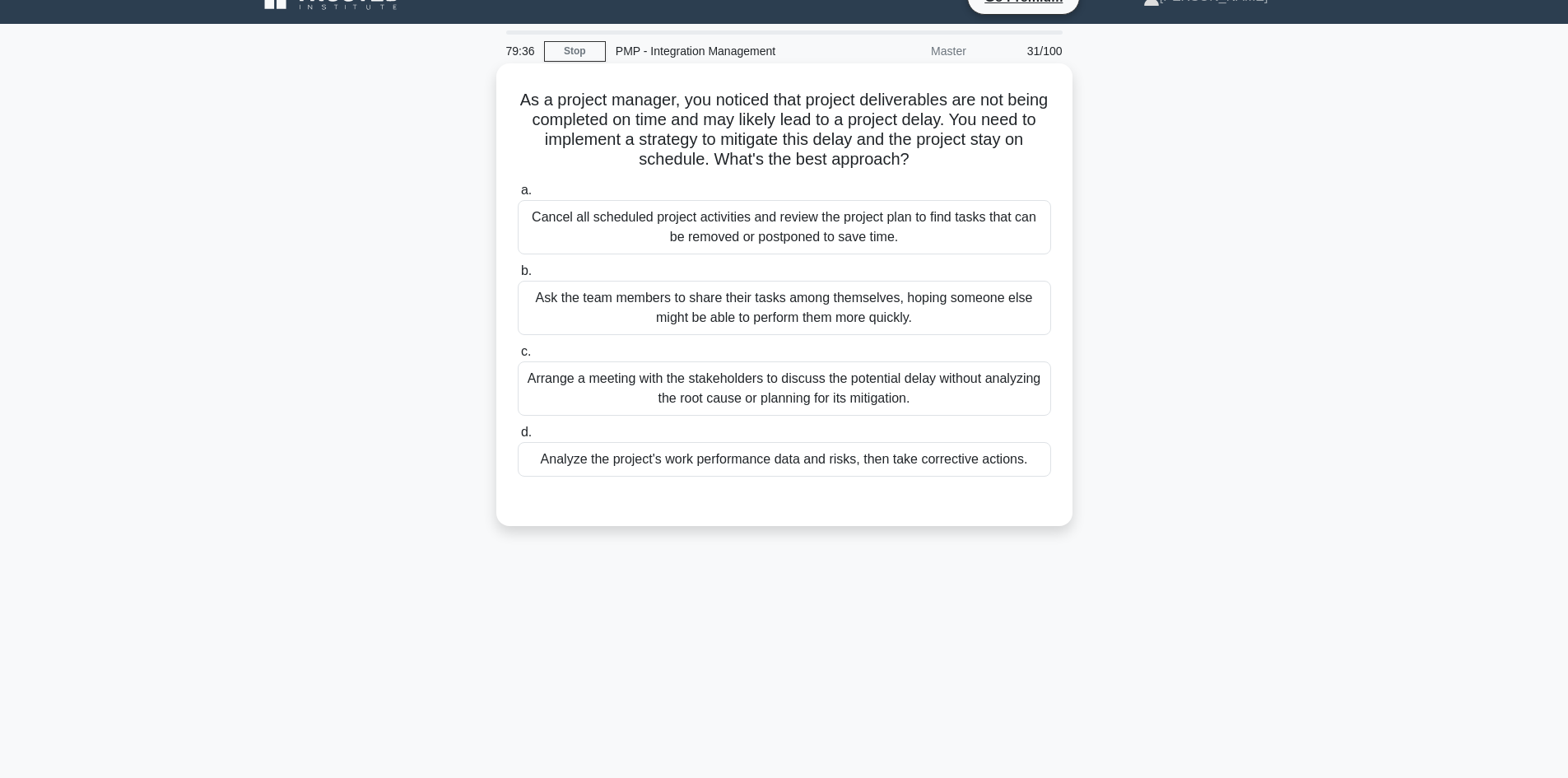
click at [918, 463] on div "Analyze the project's work performance data and risks, then take corrective act…" at bounding box center [784, 460] width 533 height 35
click at [517, 438] on input "d. Analyze the project's work performance data and risks, then take corrective …" at bounding box center [517, 433] width 0 height 10
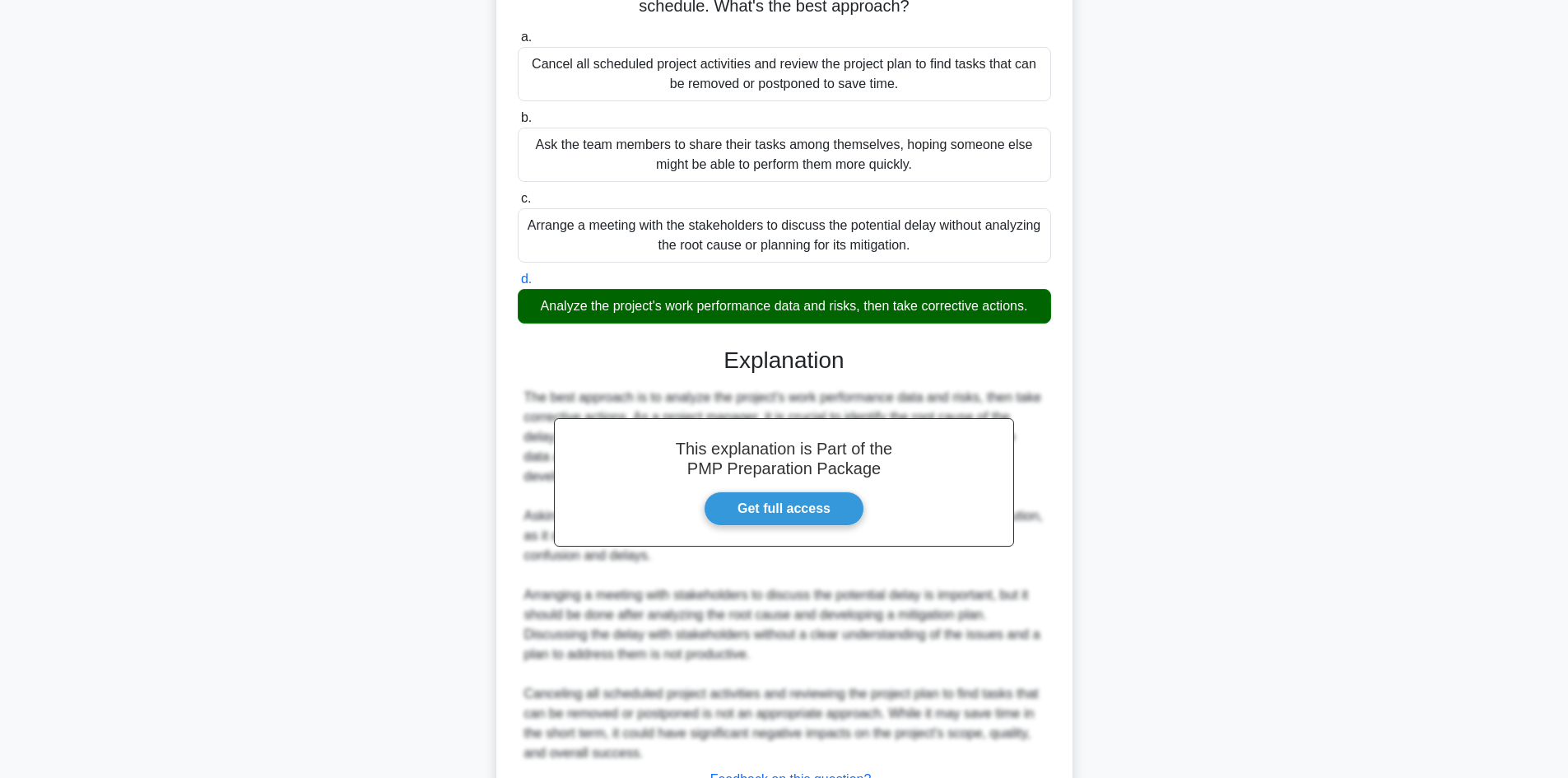
scroll to position [317, 0]
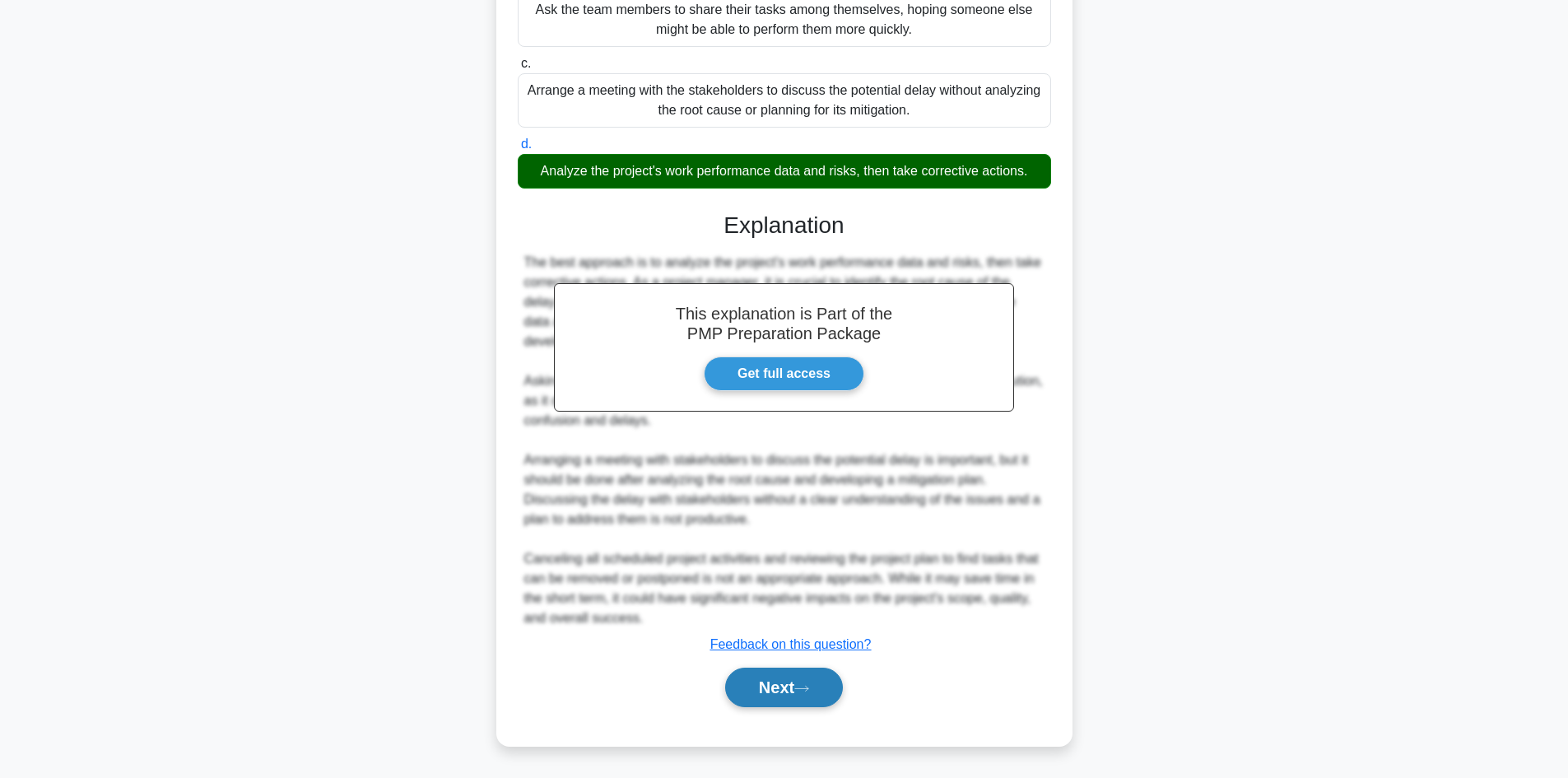
click at [809, 693] on icon at bounding box center [802, 689] width 15 height 9
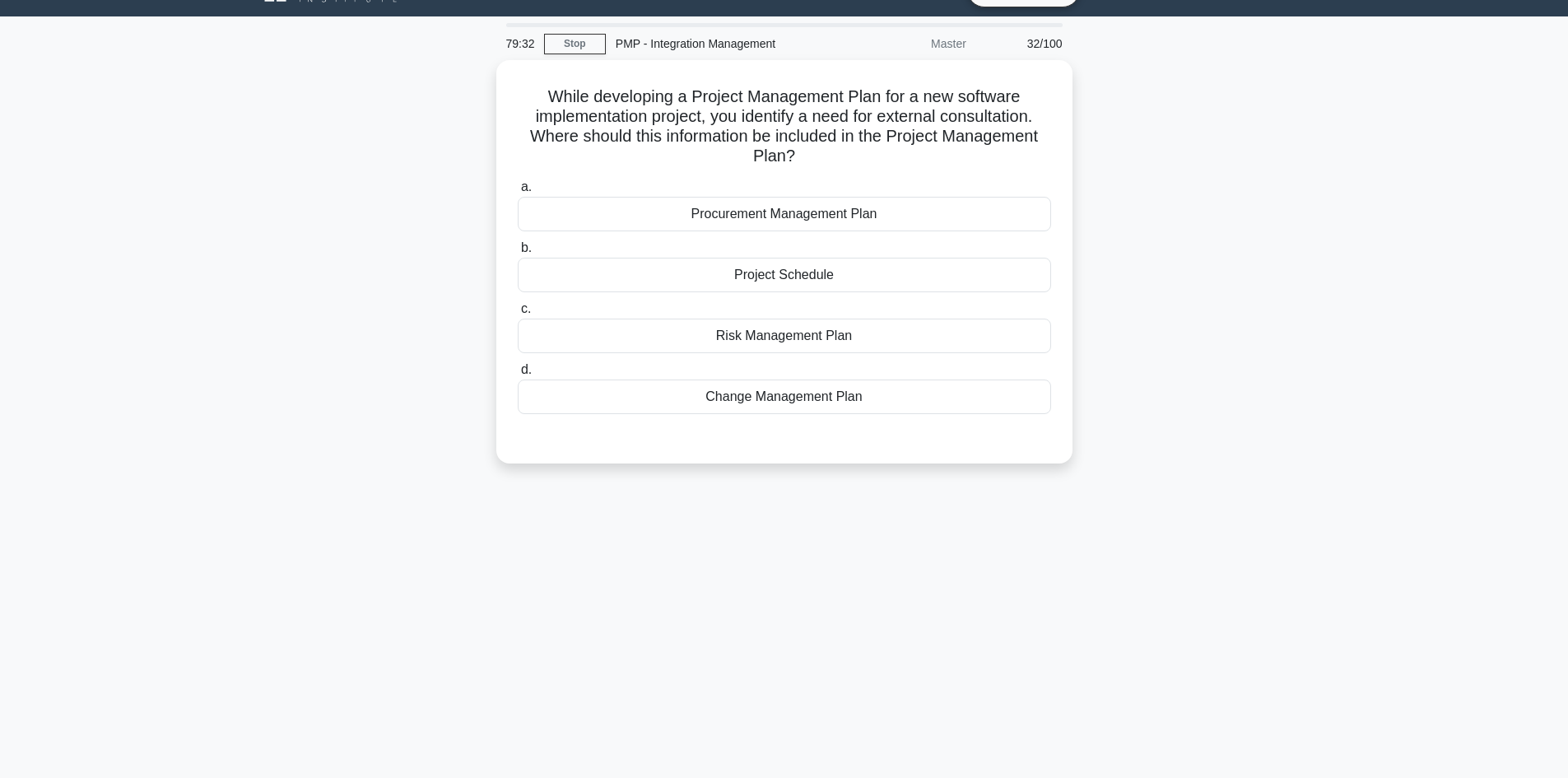
scroll to position [0, 0]
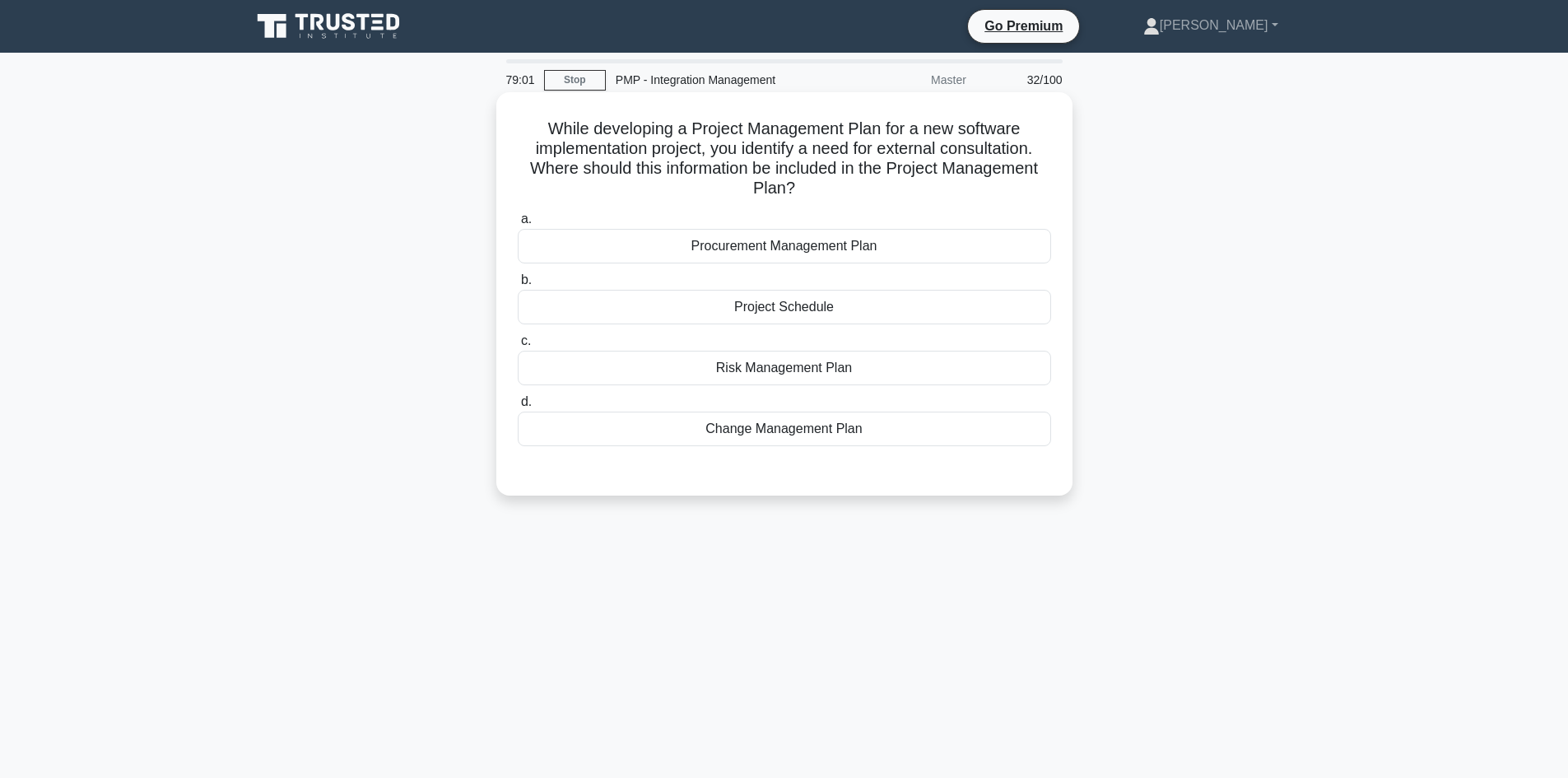
click at [890, 248] on div "Procurement Management Plan" at bounding box center [784, 246] width 533 height 35
click at [517, 225] on input "a. Procurement Management Plan" at bounding box center [517, 220] width 0 height 10
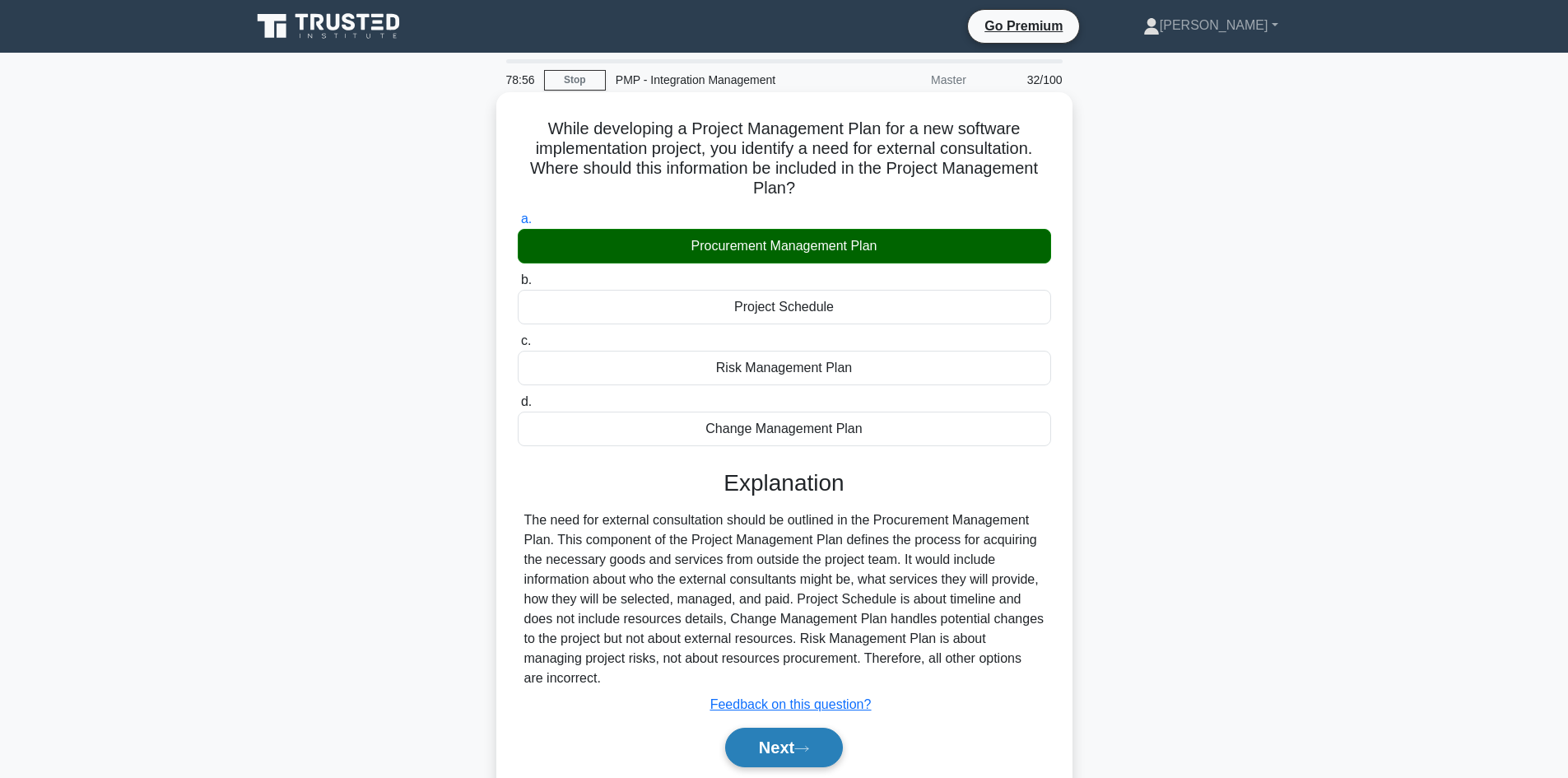
click at [771, 745] on button "Next" at bounding box center [784, 748] width 117 height 40
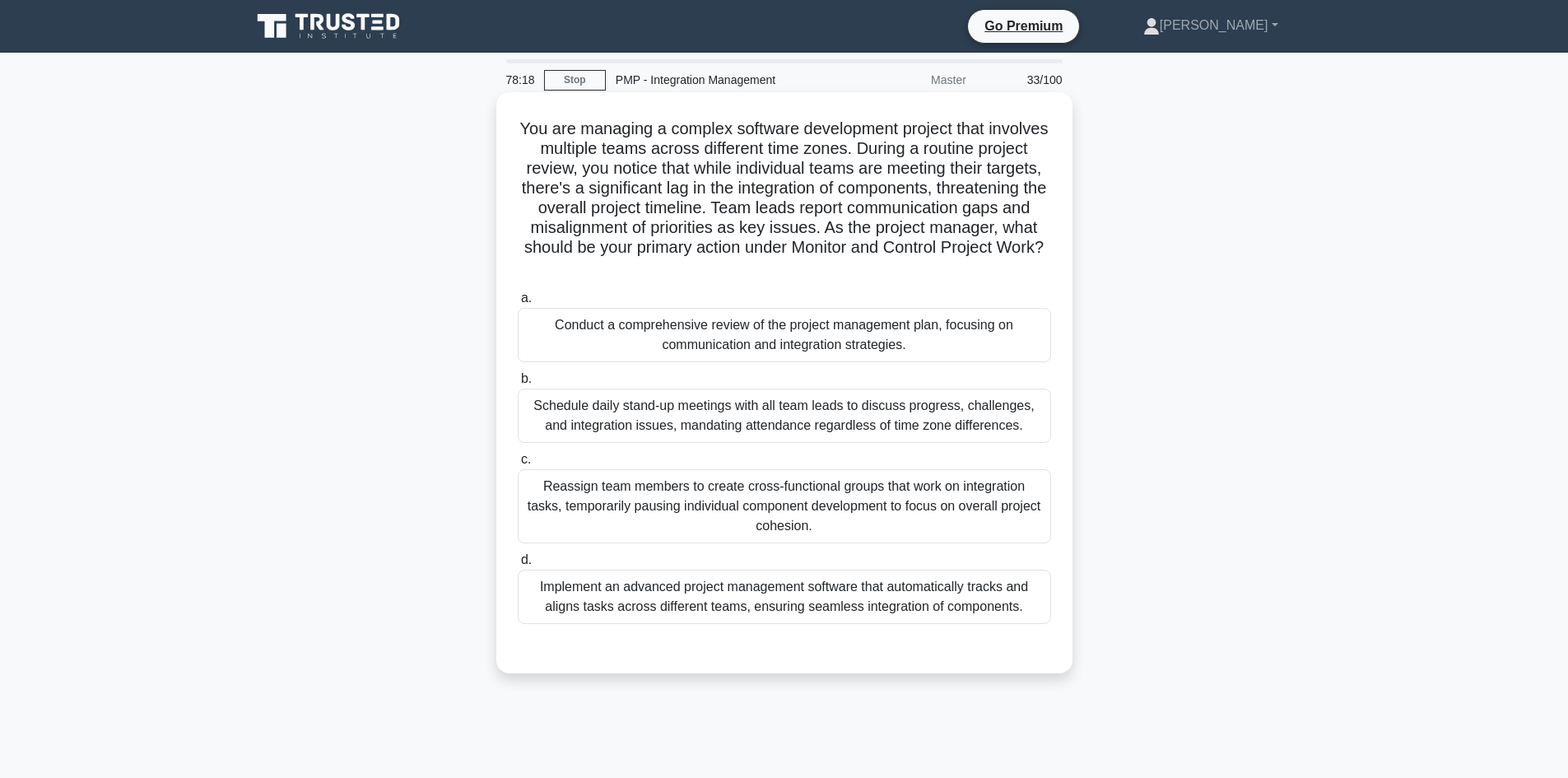
click at [946, 323] on div "Conduct a comprehensive review of the project management plan, focusing on comm…" at bounding box center [784, 335] width 533 height 54
click at [517, 304] on input "a. Conduct a comprehensive review of the project management plan, focusing on c…" at bounding box center [517, 298] width 0 height 10
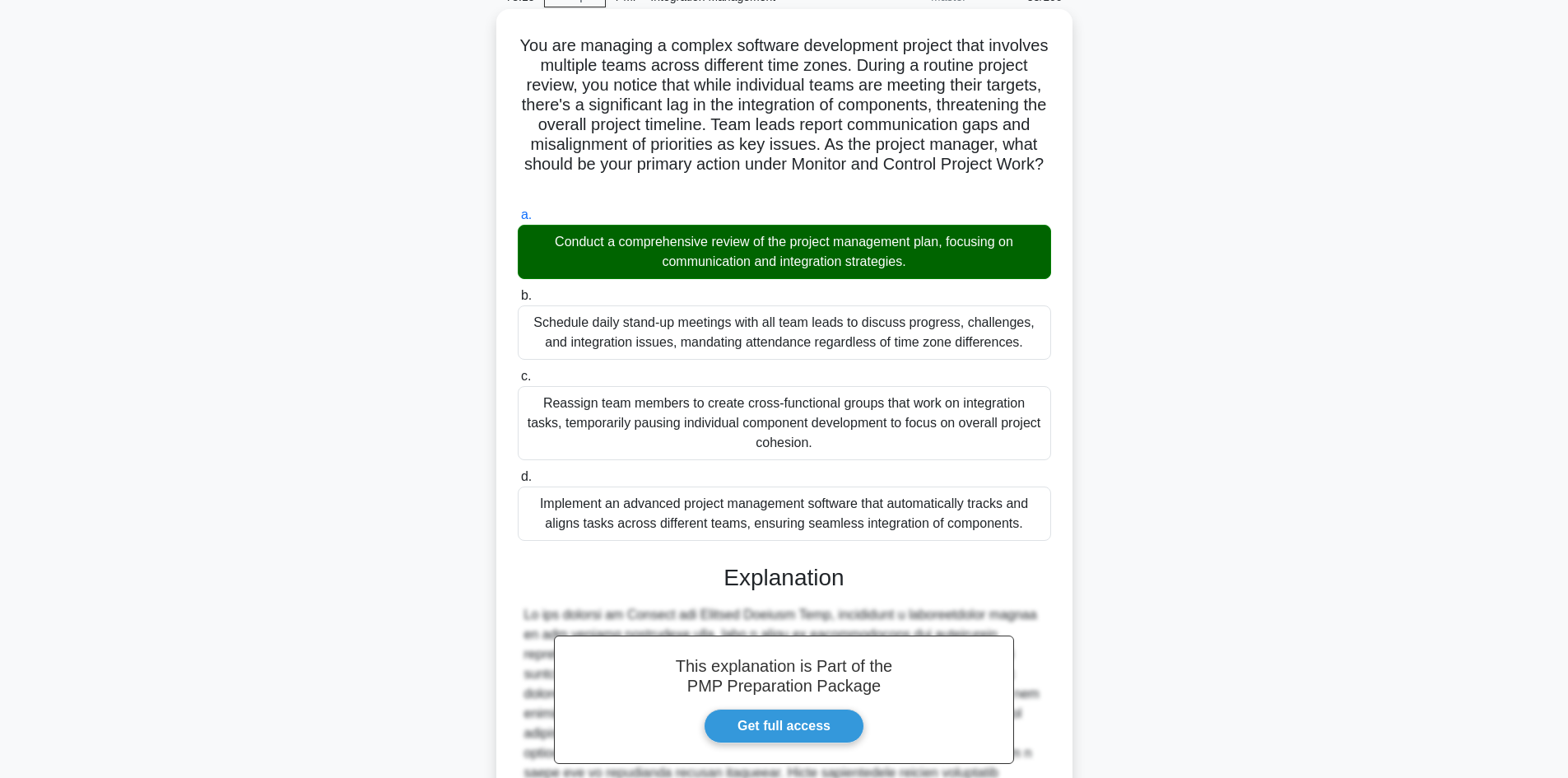
scroll to position [317, 0]
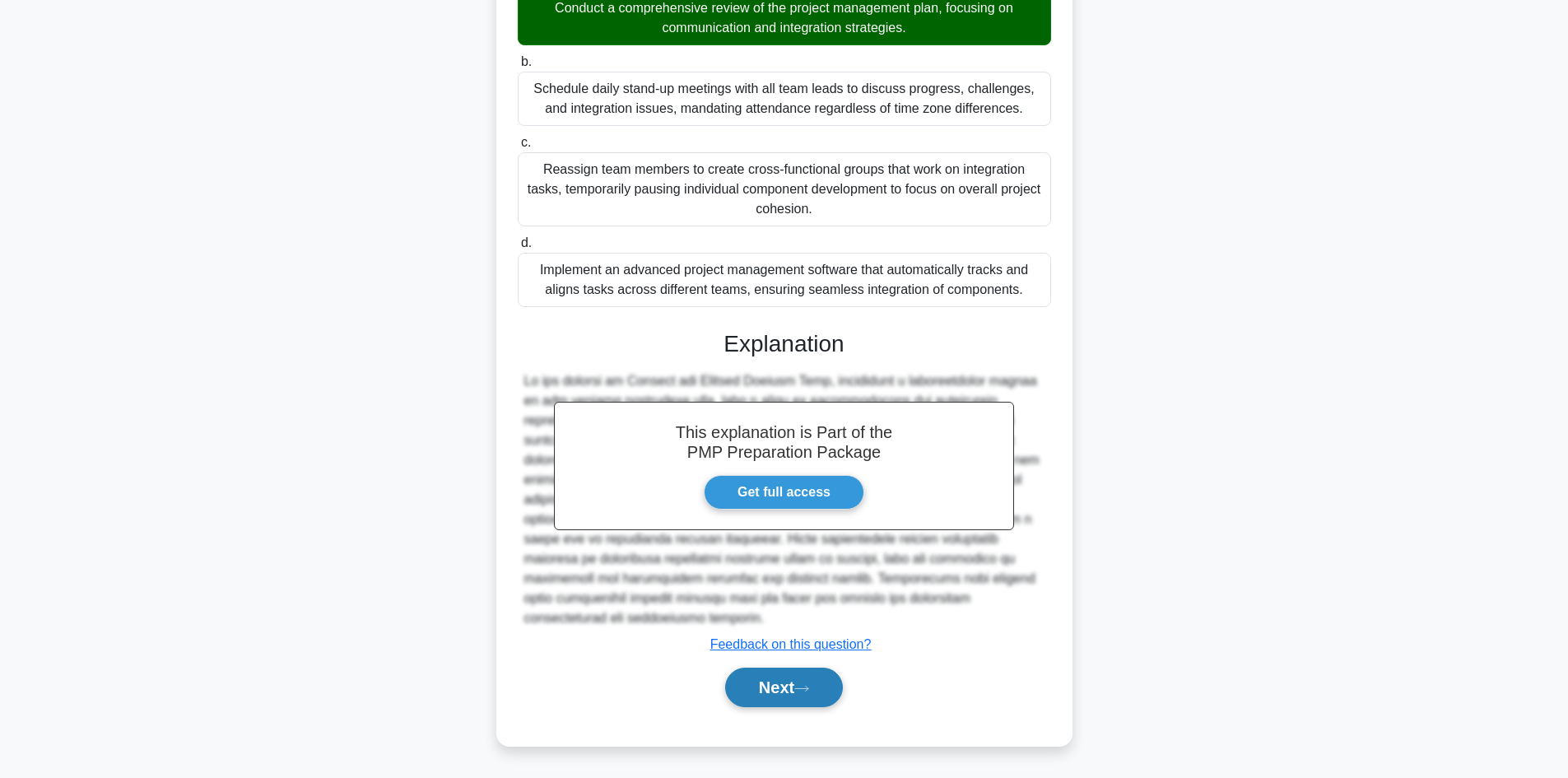
click at [794, 682] on button "Next" at bounding box center [784, 688] width 117 height 40
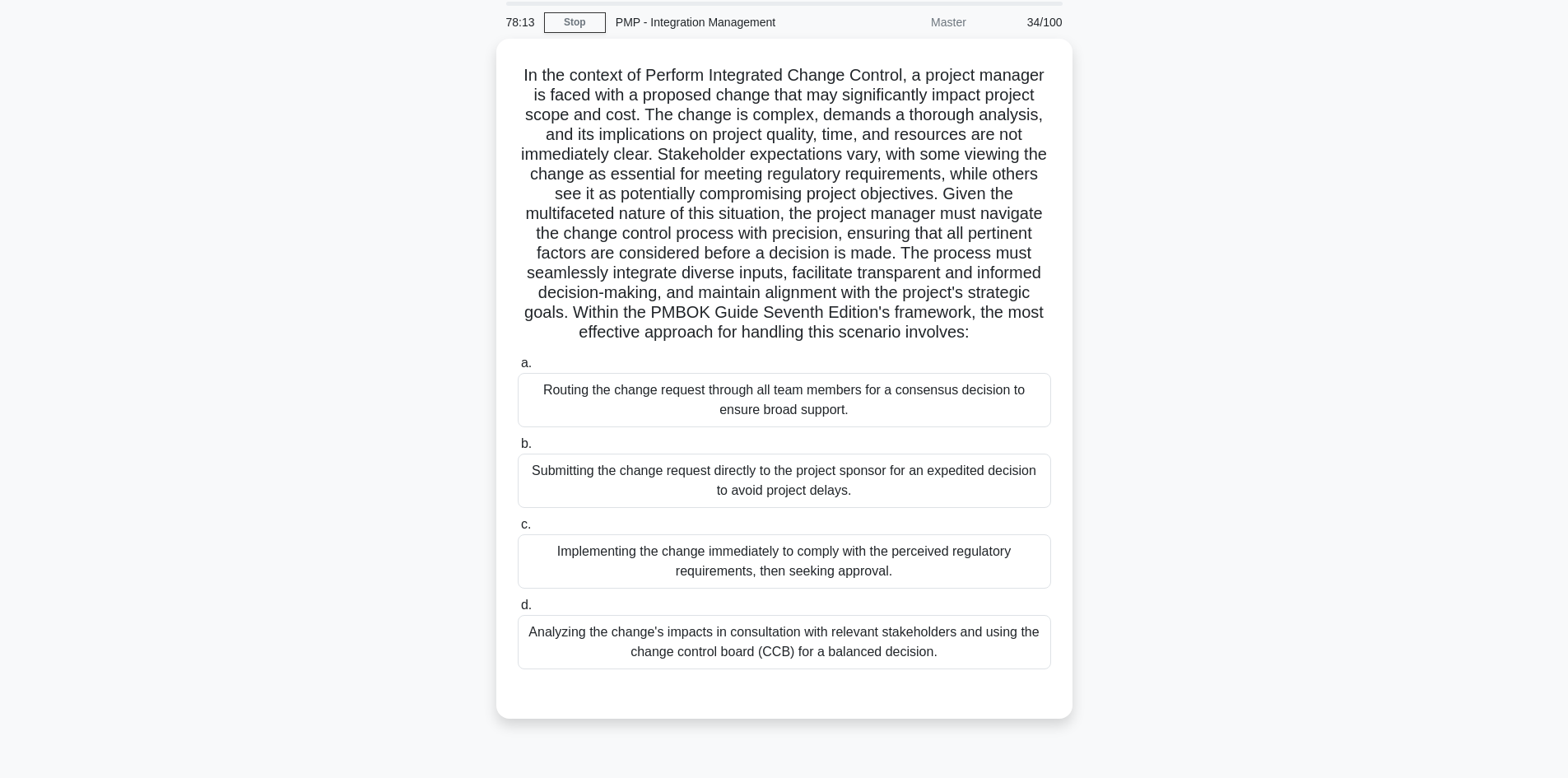
scroll to position [29, 0]
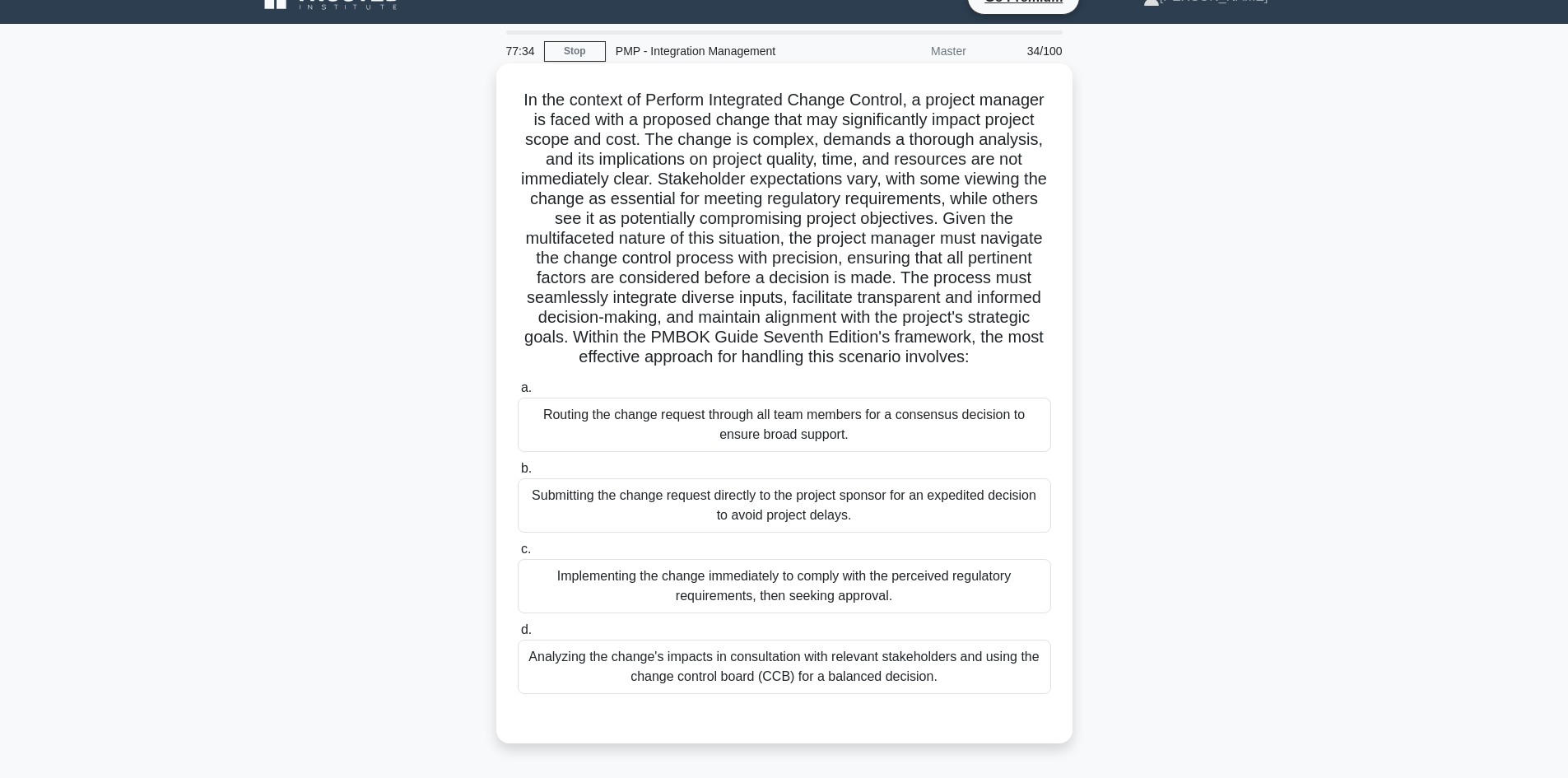
click at [930, 687] on div "Analyzing the change's impacts in consultation with relevant stakeholders and u…" at bounding box center [784, 666] width 533 height 54
click at [517, 636] on input "d. Analyzing the change's impacts in consultation with relevant stakeholders an…" at bounding box center [517, 630] width 0 height 10
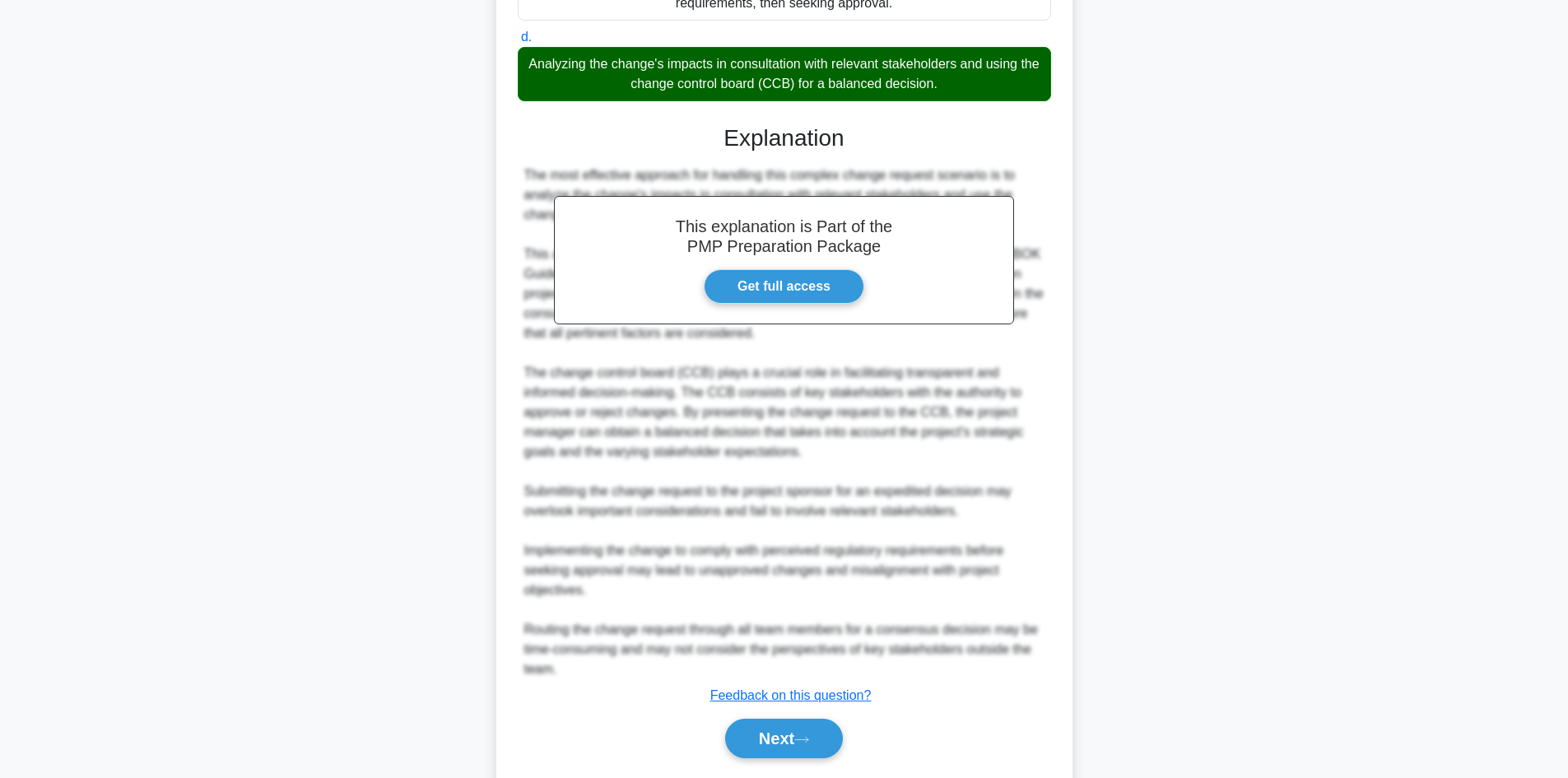
scroll to position [692, 0]
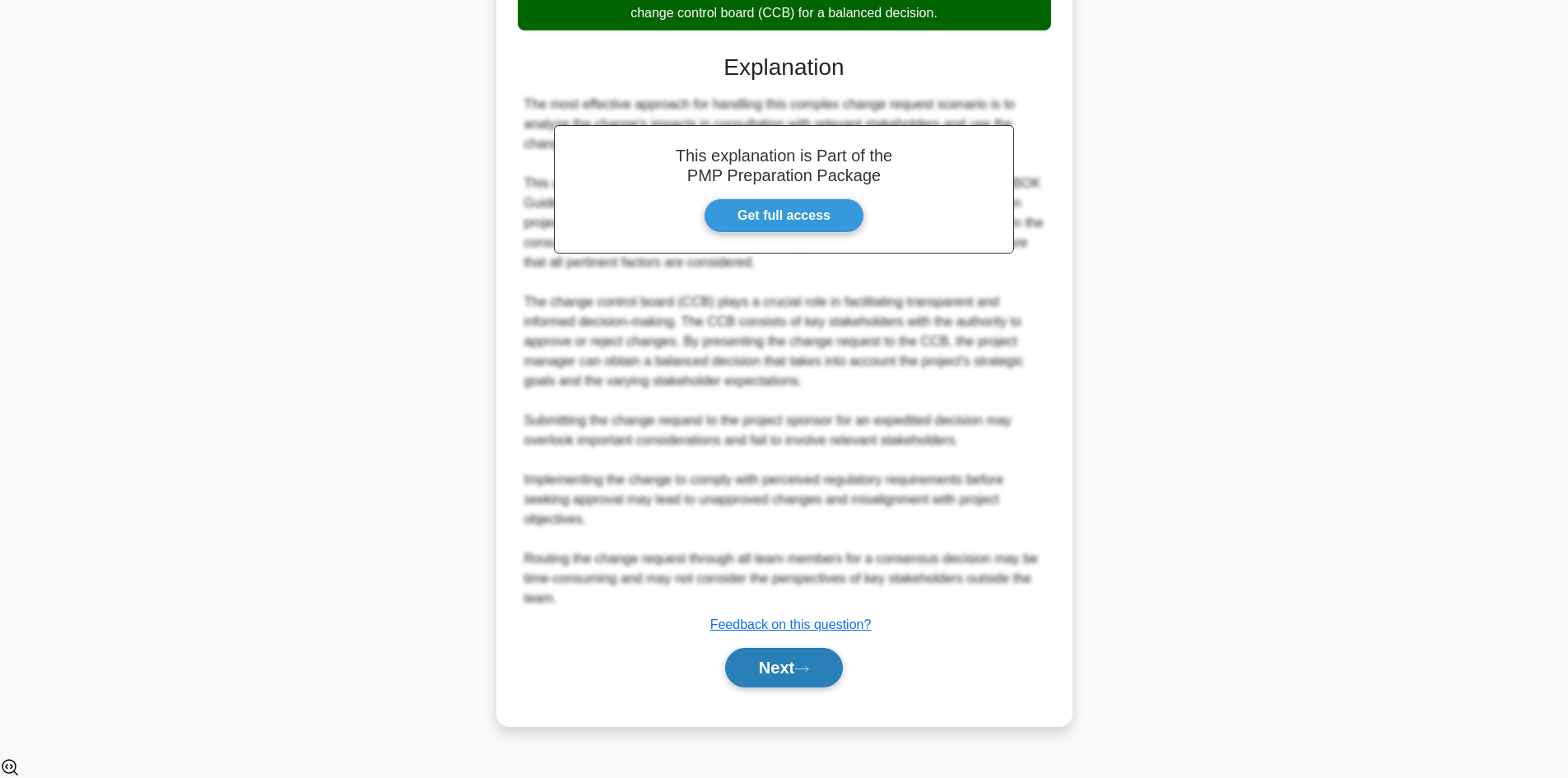
click at [839, 688] on button "Next" at bounding box center [784, 668] width 117 height 40
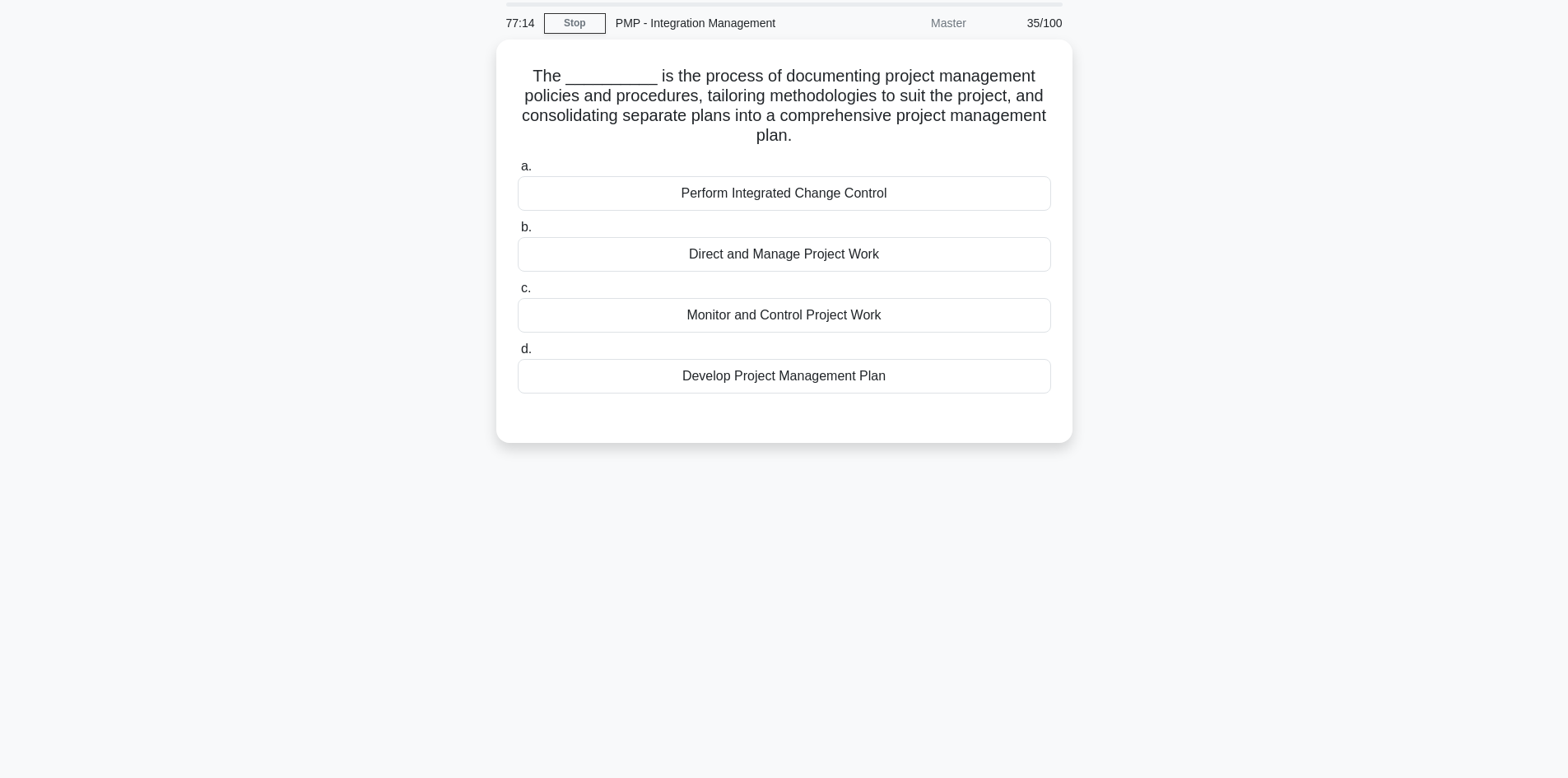
scroll to position [0, 0]
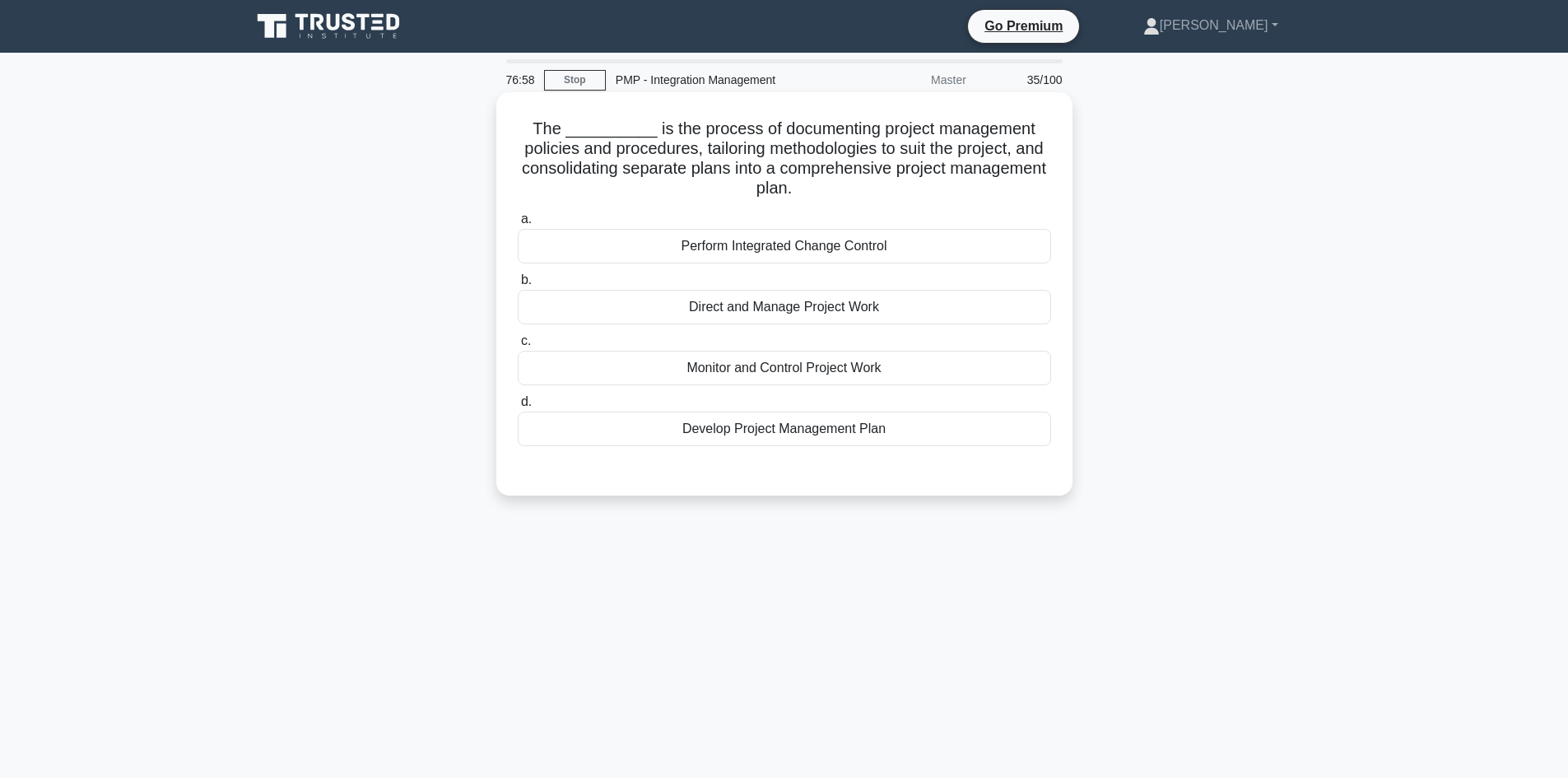
click at [889, 424] on div "Develop Project Management Plan" at bounding box center [784, 429] width 533 height 35
click at [517, 408] on input "d. Develop Project Management Plan" at bounding box center [517, 402] width 0 height 10
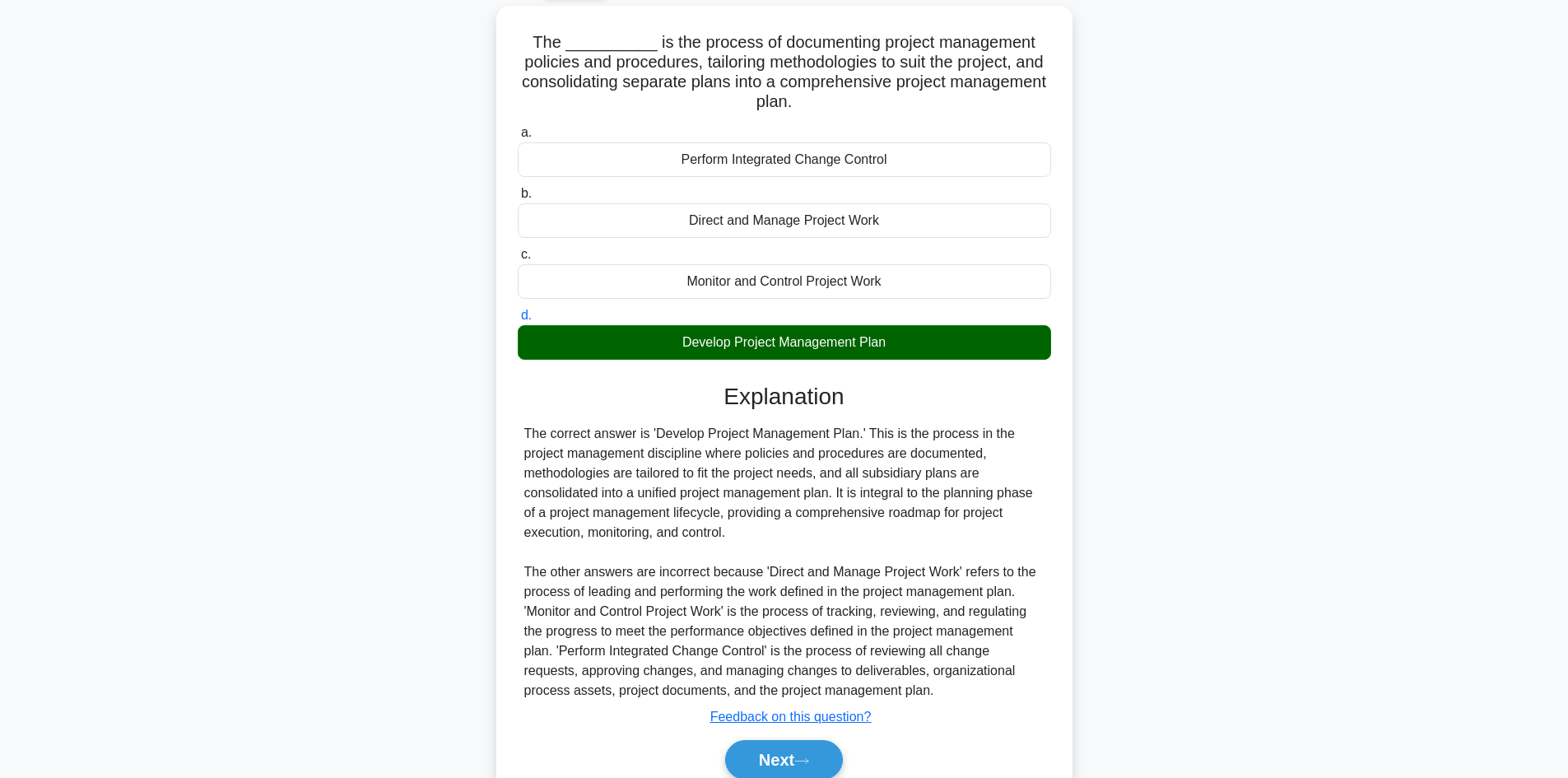
scroll to position [159, 0]
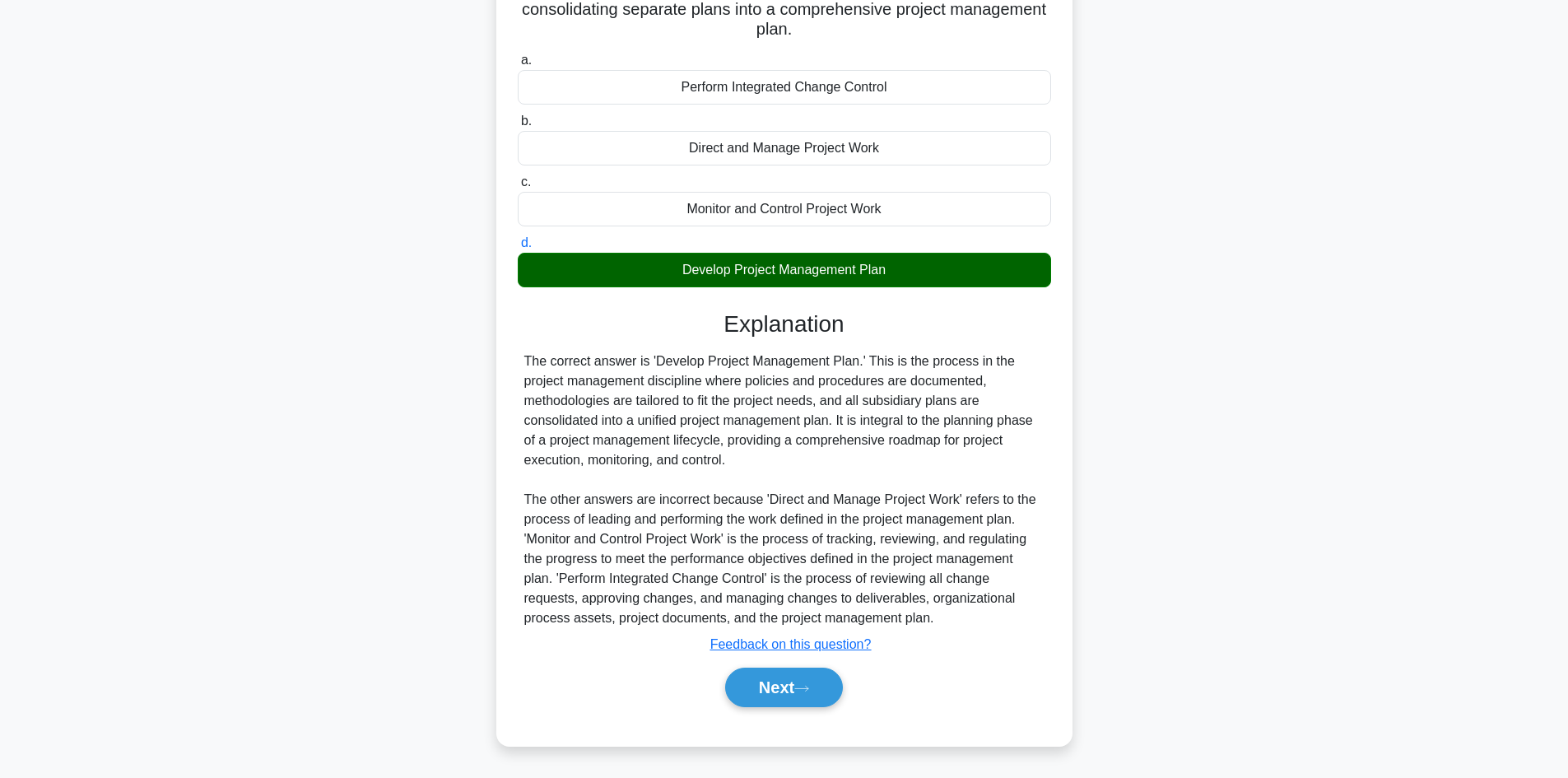
drag, startPoint x: 792, startPoint y: 692, endPoint x: 1057, endPoint y: 705, distance: 265.3
click at [1057, 705] on div "The __________ is the process of documenting project management policies and pr…" at bounding box center [784, 339] width 563 height 800
click at [771, 687] on button "Next" at bounding box center [784, 688] width 117 height 40
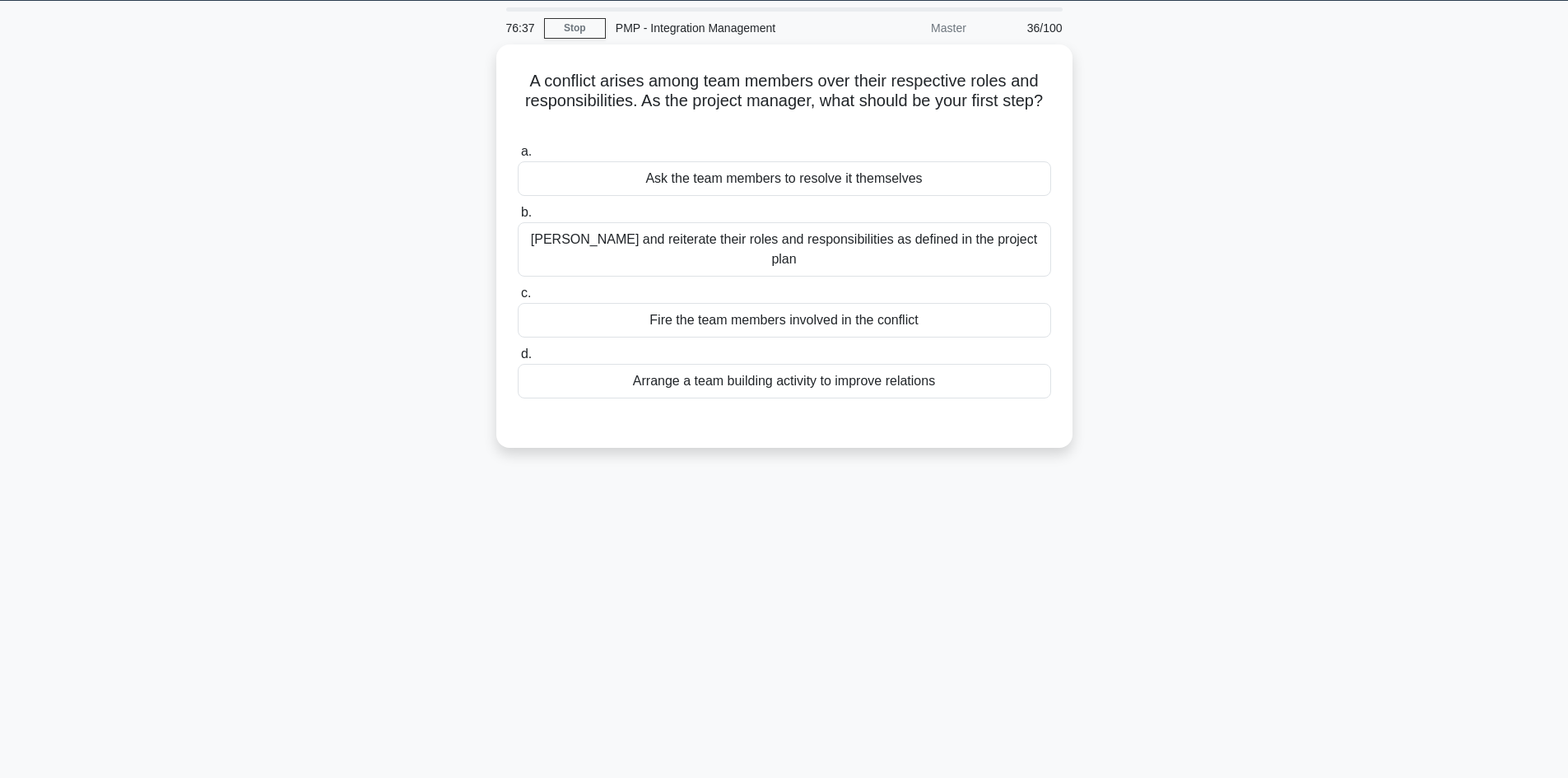
scroll to position [0, 0]
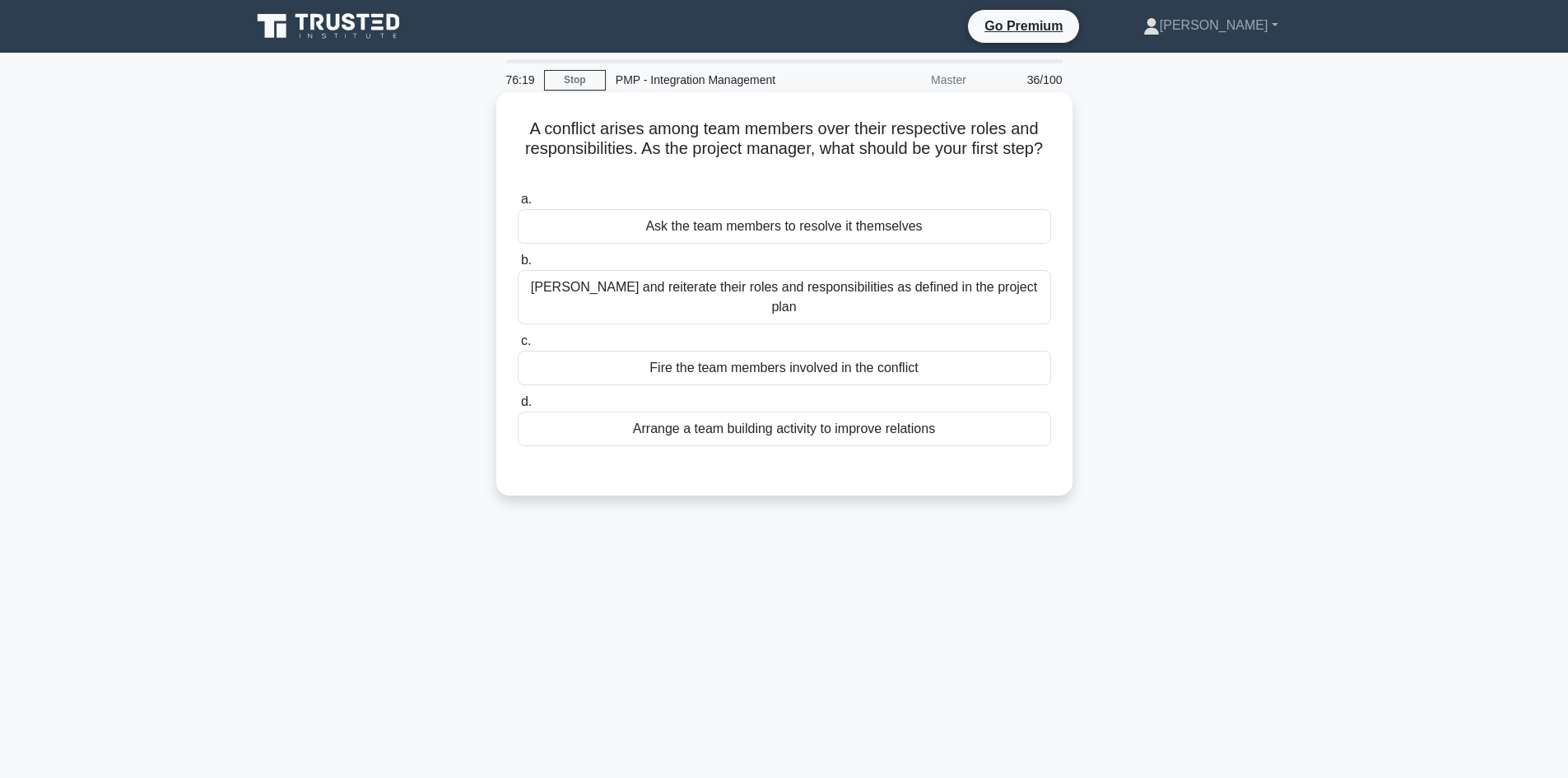
click at [1001, 282] on div "Clarify and reiterate their roles and responsibilities as defined in the projec…" at bounding box center [784, 297] width 533 height 54
click at [517, 266] on input "b. Clarify and reiterate their roles and responsibilities as defined in the pro…" at bounding box center [517, 260] width 0 height 10
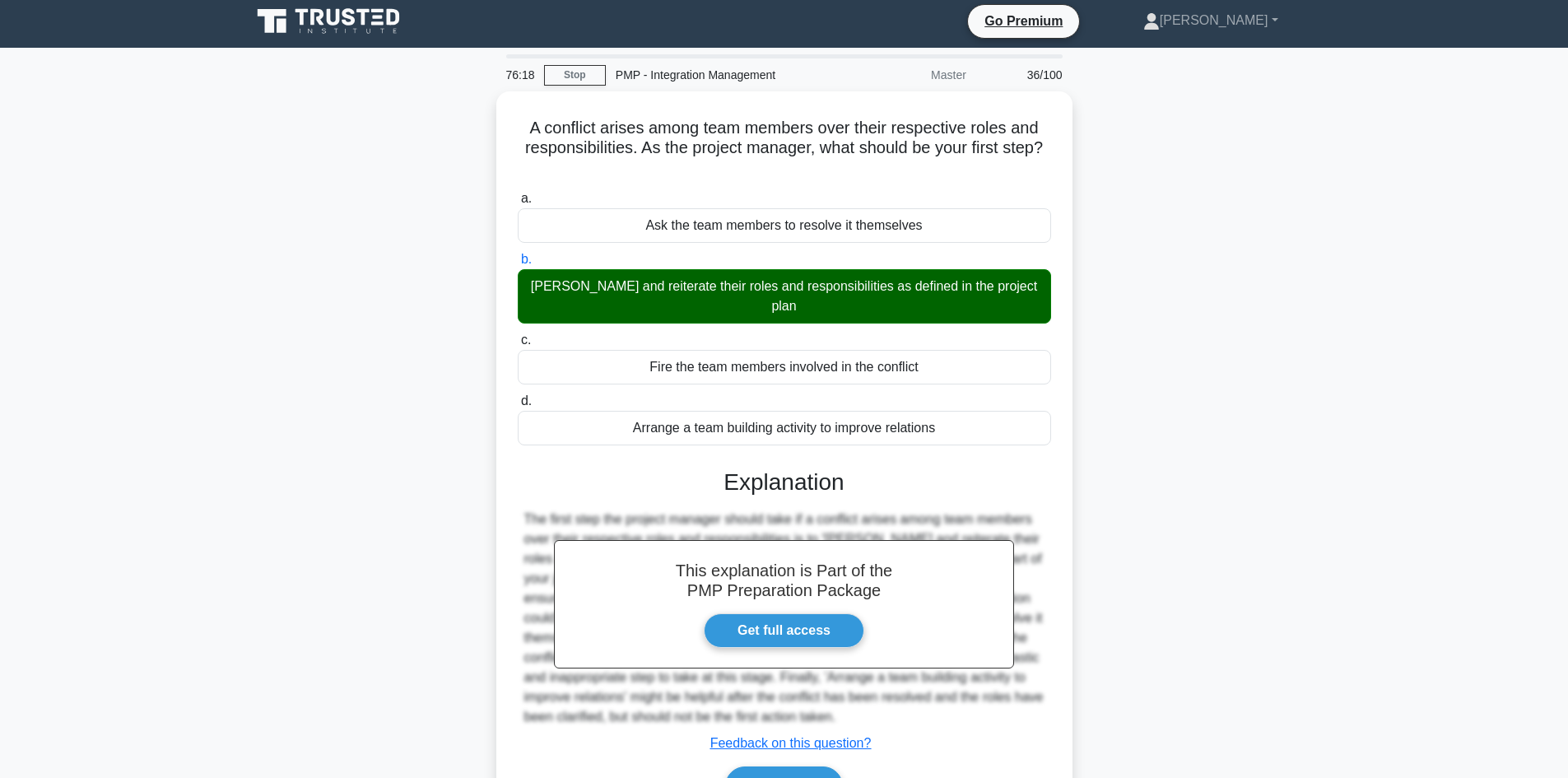
scroll to position [112, 0]
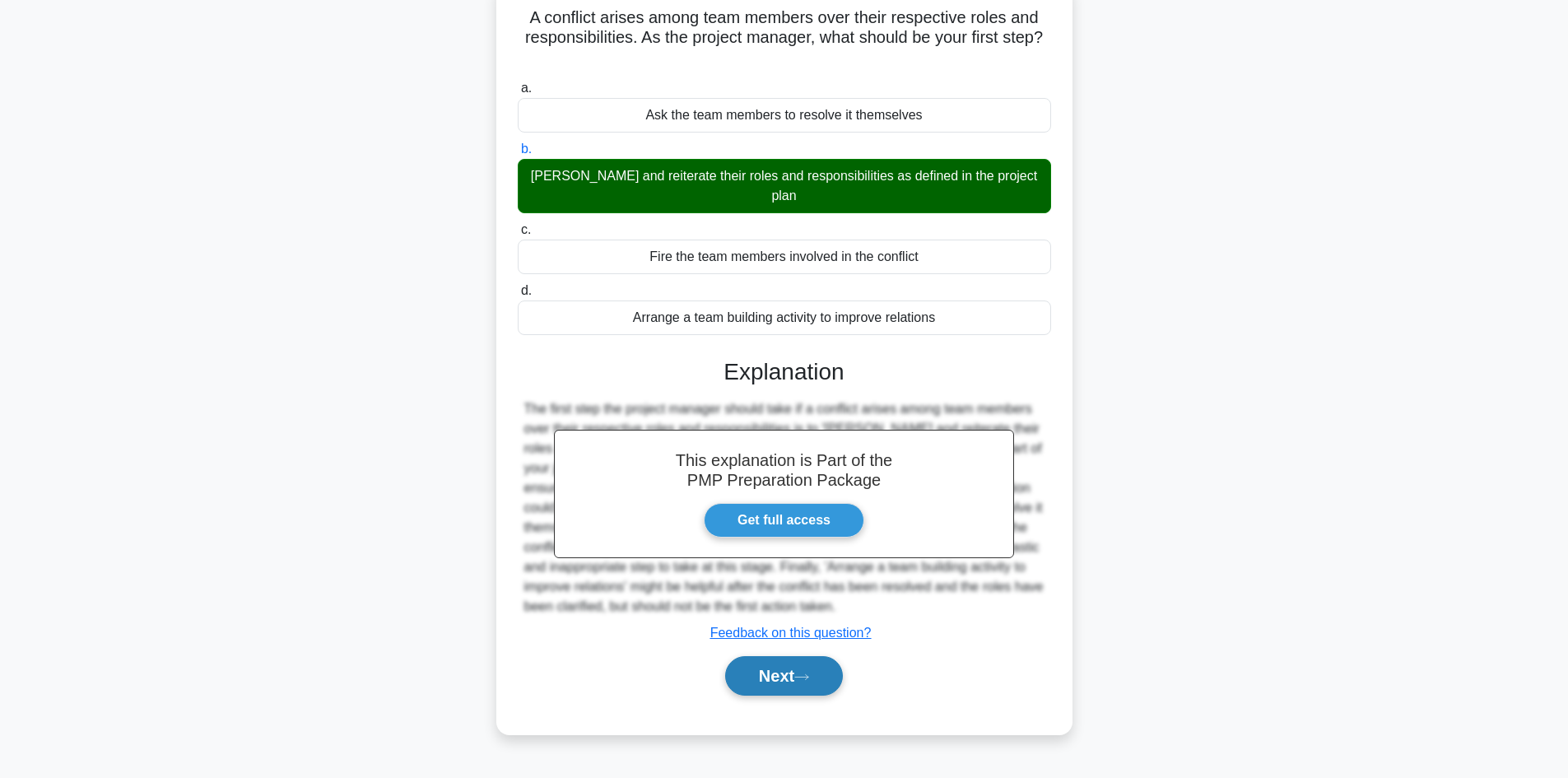
click at [803, 656] on button "Next" at bounding box center [784, 676] width 117 height 40
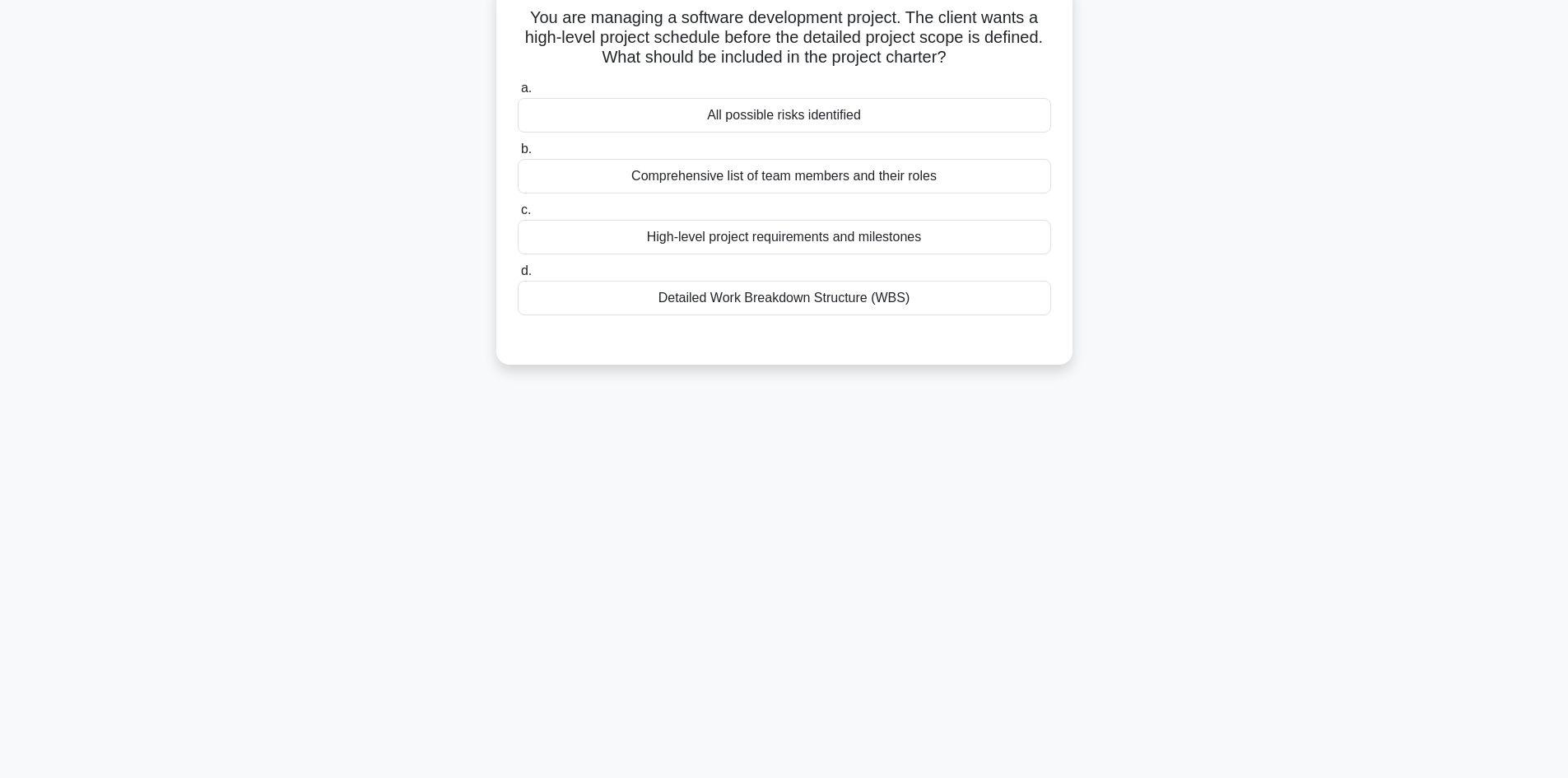
click at [905, 239] on div "High-level project requirements and milestones" at bounding box center [784, 237] width 533 height 35
click at [517, 216] on input "c. High-level project requirements and milestones" at bounding box center [517, 210] width 0 height 10
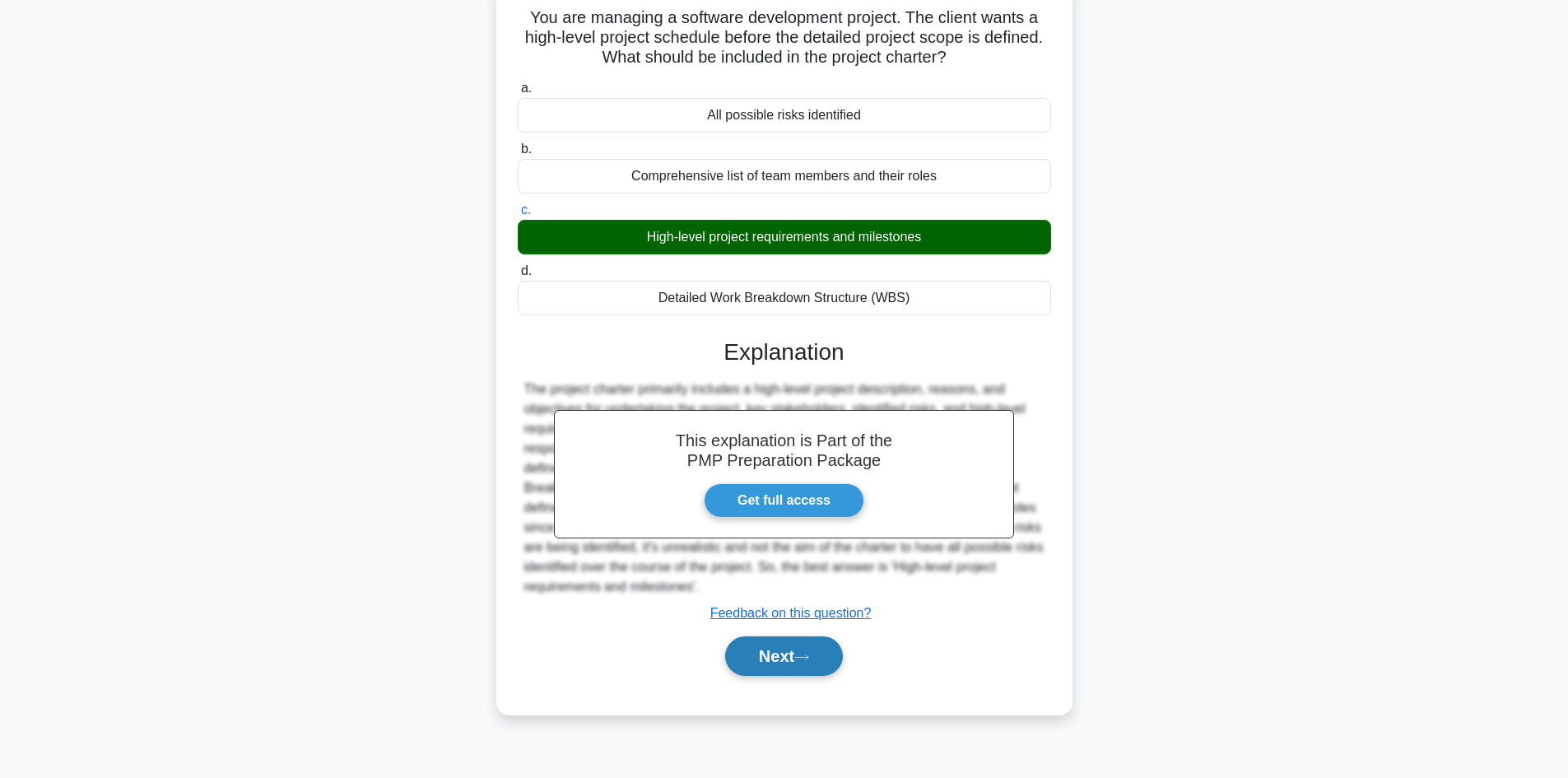
click at [793, 660] on button "Next" at bounding box center [784, 657] width 117 height 40
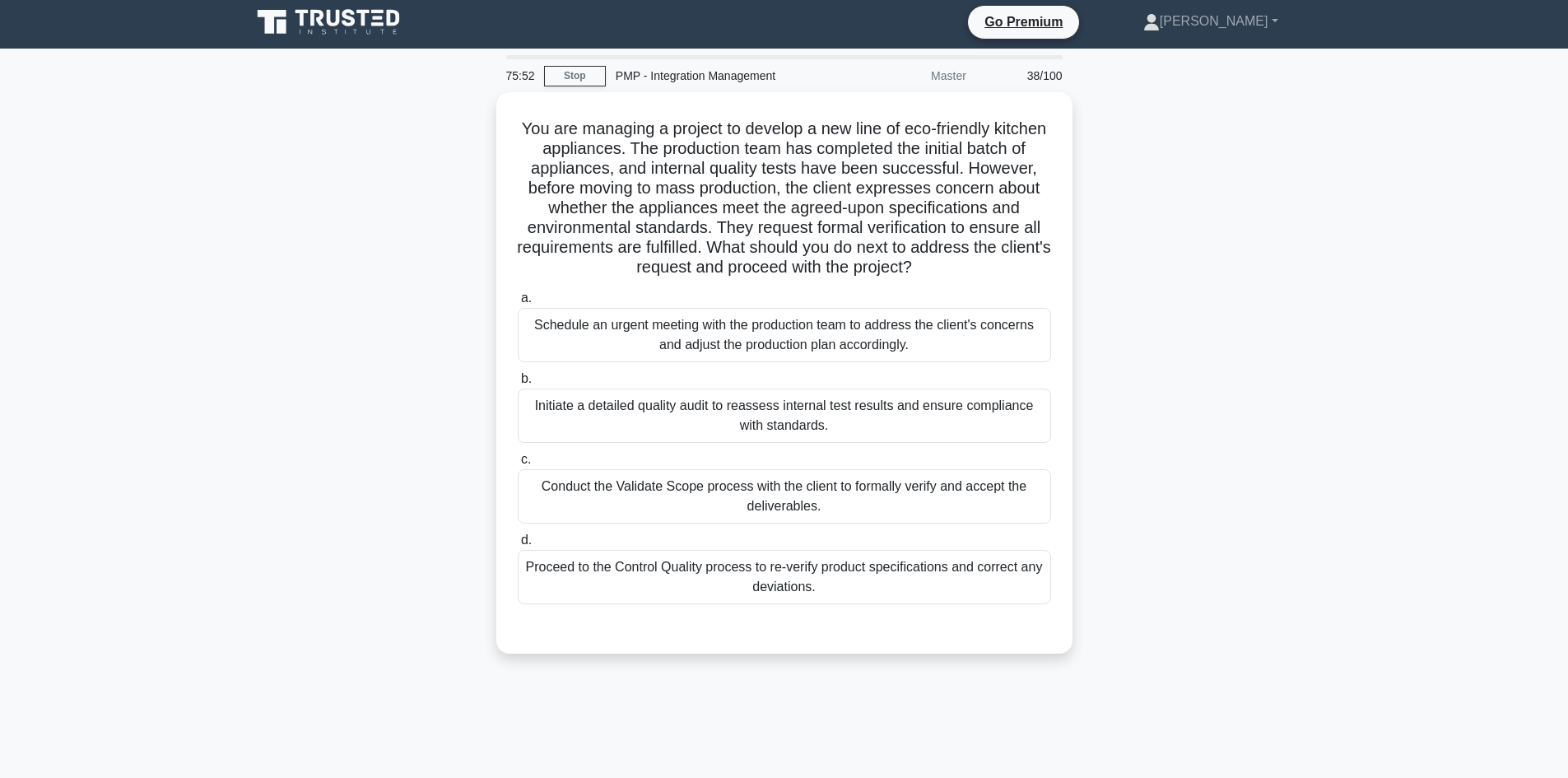
scroll to position [0, 0]
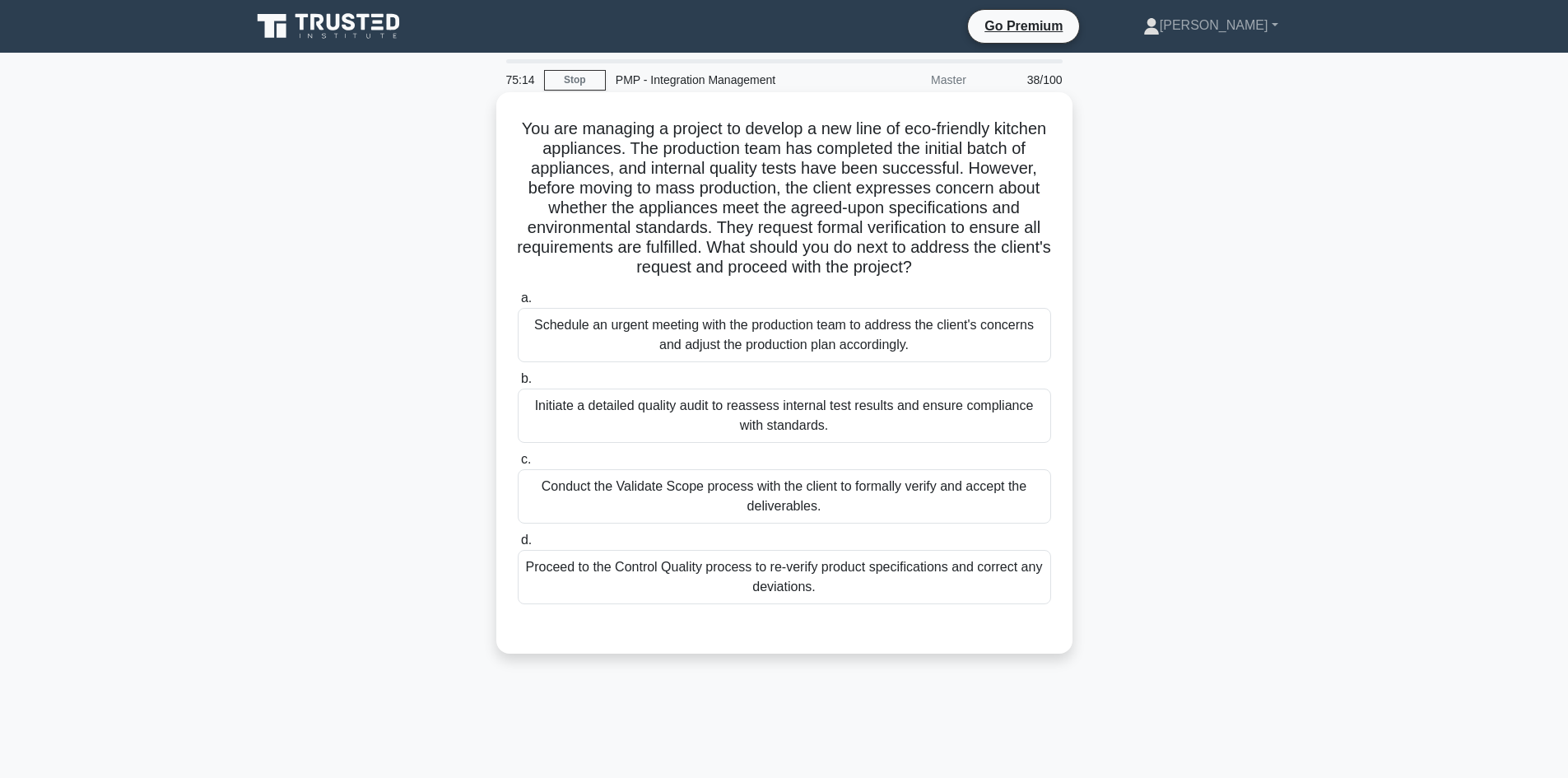
click at [829, 580] on div "Proceed to the Control Quality process to re-verify product specifications and …" at bounding box center [784, 577] width 533 height 54
click at [517, 546] on input "d. Proceed to the Control Quality process to re-verify product specifications a…" at bounding box center [517, 540] width 0 height 10
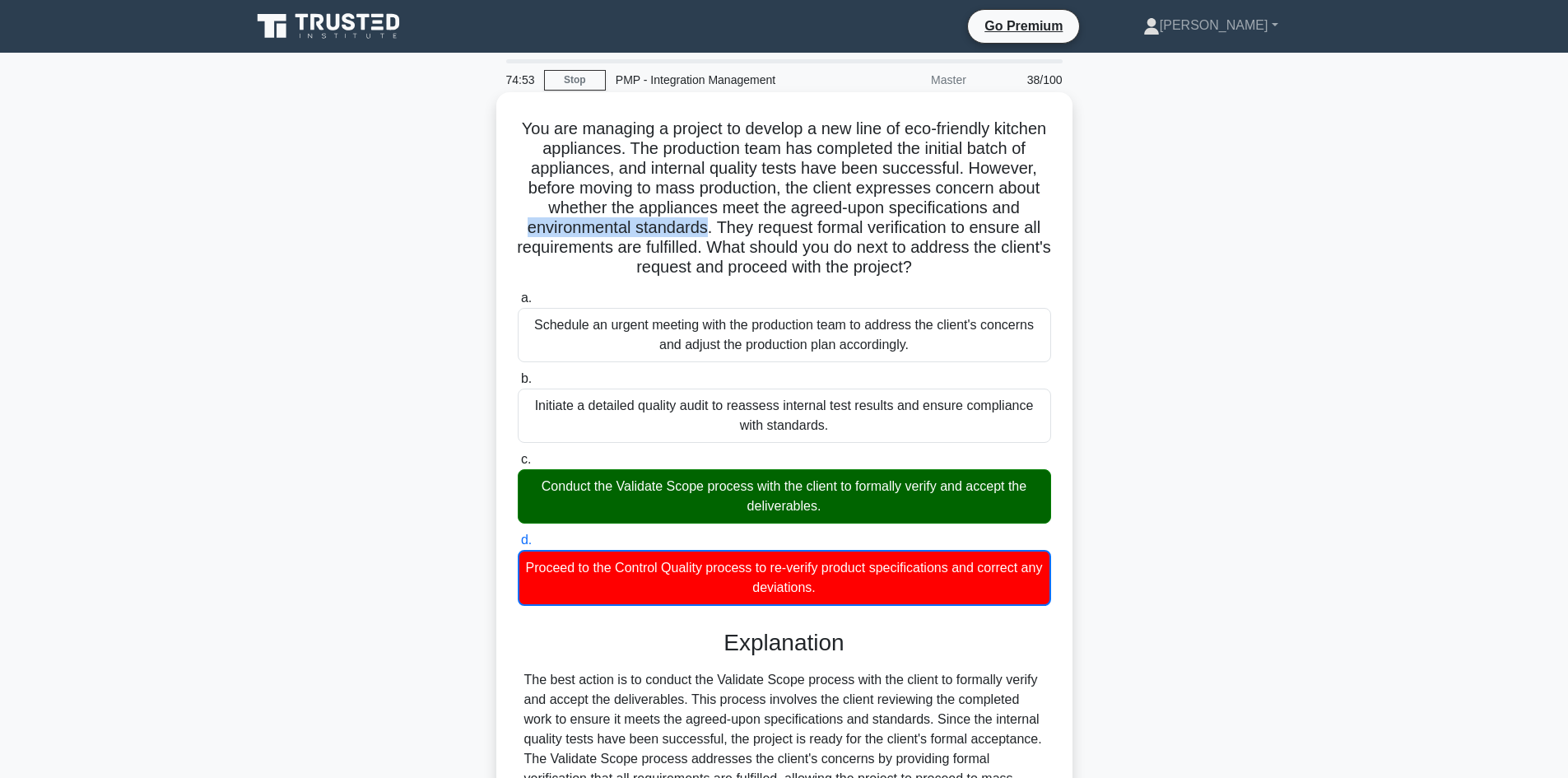
drag, startPoint x: 672, startPoint y: 229, endPoint x: 864, endPoint y: 226, distance: 192.0
click at [864, 226] on h5 "You are managing a project to develop a new line of eco-friendly kitchen applia…" at bounding box center [784, 198] width 536 height 160
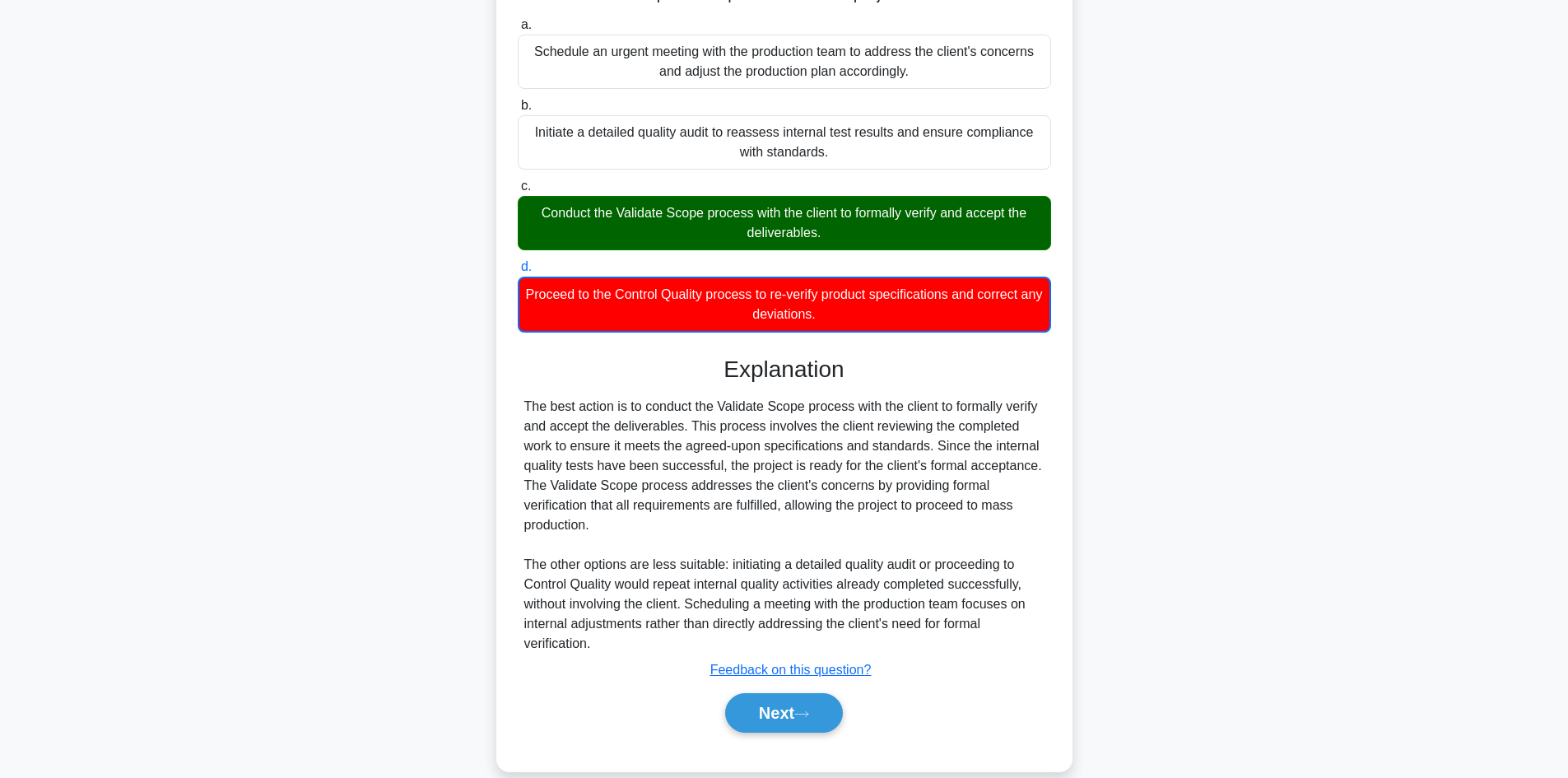
scroll to position [299, 0]
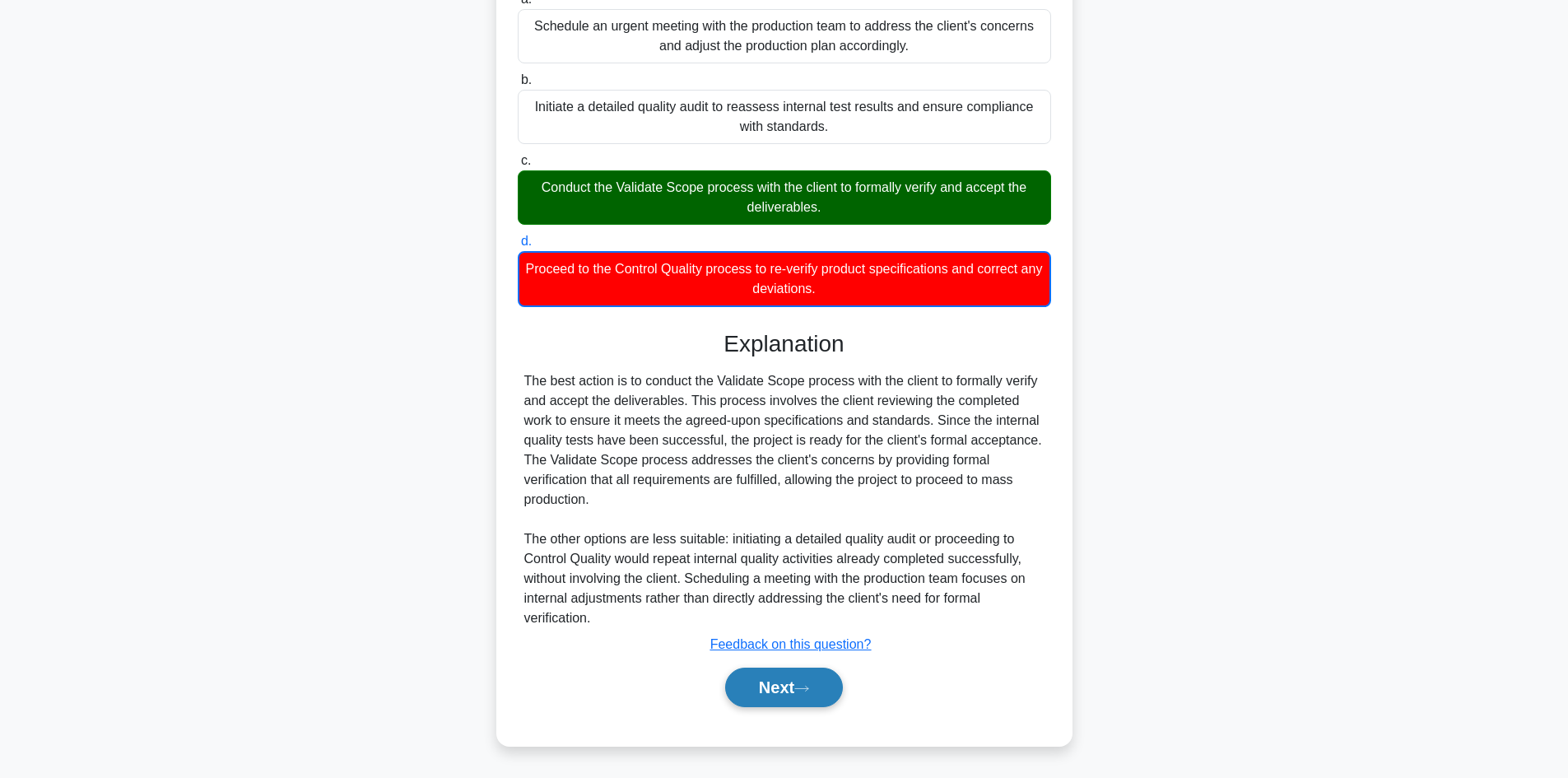
click at [752, 682] on button "Next" at bounding box center [784, 688] width 117 height 40
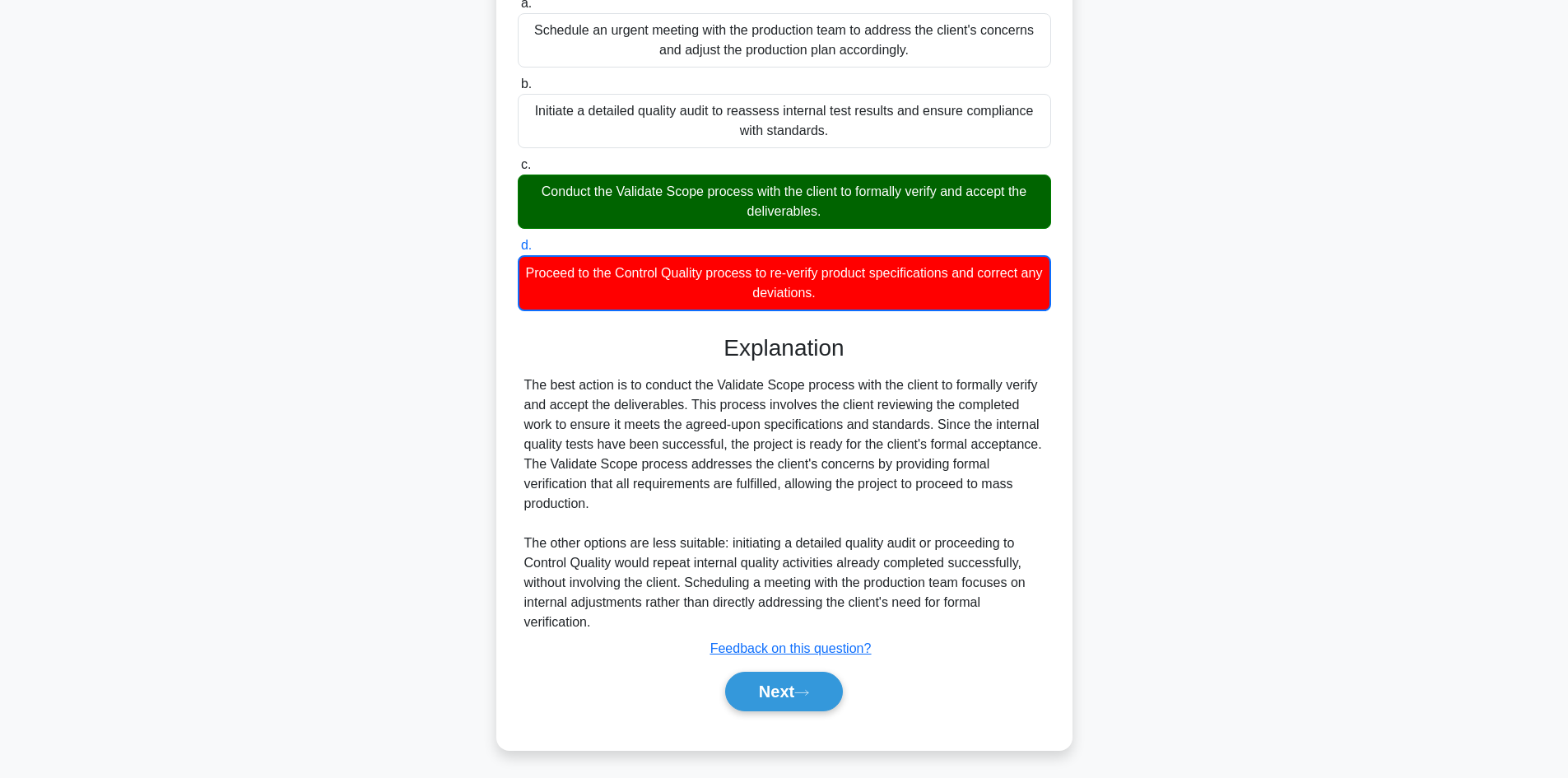
scroll to position [112, 0]
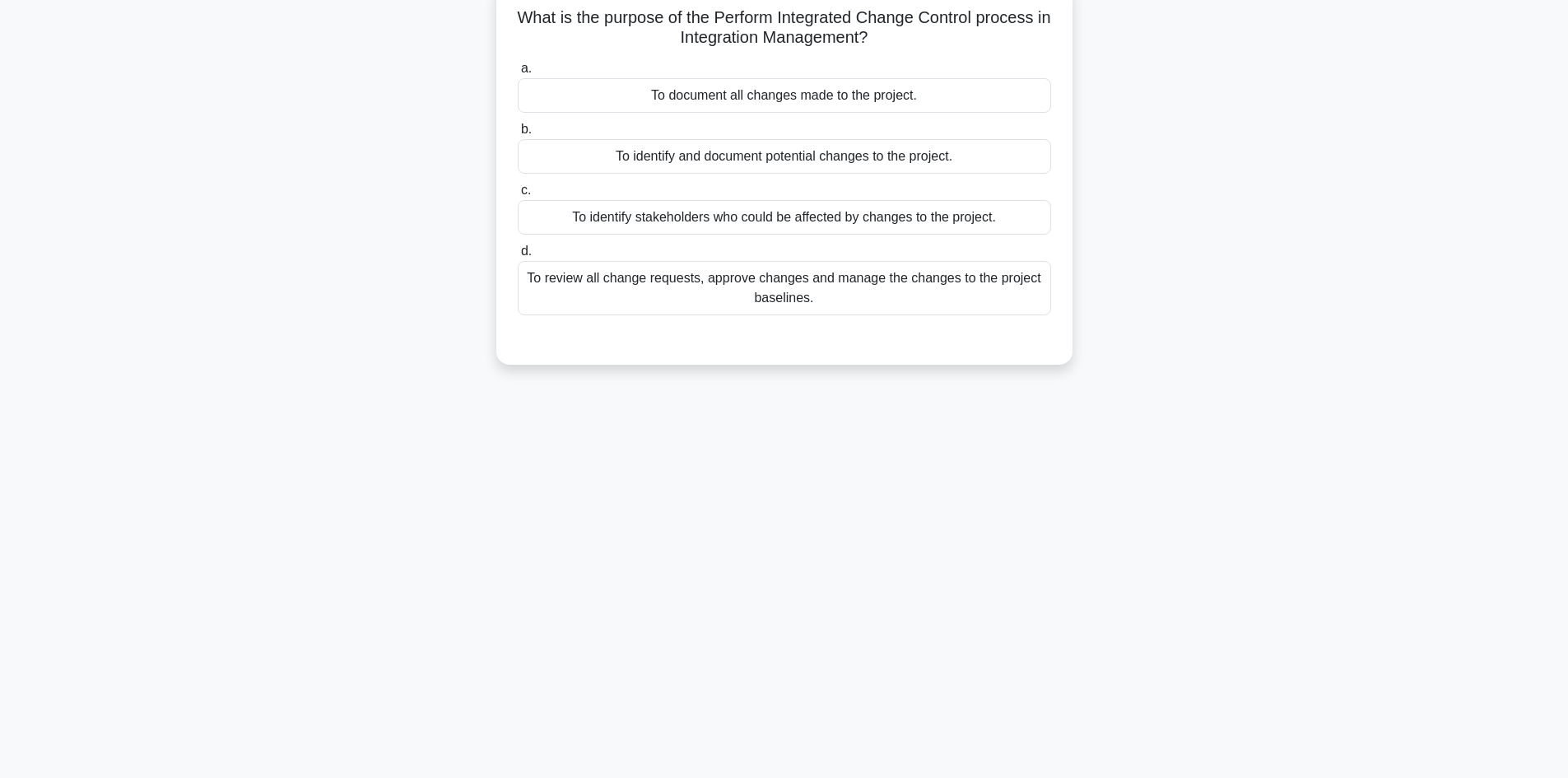
click at [917, 290] on div "To review all change requests, approve changes and manage the changes to the pr…" at bounding box center [784, 288] width 533 height 54
click at [517, 257] on input "d. To review all change requests, approve changes and manage the changes to the…" at bounding box center [517, 252] width 0 height 10
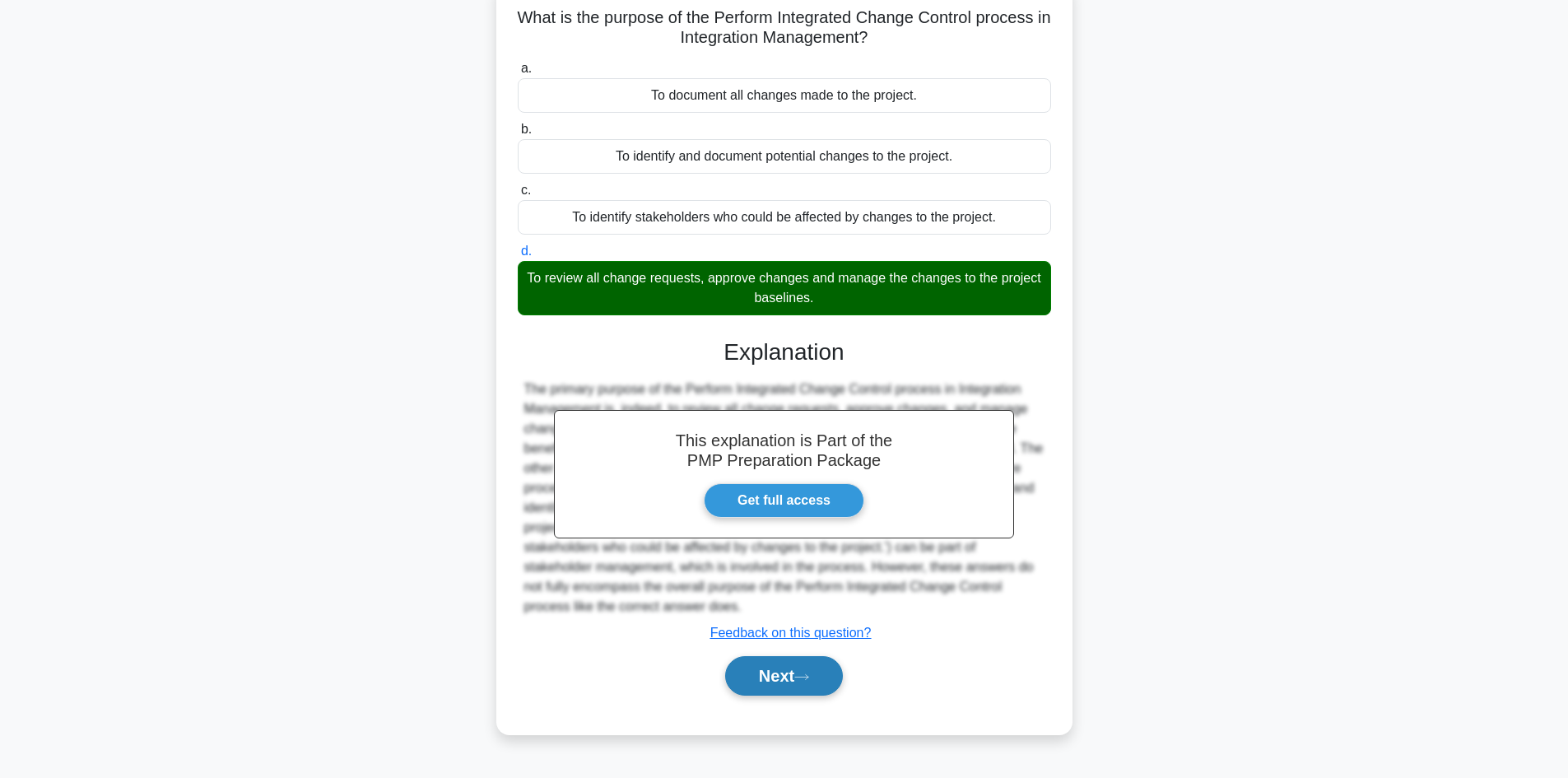
click at [792, 682] on button "Next" at bounding box center [784, 676] width 117 height 40
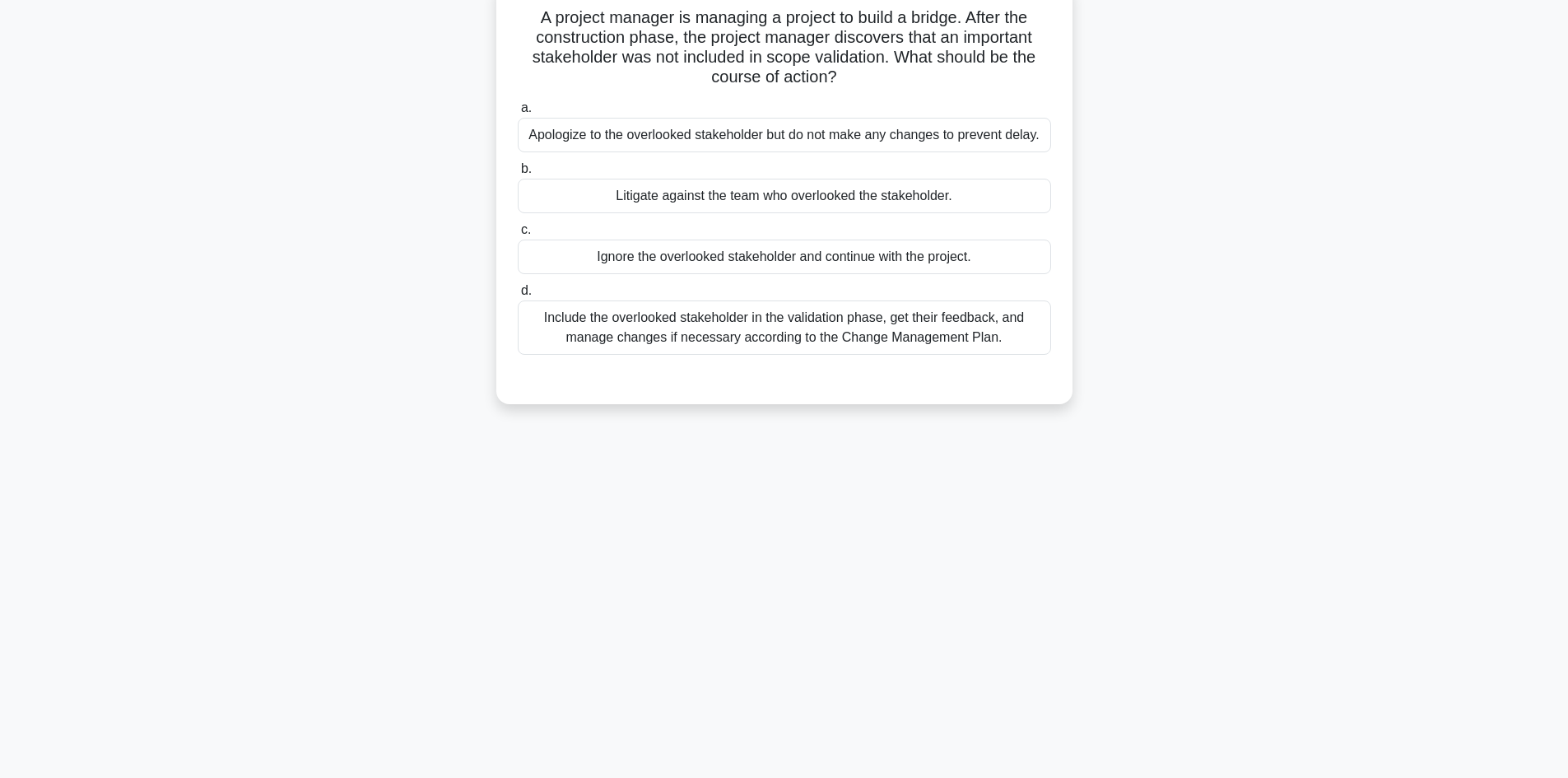
click at [947, 327] on div "Include the overlooked stakeholder in the validation phase, get their feedback,…" at bounding box center [784, 328] width 533 height 54
click at [517, 297] on input "d. Include the overlooked stakeholder in the validation phase, get their feedba…" at bounding box center [517, 291] width 0 height 10
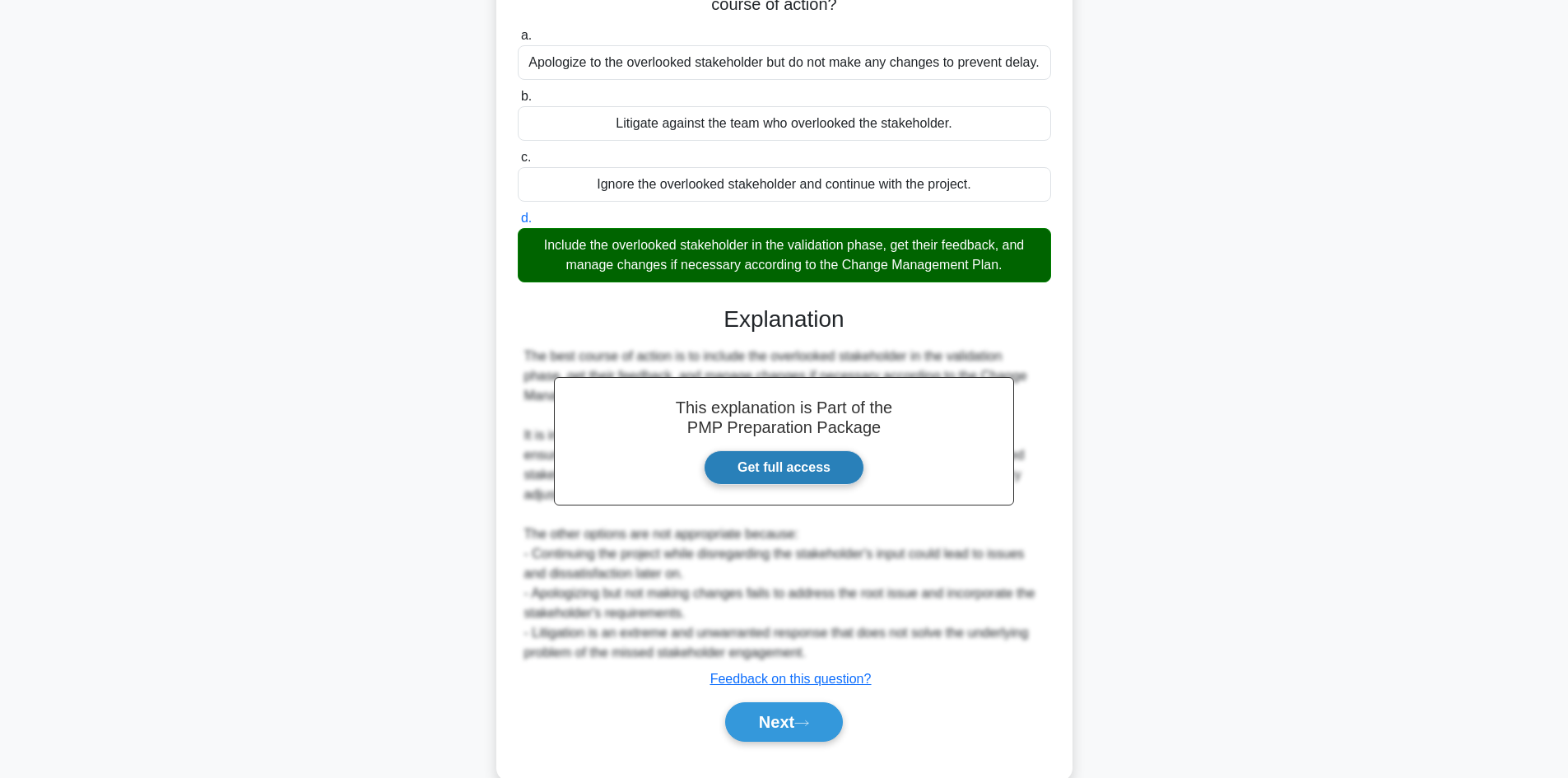
scroll to position [219, 0]
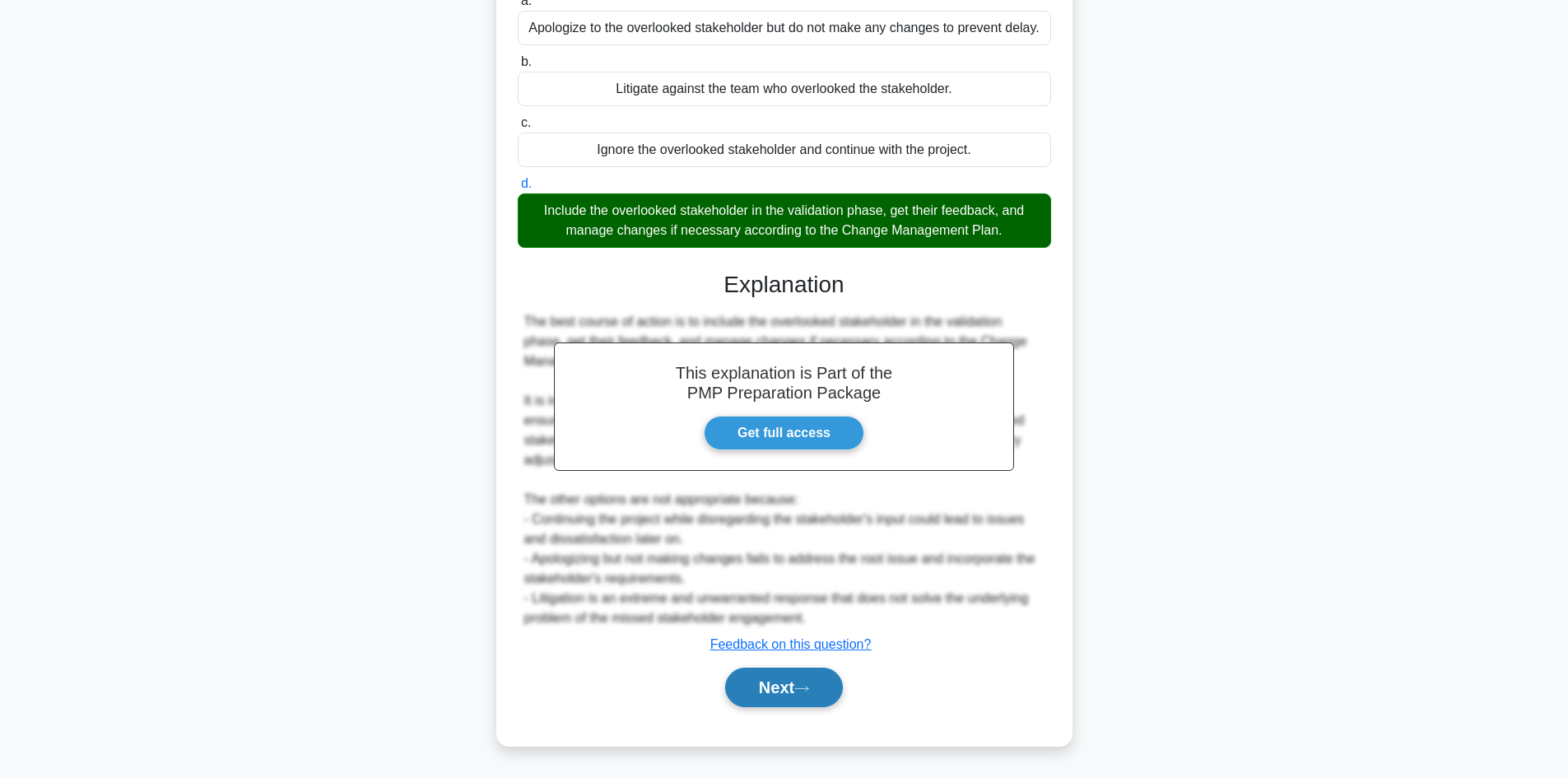
click at [792, 686] on button "Next" at bounding box center [784, 688] width 117 height 40
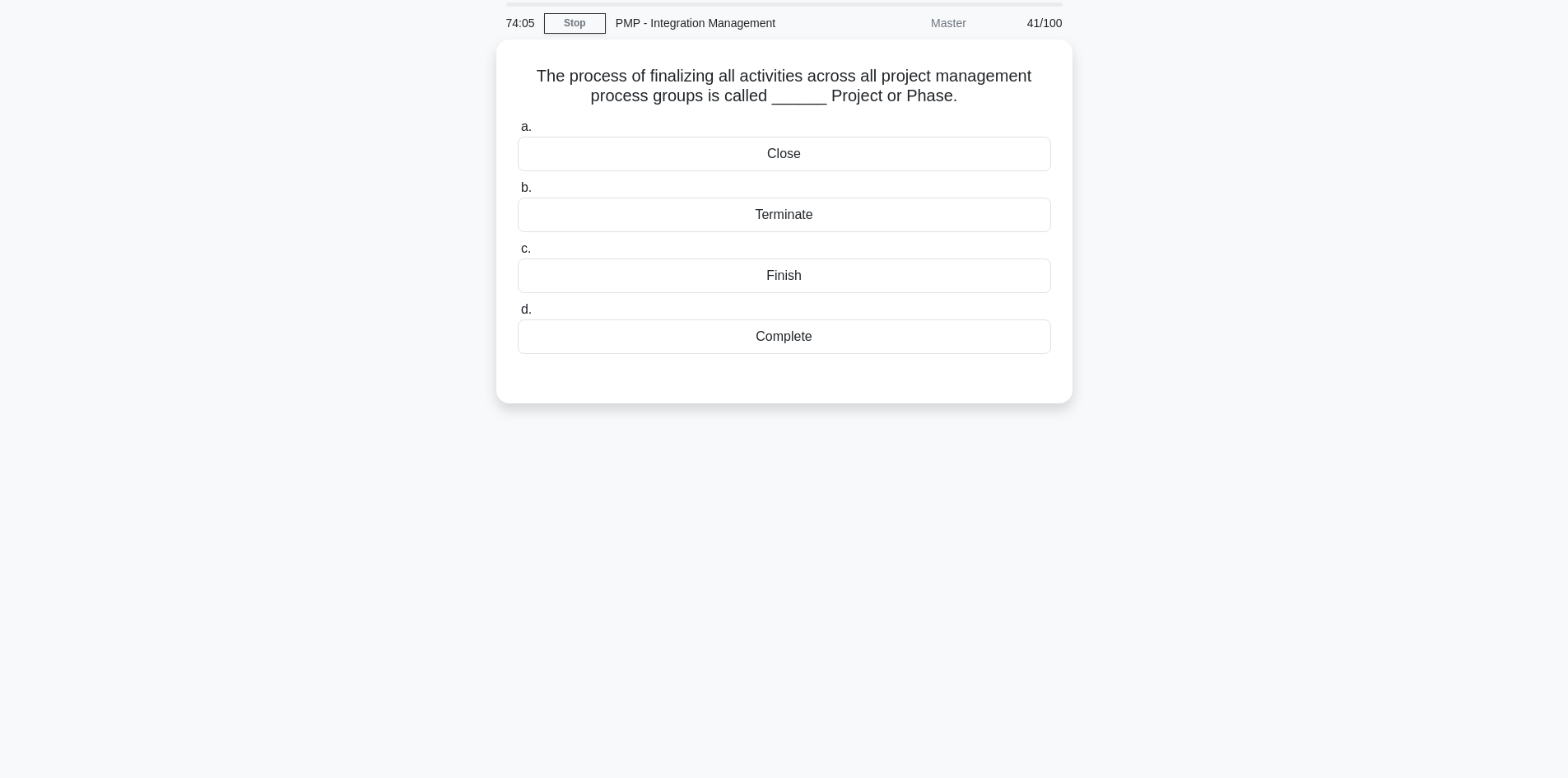
scroll to position [0, 0]
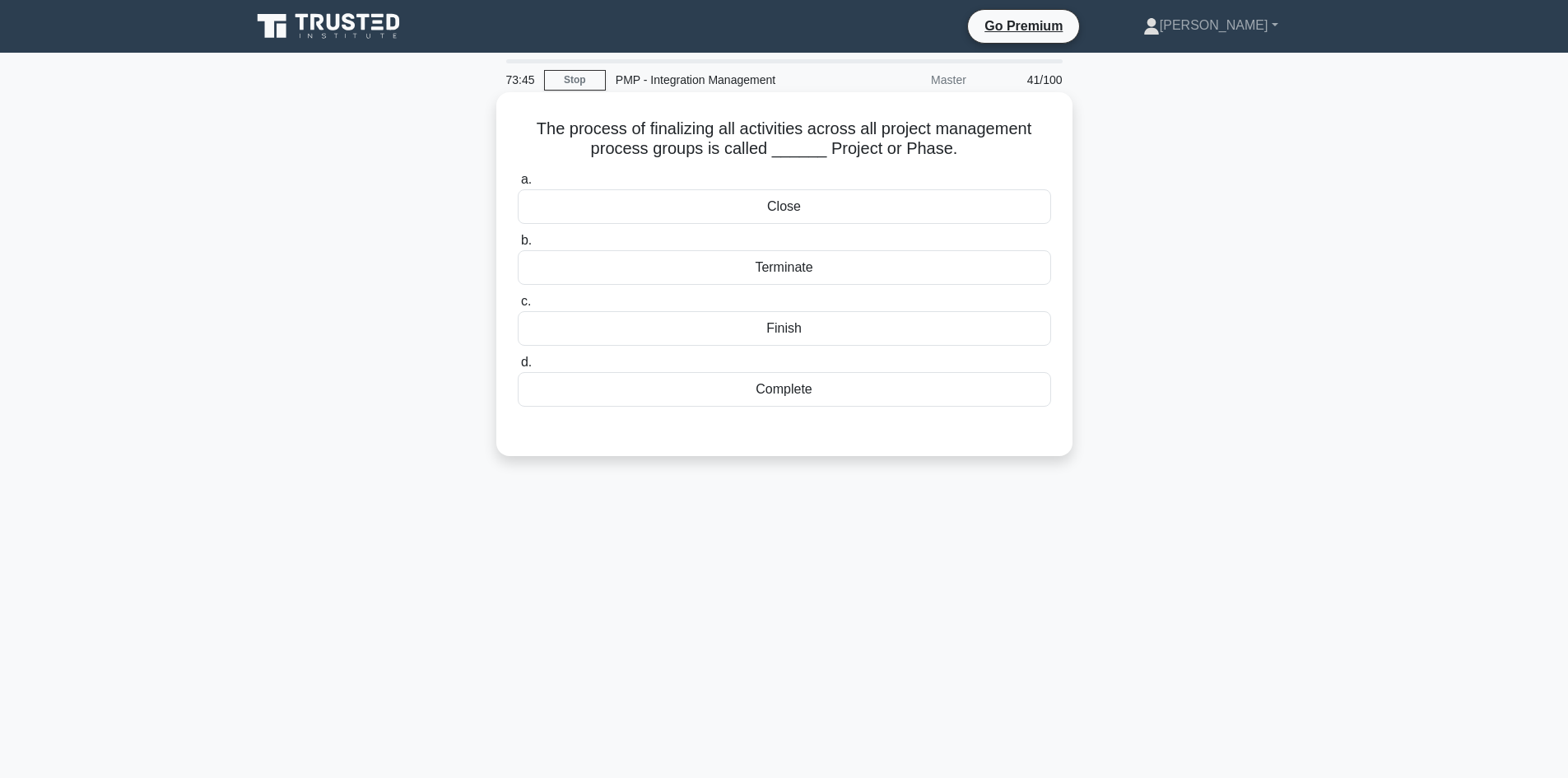
click at [797, 205] on div "Close" at bounding box center [784, 207] width 533 height 35
click at [517, 185] on input "a. Close" at bounding box center [517, 180] width 0 height 10
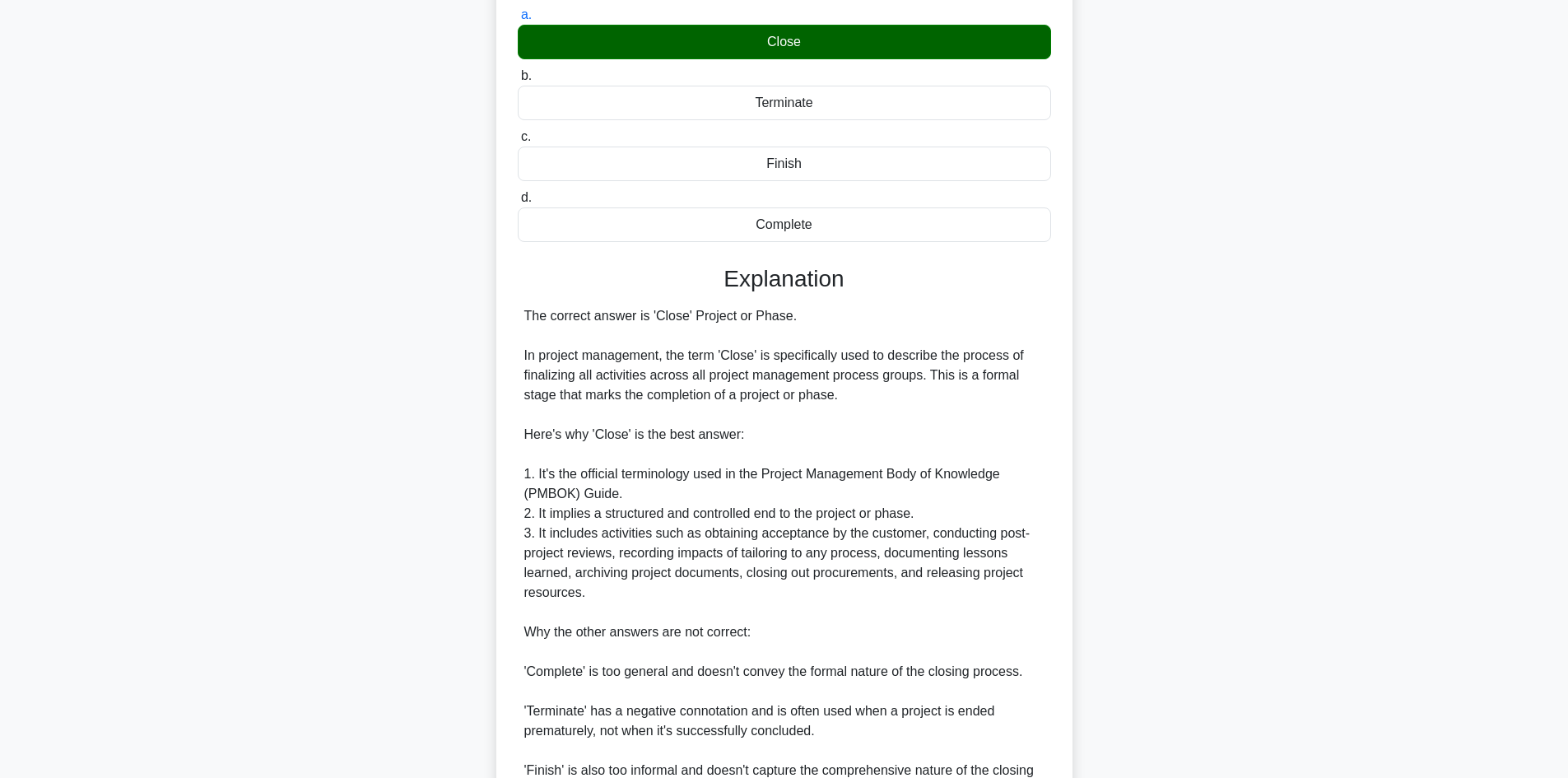
scroll to position [337, 0]
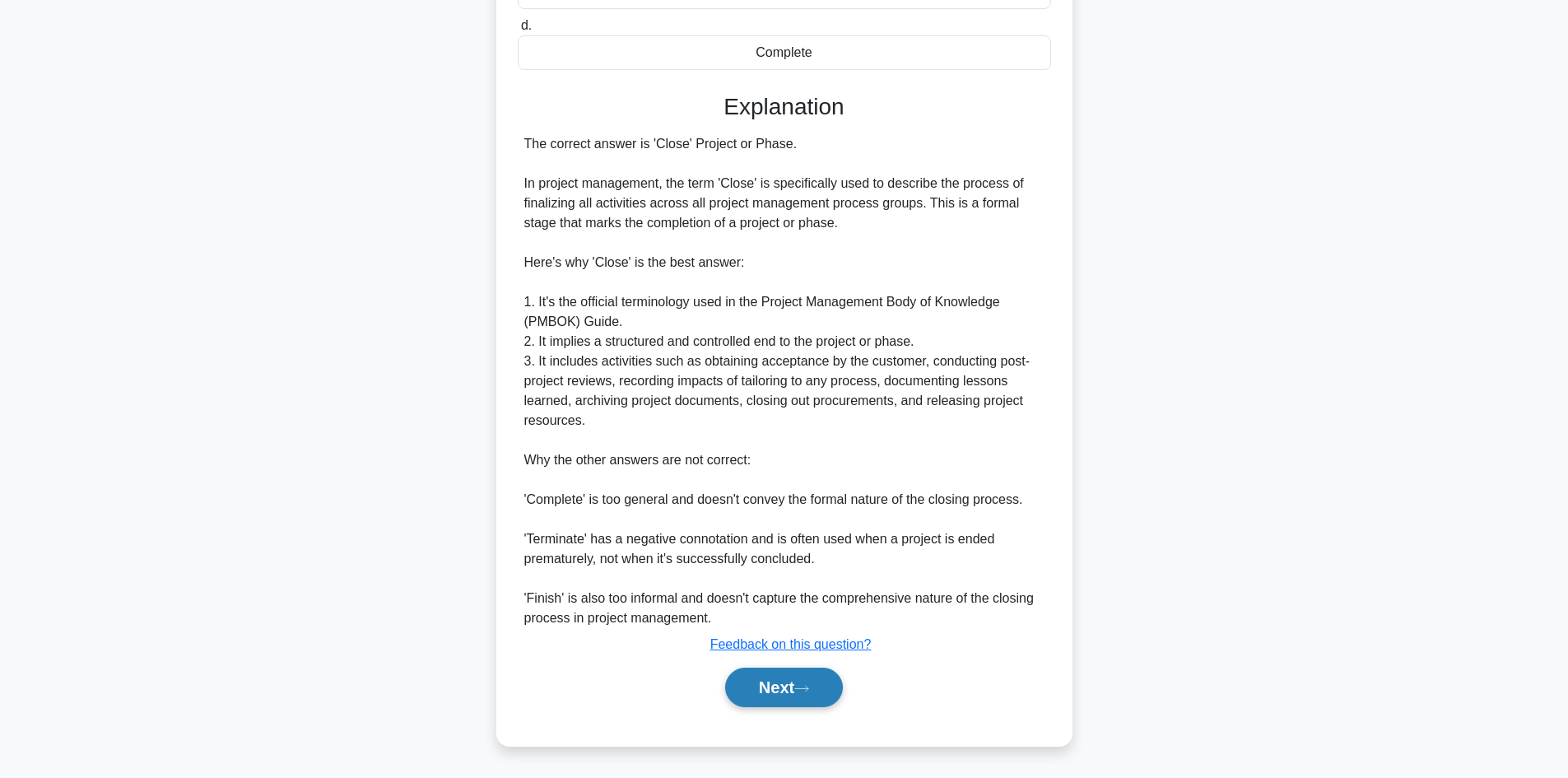
click at [818, 683] on button "Next" at bounding box center [784, 688] width 117 height 40
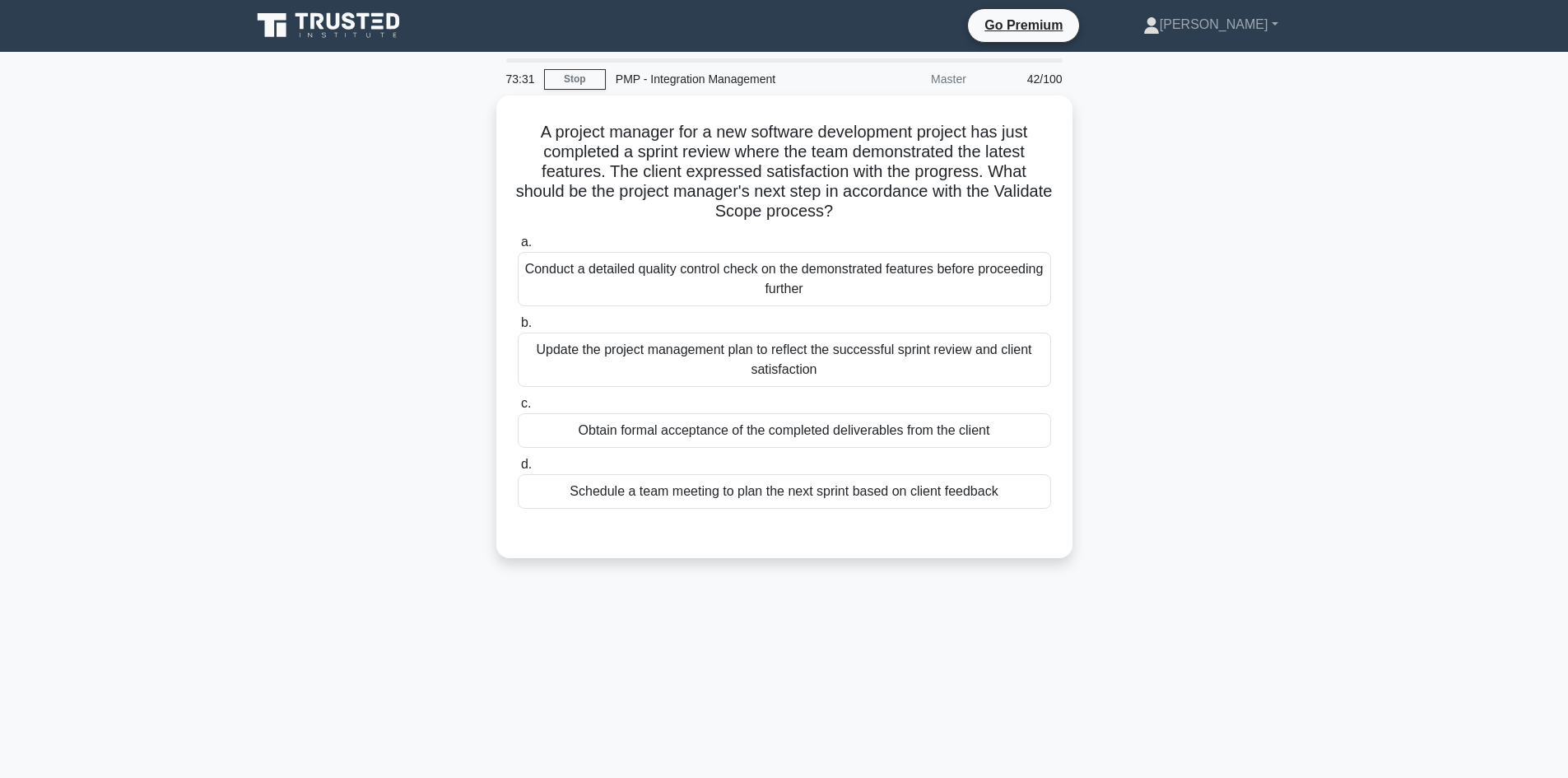
scroll to position [0, 0]
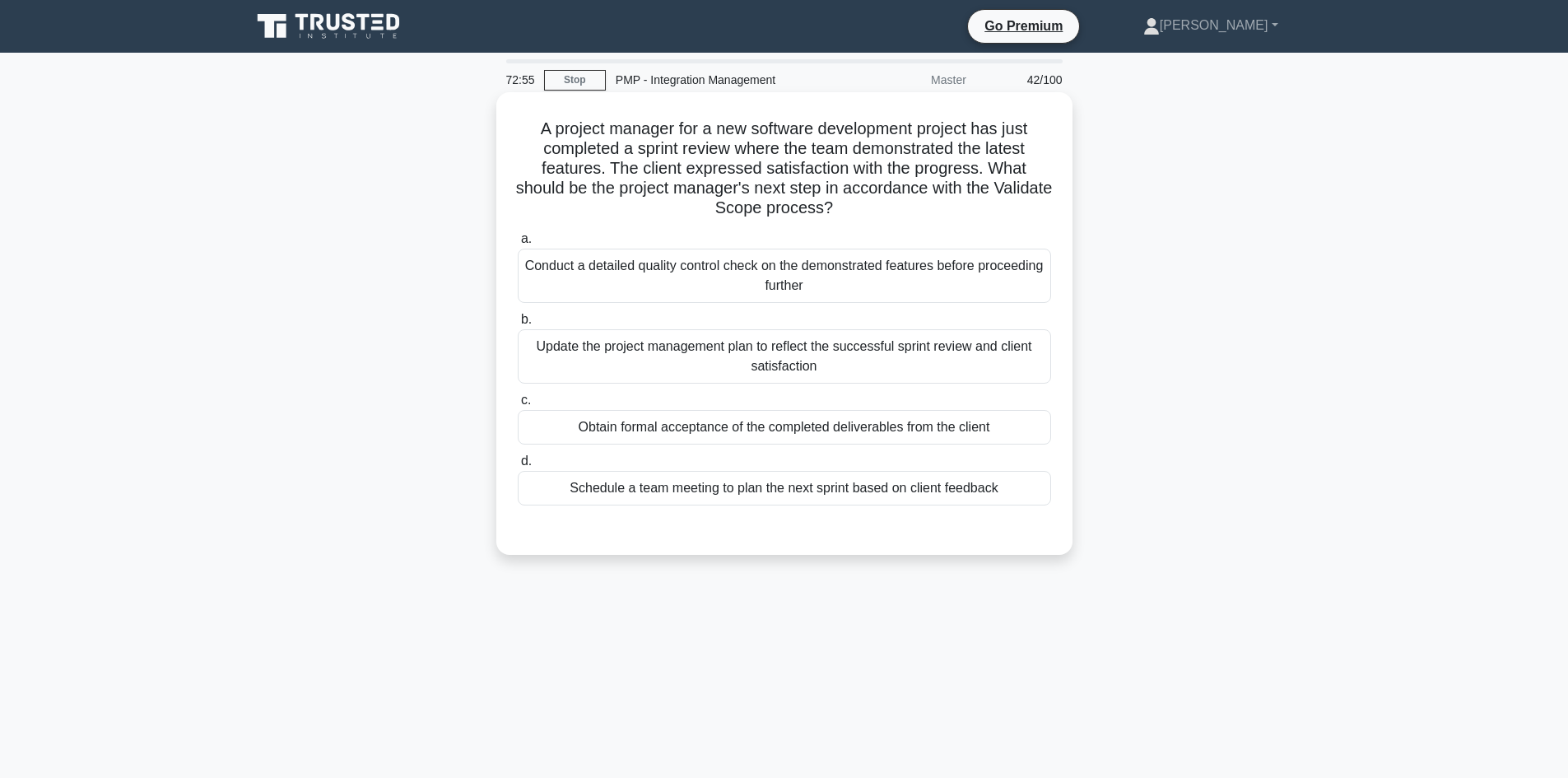
click at [951, 433] on div "Obtain formal acceptance of the completed deliverables from the client" at bounding box center [784, 428] width 533 height 35
click at [517, 406] on input "c. Obtain formal acceptance of the completed deliverables from the client" at bounding box center [517, 400] width 0 height 10
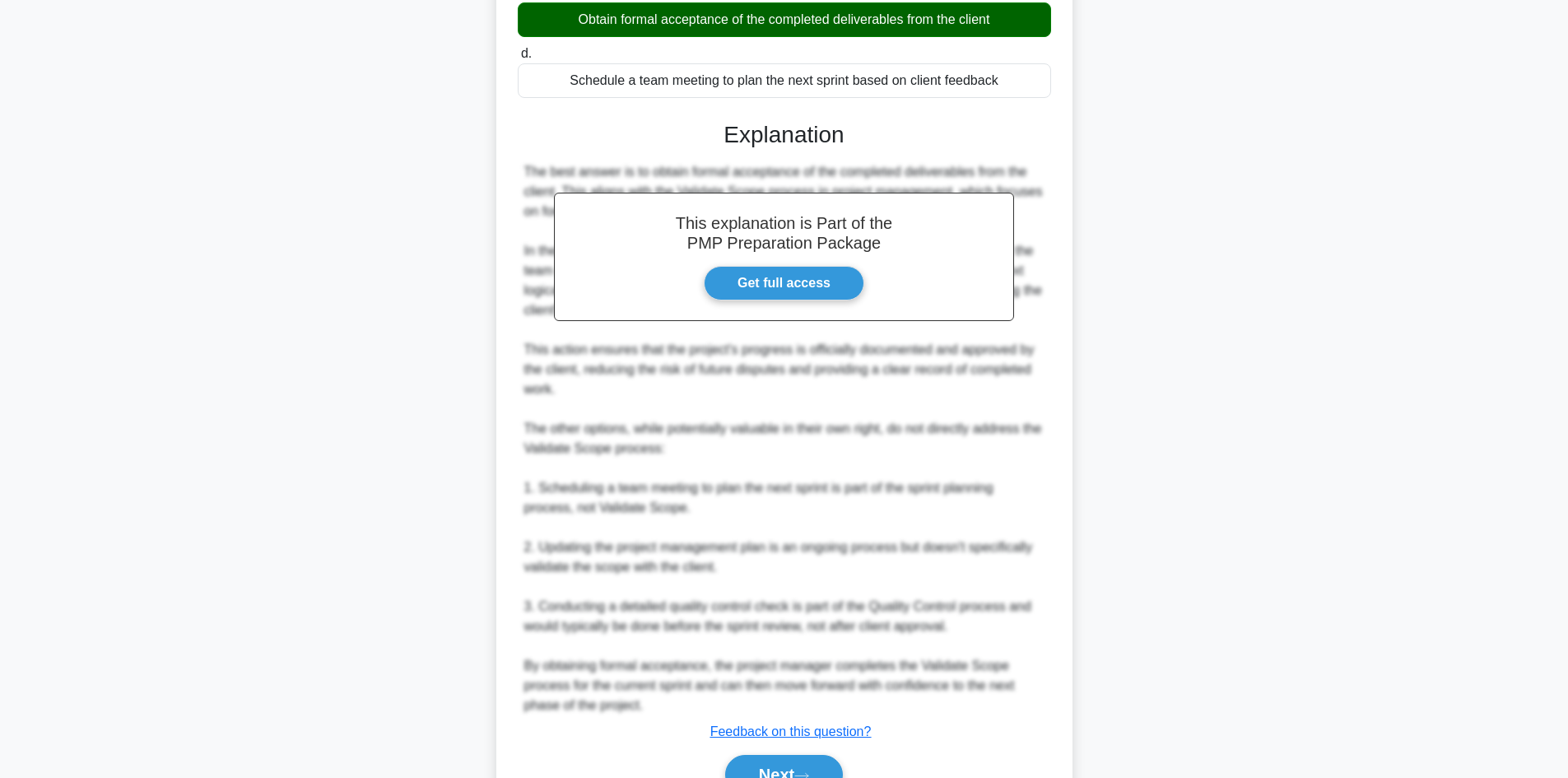
scroll to position [495, 0]
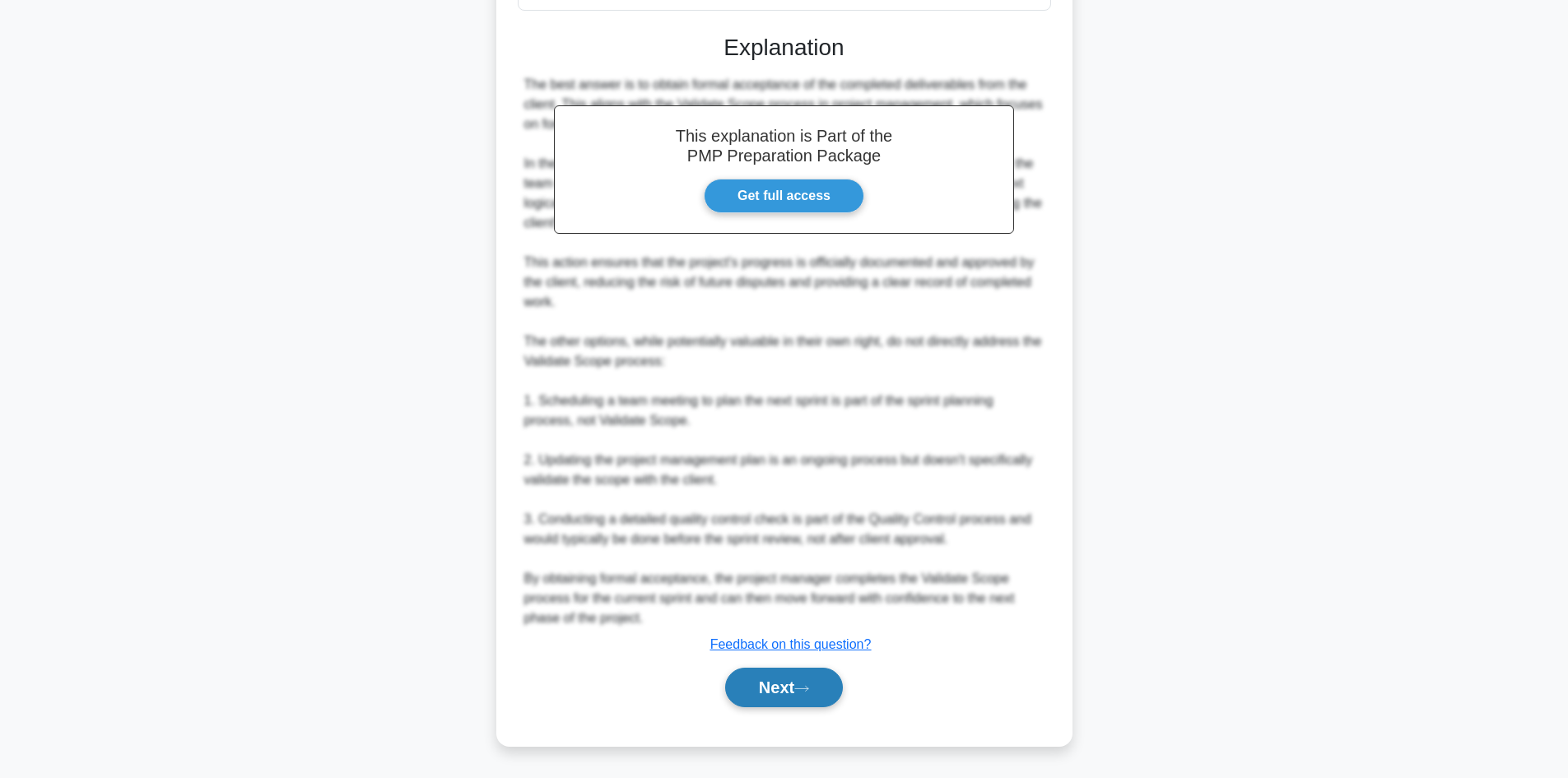
click at [797, 688] on button "Next" at bounding box center [784, 688] width 117 height 40
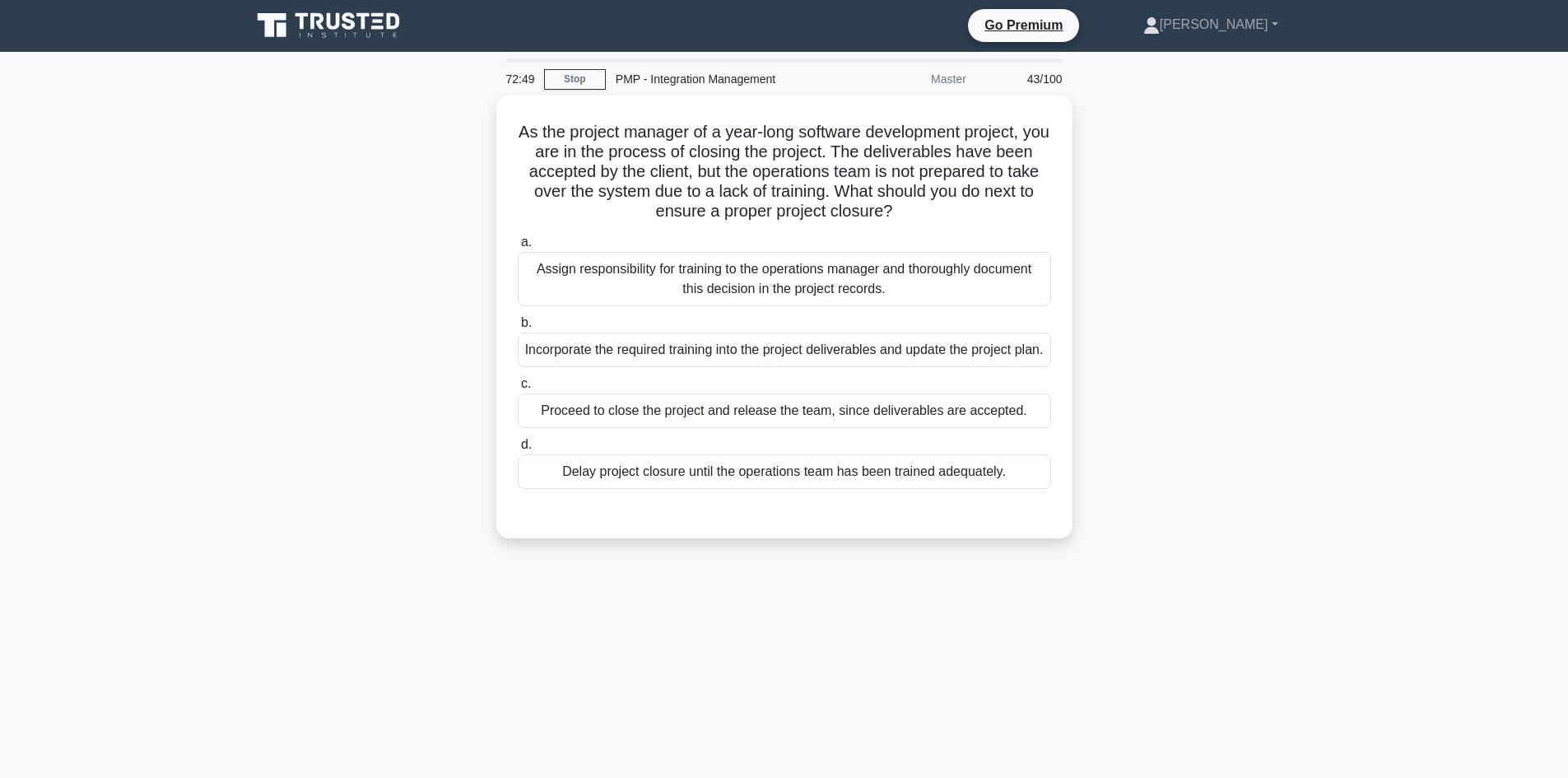
scroll to position [0, 0]
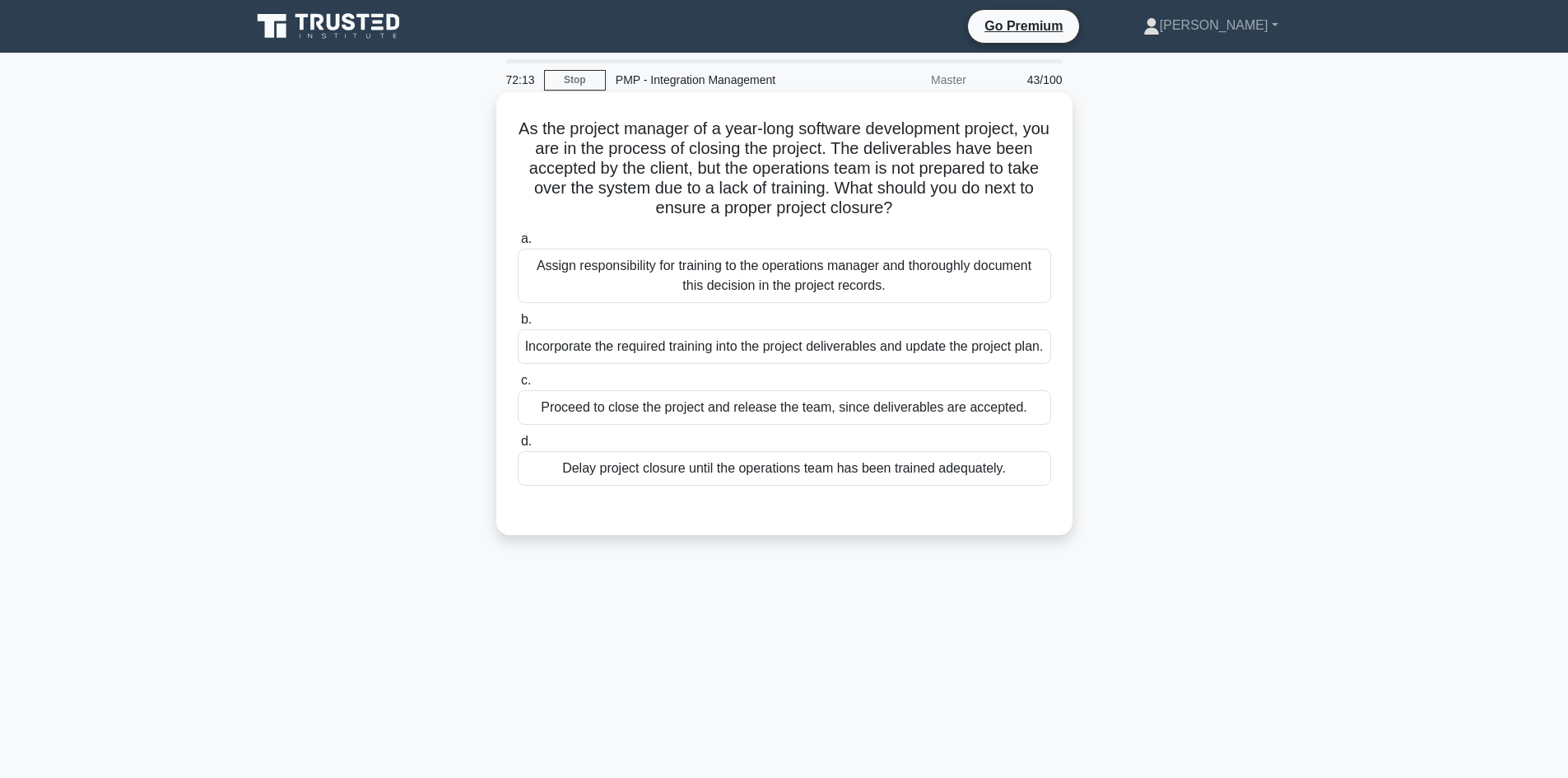
click at [844, 280] on div "Assign responsibility for training to the operations manager and thoroughly doc…" at bounding box center [784, 276] width 533 height 54
click at [517, 245] on input "a. Assign responsibility for training to the operations manager and thoroughly …" at bounding box center [517, 239] width 0 height 10
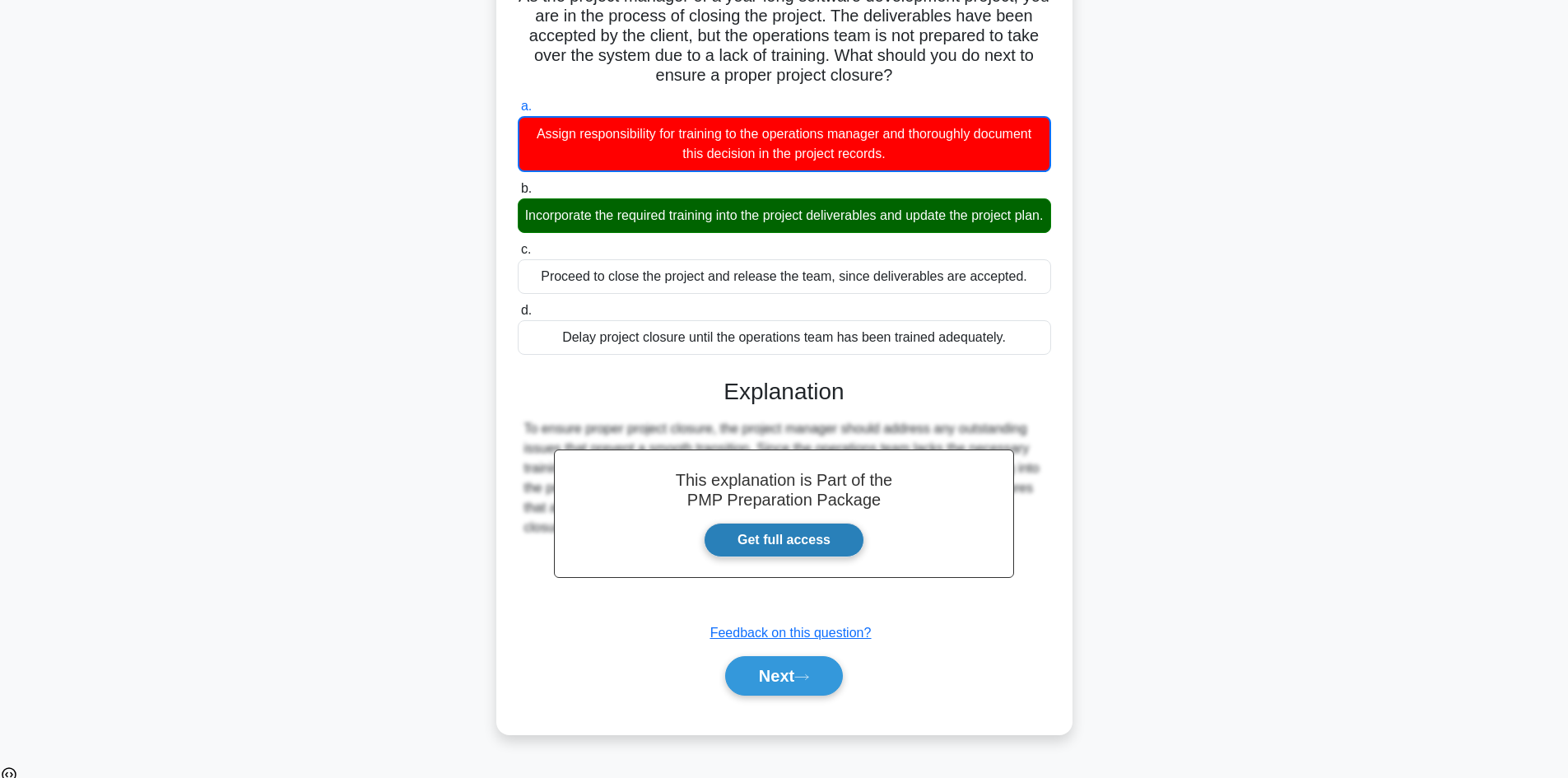
scroll to position [141, 0]
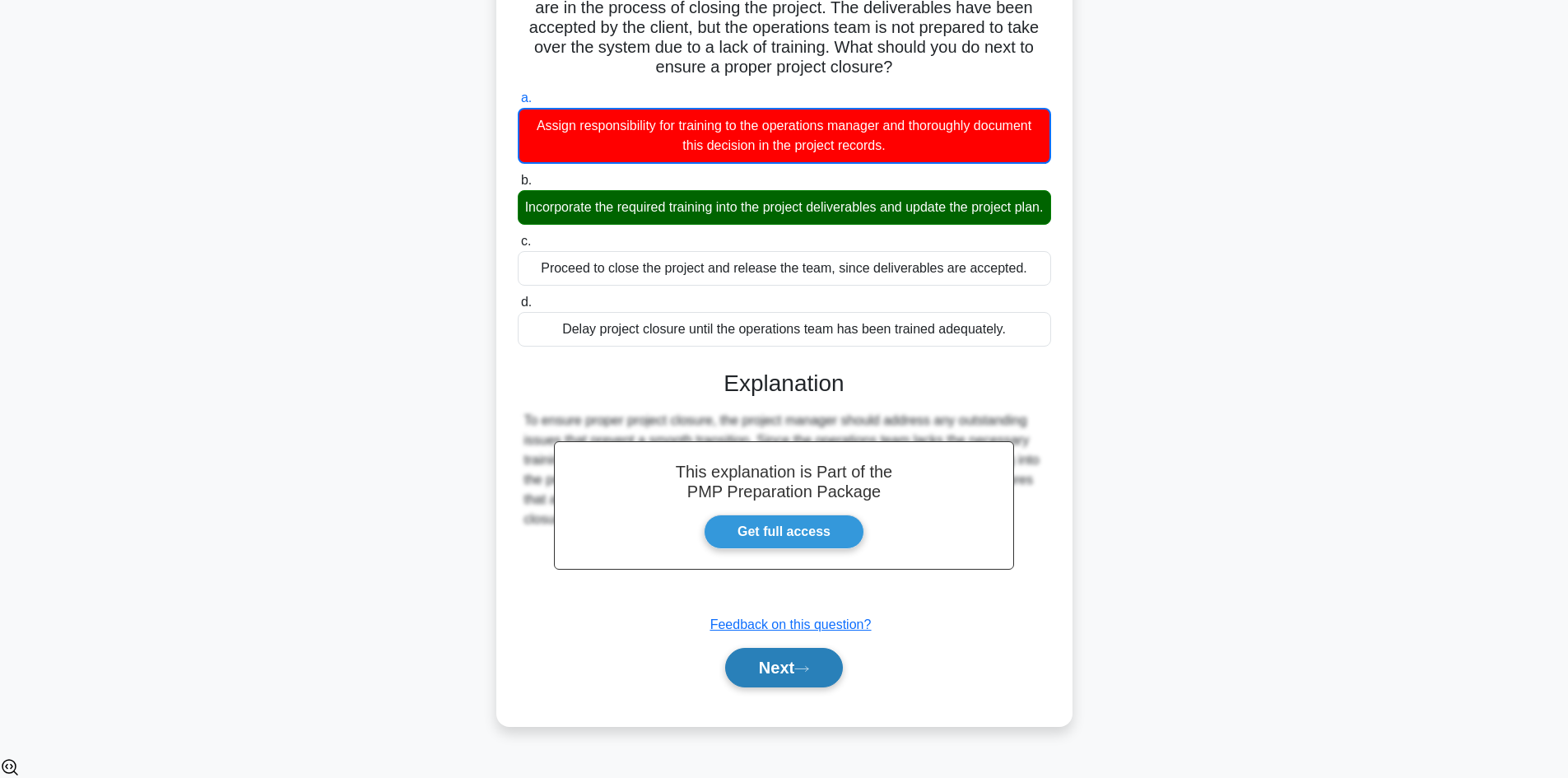
click at [798, 684] on button "Next" at bounding box center [784, 668] width 117 height 40
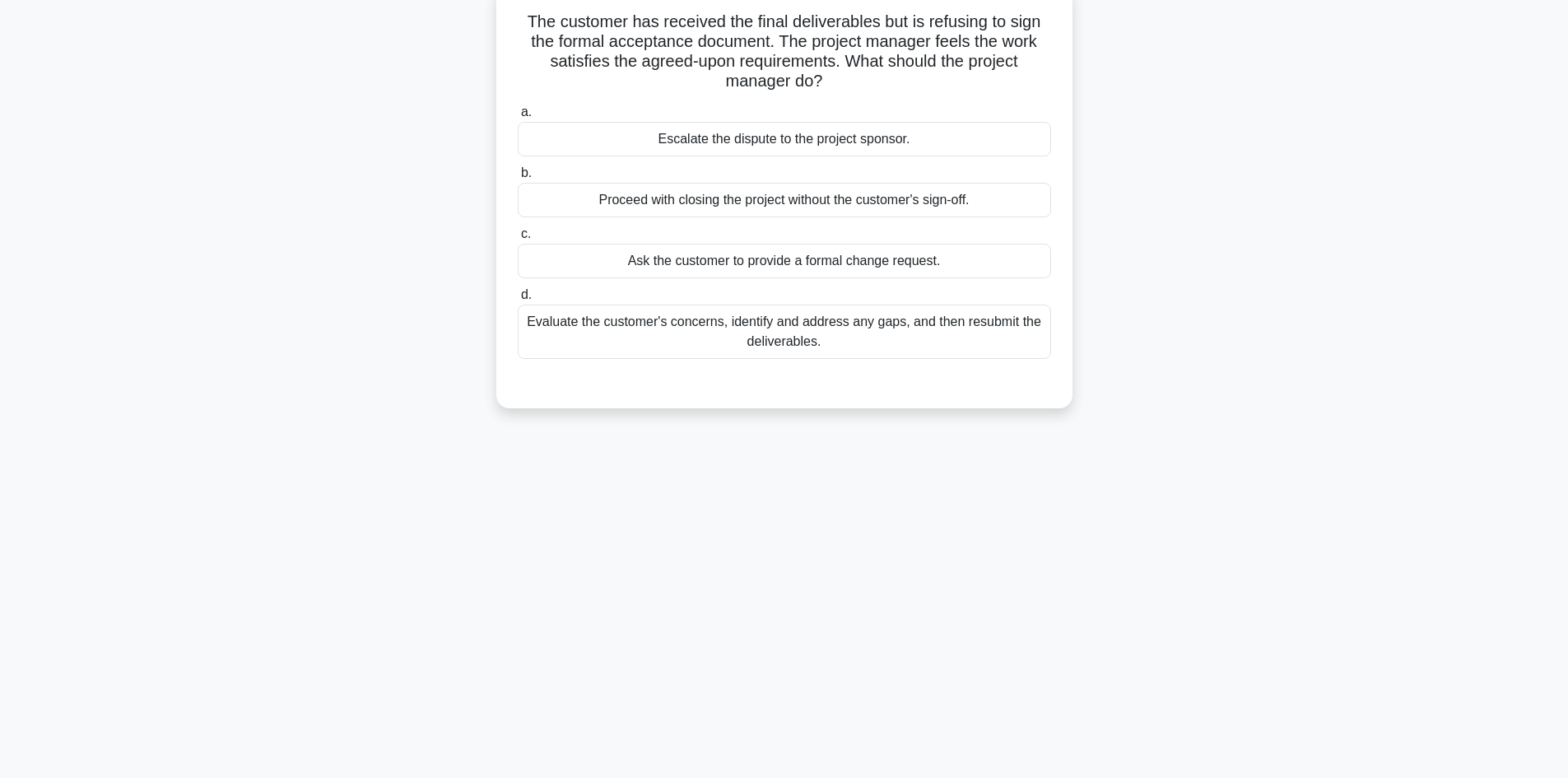
scroll to position [0, 0]
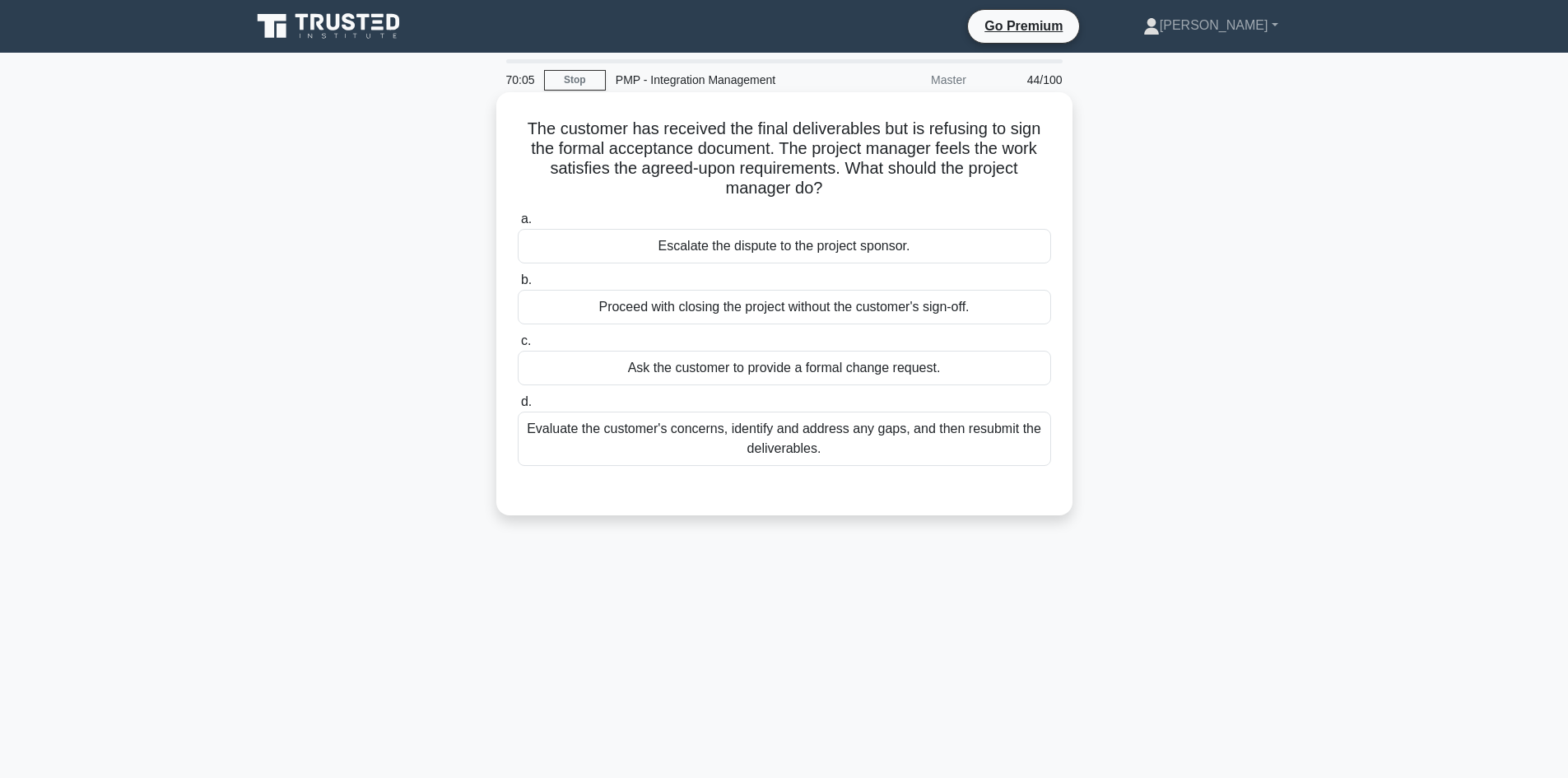
click at [892, 358] on div "Ask the customer to provide a formal change request." at bounding box center [784, 368] width 533 height 35
click at [517, 347] on input "c. Ask the customer to provide a formal change request." at bounding box center [517, 341] width 0 height 10
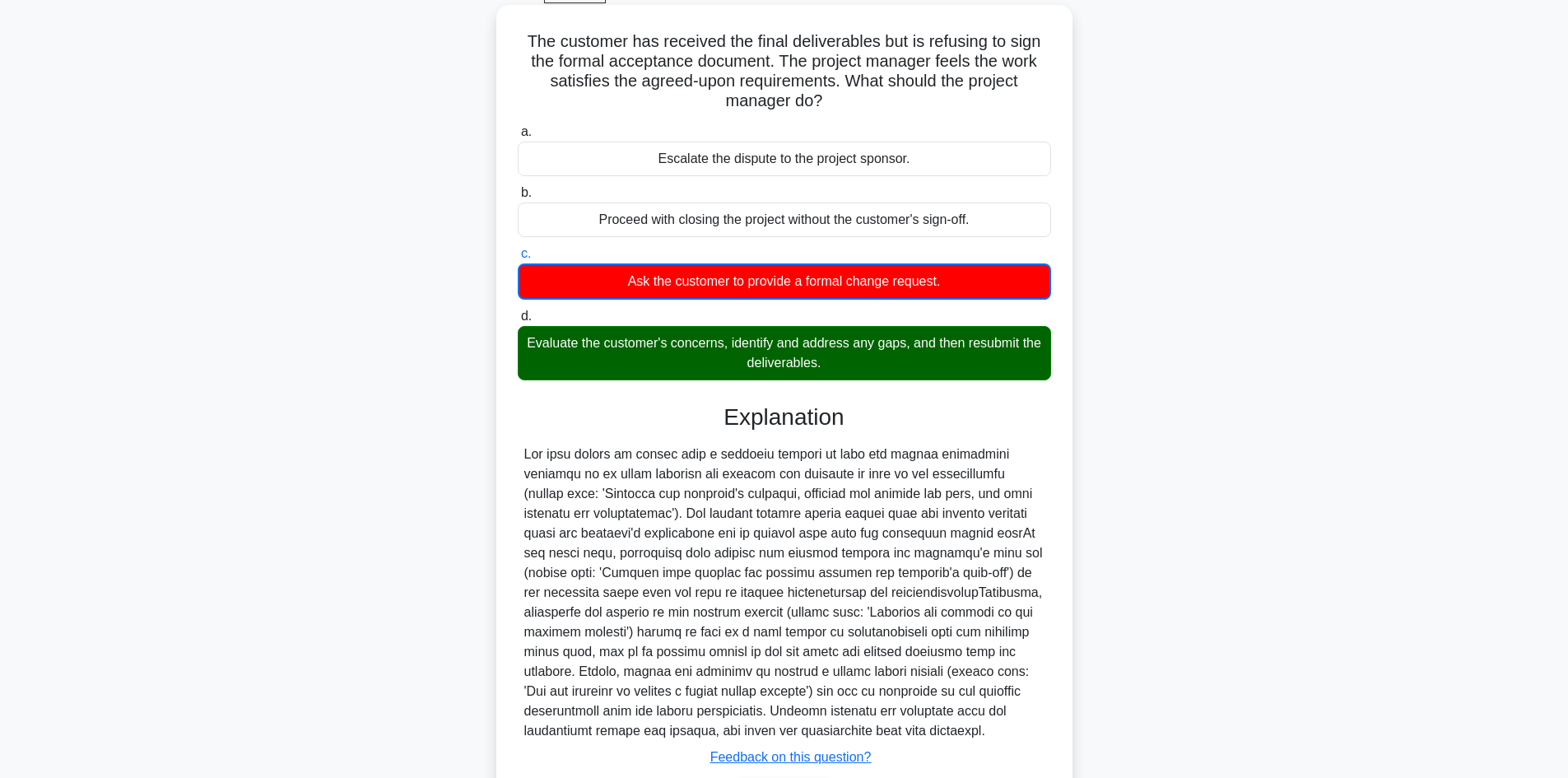
scroll to position [201, 0]
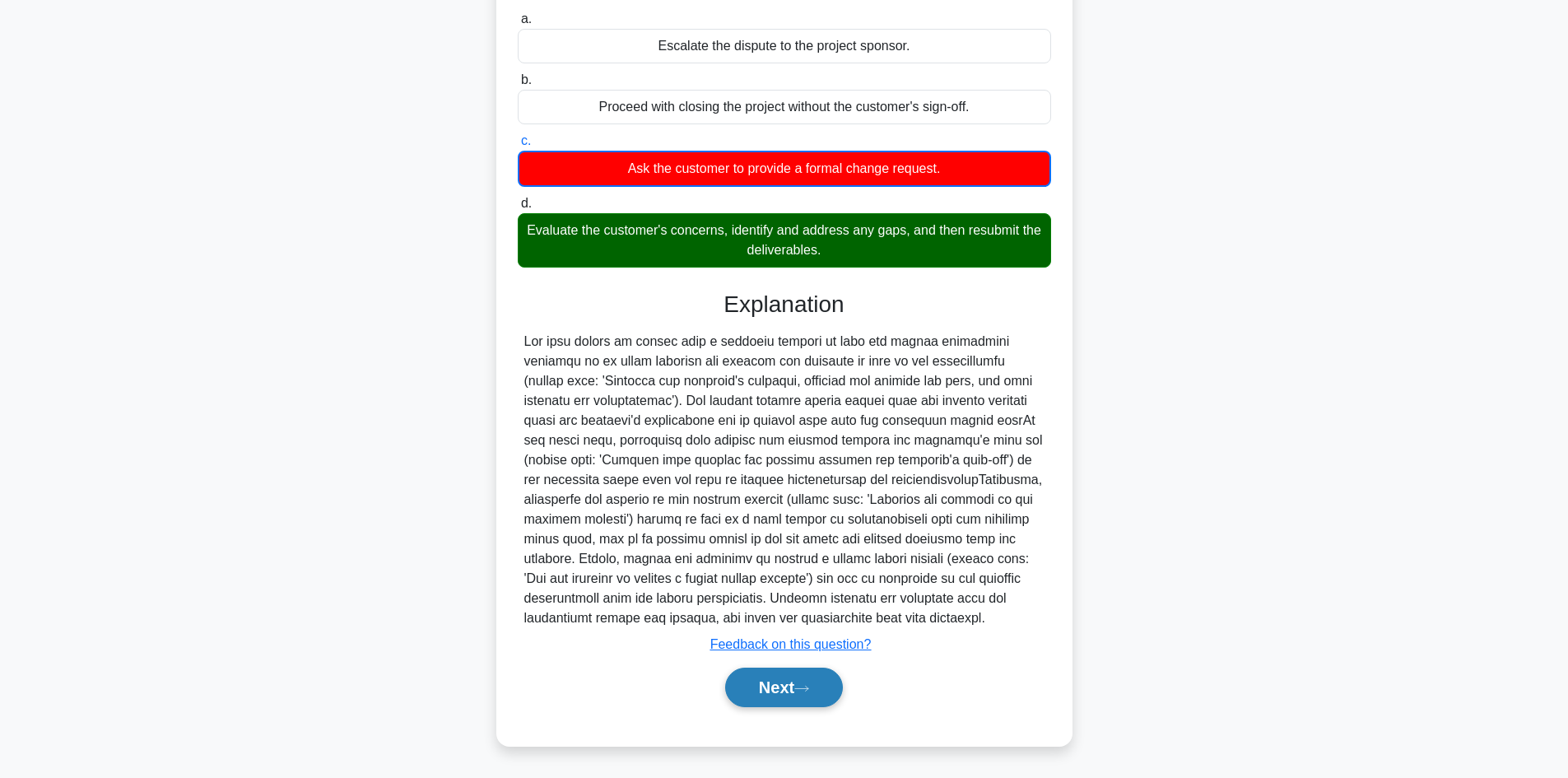
click at [790, 688] on button "Next" at bounding box center [784, 688] width 117 height 40
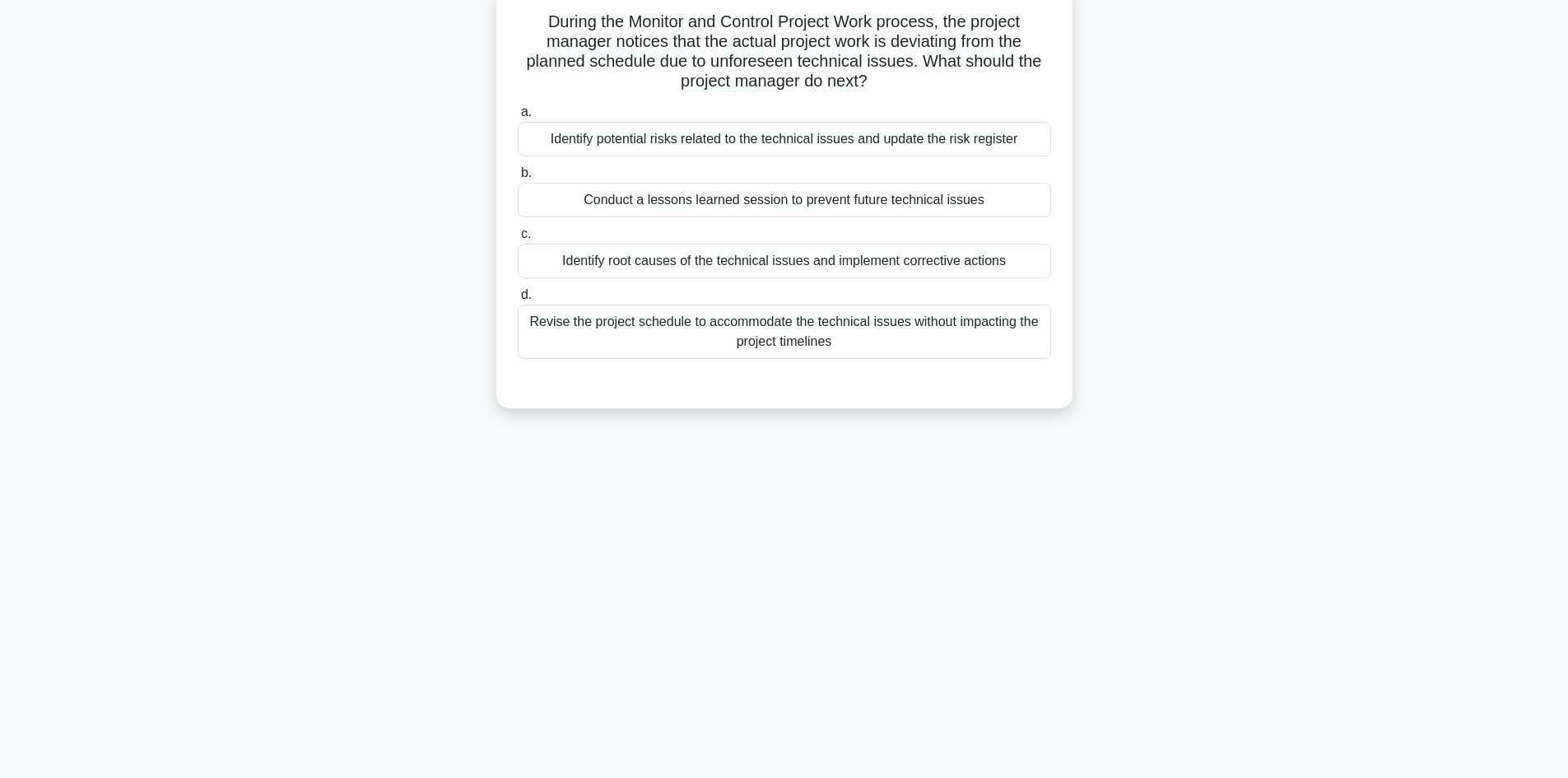
scroll to position [29, 0]
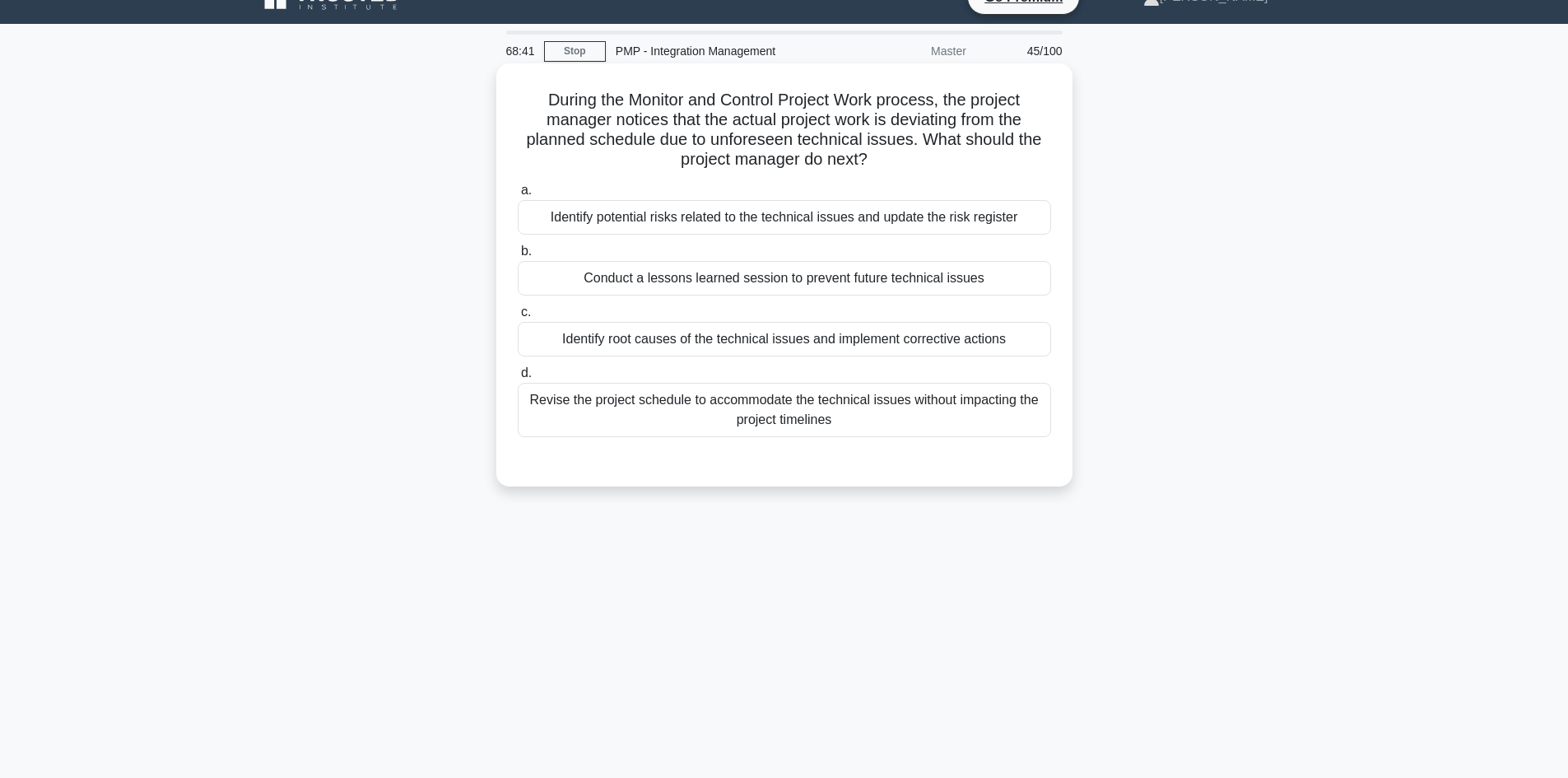
click at [865, 342] on div "Identify root causes of the technical issues and implement corrective actions" at bounding box center [784, 340] width 533 height 35
click at [517, 318] on input "c. Identify root causes of the technical issues and implement corrective actions" at bounding box center [517, 312] width 0 height 10
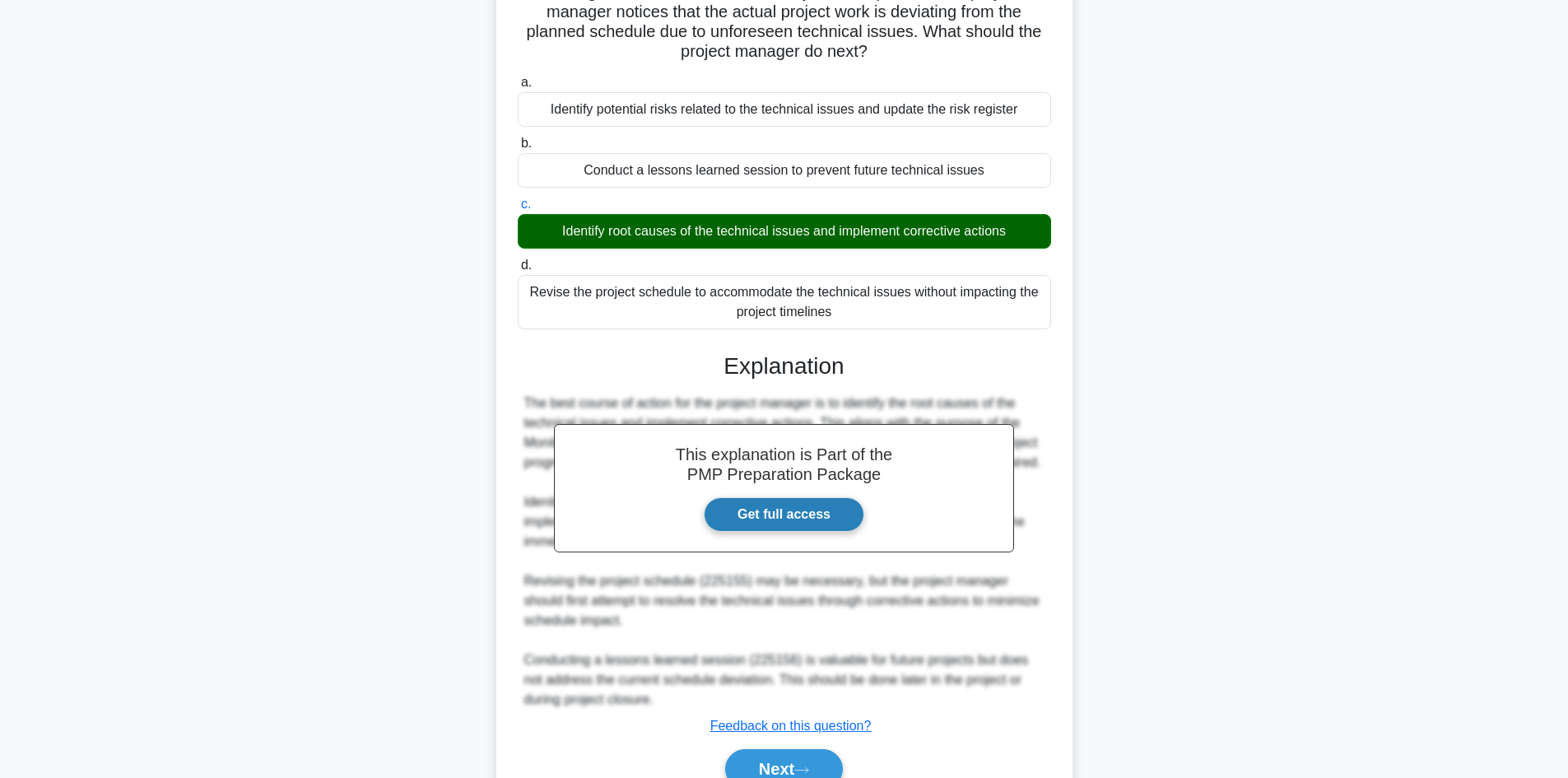
scroll to position [219, 0]
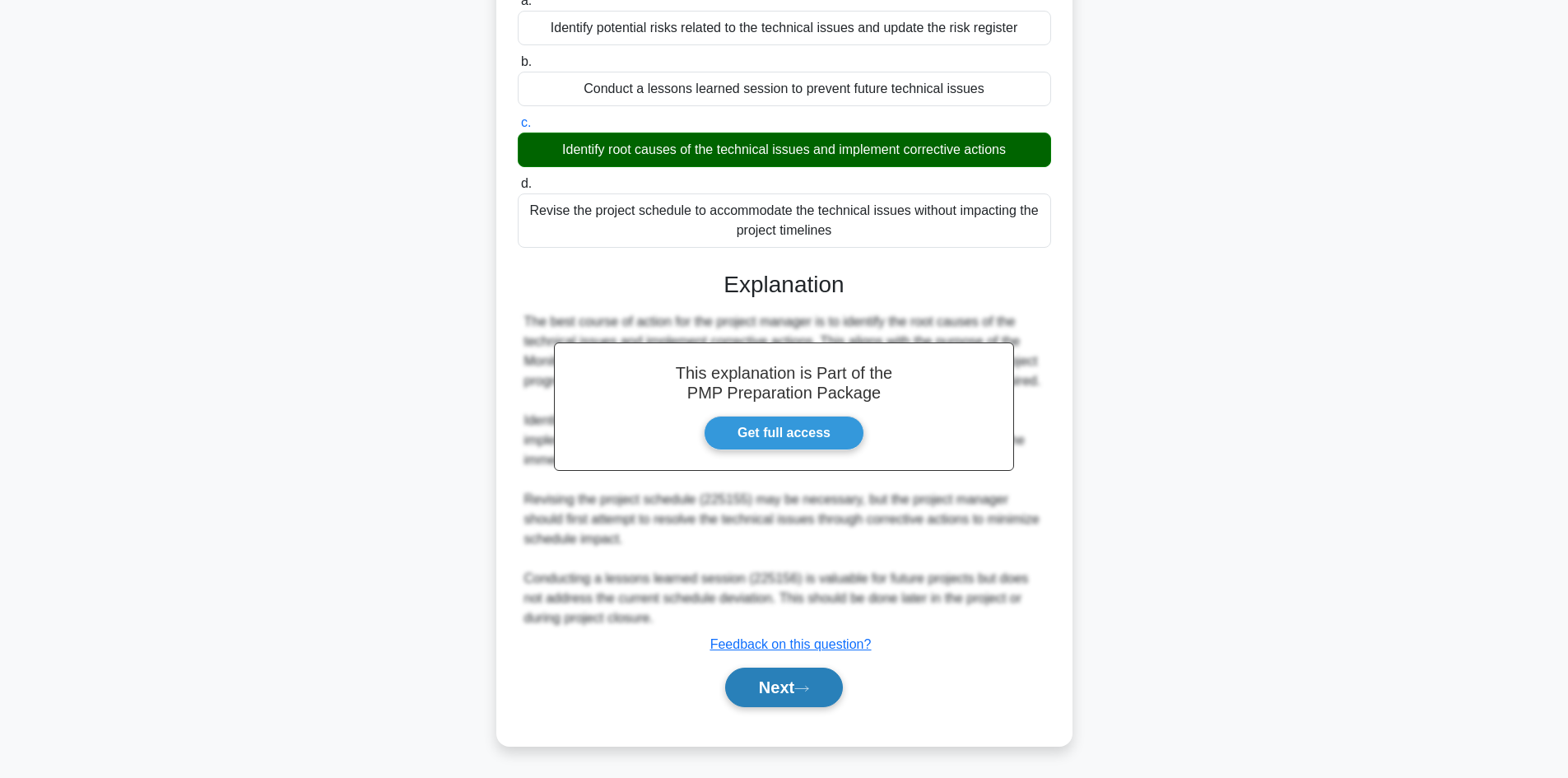
click at [808, 684] on button "Next" at bounding box center [784, 688] width 117 height 40
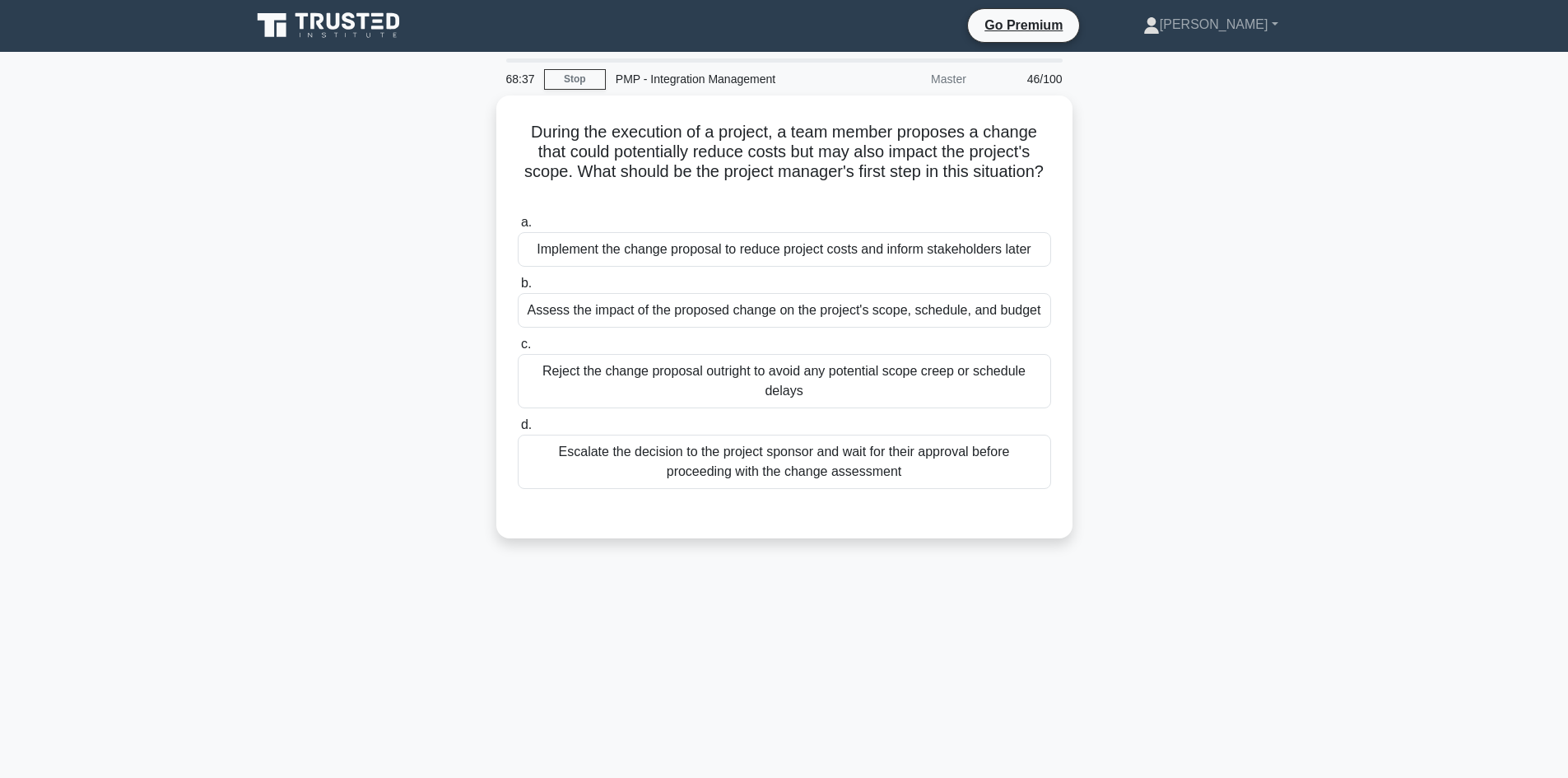
scroll to position [0, 0]
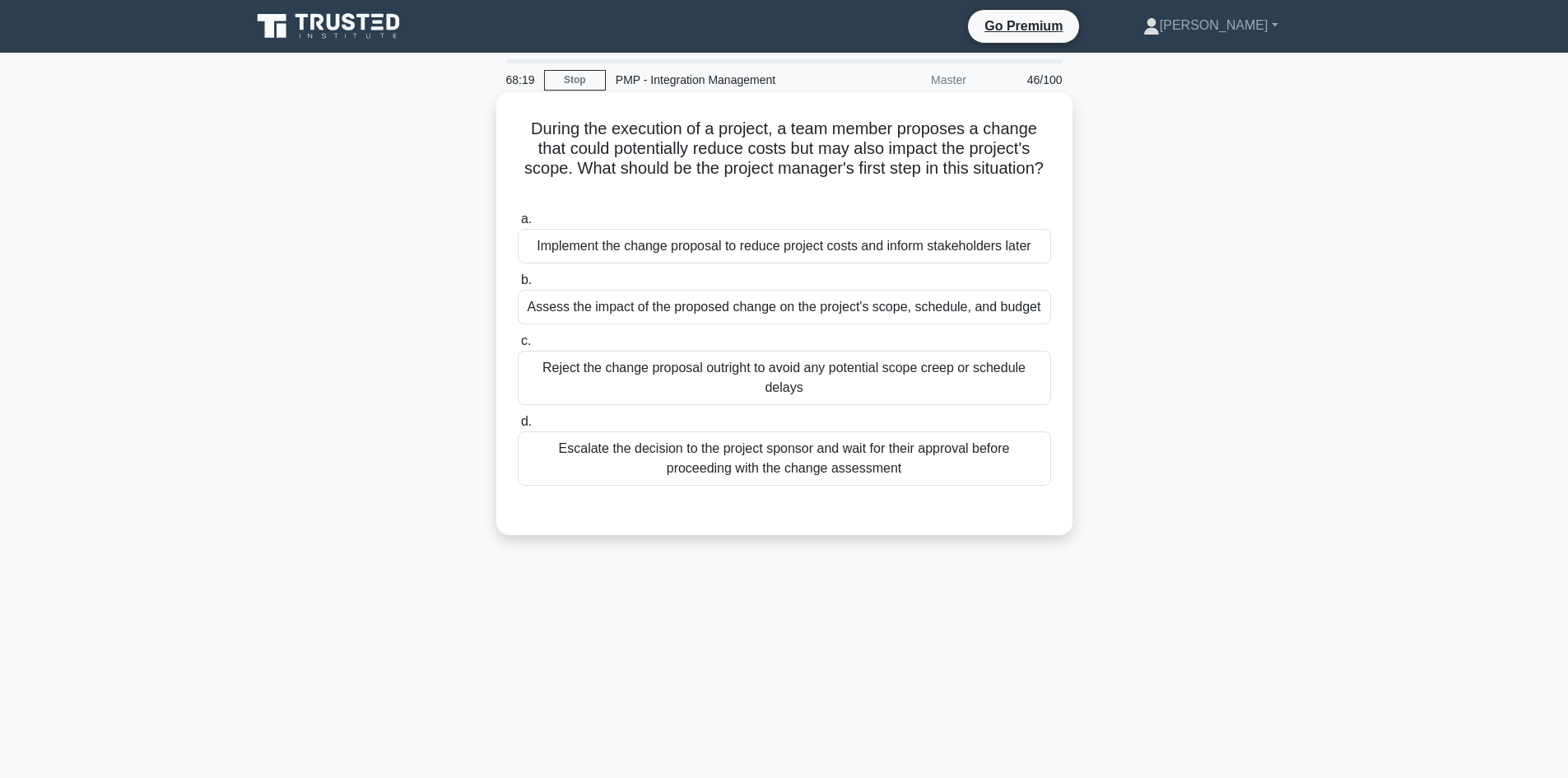
click at [934, 457] on div "Escalate the decision to the project sponsor and wait for their approval before…" at bounding box center [784, 458] width 533 height 54
click at [517, 428] on input "d. Escalate the decision to the project sponsor and wait for their approval bef…" at bounding box center [517, 422] width 0 height 10
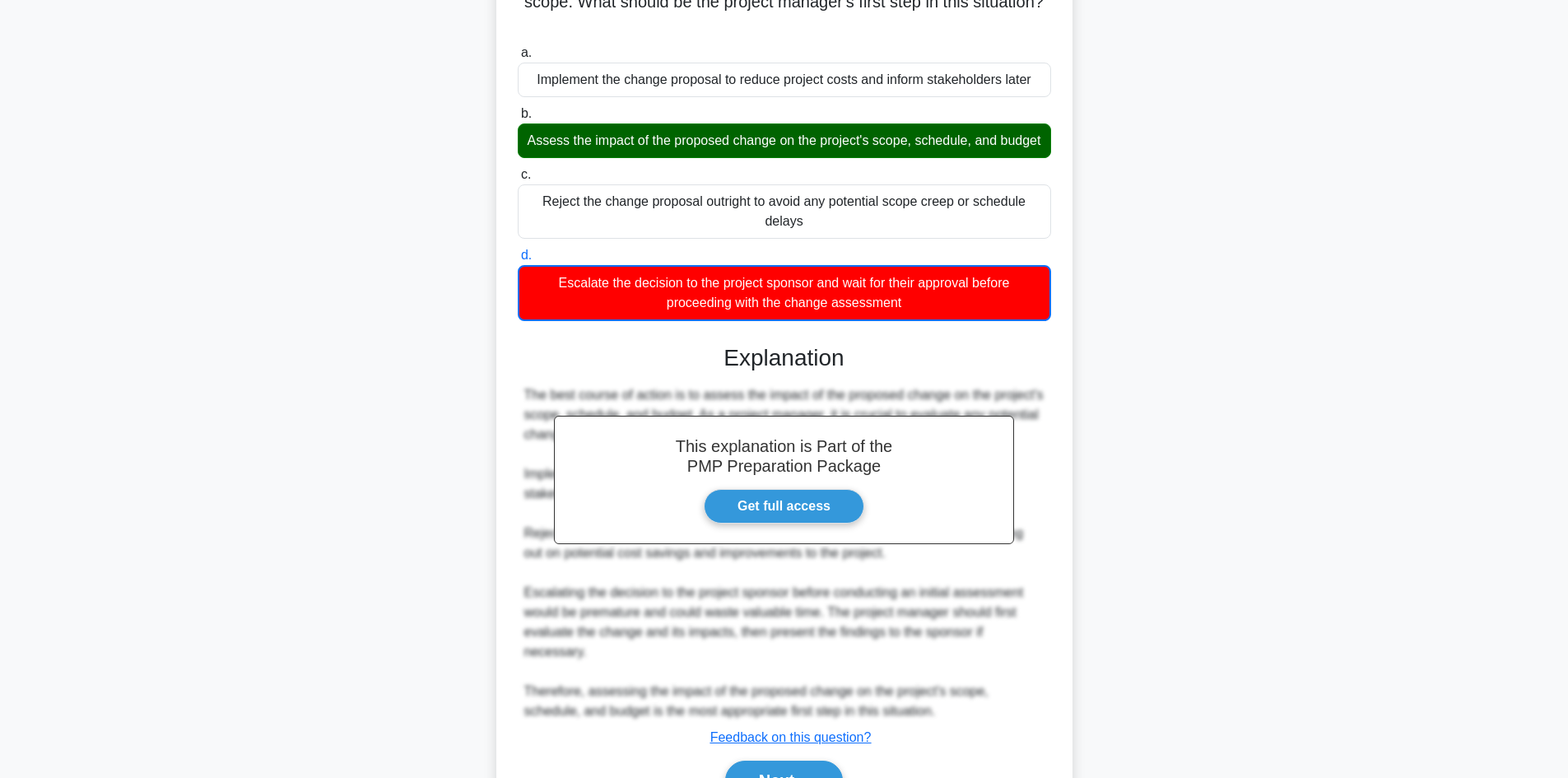
scroll to position [279, 0]
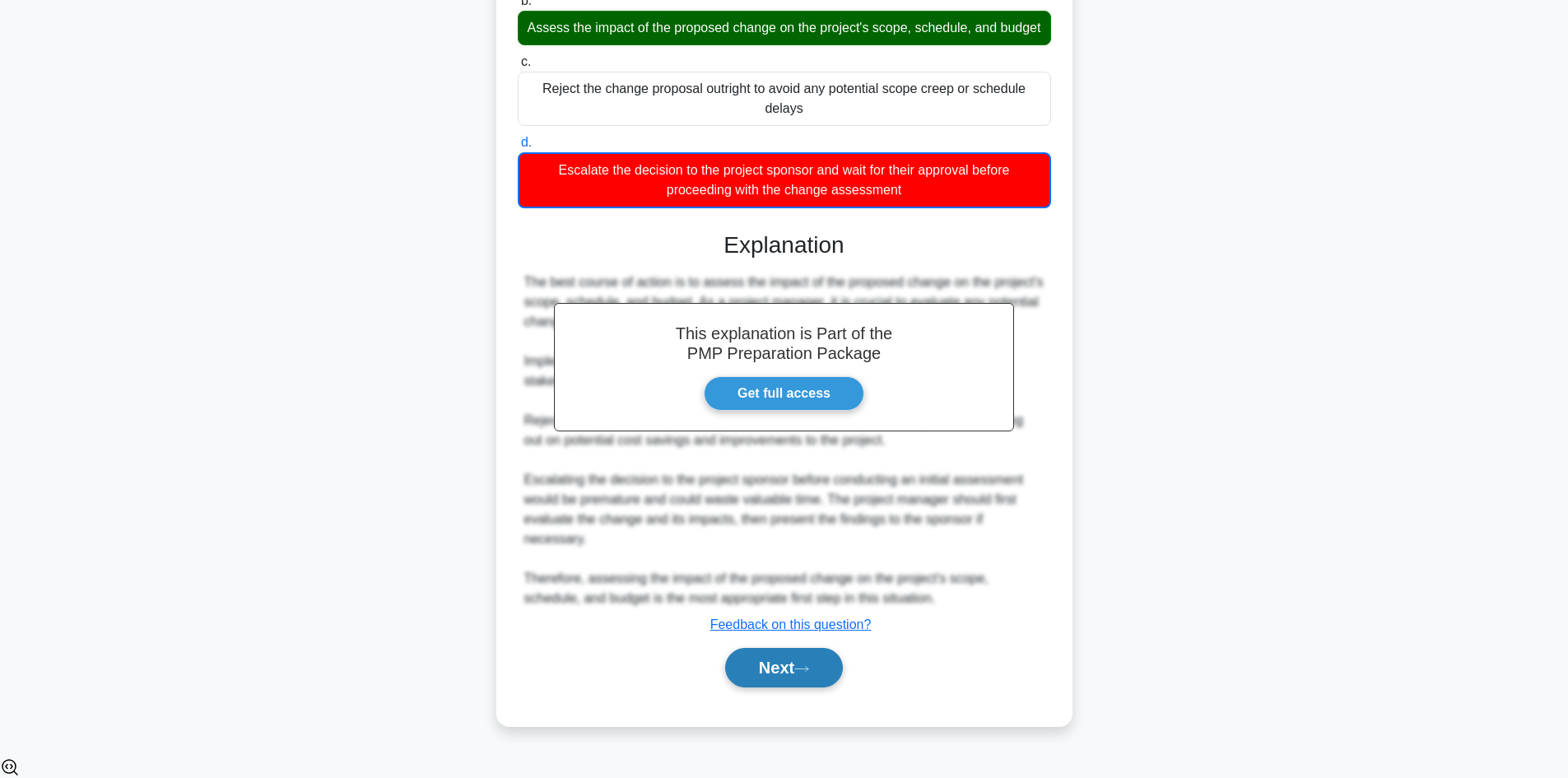
click at [829, 677] on button "Next" at bounding box center [784, 668] width 117 height 40
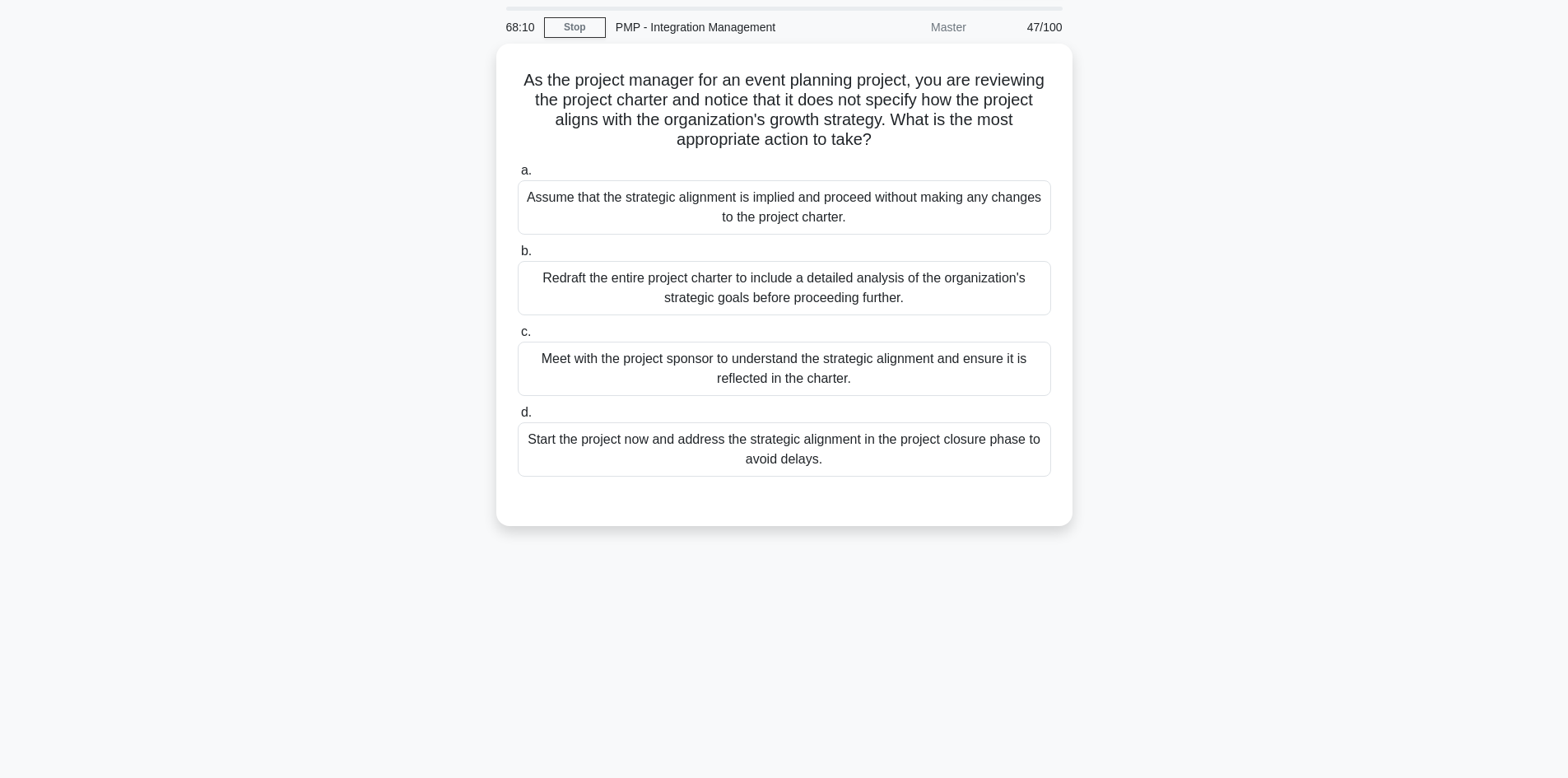
scroll to position [0, 0]
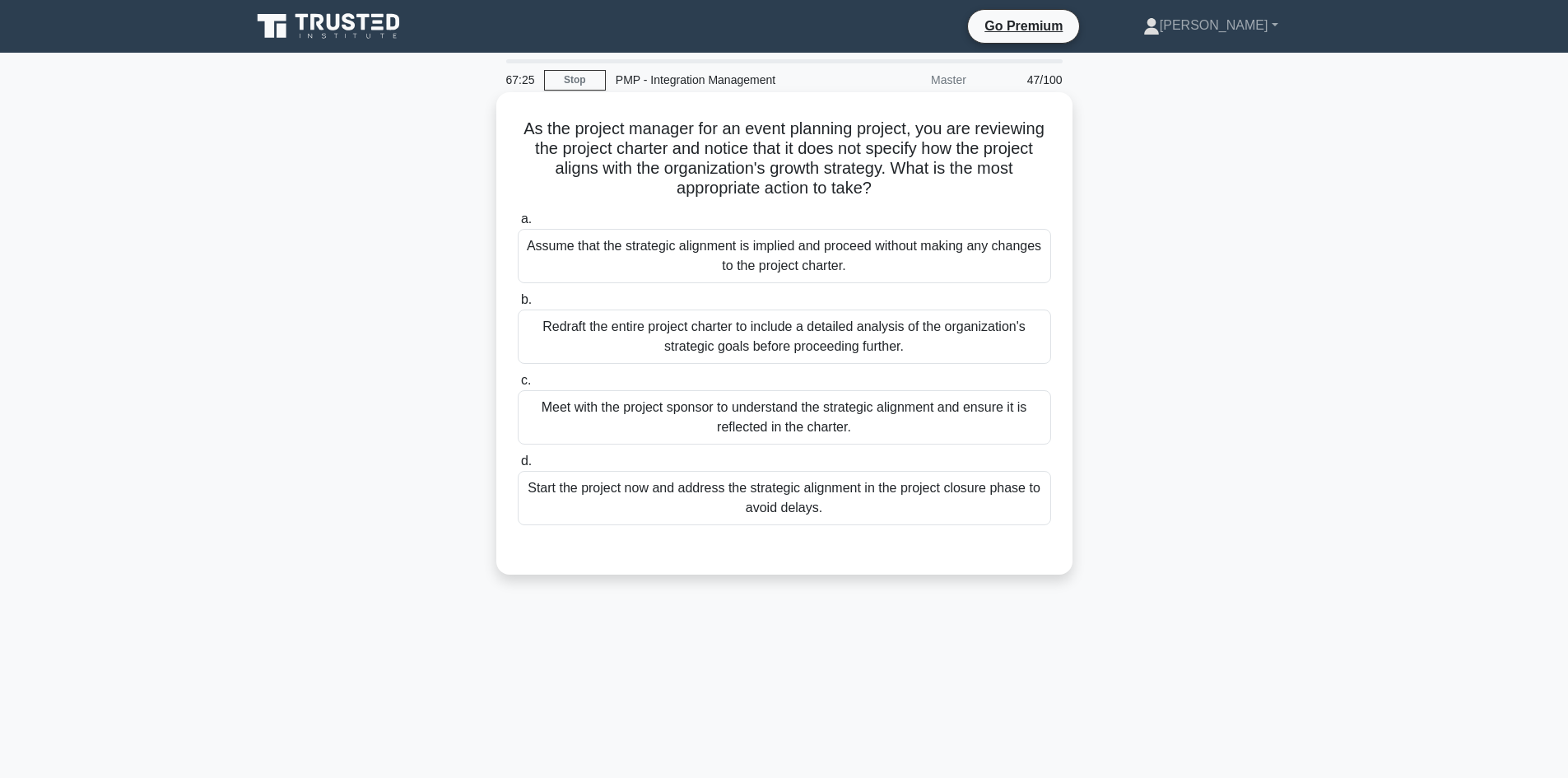
click at [870, 422] on div "Meet with the project sponsor to understand the strategic alignment and ensure …" at bounding box center [784, 418] width 533 height 54
click at [517, 386] on input "c. Meet with the project sponsor to understand the strategic alignment and ensu…" at bounding box center [517, 381] width 0 height 10
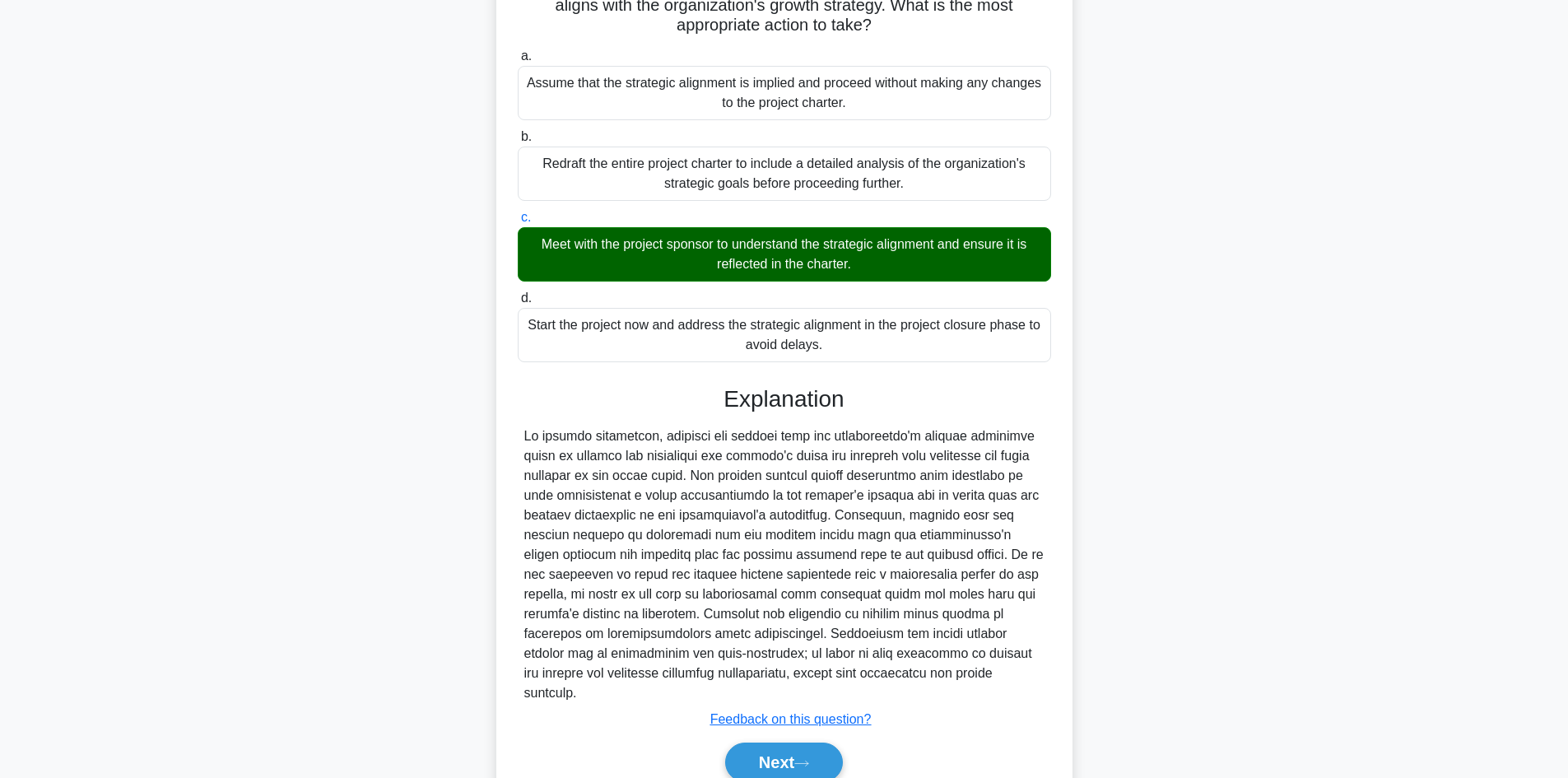
scroll to position [219, 0]
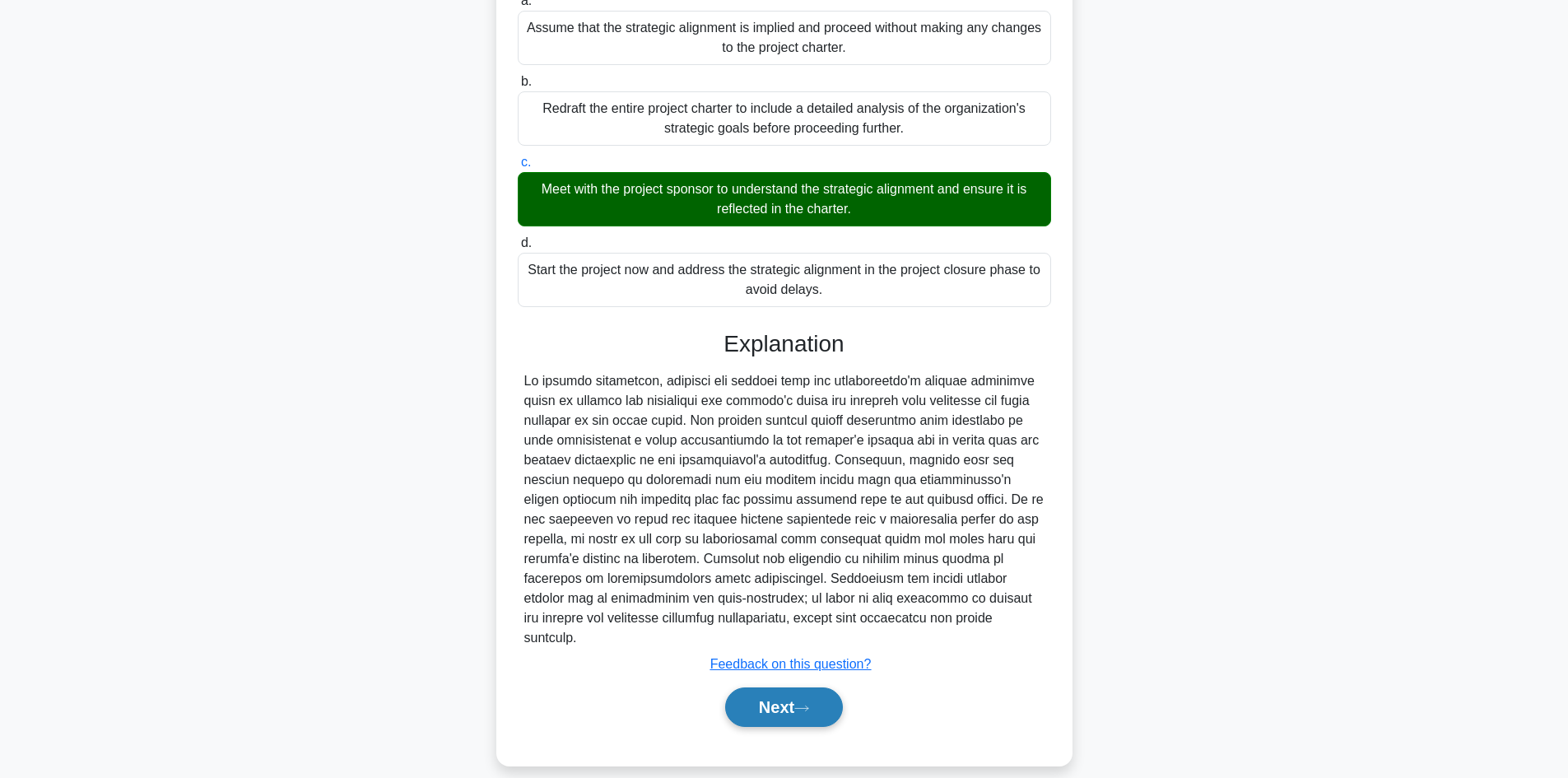
click at [796, 697] on button "Next" at bounding box center [784, 708] width 117 height 40
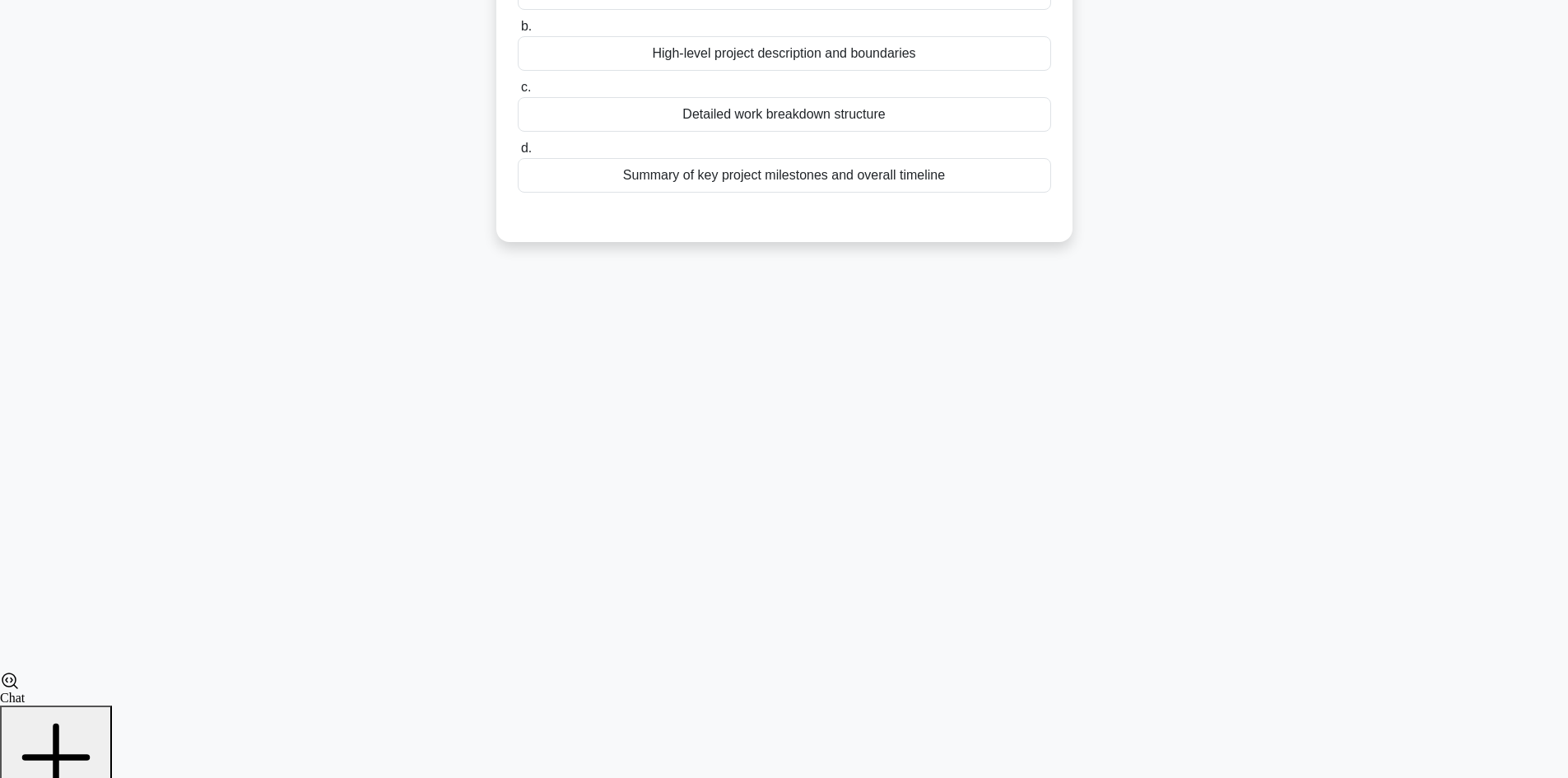
scroll to position [112, 0]
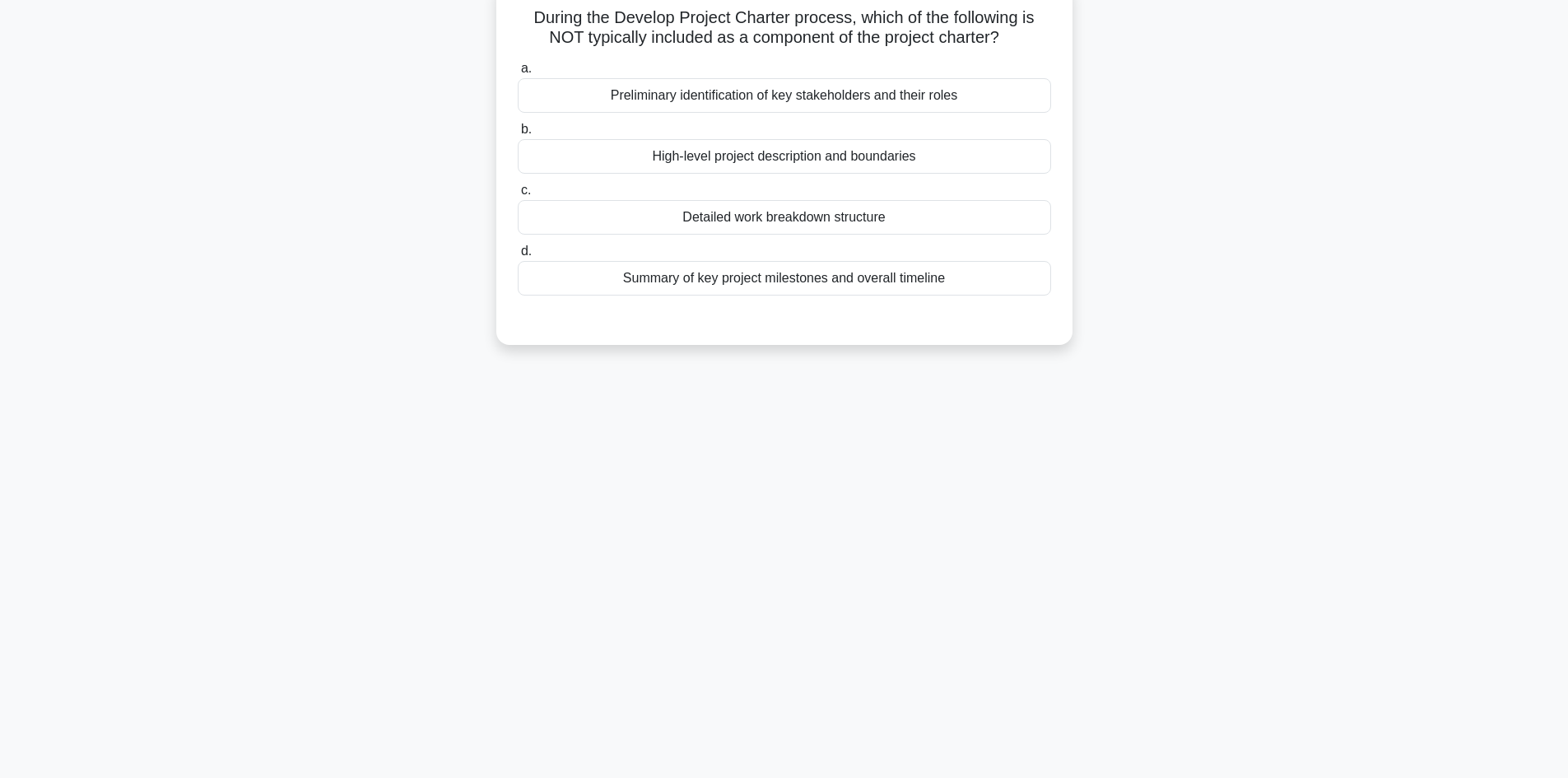
click at [837, 217] on div "Detailed work breakdown structure" at bounding box center [784, 218] width 533 height 35
click at [517, 196] on input "c. Detailed work breakdown structure" at bounding box center [517, 190] width 0 height 10
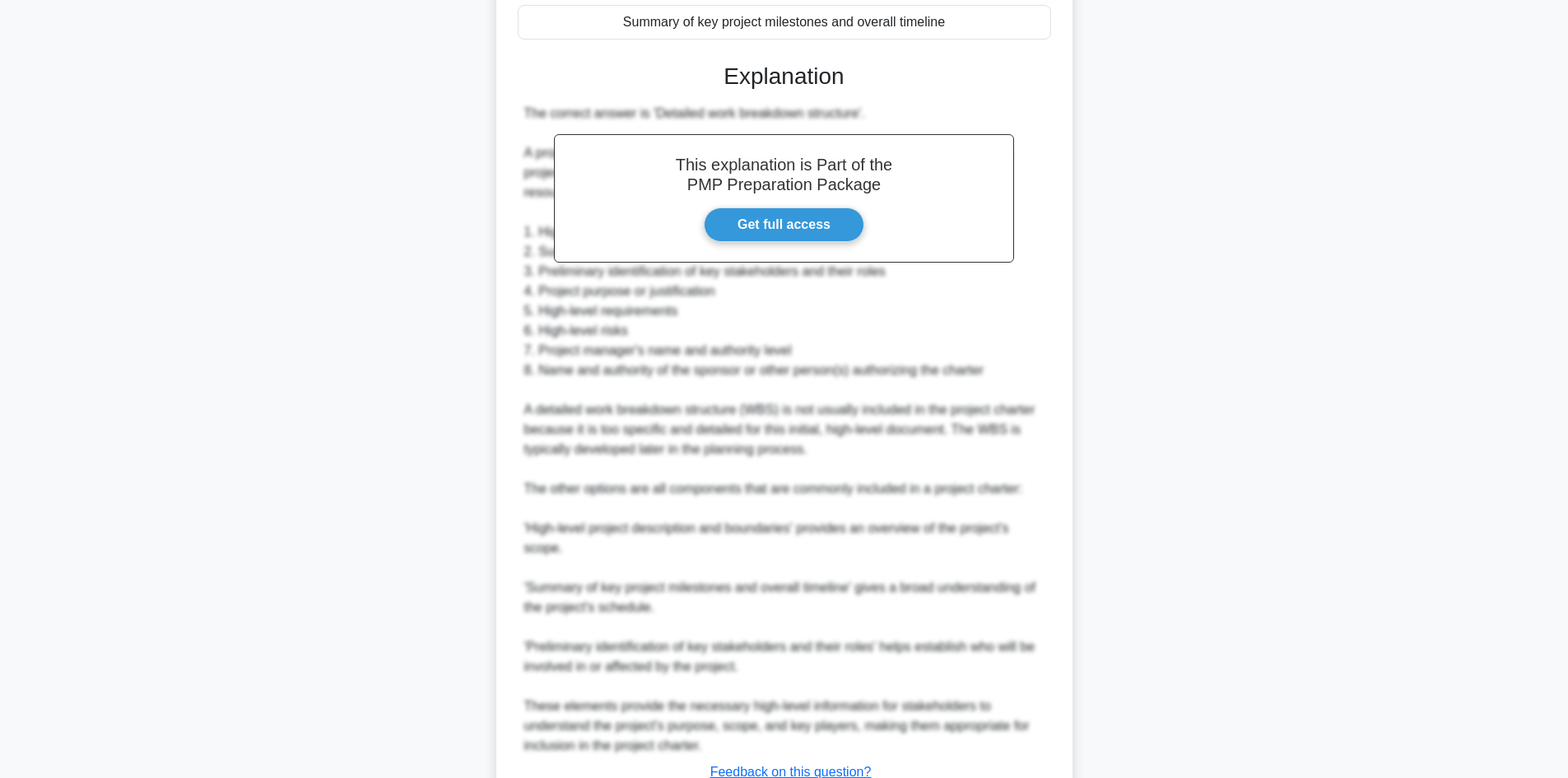
scroll to position [441, 0]
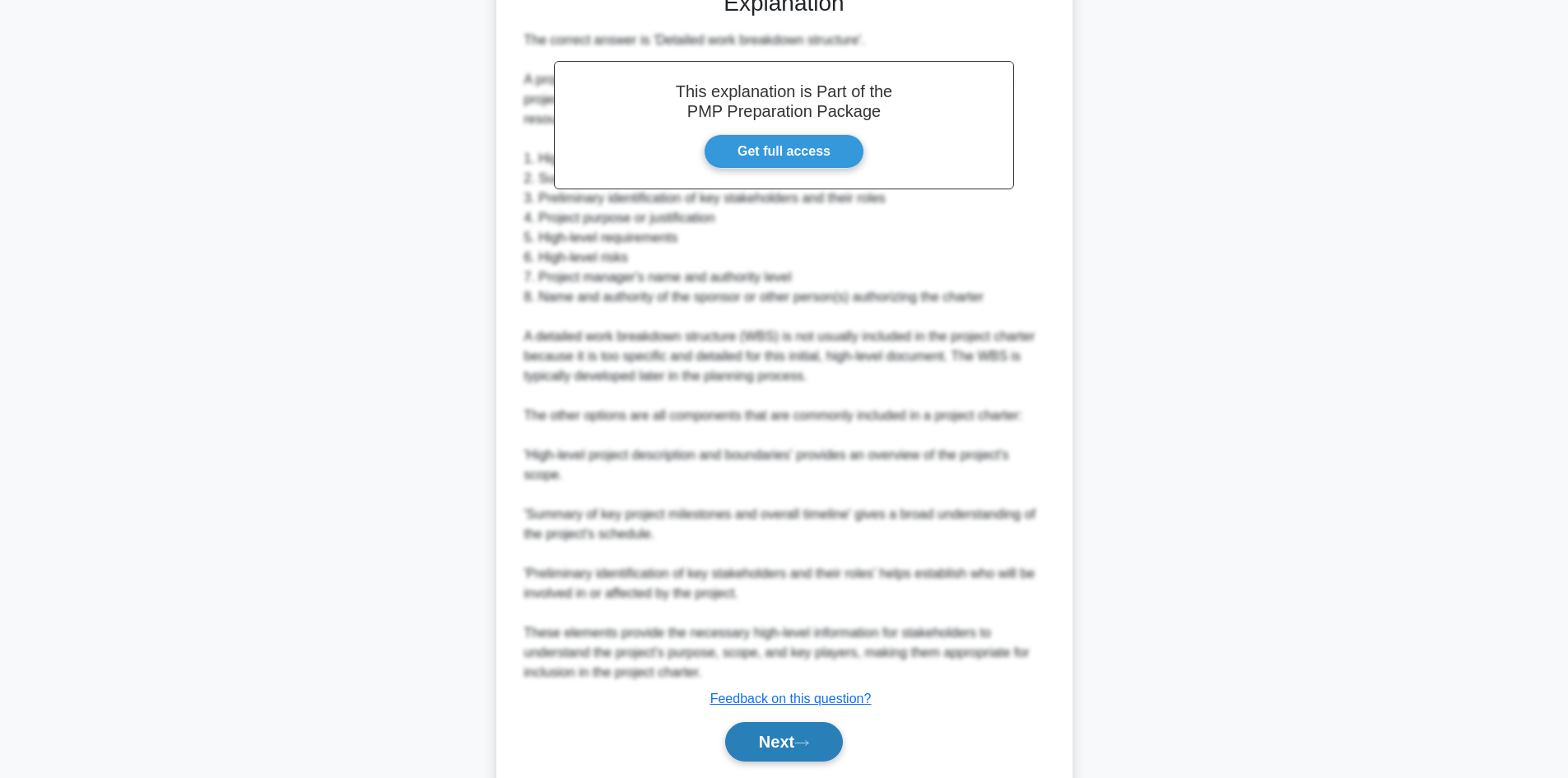
click at [804, 726] on button "Next" at bounding box center [784, 743] width 117 height 40
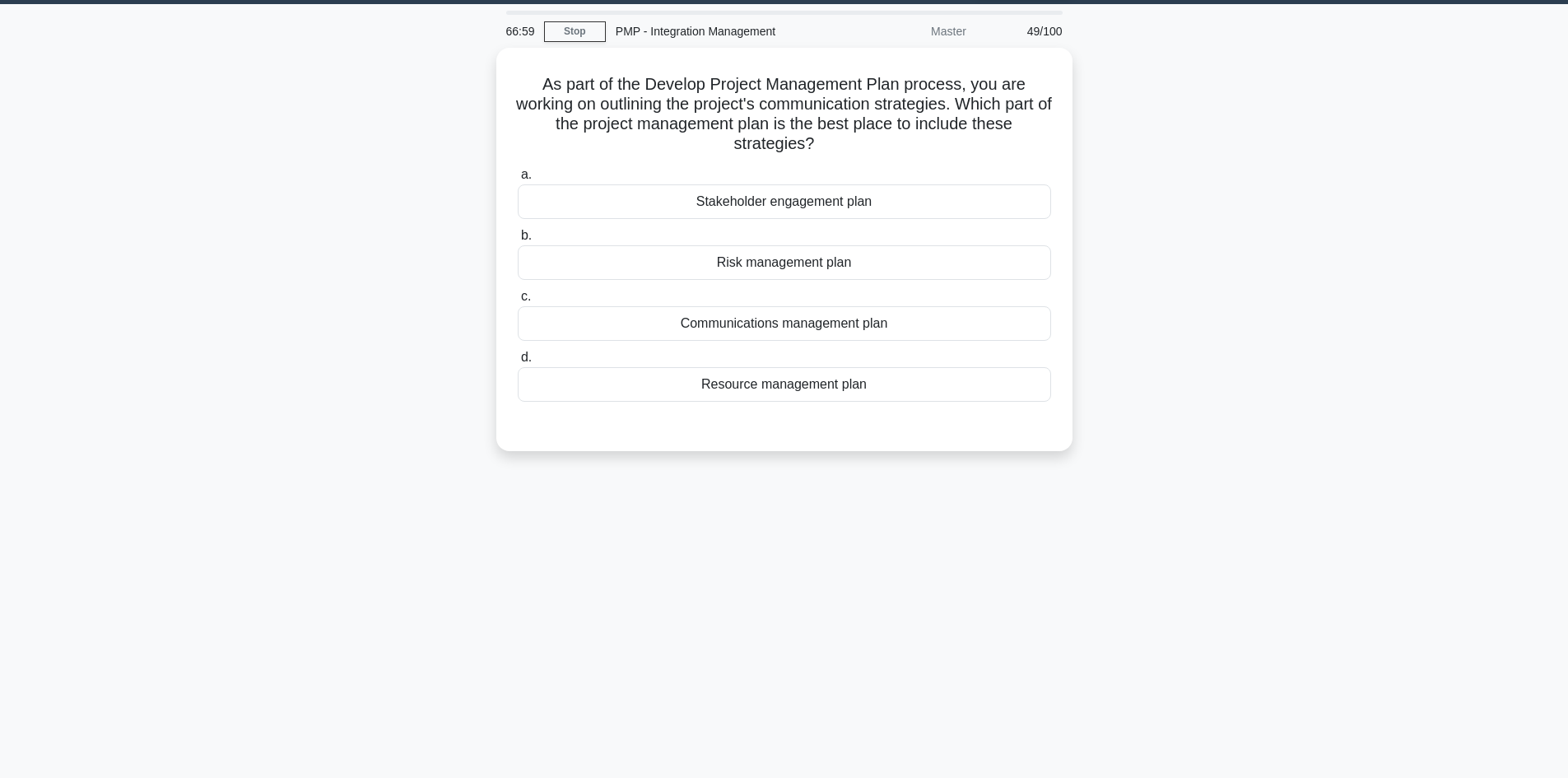
scroll to position [0, 0]
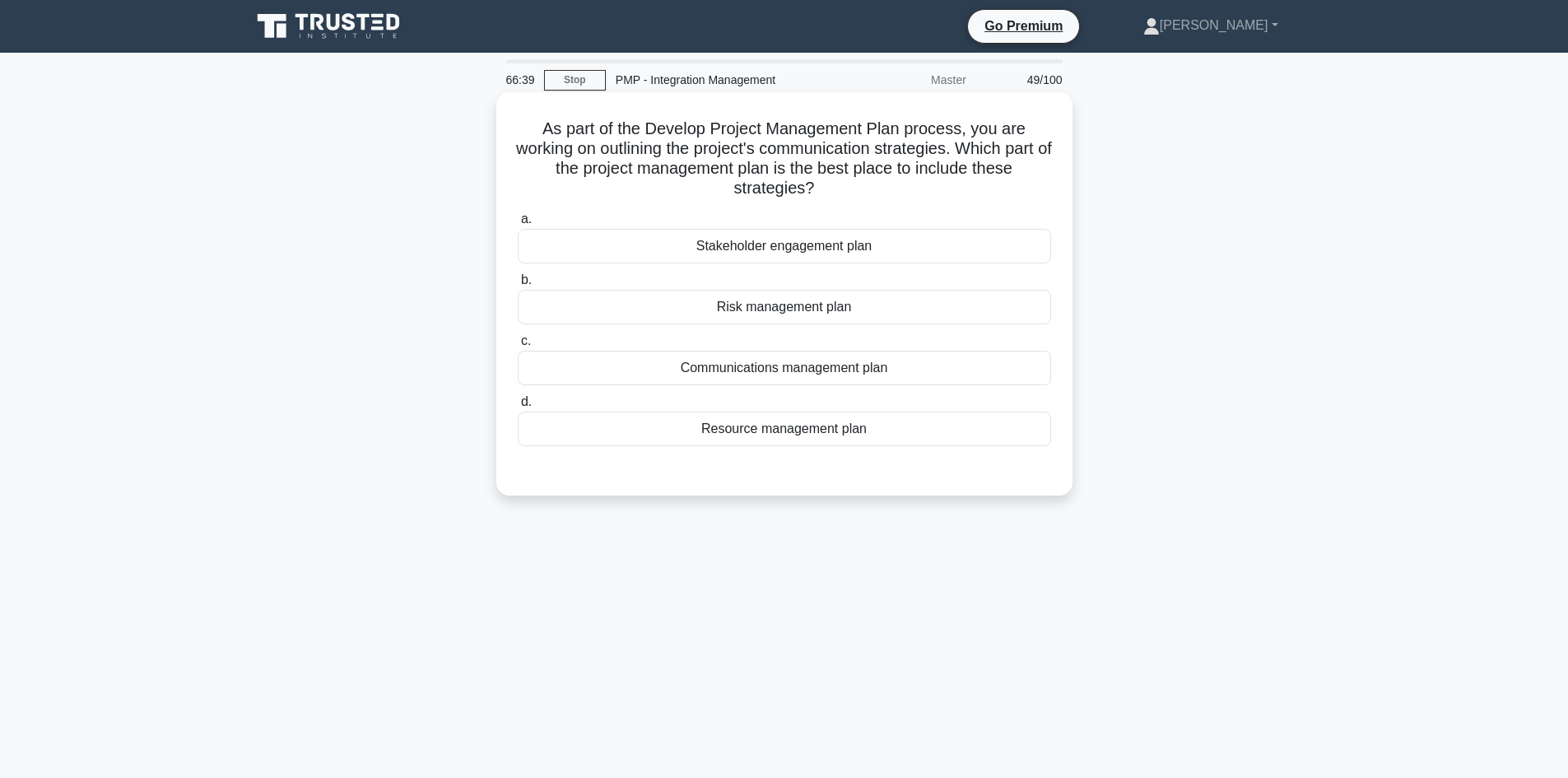
click at [868, 378] on div "Communications management plan" at bounding box center [784, 368] width 533 height 35
click at [517, 347] on input "c. Communications management plan" at bounding box center [517, 341] width 0 height 10
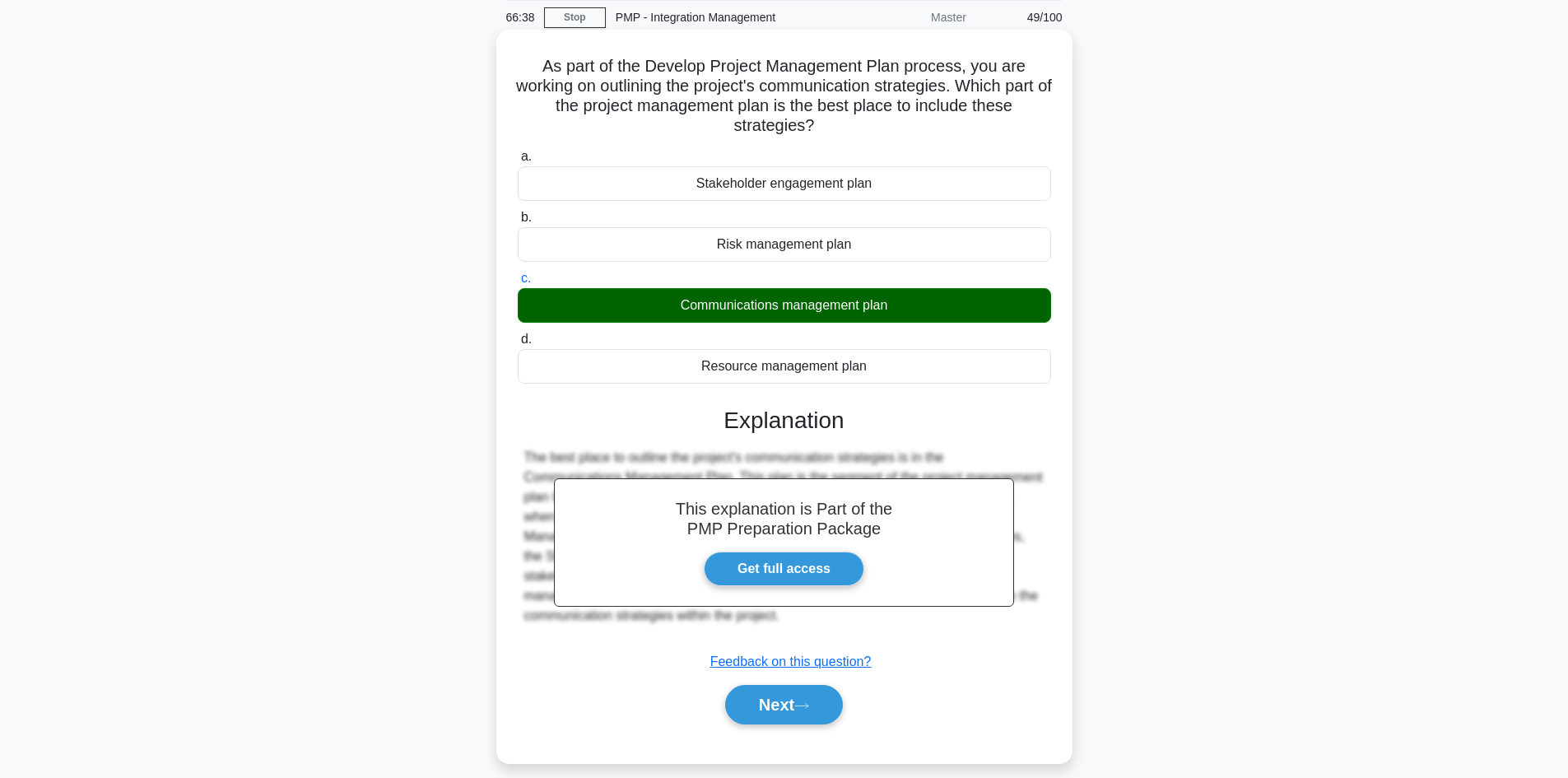
scroll to position [112, 0]
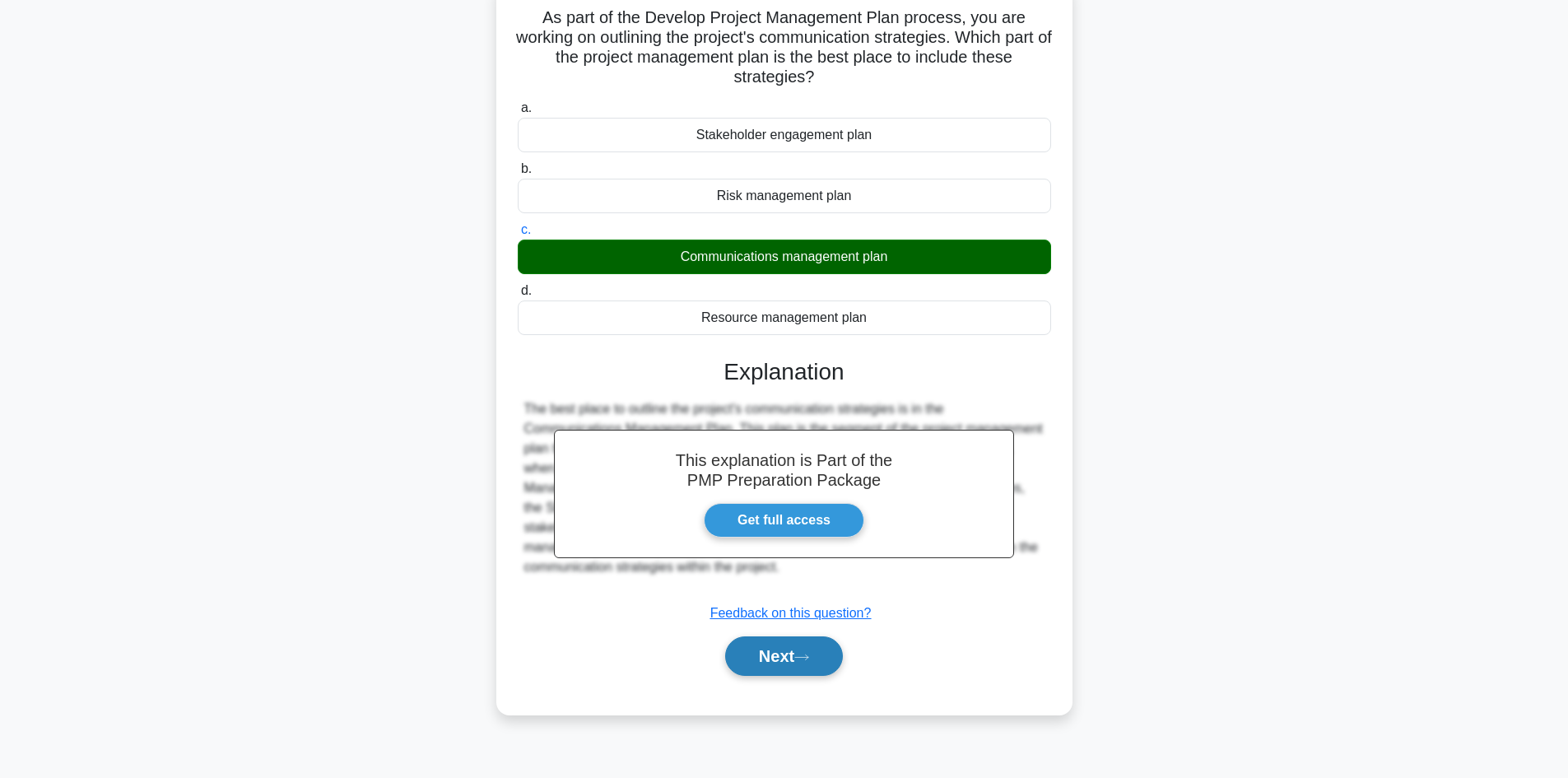
click at [783, 654] on button "Next" at bounding box center [784, 657] width 117 height 40
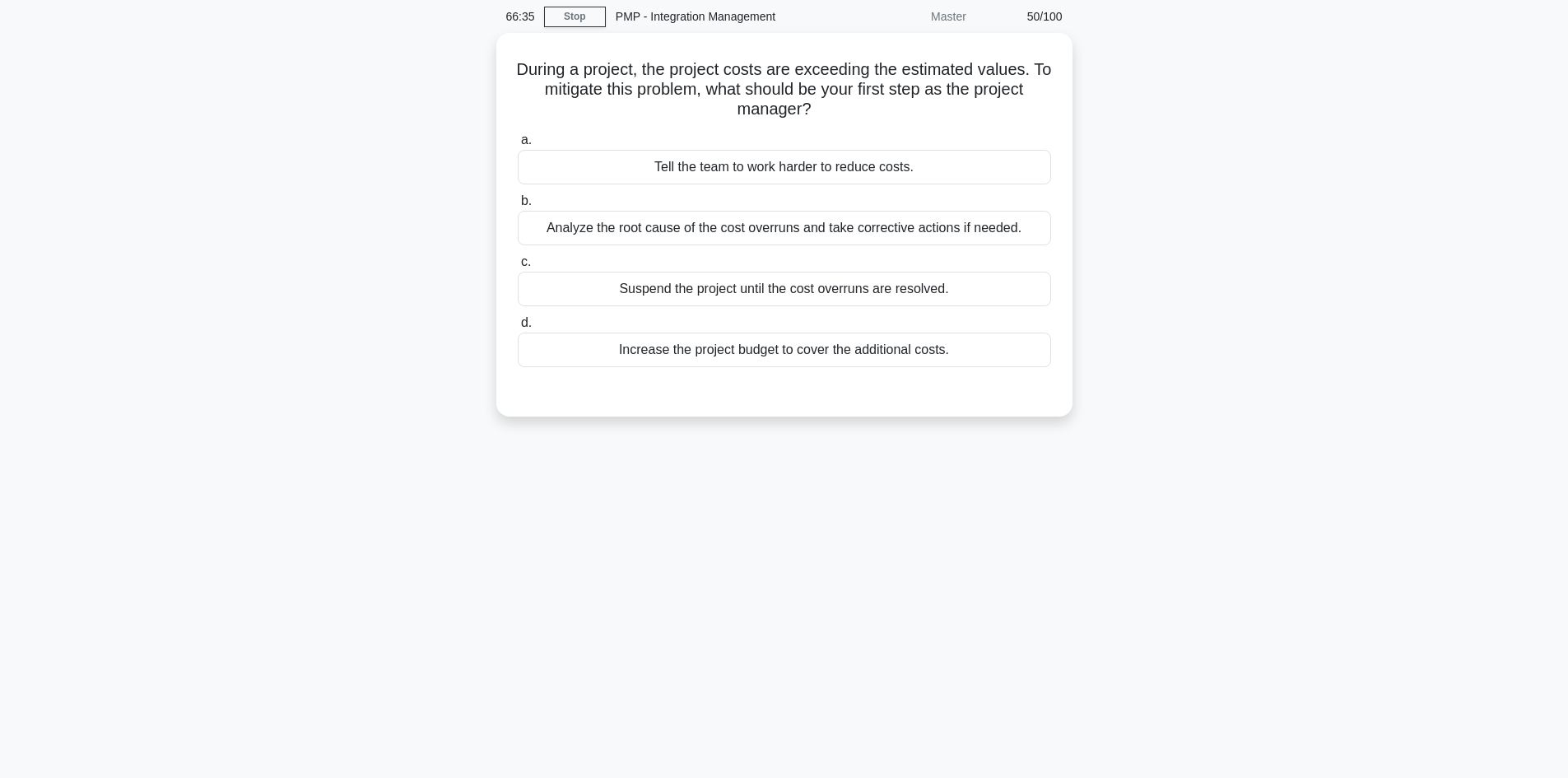
scroll to position [0, 0]
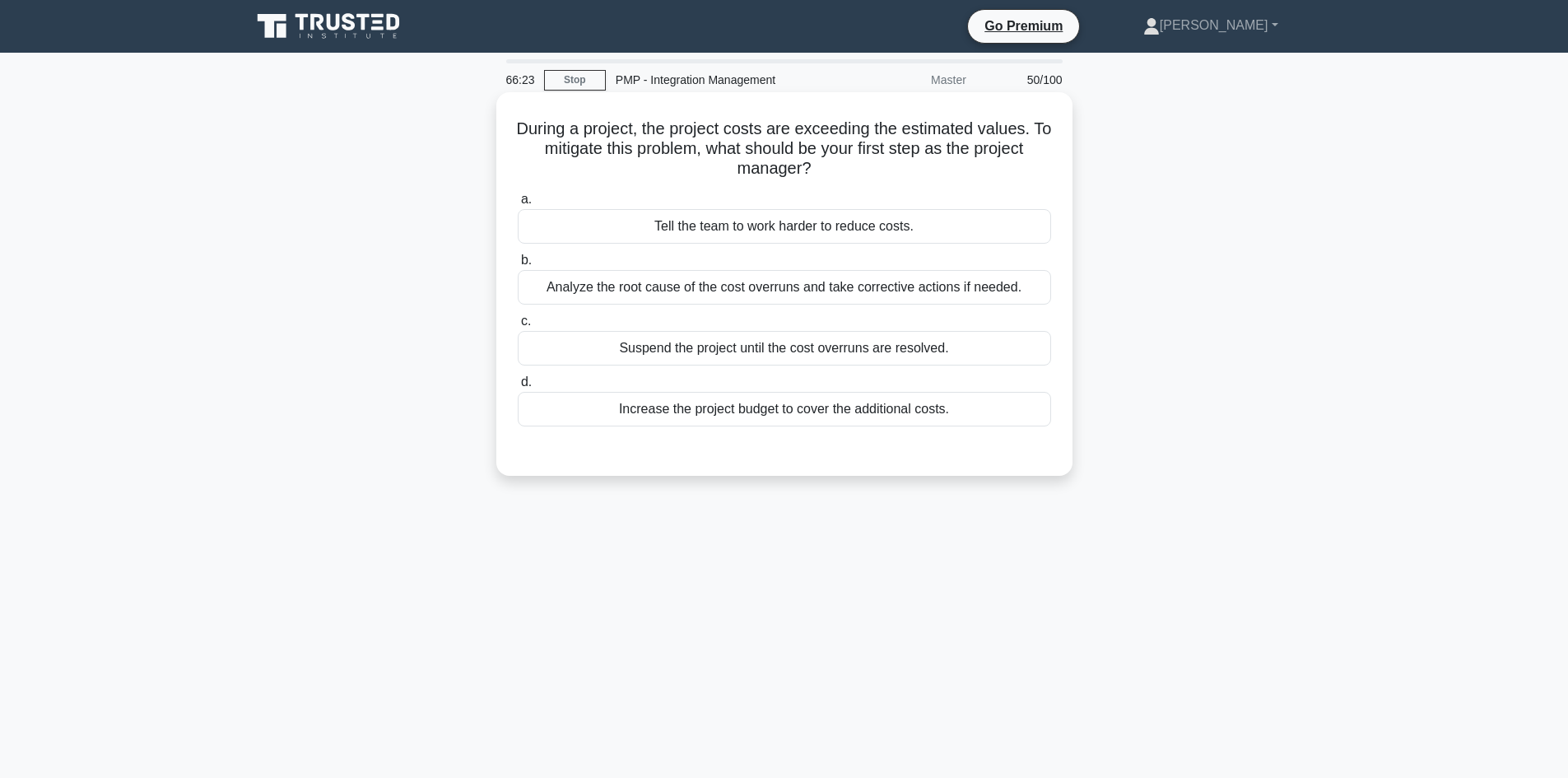
click at [990, 296] on div "Analyze the root cause of the cost overruns and take corrective actions if need…" at bounding box center [784, 288] width 533 height 35
click at [517, 266] on input "b. Analyze the root cause of the cost overruns and take corrective actions if n…" at bounding box center [517, 260] width 0 height 10
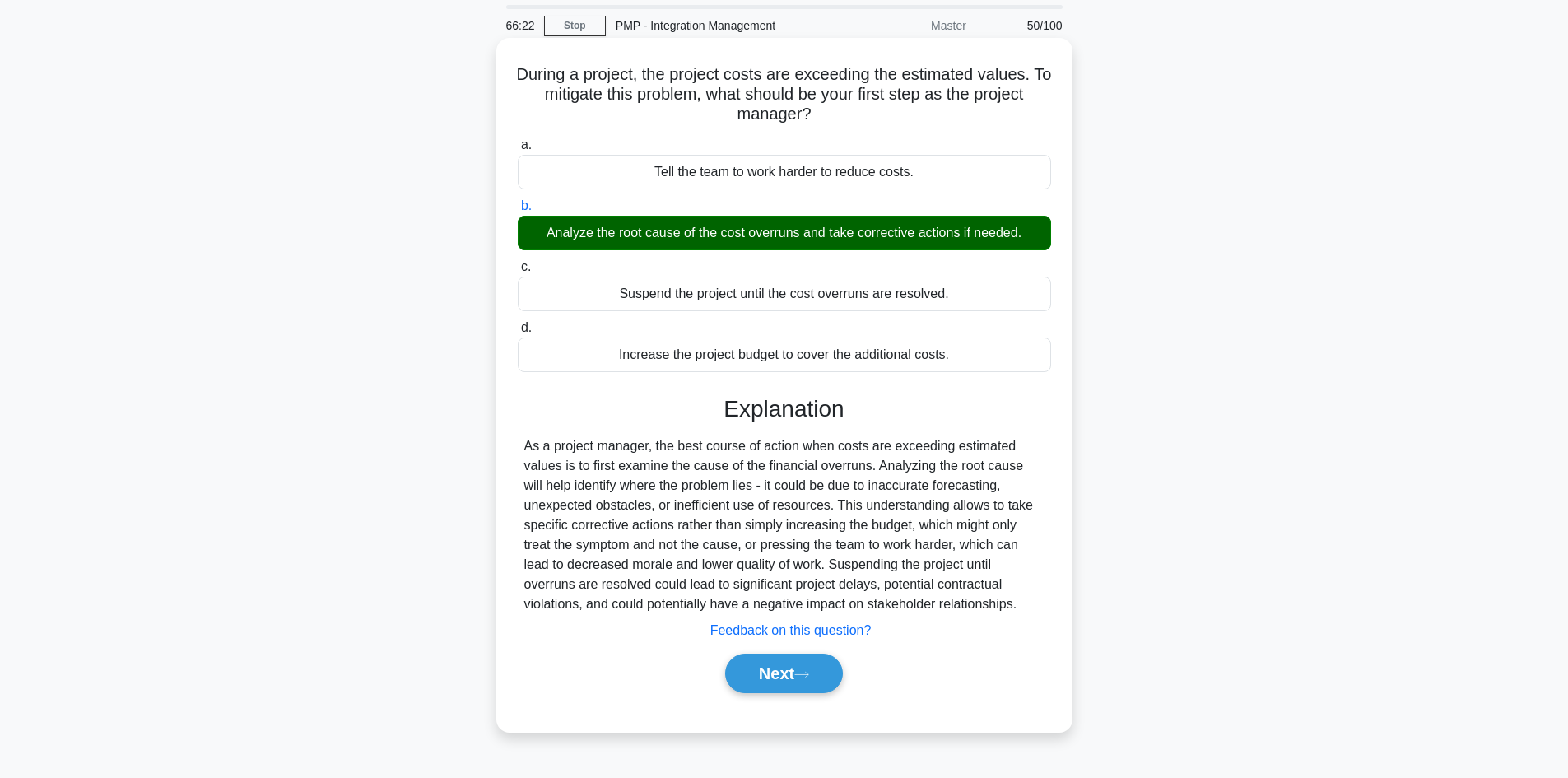
scroll to position [112, 0]
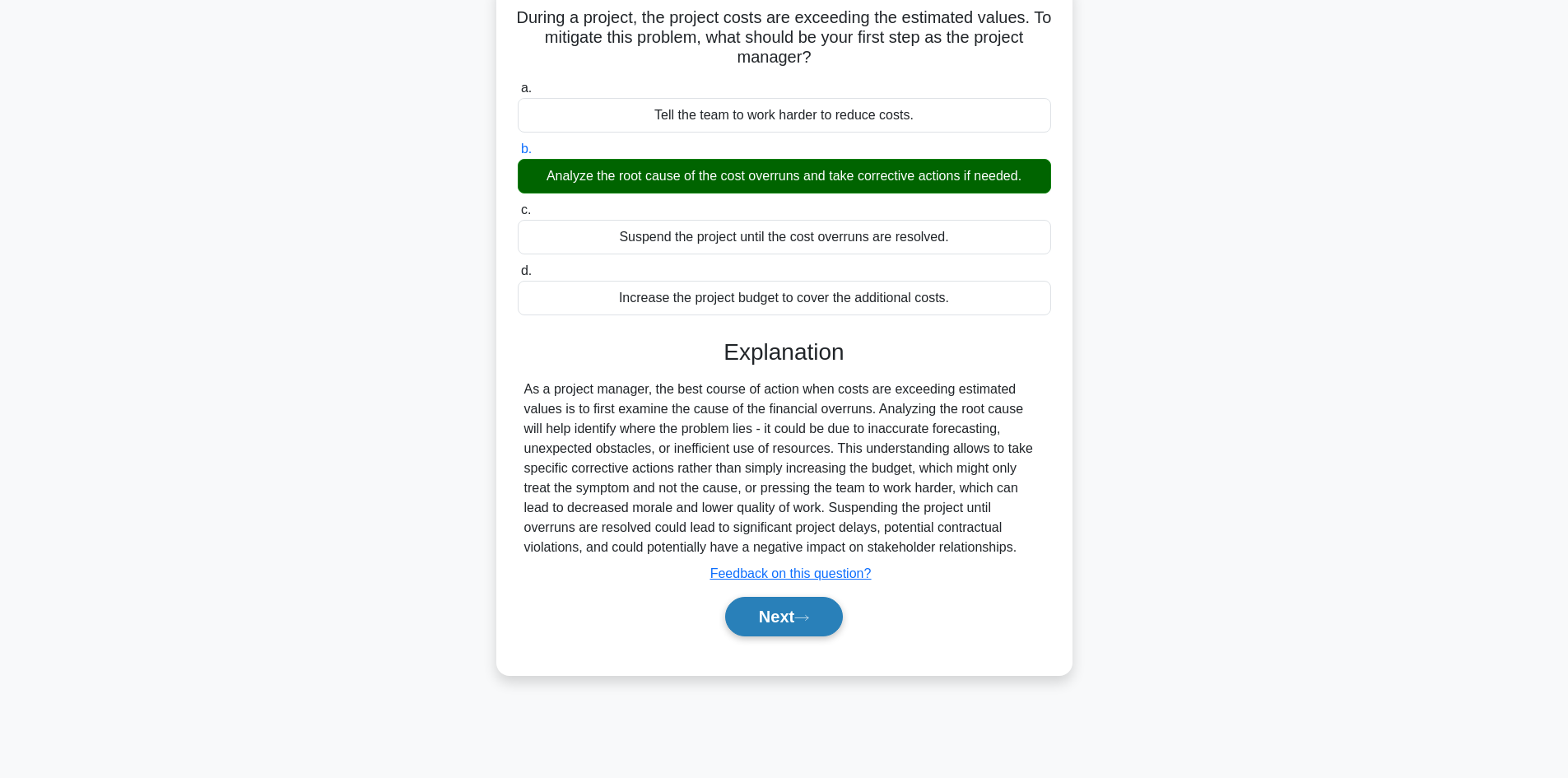
click at [821, 612] on button "Next" at bounding box center [784, 617] width 117 height 40
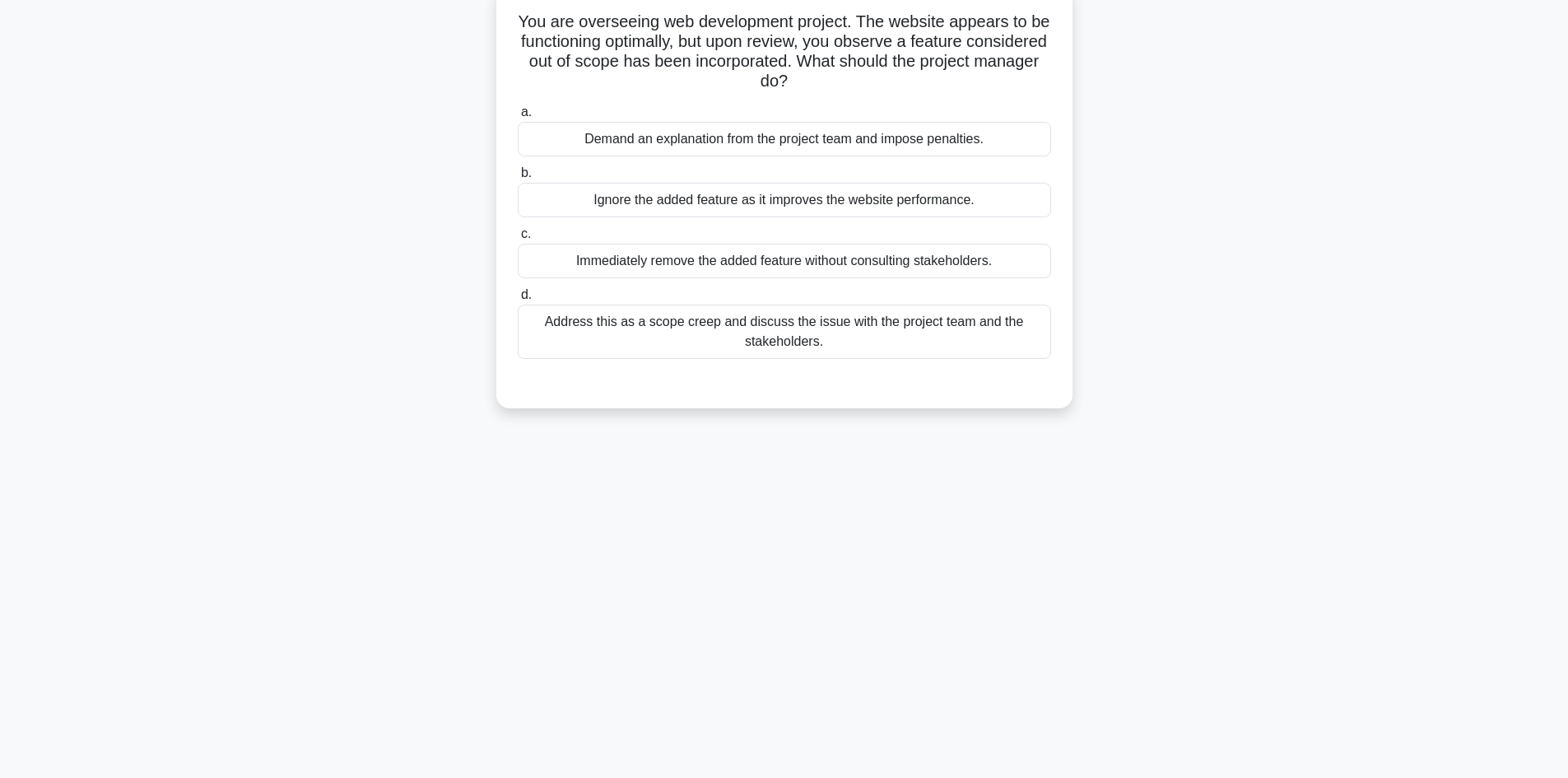
scroll to position [0, 0]
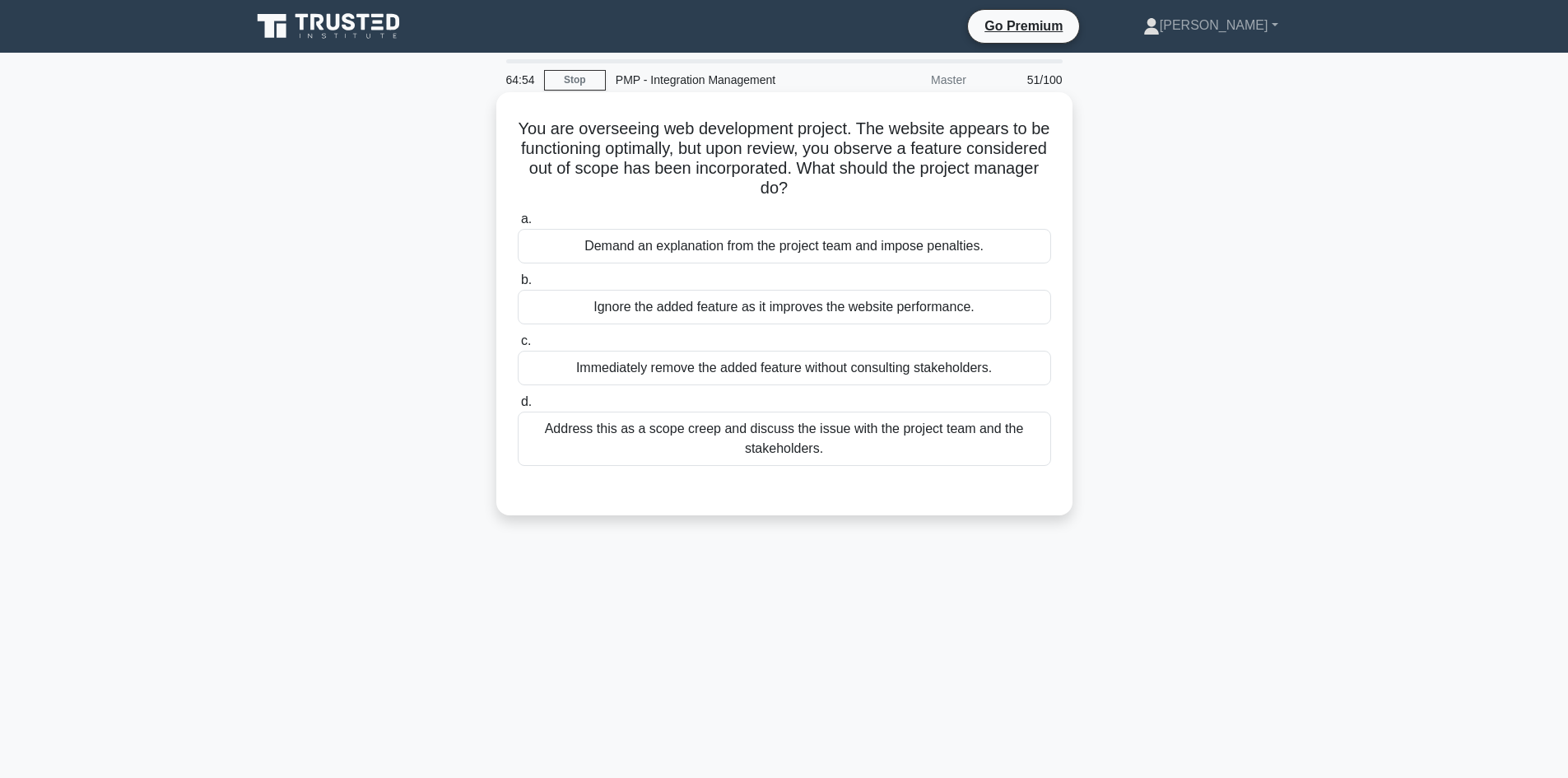
click at [894, 432] on div "Address this as a scope creep and discuss the issue with the project team and t…" at bounding box center [784, 438] width 533 height 54
click at [517, 408] on input "d. Address this as a scope creep and discuss the issue with the project team an…" at bounding box center [517, 402] width 0 height 10
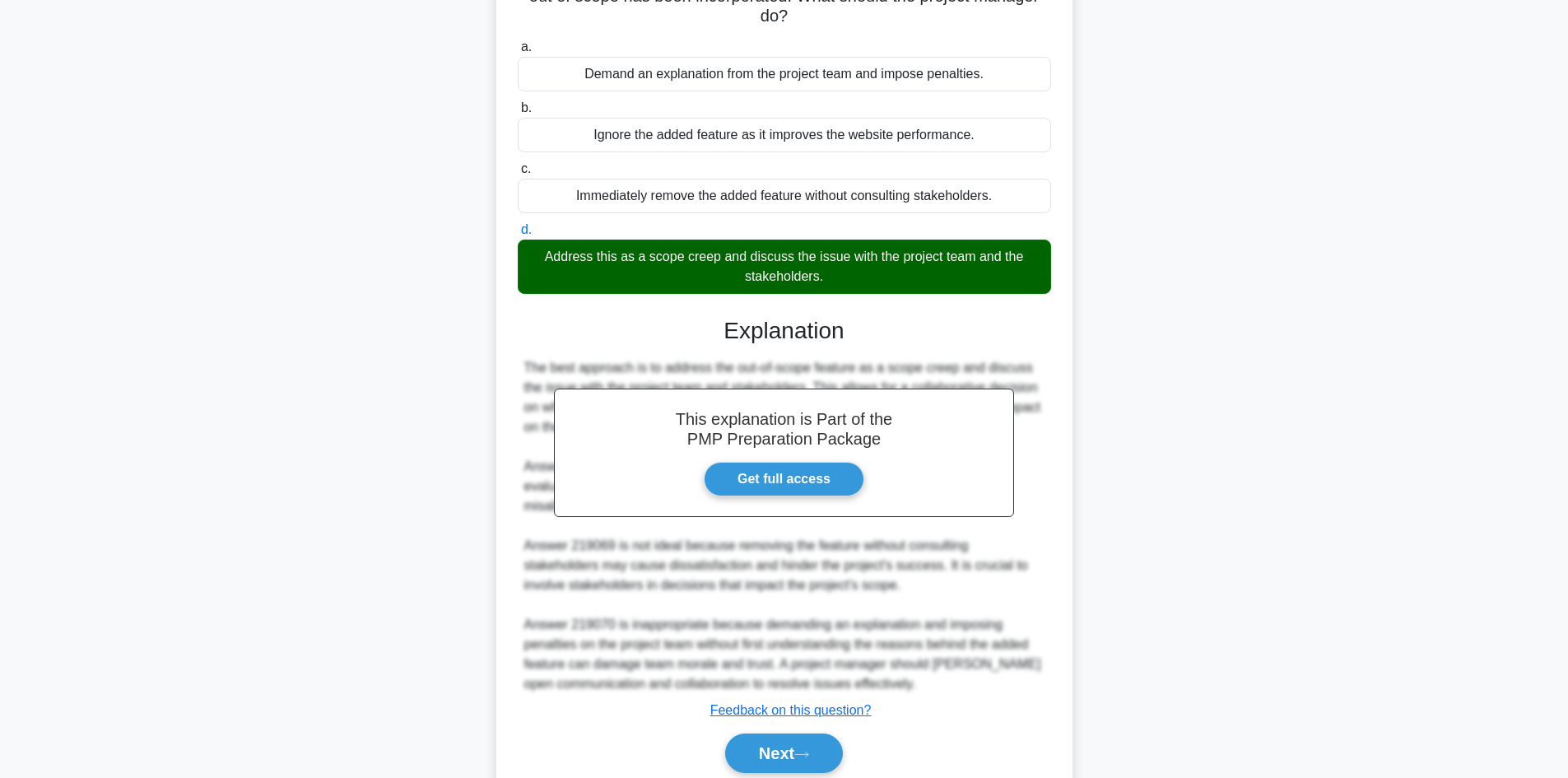
scroll to position [238, 0]
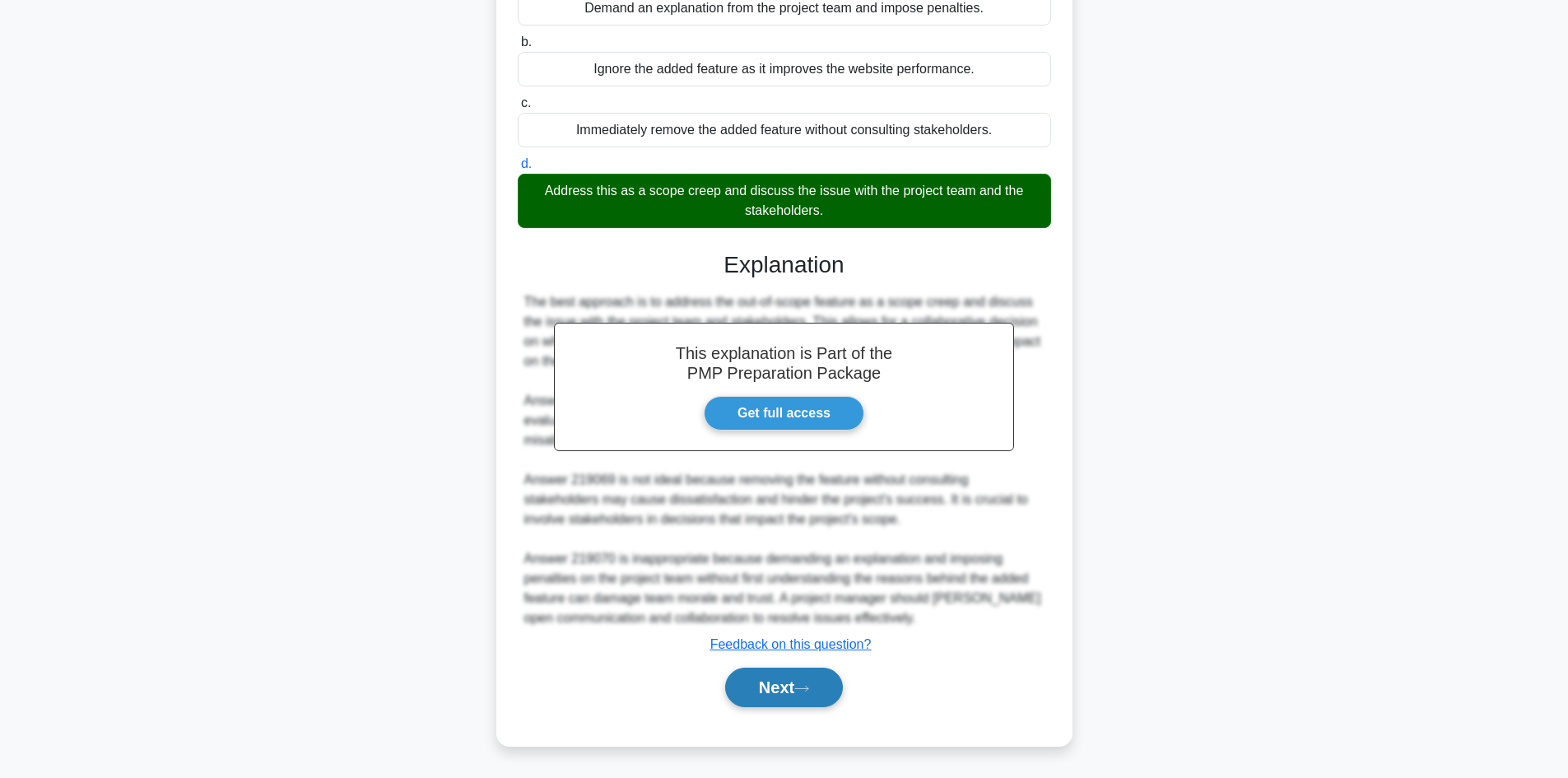
click at [802, 698] on button "Next" at bounding box center [784, 688] width 117 height 40
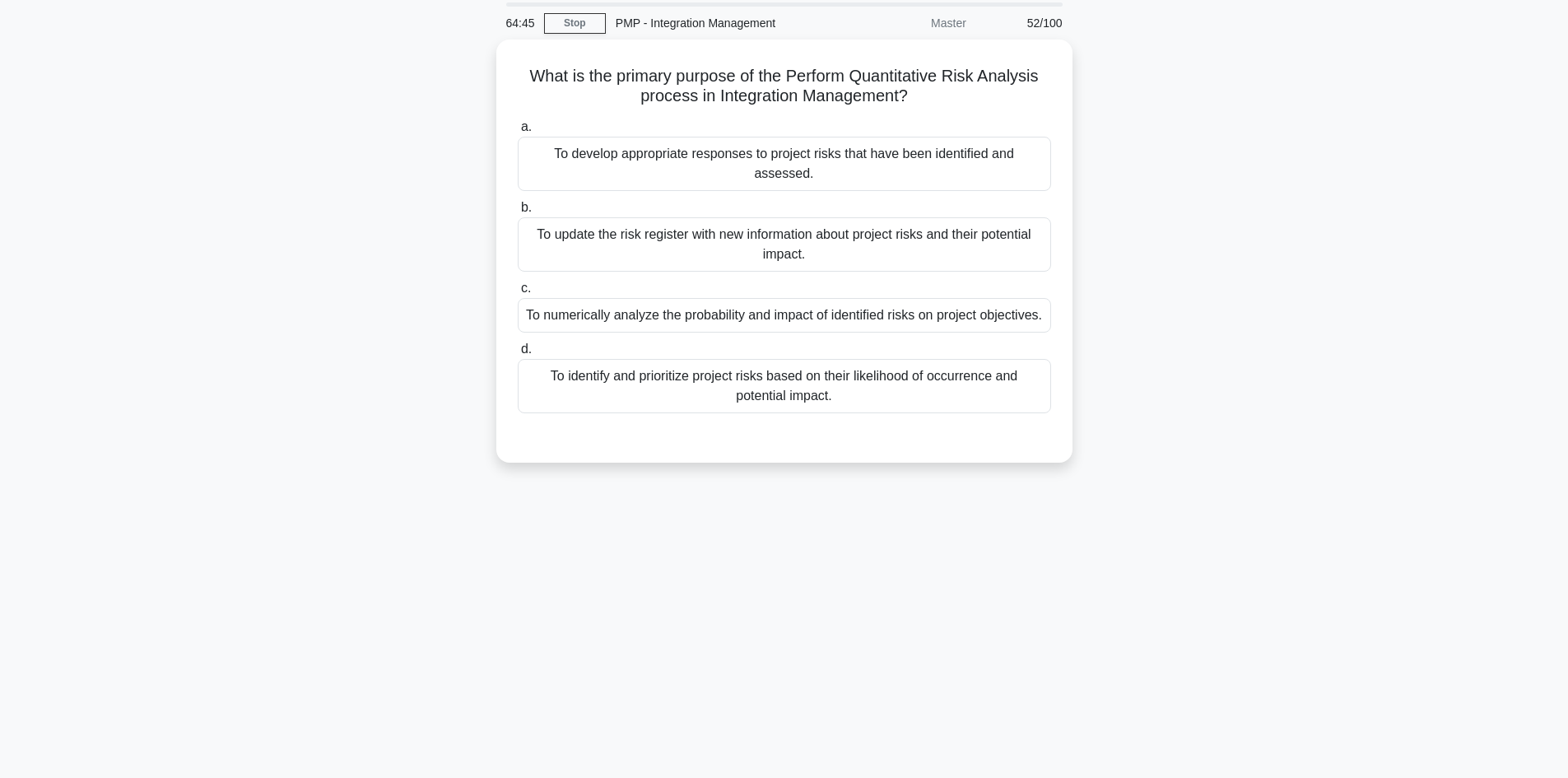
scroll to position [0, 0]
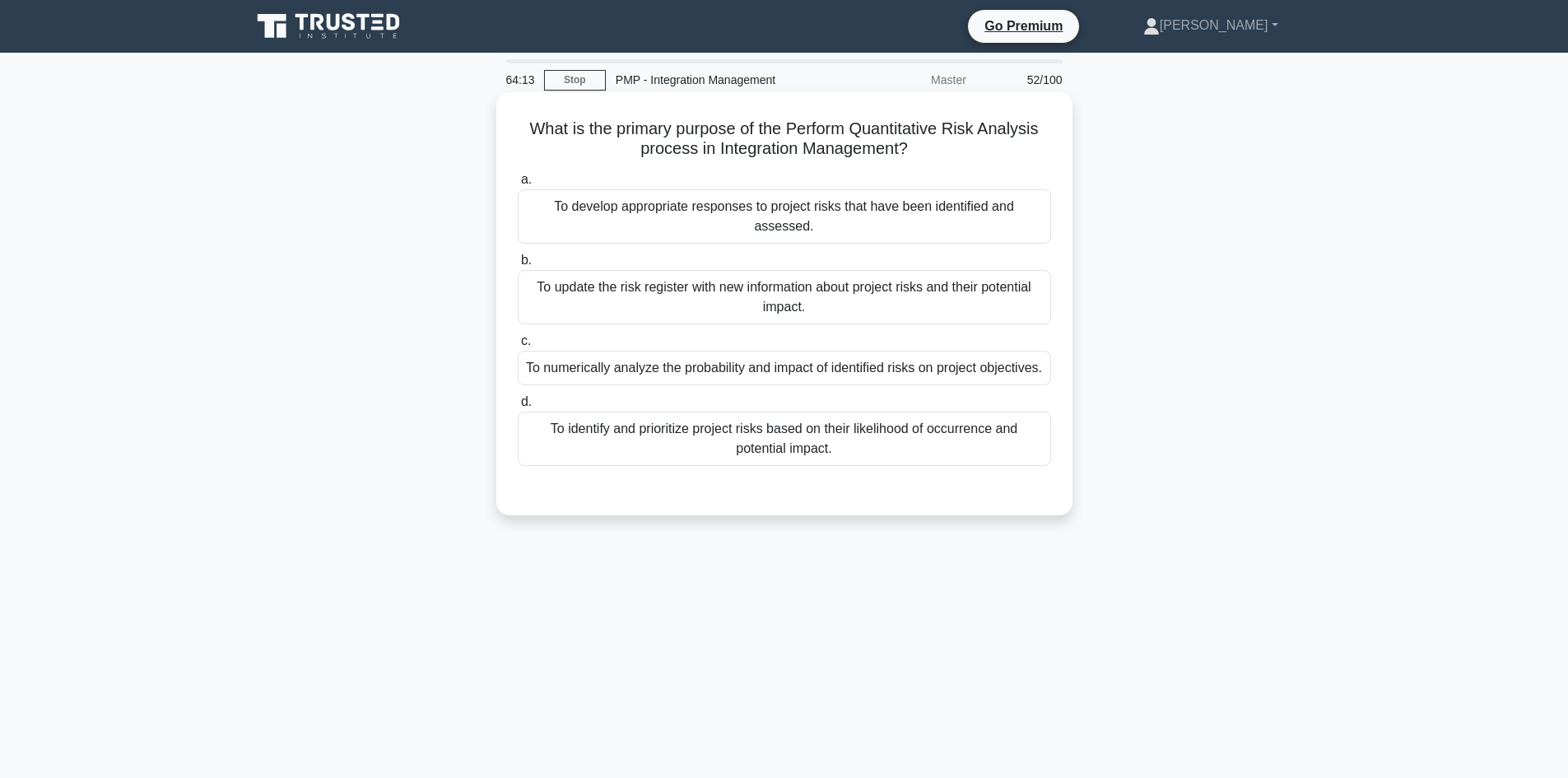
click at [906, 411] on div "To identify and prioritize project risks based on their likelihood of occurrenc…" at bounding box center [784, 438] width 533 height 54
click at [517, 400] on input "d. To identify and prioritize project risks based on their likelihood of occurr…" at bounding box center [517, 402] width 0 height 10
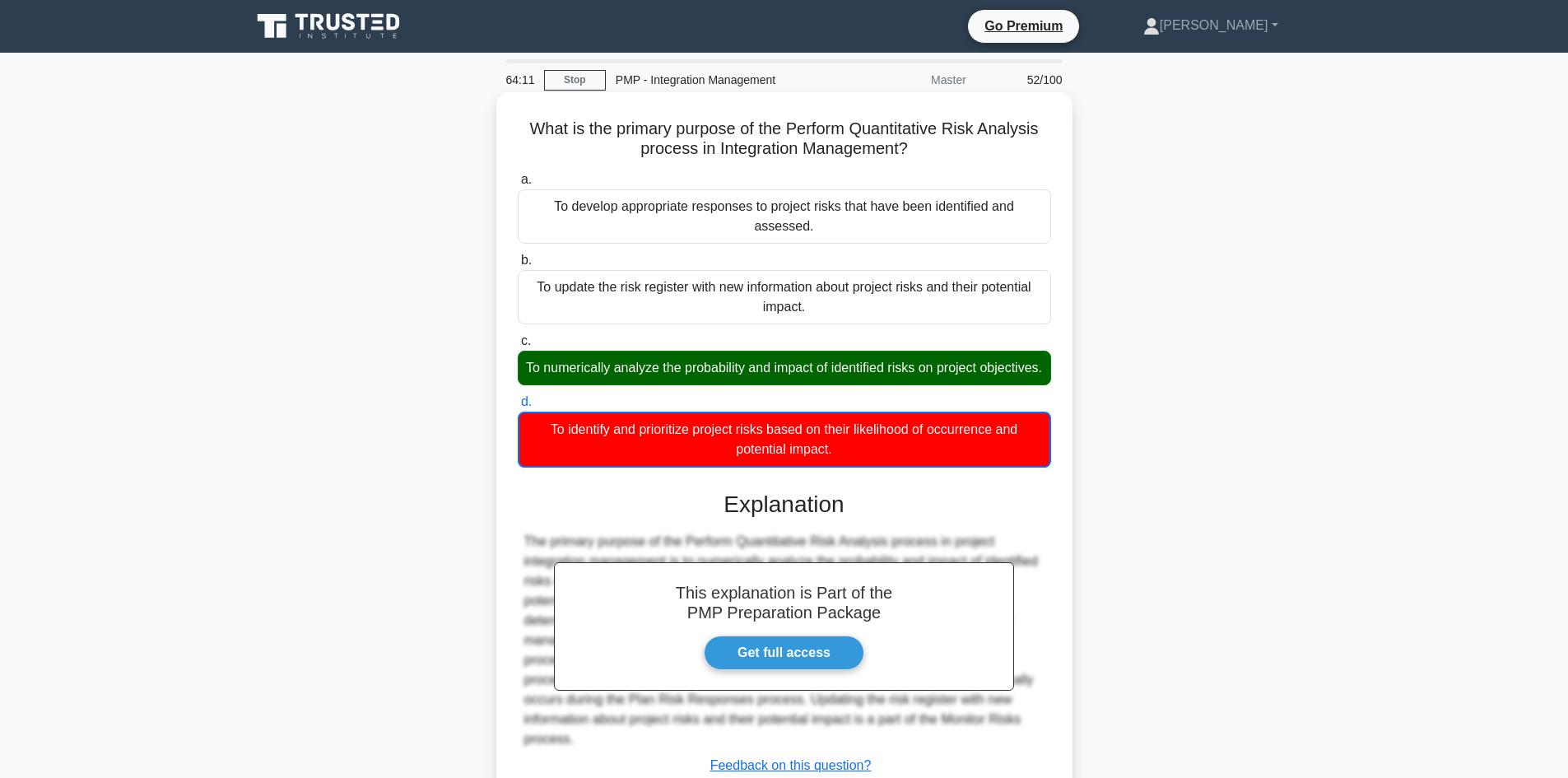
scroll to position [112, 0]
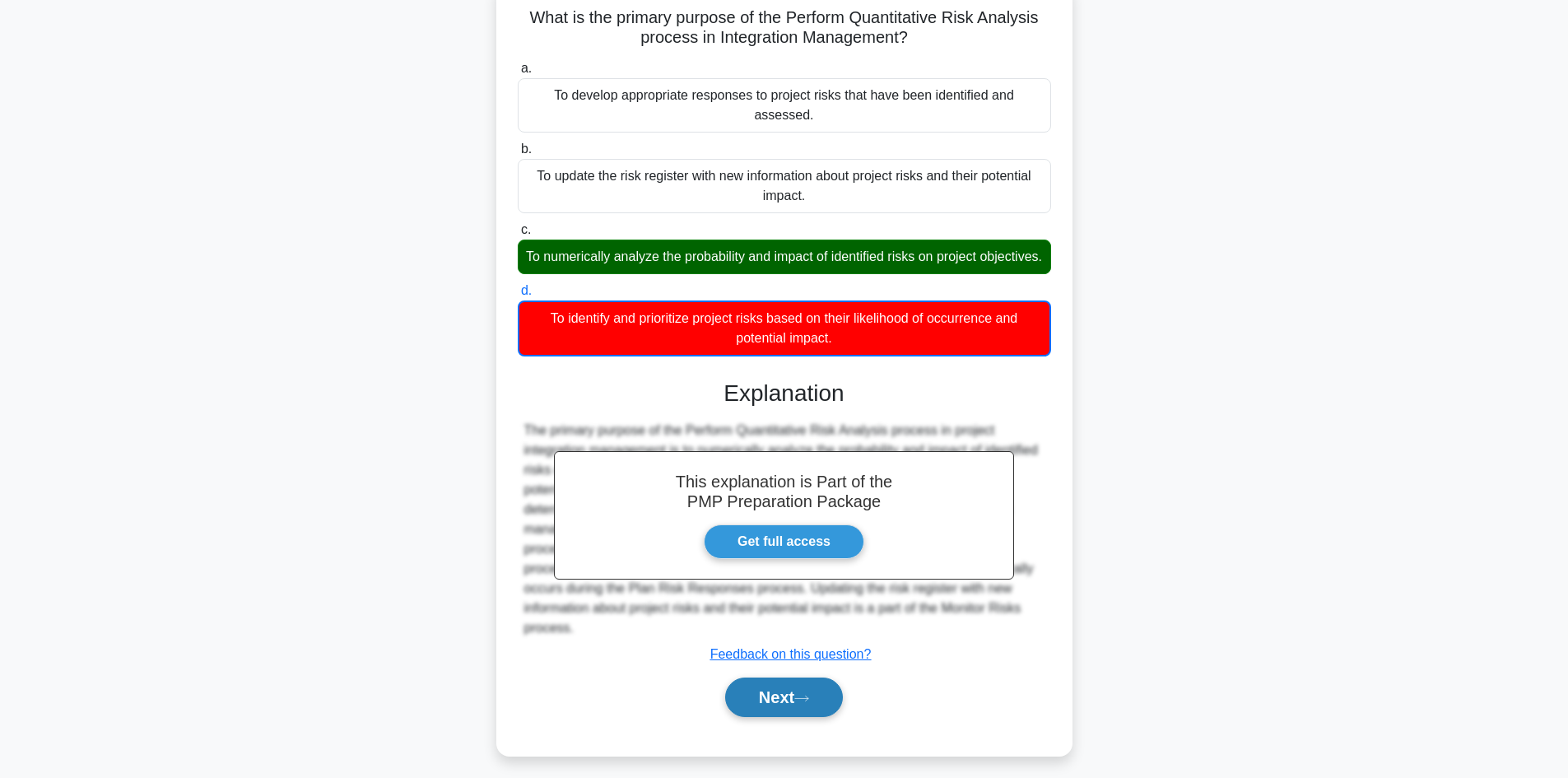
click at [795, 684] on button "Next" at bounding box center [784, 698] width 117 height 40
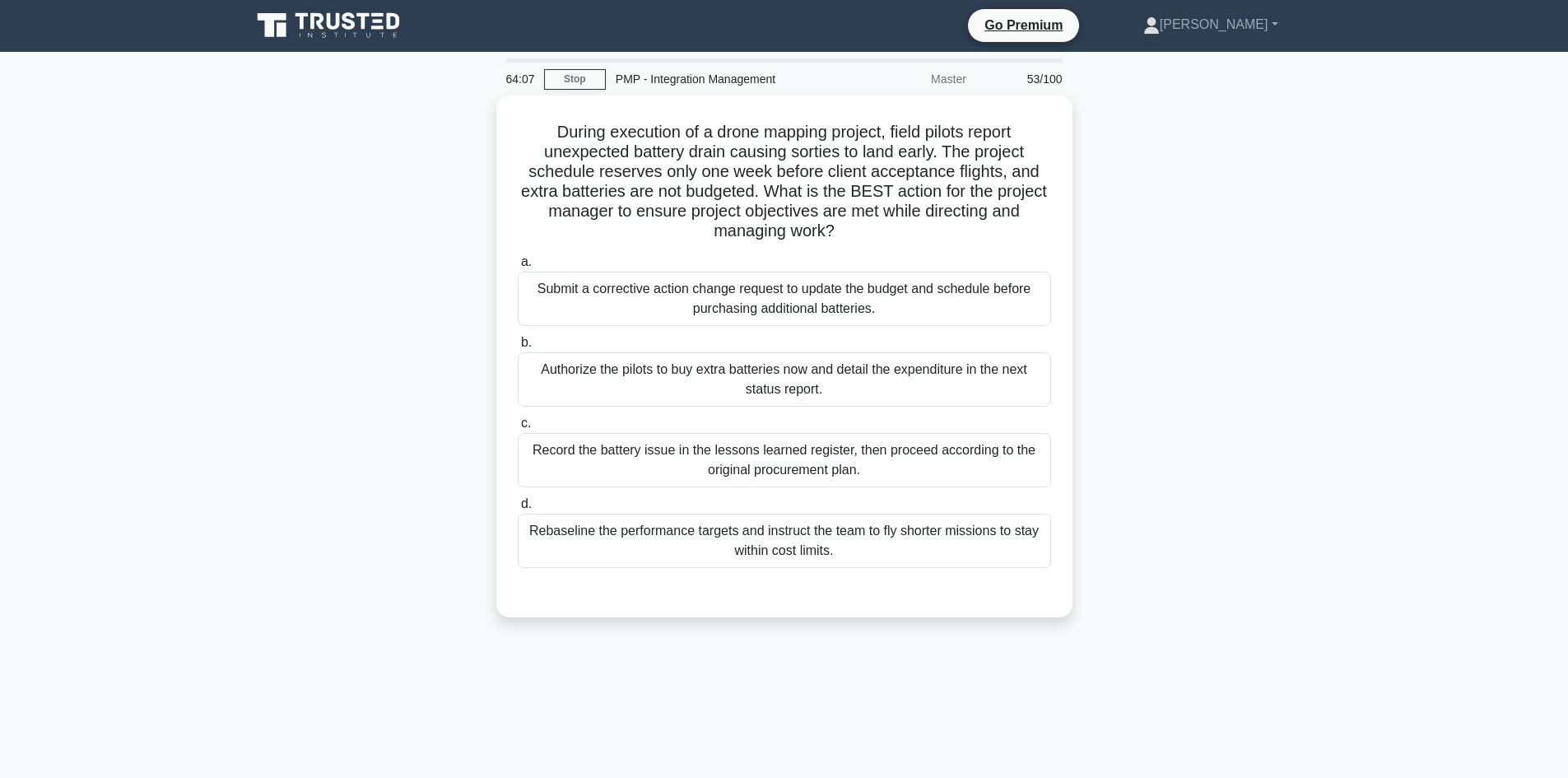
scroll to position [0, 0]
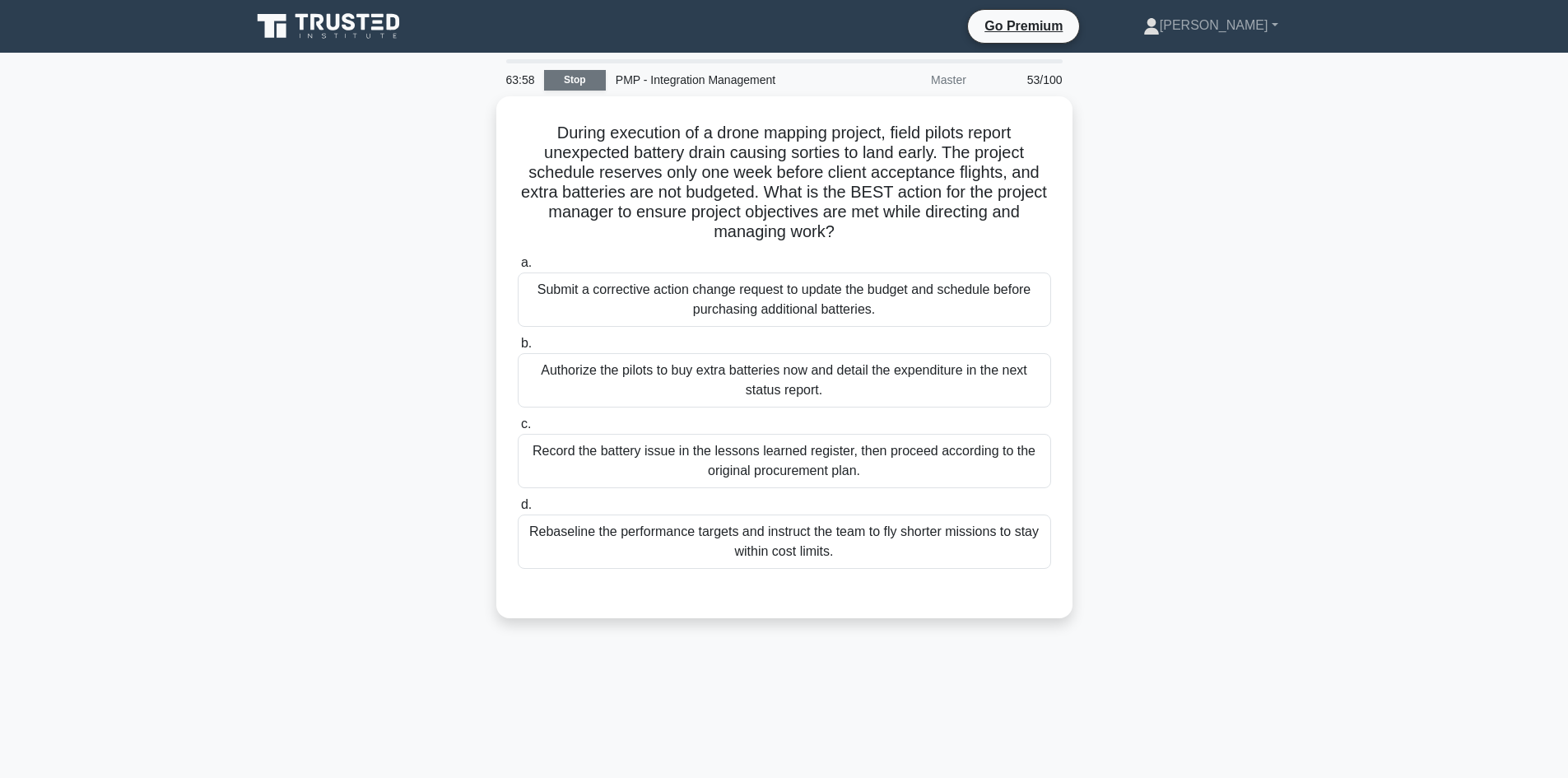
click at [564, 79] on link "Stop" at bounding box center [575, 80] width 61 height 21
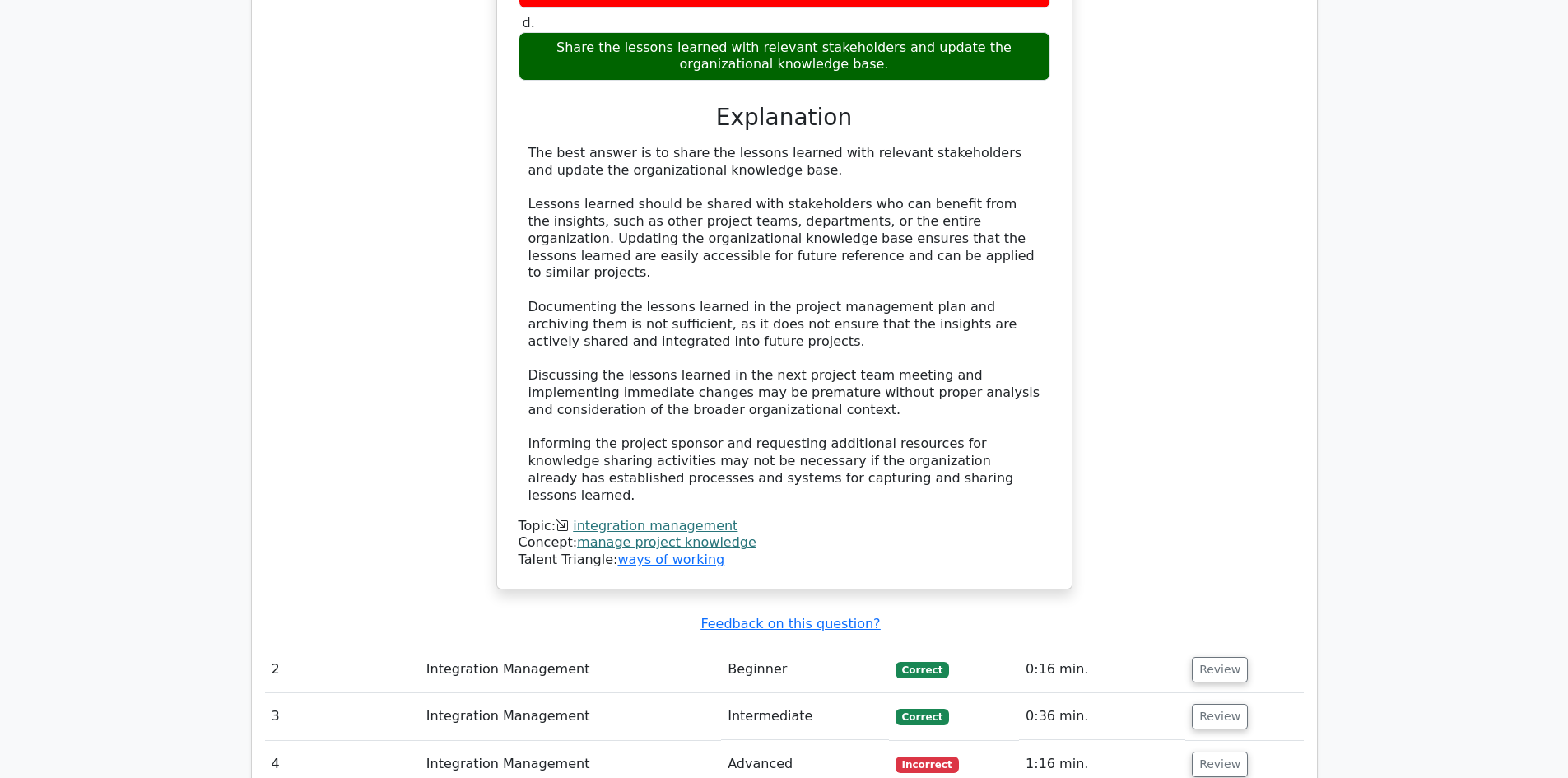
scroll to position [1812, 0]
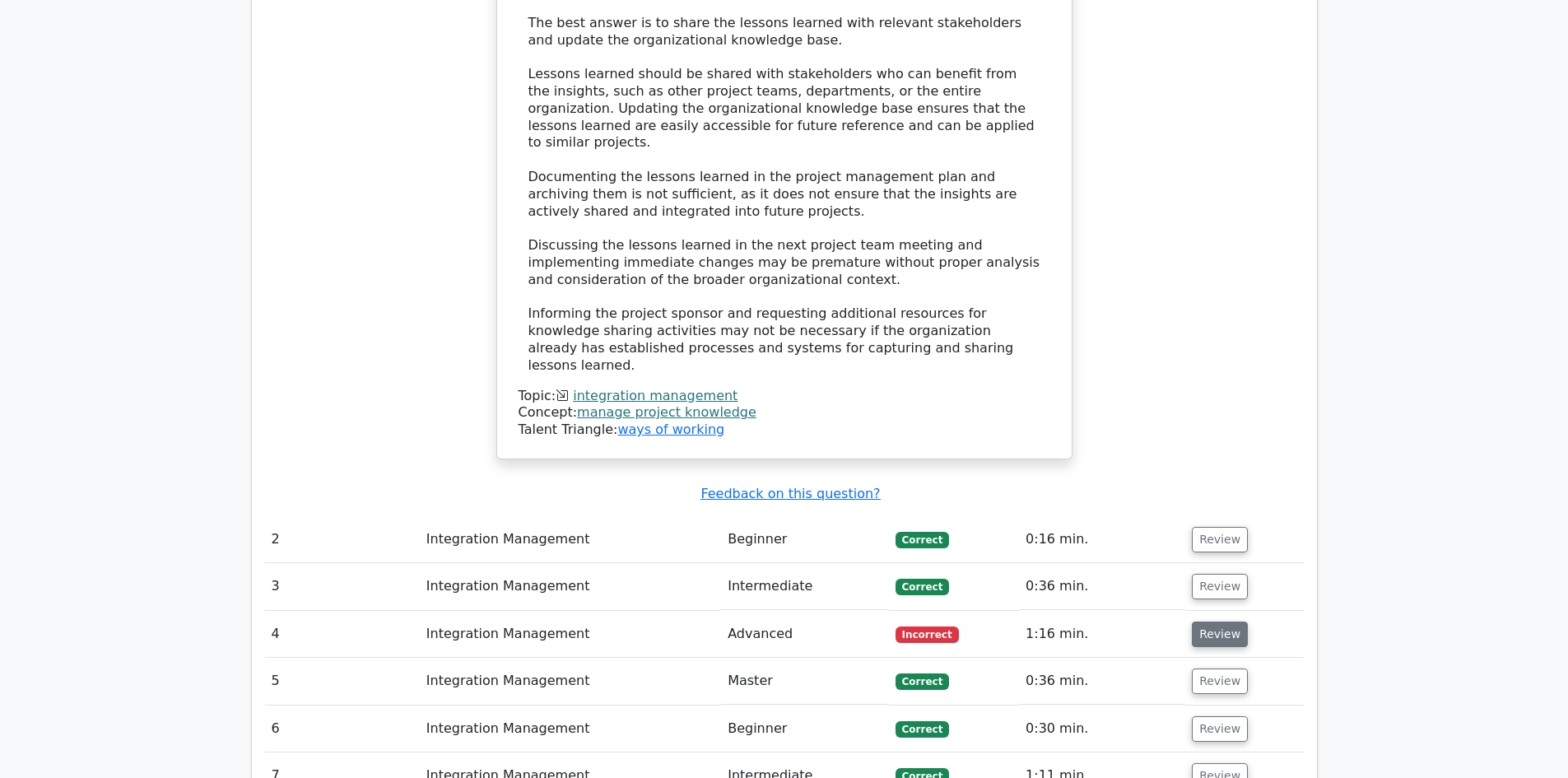
click at [1228, 622] on button "Review" at bounding box center [1220, 635] width 56 height 26
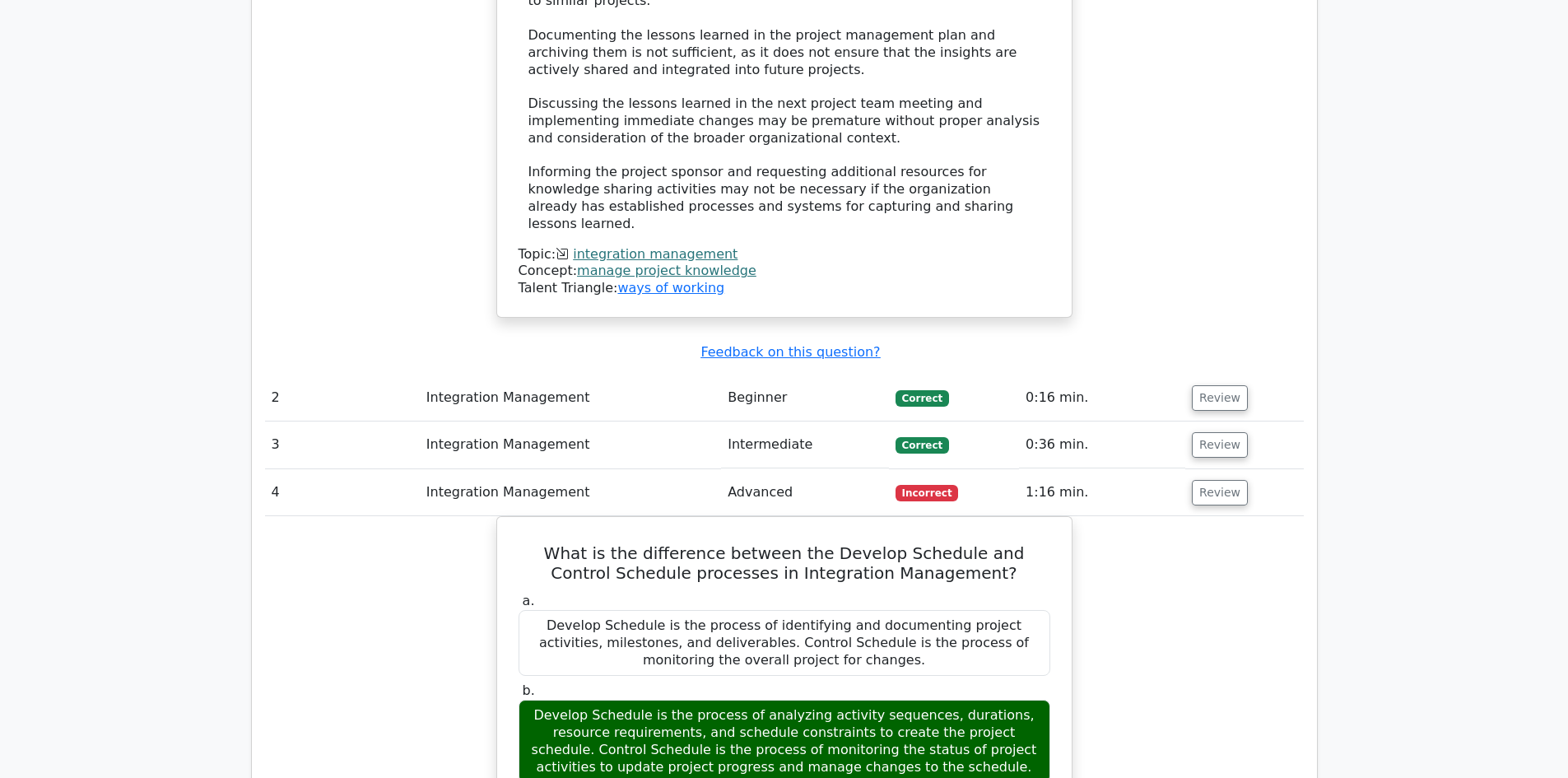
scroll to position [2141, 0]
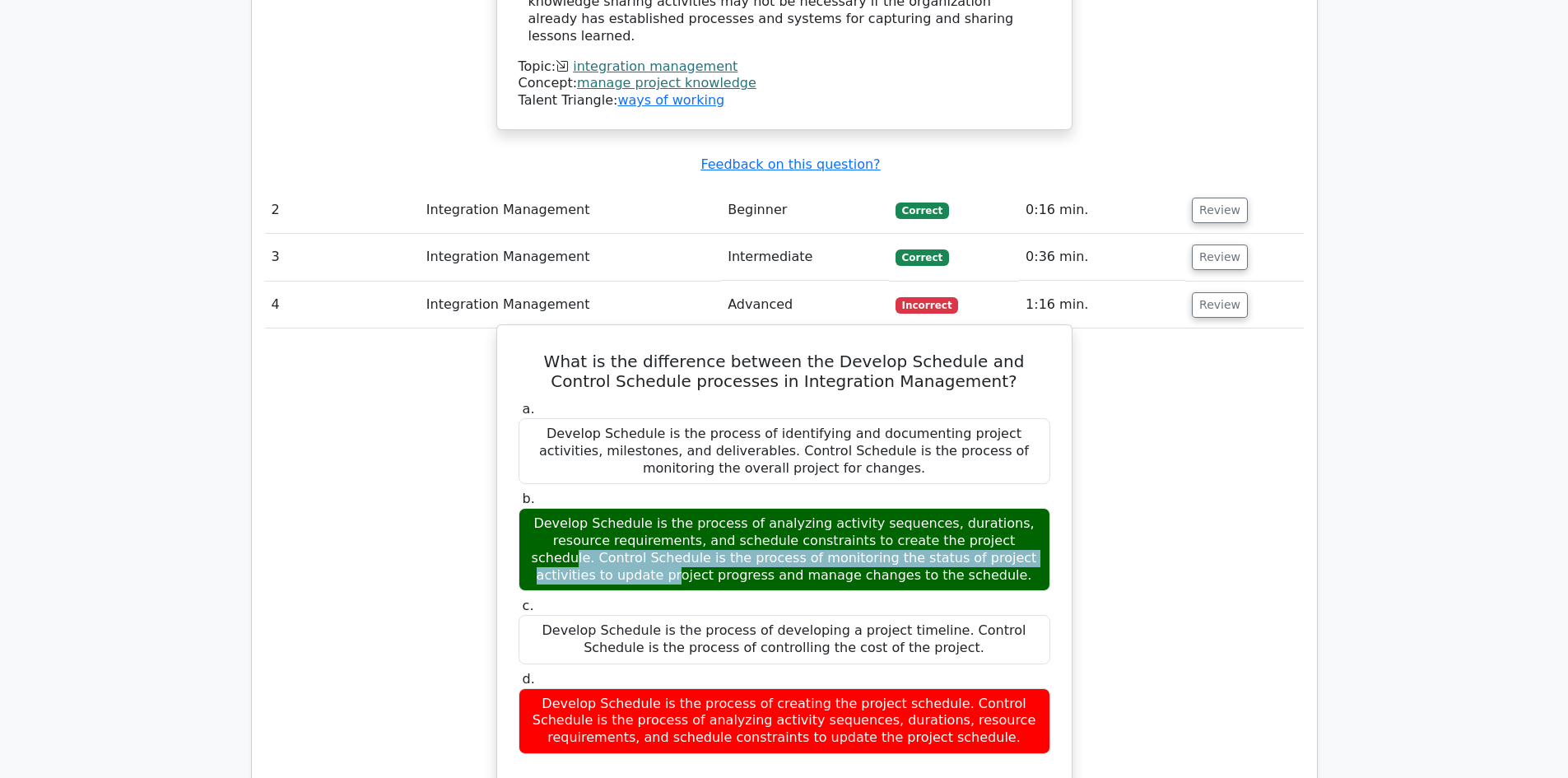
drag, startPoint x: 795, startPoint y: 418, endPoint x: 869, endPoint y: 424, distance: 74.2
type textarea "g activity sequences, durations, resource requirements, and schedule constraint…"
click at [869, 508] on div "Develop Schedule is the process of analyzing activity sequences, durations, res…" at bounding box center [784, 550] width 532 height 83
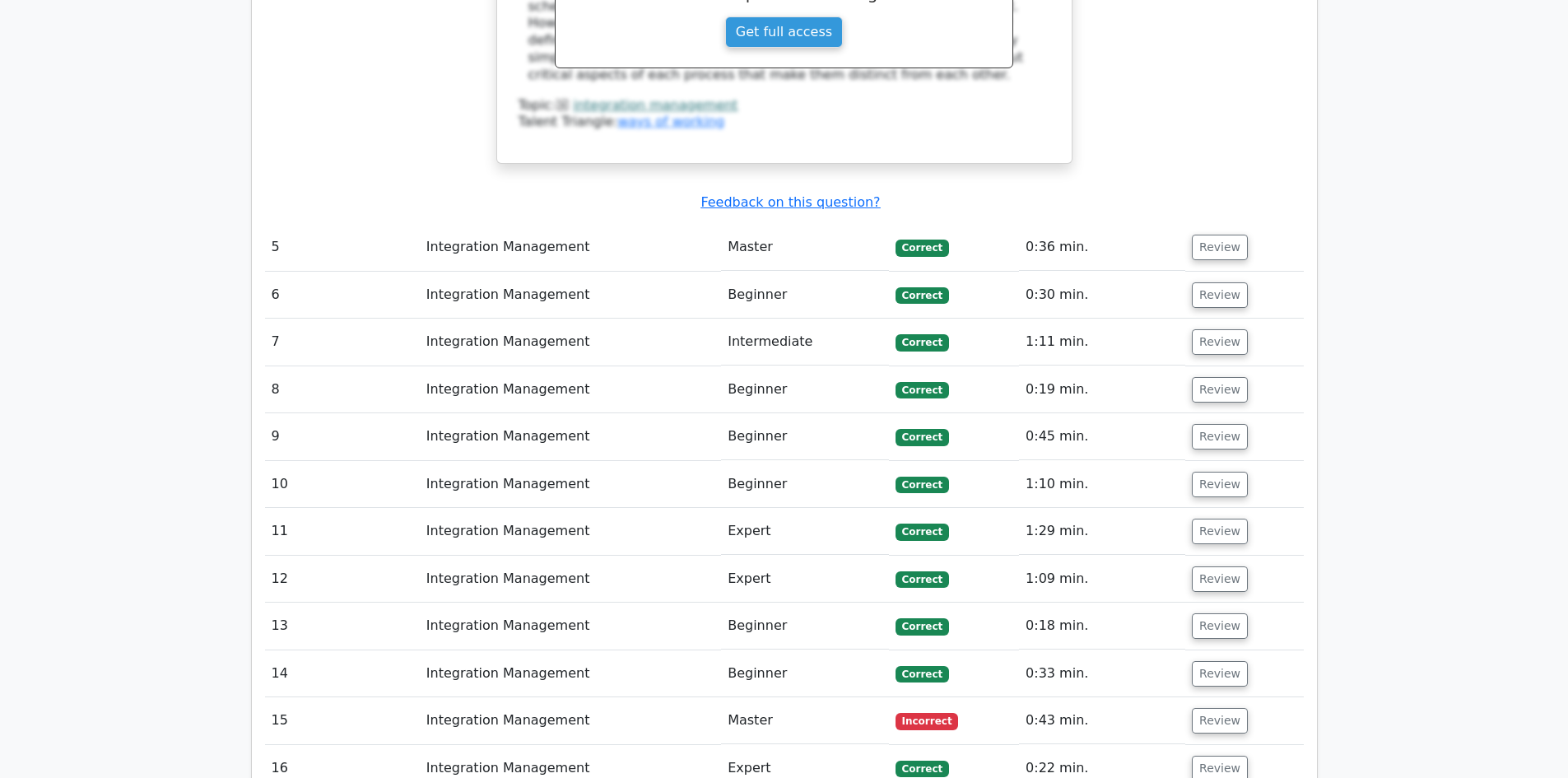
scroll to position [3294, 0]
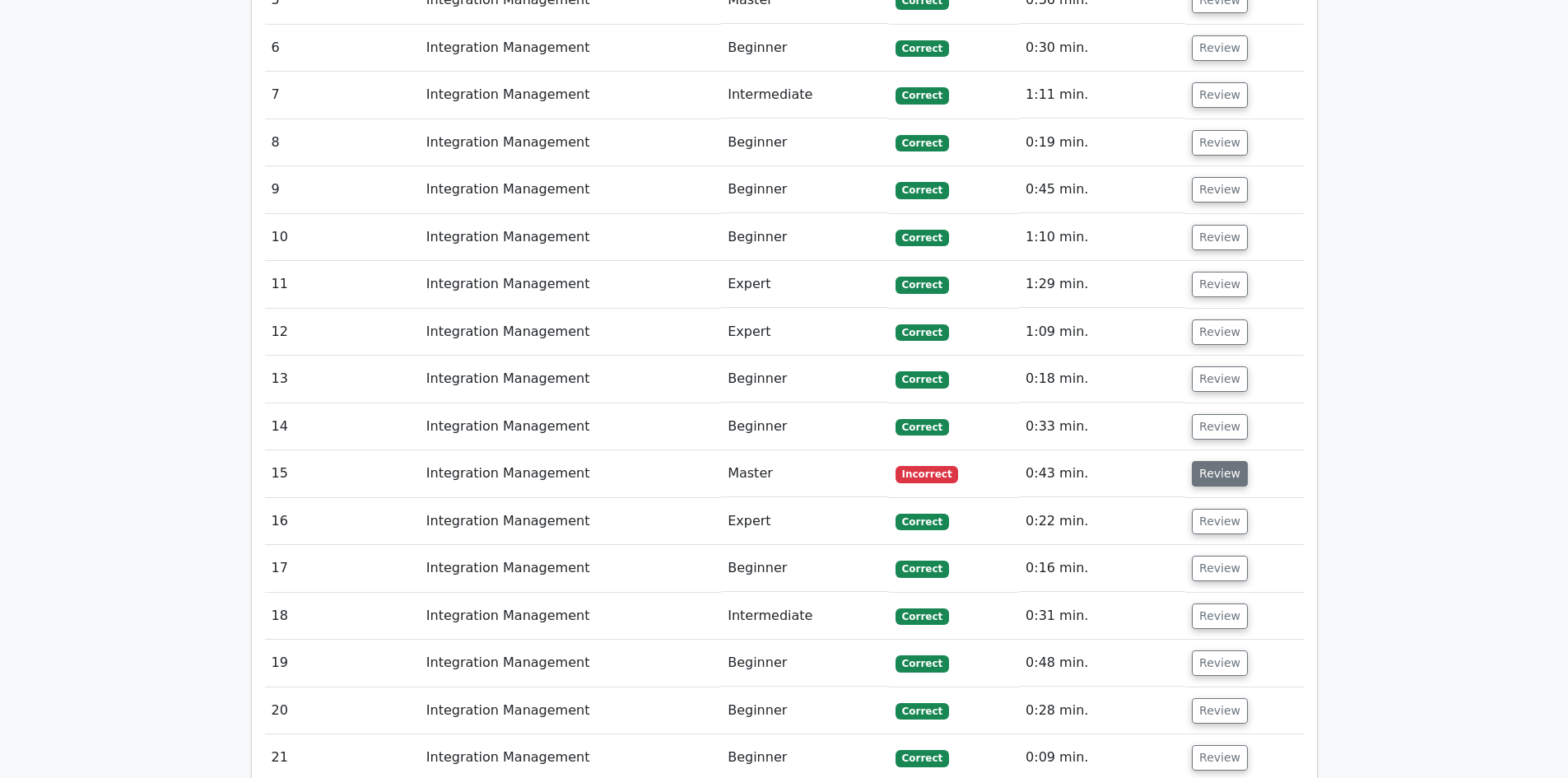
click at [1216, 462] on button "Review" at bounding box center [1220, 475] width 56 height 26
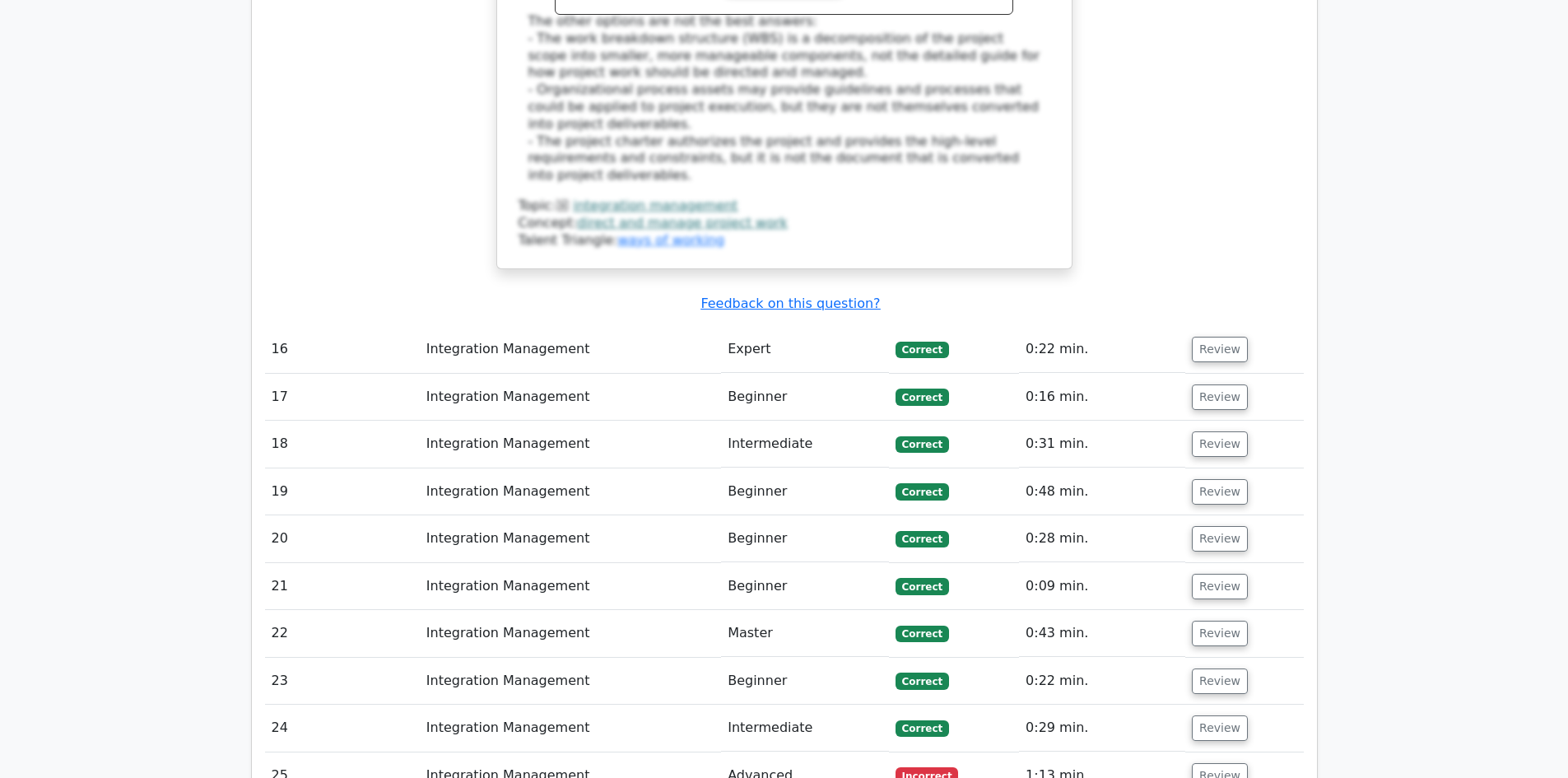
scroll to position [4448, 0]
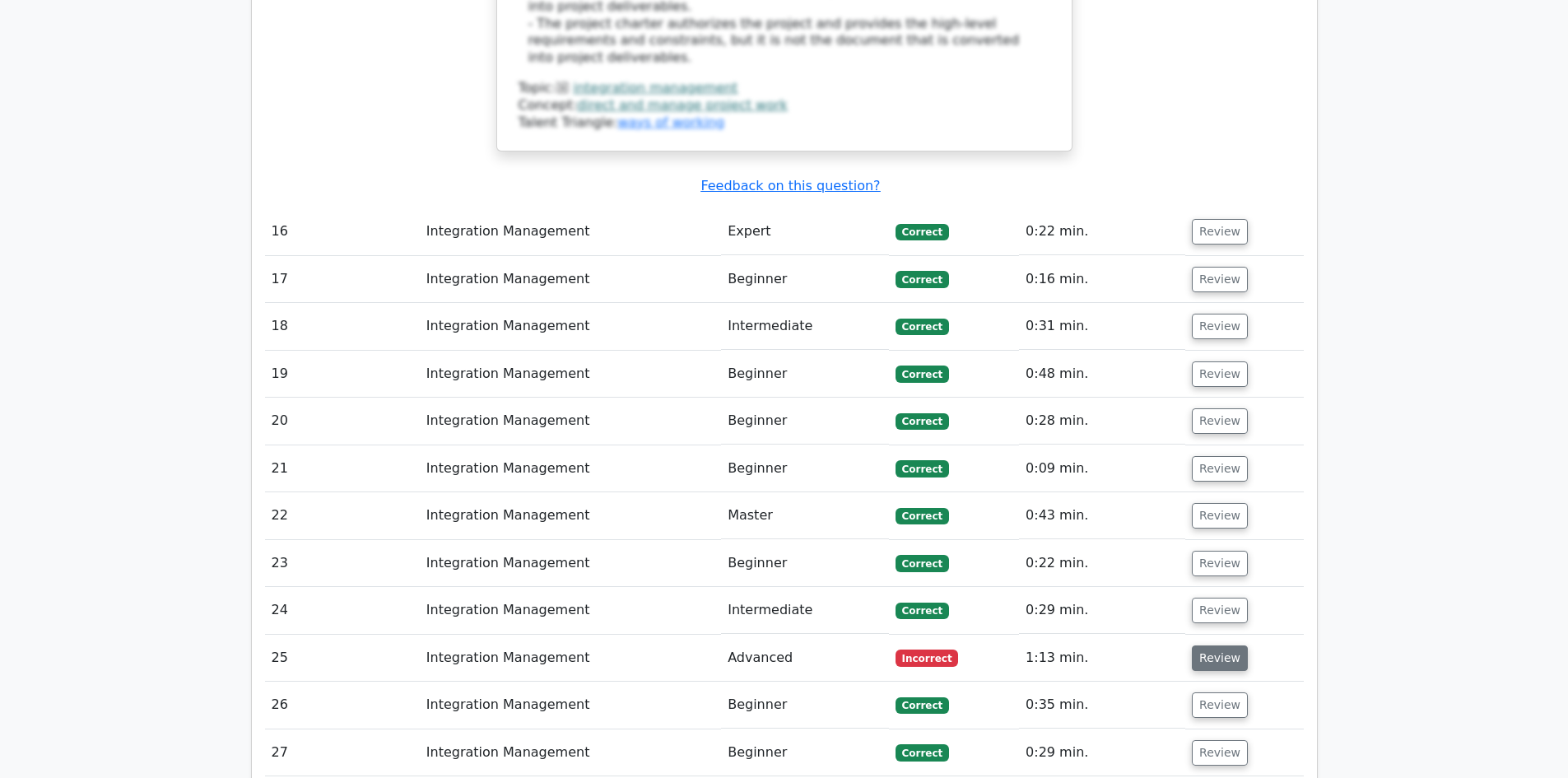
click at [1197, 646] on button "Review" at bounding box center [1220, 659] width 56 height 26
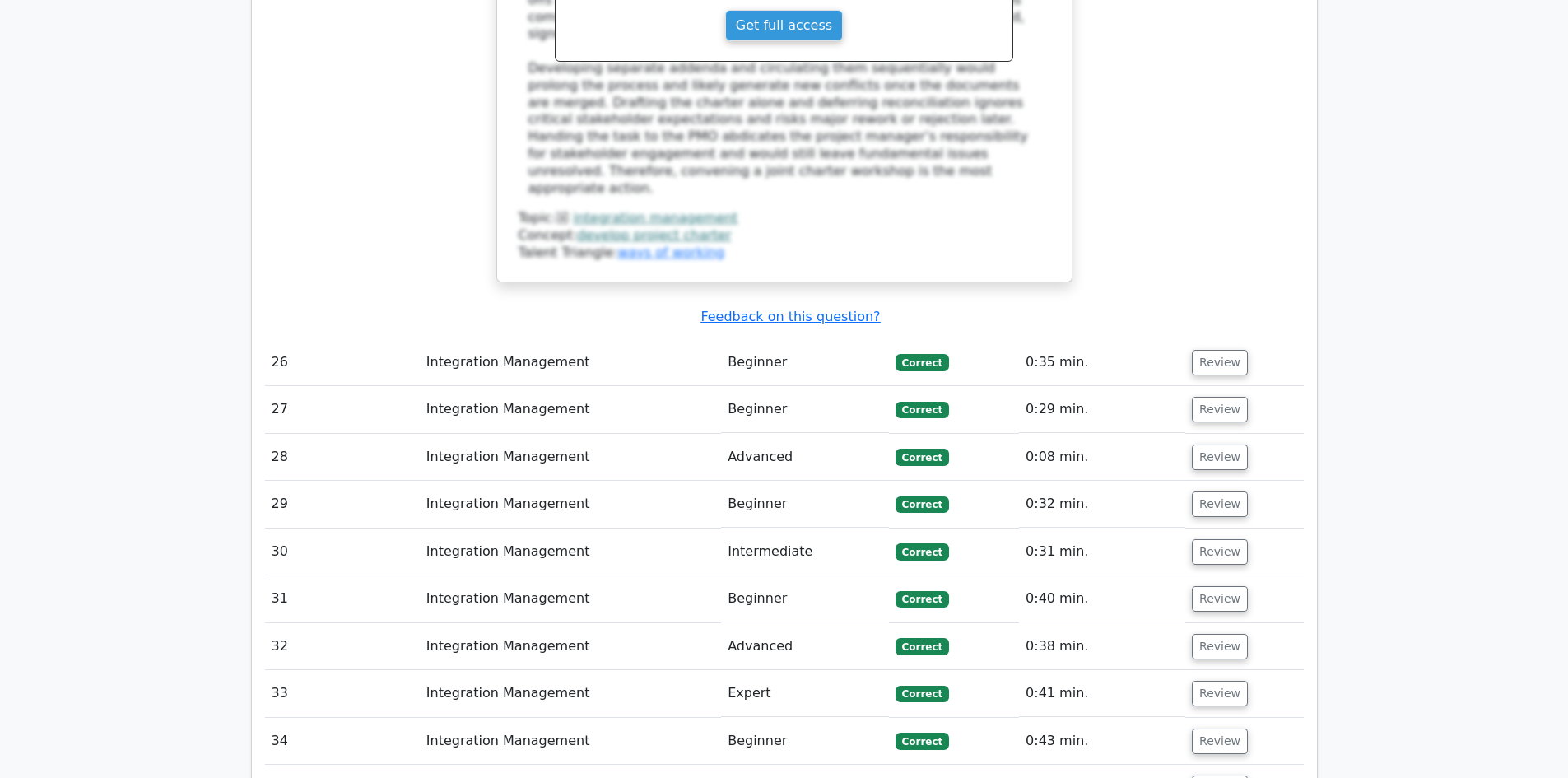
scroll to position [5931, 0]
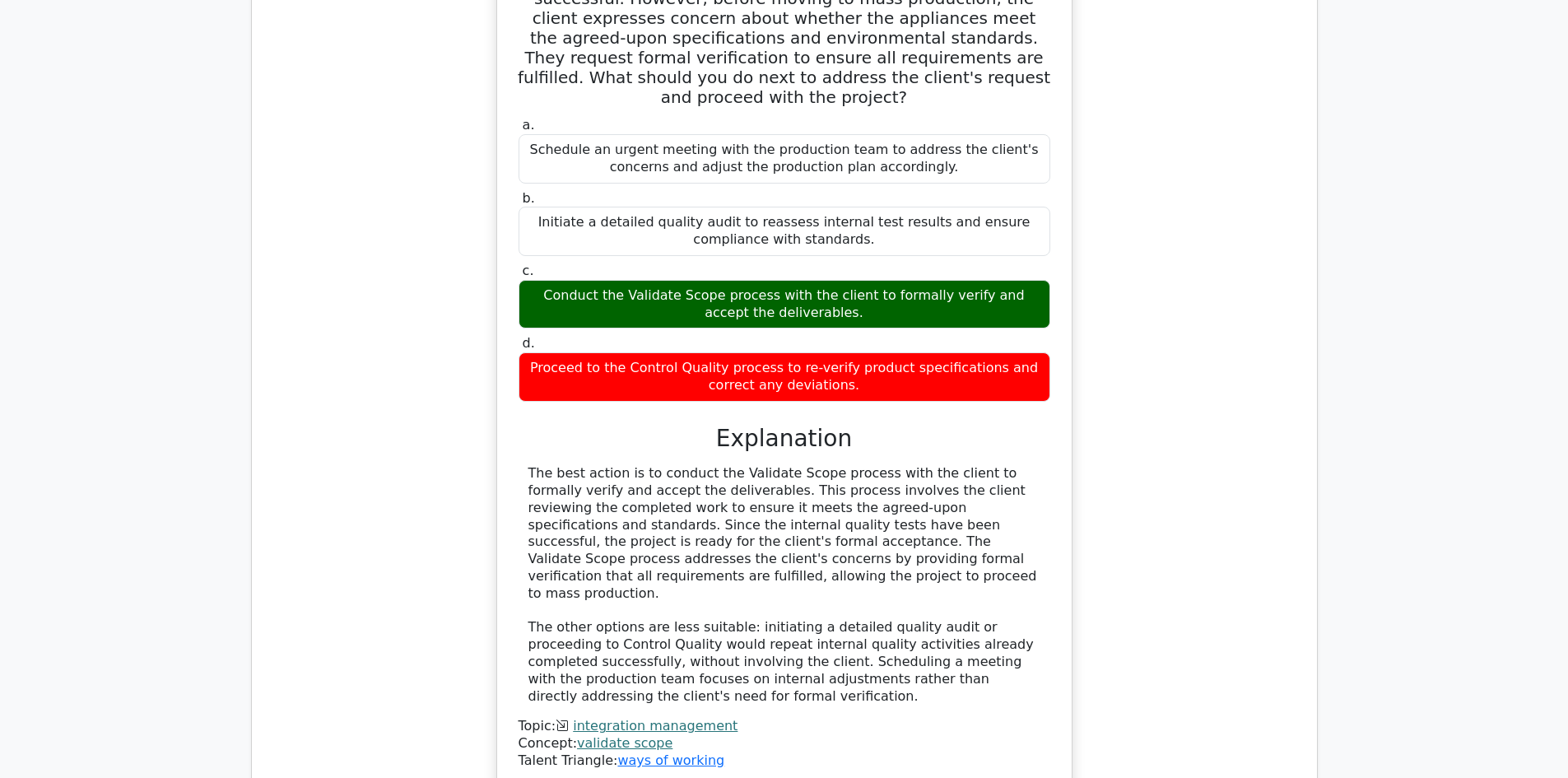
scroll to position [6508, 0]
